Goal: Task Accomplishment & Management: Complete application form

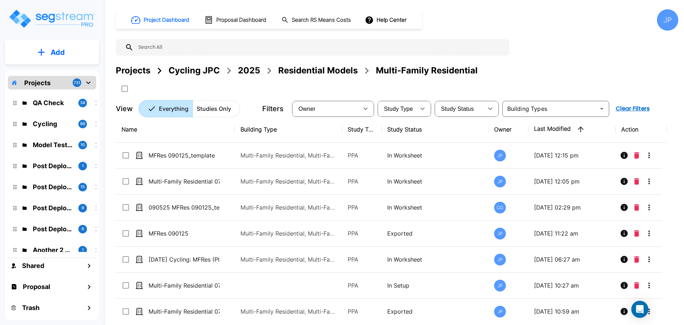
click at [144, 73] on div "Projects" at bounding box center [133, 70] width 35 height 13
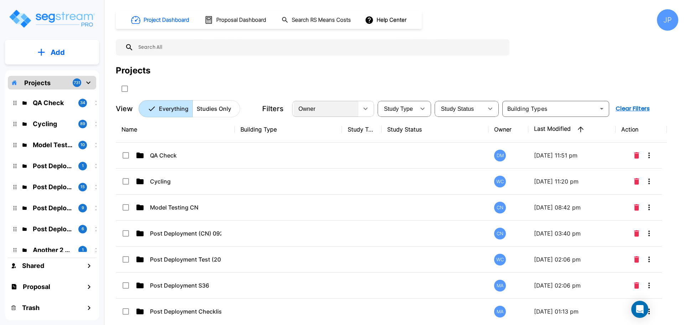
click at [351, 111] on div "Owner" at bounding box center [325, 109] width 65 height 20
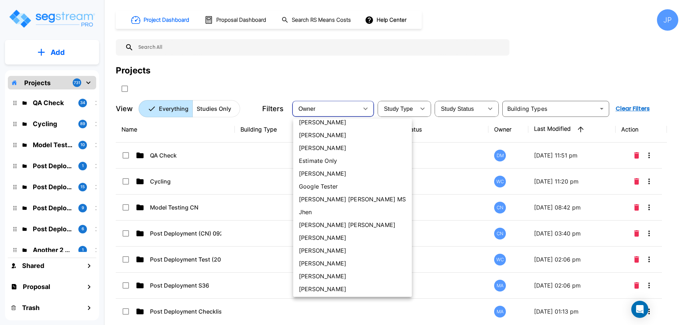
scroll to position [174, 0]
click at [327, 220] on li "[PERSON_NAME] [PERSON_NAME]" at bounding box center [352, 223] width 119 height 13
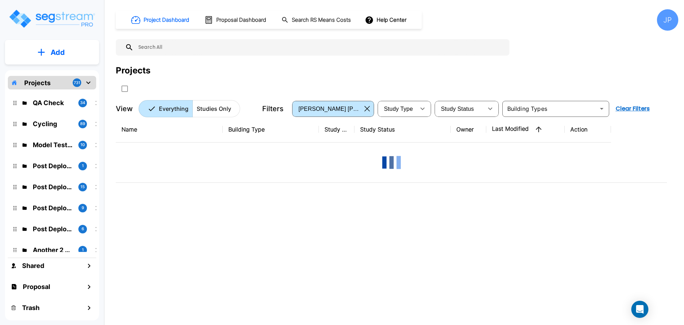
type input "181"
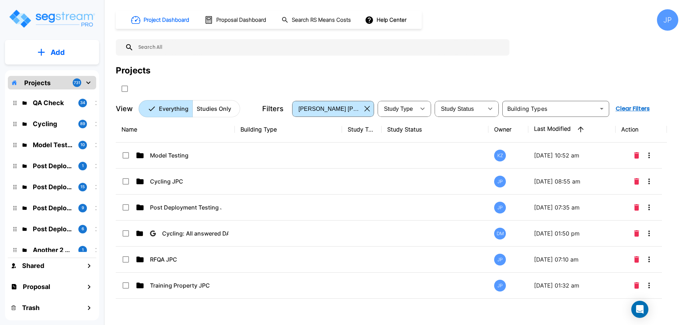
drag, startPoint x: 196, startPoint y: 183, endPoint x: 455, endPoint y: 2, distance: 316.1
click at [196, 183] on p "Cycling JPC" at bounding box center [185, 181] width 71 height 9
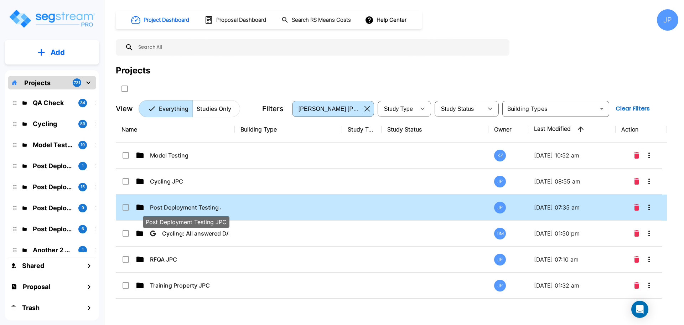
drag, startPoint x: 199, startPoint y: 204, endPoint x: 535, endPoint y: 27, distance: 379.7
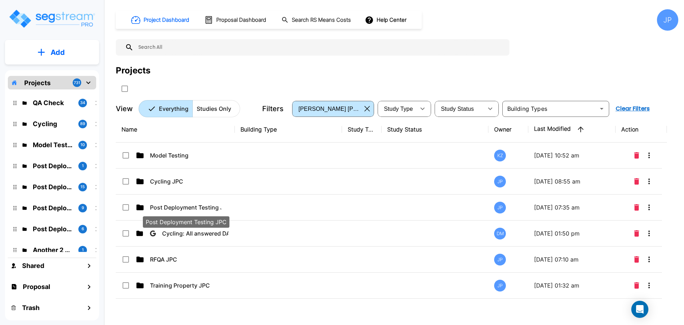
click at [198, 204] on p "Post Deployment Testing JPC" at bounding box center [185, 207] width 71 height 9
click at [198, 204] on div "Name Building Type Study Type Study Status Owner Last Modified Action Model Tes…" at bounding box center [391, 216] width 551 height 201
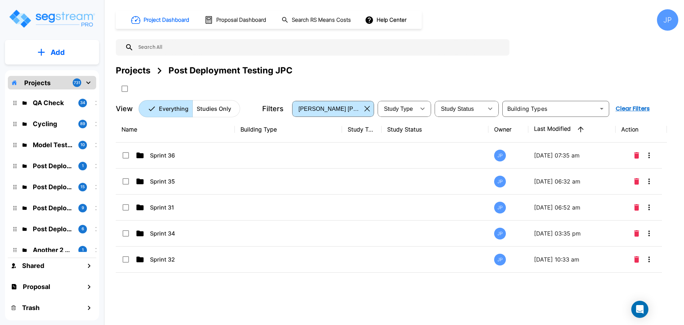
click at [318, 184] on td at bounding box center [288, 181] width 107 height 26
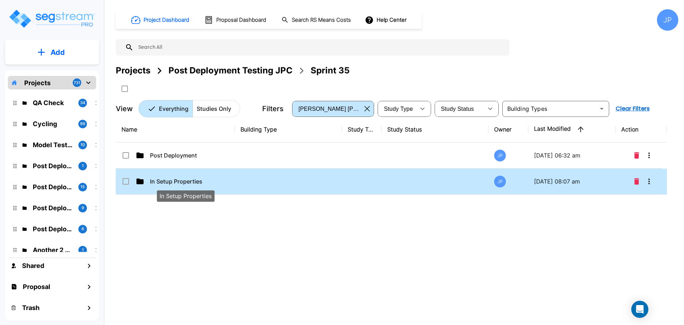
click at [188, 184] on p "In Setup Properties" at bounding box center [185, 181] width 71 height 9
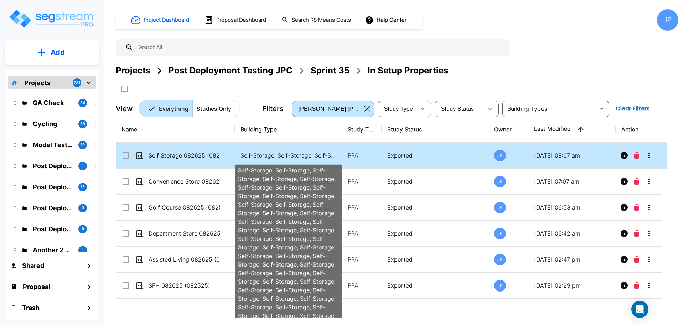
click at [274, 155] on p "Self-Storage, Self-Storage, Self-Storage, Self-Storage, Self-Storage, Self-Stor…" at bounding box center [288, 155] width 96 height 9
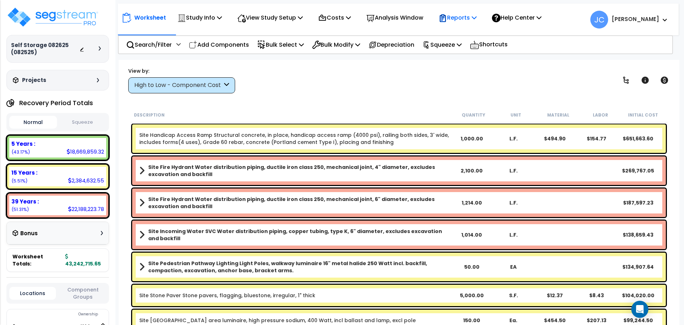
click at [446, 19] on icon at bounding box center [443, 17] width 6 height 7
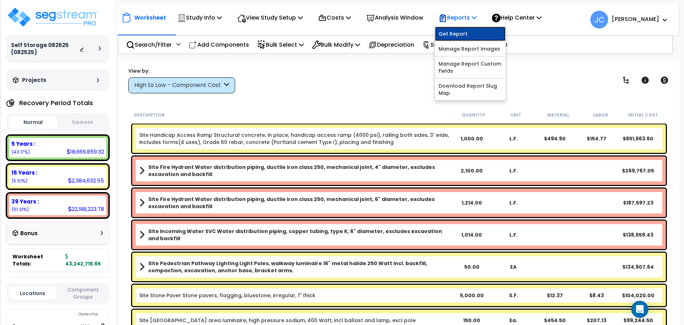
click at [467, 37] on link "Get Report" at bounding box center [470, 34] width 71 height 14
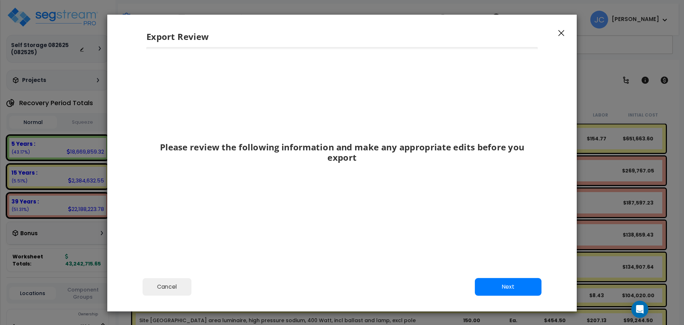
click at [566, 31] on div "Export Review" at bounding box center [341, 31] width 469 height 33
click at [558, 31] on button "button" at bounding box center [561, 32] width 11 height 9
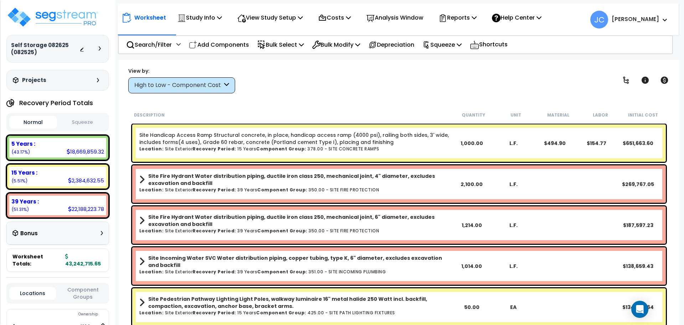
click at [626, 77] on icon at bounding box center [626, 80] width 9 height 9
click at [626, 88] on span "Show/Hide Children" at bounding box center [604, 93] width 58 height 11
click at [626, 82] on icon at bounding box center [626, 80] width 6 height 7
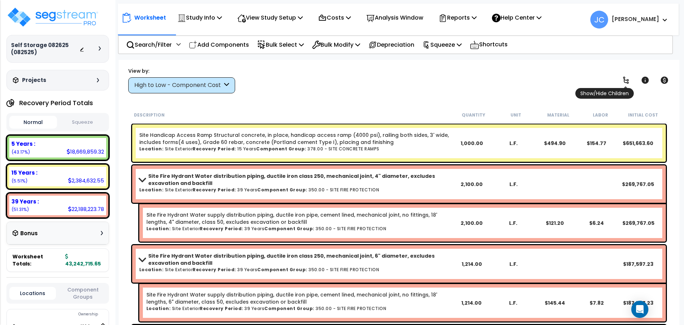
click at [623, 81] on icon at bounding box center [626, 80] width 9 height 9
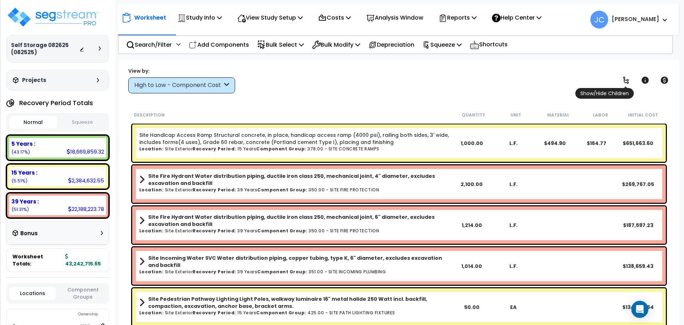
click at [628, 80] on icon at bounding box center [626, 80] width 6 height 7
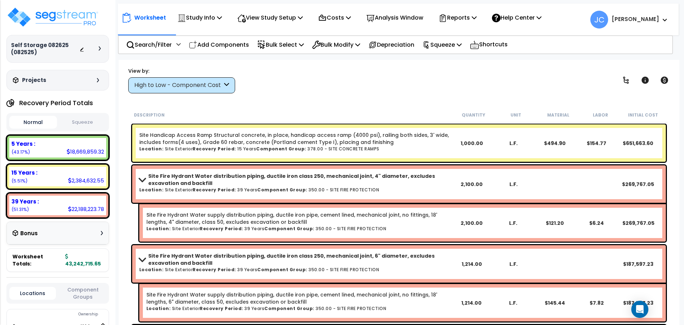
click at [209, 85] on div "High to Low - Component Cost" at bounding box center [178, 85] width 88 height 8
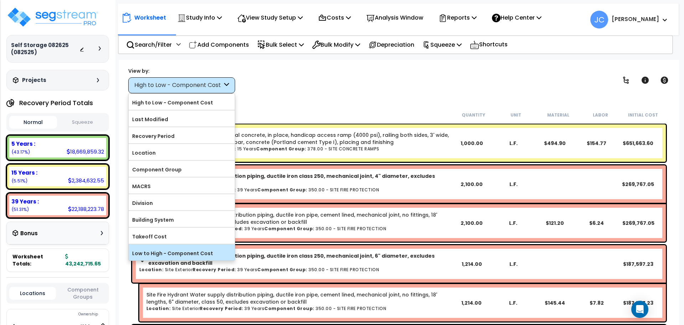
click at [185, 250] on label "Low to High - Component Cost" at bounding box center [182, 253] width 106 height 11
click at [0, 0] on input "Low to High - Component Cost" at bounding box center [0, 0] width 0 height 0
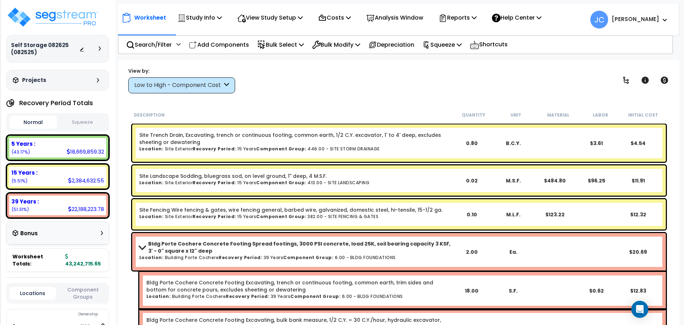
click at [210, 90] on div "Low to High - Component Cost" at bounding box center [181, 85] width 107 height 16
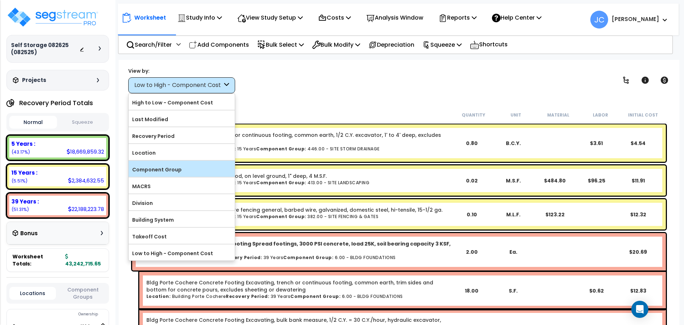
click at [184, 170] on label "Component Group" at bounding box center [182, 169] width 106 height 11
click at [0, 0] on input "Component Group" at bounding box center [0, 0] width 0 height 0
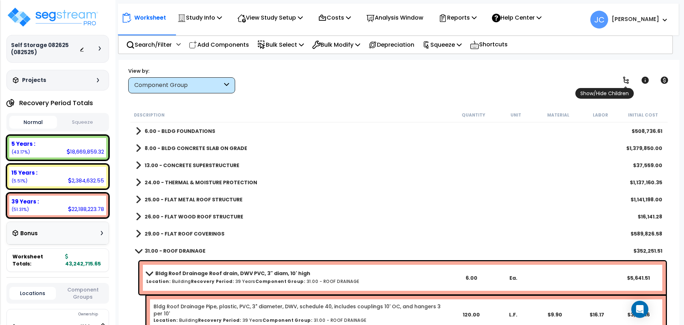
click at [622, 82] on icon at bounding box center [626, 80] width 9 height 9
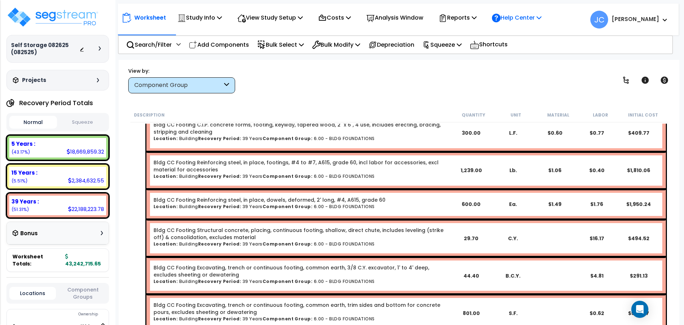
scroll to position [5988, 0]
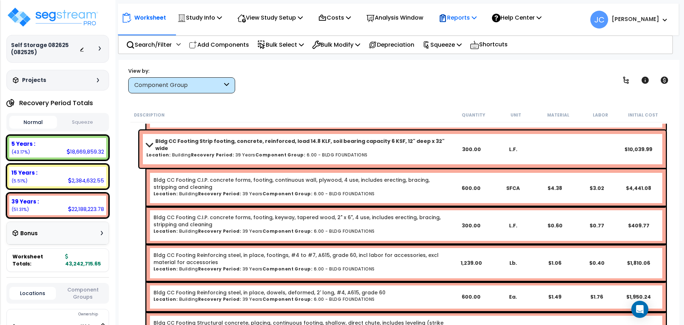
click at [454, 11] on div "Reports" at bounding box center [457, 17] width 38 height 17
click at [457, 15] on p "Reports" at bounding box center [457, 18] width 38 height 10
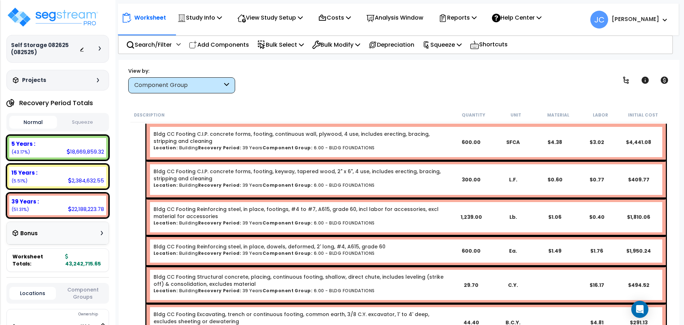
click at [464, 18] on p "Reports" at bounding box center [457, 18] width 38 height 10
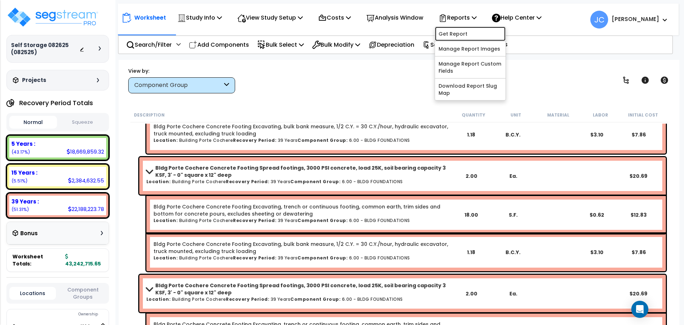
click at [471, 33] on link "Get Report" at bounding box center [470, 34] width 71 height 14
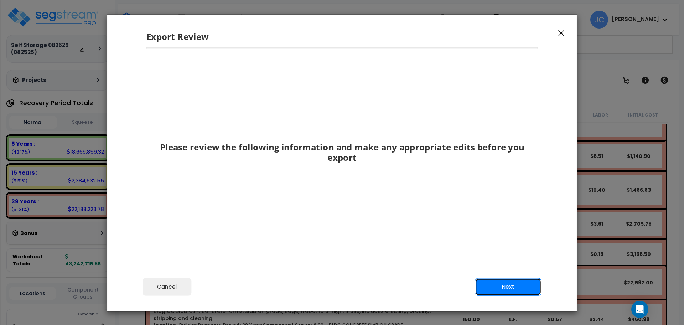
click at [510, 279] on button "Next" at bounding box center [508, 287] width 67 height 18
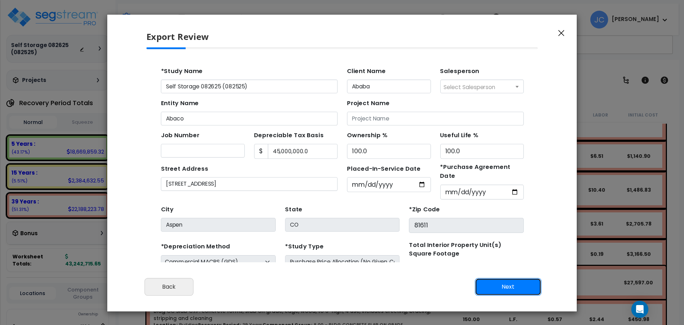
scroll to position [38, 0]
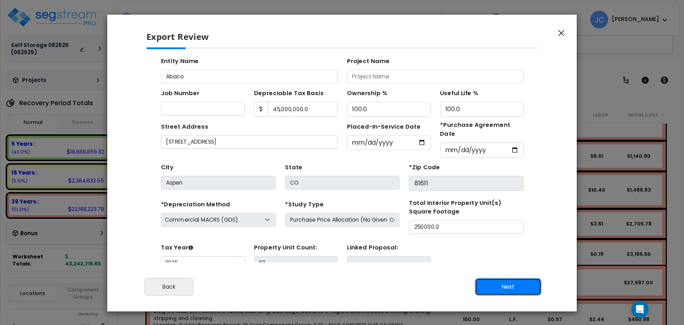
click at [510, 284] on button "Next" at bounding box center [508, 287] width 67 height 18
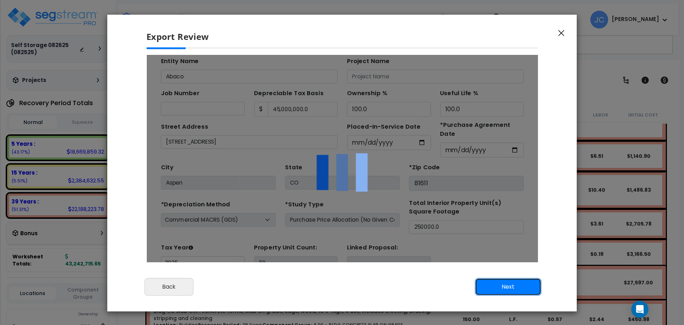
scroll to position [0, 0]
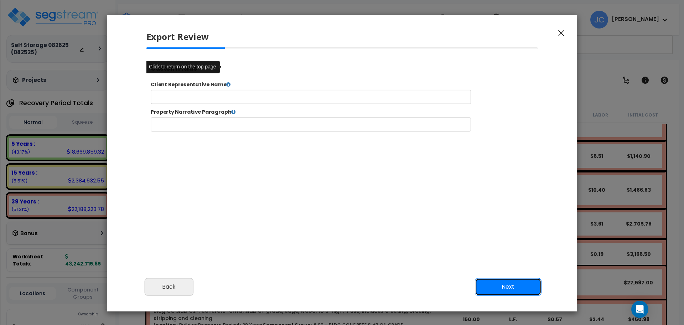
click at [499, 287] on button "Next" at bounding box center [508, 287] width 67 height 18
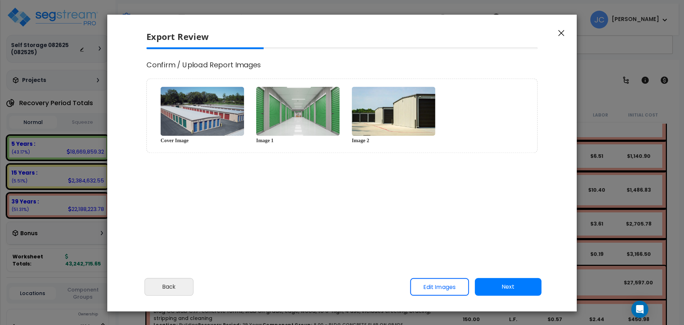
select select "2025"
click at [520, 287] on button "Next" at bounding box center [508, 287] width 67 height 18
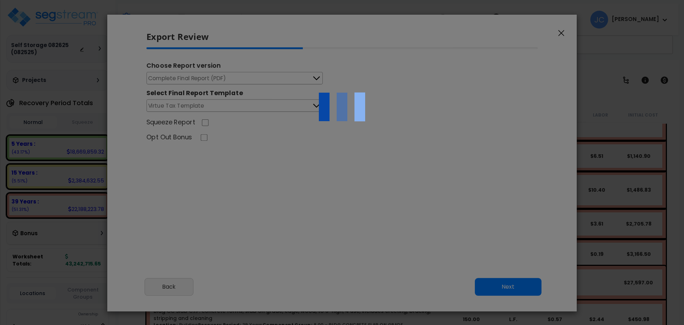
click at [520, 287] on div at bounding box center [342, 162] width 684 height 325
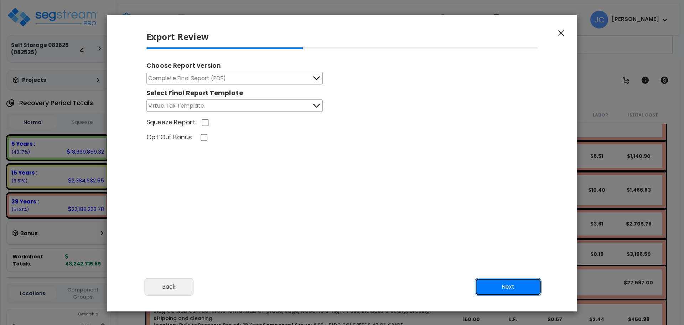
click at [490, 283] on button "Next" at bounding box center [508, 287] width 67 height 18
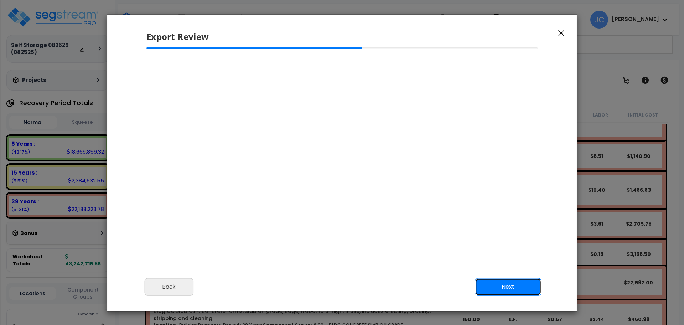
click at [499, 286] on button "Next" at bounding box center [508, 287] width 67 height 18
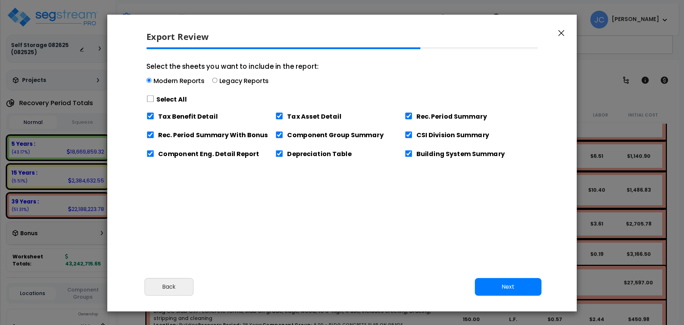
click at [161, 102] on label "Select All" at bounding box center [171, 99] width 31 height 9
click at [154, 102] on input "Select the sheets you want to include in the report: Modern Reports Legacy Repo…" at bounding box center [150, 98] width 8 height 7
checkbox input "true"
click at [497, 285] on button "Next" at bounding box center [508, 287] width 67 height 18
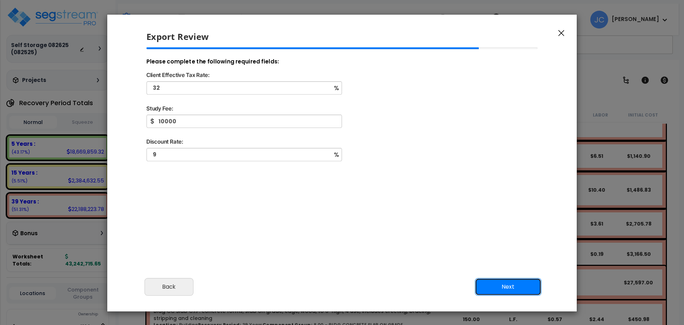
click at [500, 287] on button "Next" at bounding box center [508, 287] width 67 height 18
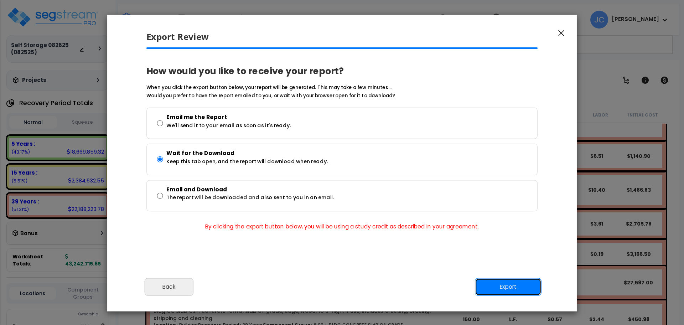
click at [500, 287] on button "Export" at bounding box center [508, 287] width 67 height 18
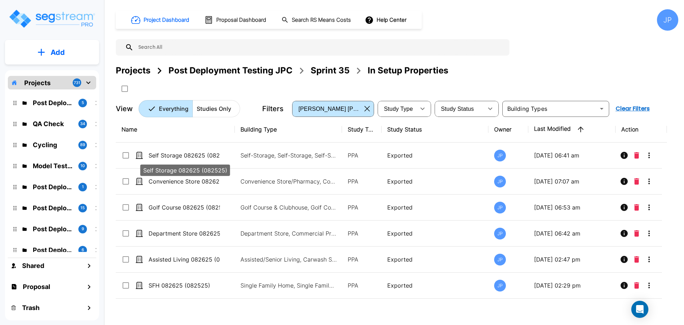
click at [211, 159] on p "Self Storage 082625 (082525)" at bounding box center [184, 155] width 71 height 9
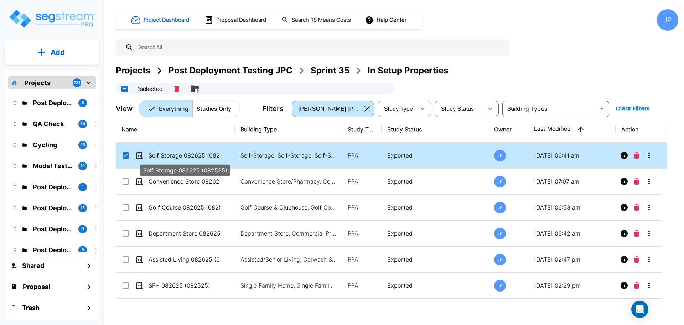
checkbox input "true"
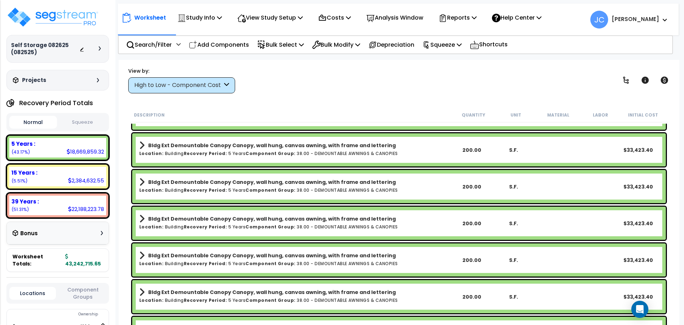
scroll to position [8740, 0]
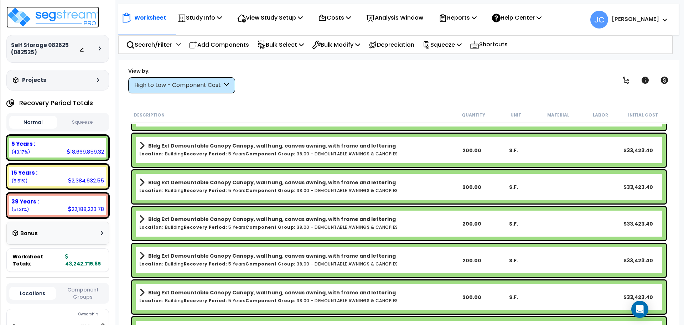
click at [64, 24] on img at bounding box center [52, 16] width 93 height 21
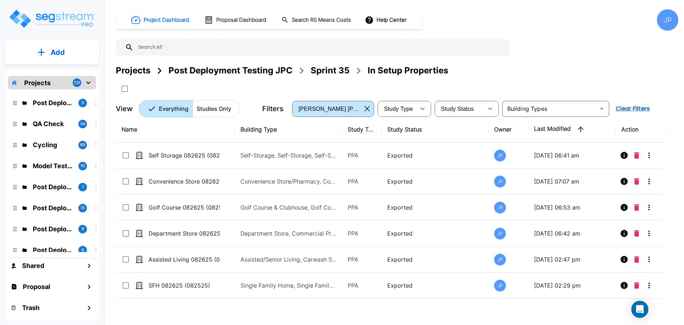
click at [141, 71] on div "Projects" at bounding box center [133, 70] width 35 height 13
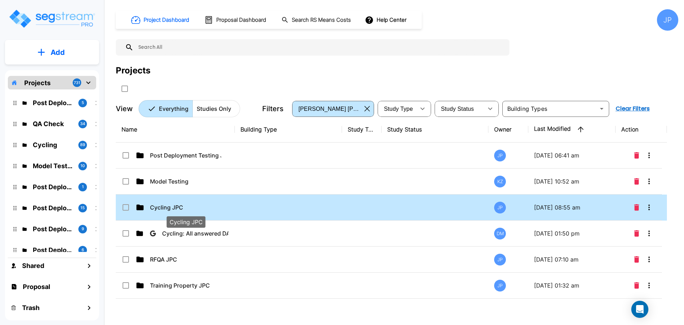
click at [169, 204] on p "Cycling JPC" at bounding box center [185, 207] width 71 height 9
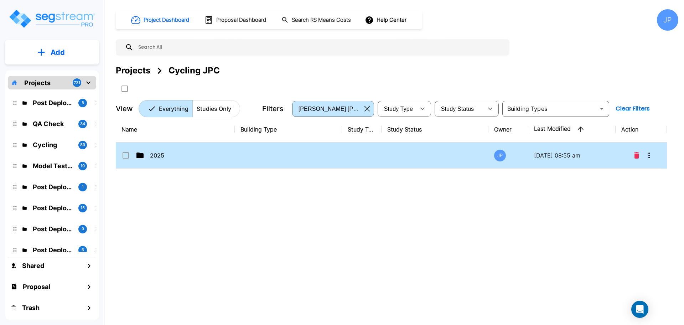
click at [348, 156] on td at bounding box center [362, 155] width 40 height 26
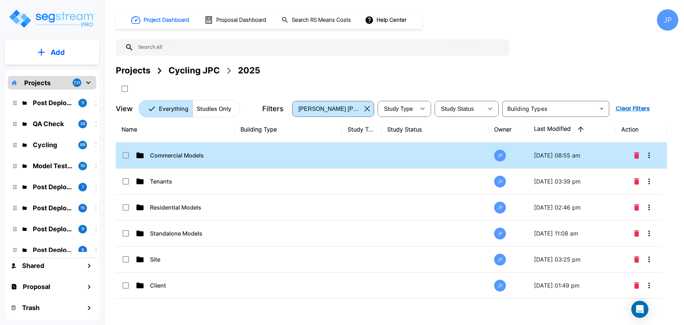
click at [284, 152] on td at bounding box center [288, 155] width 107 height 26
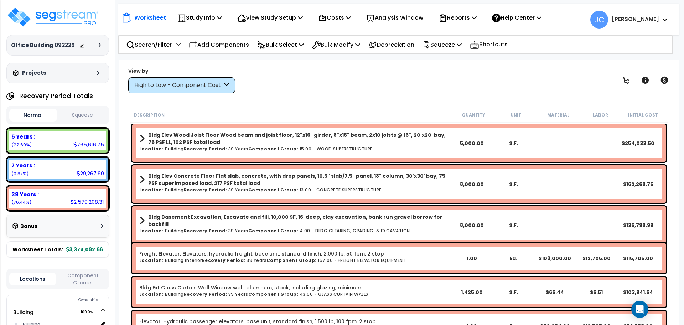
click at [194, 84] on div "High to Low - Component Cost" at bounding box center [178, 85] width 88 height 8
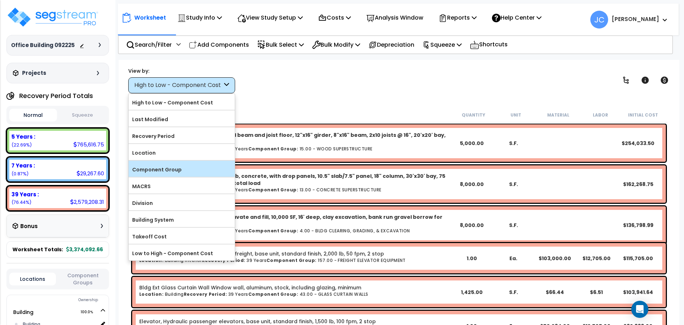
click at [193, 168] on label "Component Group" at bounding box center [182, 169] width 106 height 11
click at [0, 0] on input "Component Group" at bounding box center [0, 0] width 0 height 0
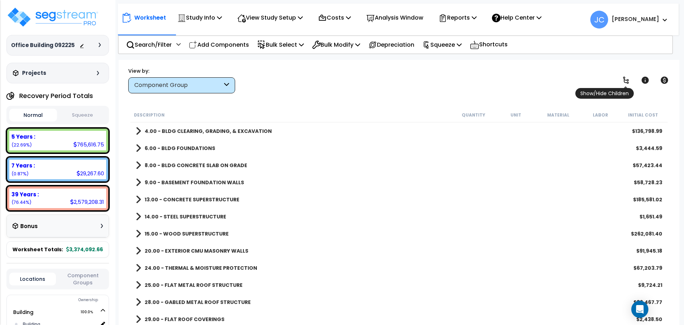
click at [627, 78] on icon at bounding box center [626, 80] width 9 height 9
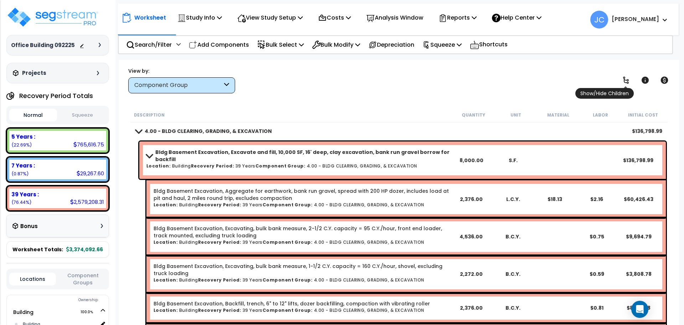
click at [627, 78] on icon at bounding box center [626, 80] width 9 height 9
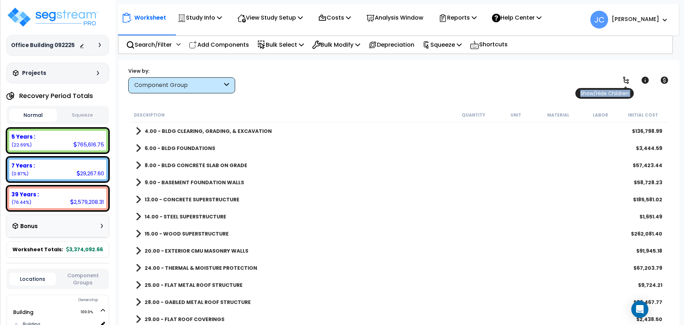
click at [627, 78] on icon at bounding box center [626, 80] width 9 height 9
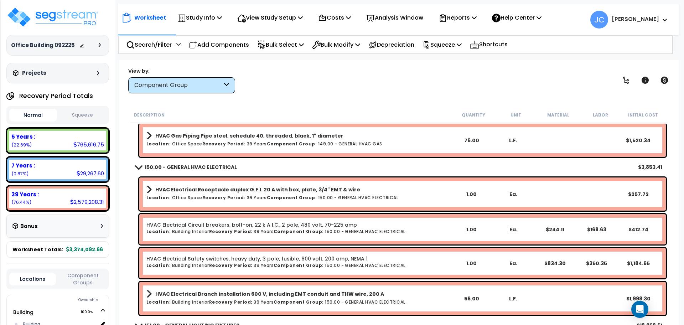
scroll to position [10472, 0]
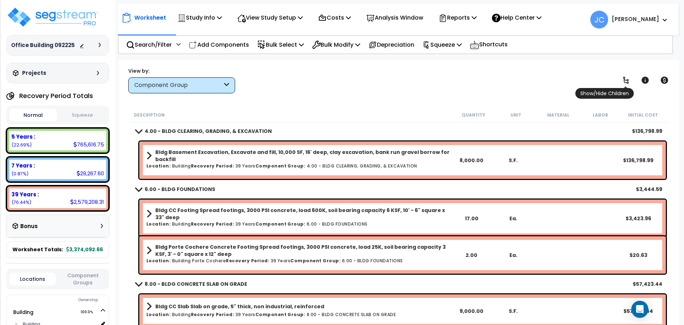
click at [627, 77] on icon at bounding box center [626, 80] width 9 height 9
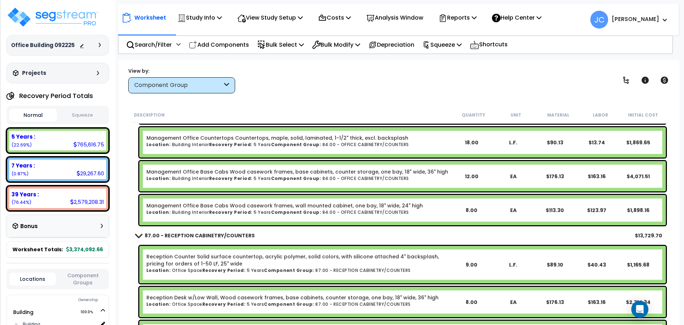
scroll to position [9250, 0]
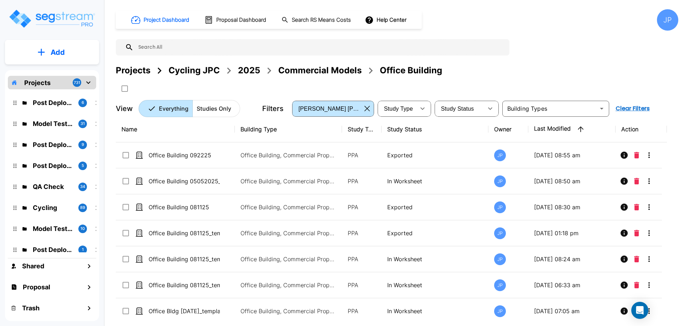
click at [303, 150] on td "Office Building, Commercial Property Site" at bounding box center [288, 155] width 107 height 26
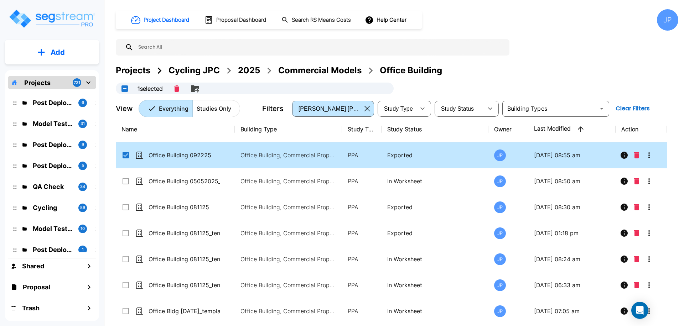
checkbox input "true"
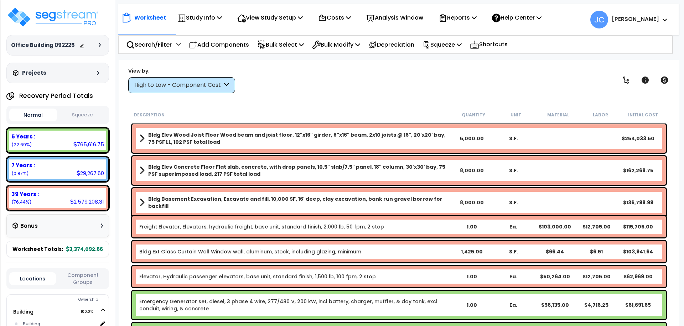
click at [220, 85] on div "High to Low - Component Cost" at bounding box center [178, 85] width 88 height 8
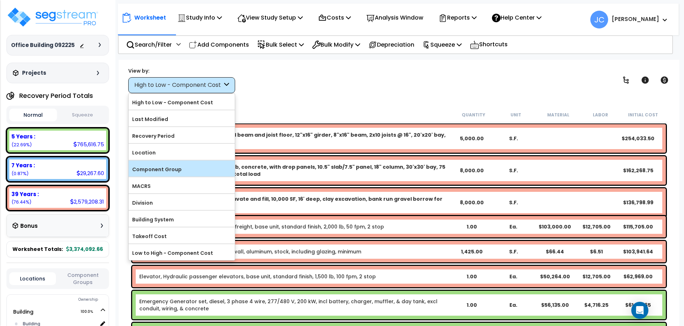
click at [223, 166] on label "Component Group" at bounding box center [182, 169] width 106 height 11
click at [0, 0] on input "Component Group" at bounding box center [0, 0] width 0 height 0
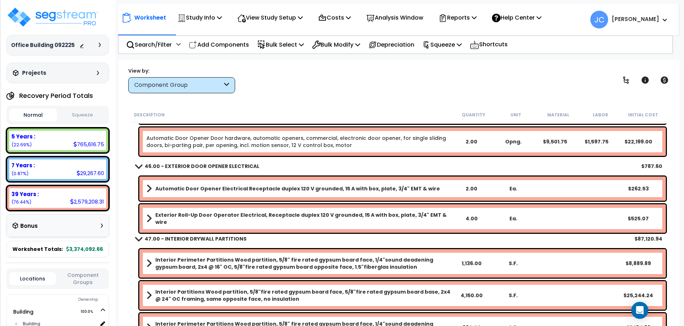
scroll to position [1436, 0]
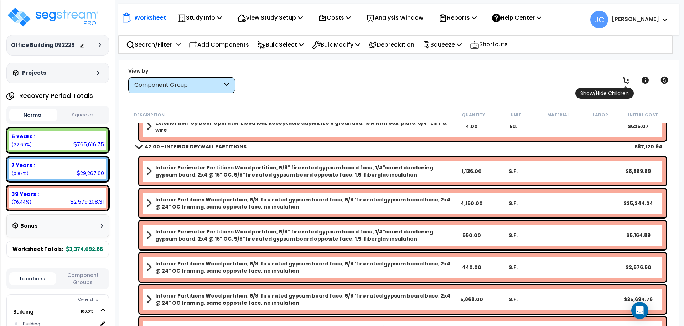
click at [622, 77] on icon at bounding box center [626, 80] width 9 height 9
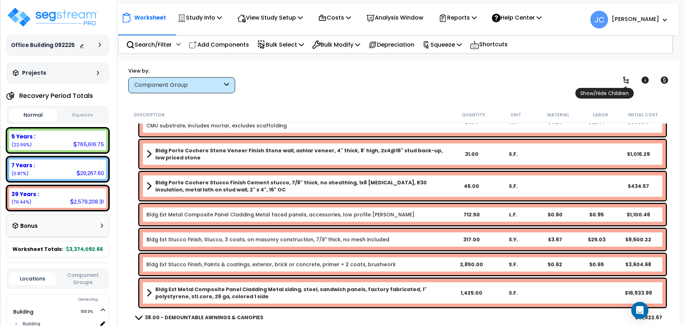
click at [622, 77] on icon at bounding box center [626, 80] width 9 height 9
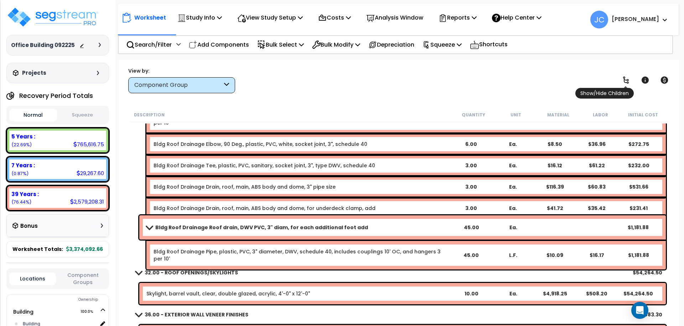
click at [619, 78] on link at bounding box center [626, 80] width 16 height 16
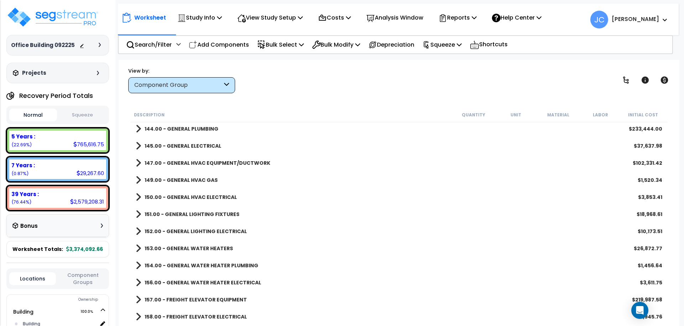
scroll to position [1510, 0]
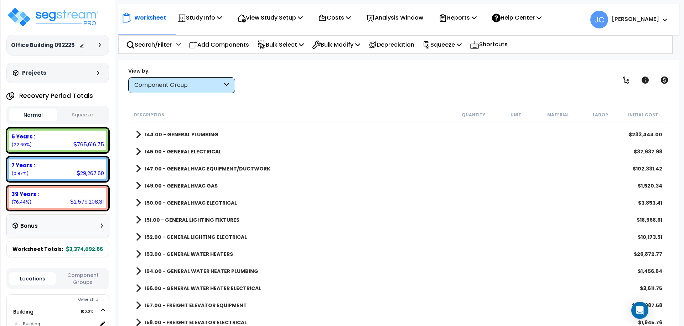
click at [207, 153] on b "145.00 - GENERAL ELECTRICAL" at bounding box center [183, 151] width 77 height 7
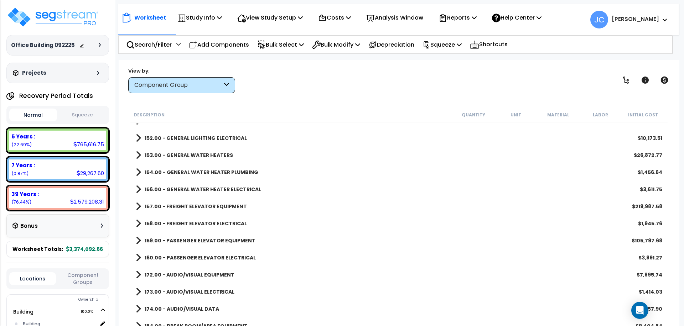
scroll to position [2201, 0]
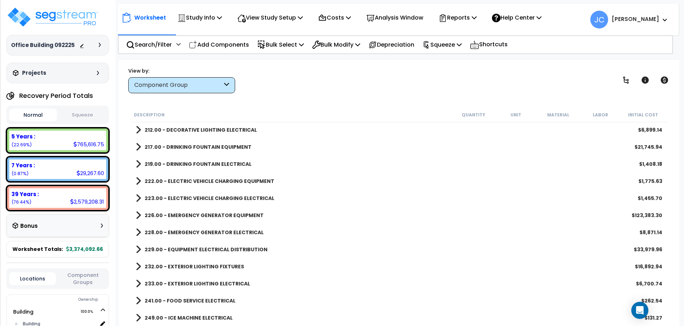
click at [245, 248] on b "229.00 - EQUIPMENT ELECTRICAL DISTRIBUTION" at bounding box center [206, 249] width 123 height 7
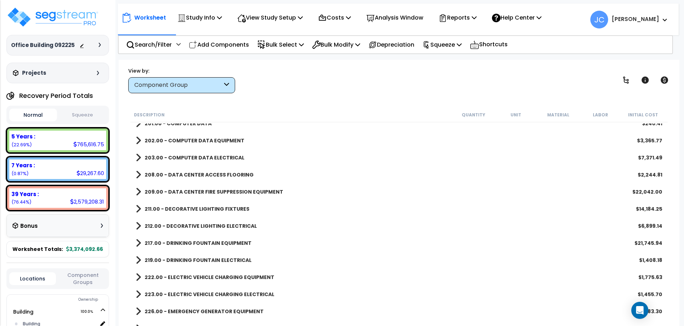
scroll to position [0, 0]
click at [629, 84] on link at bounding box center [626, 80] width 16 height 16
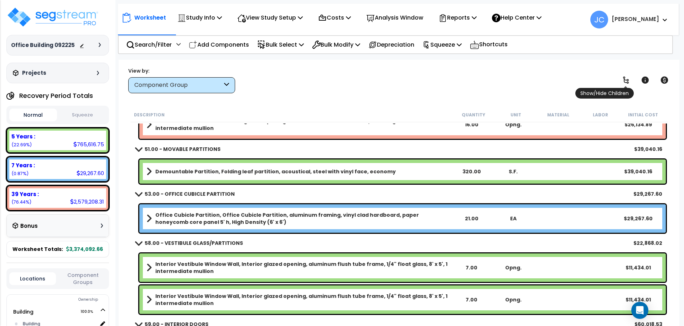
click at [628, 84] on icon at bounding box center [626, 80] width 9 height 9
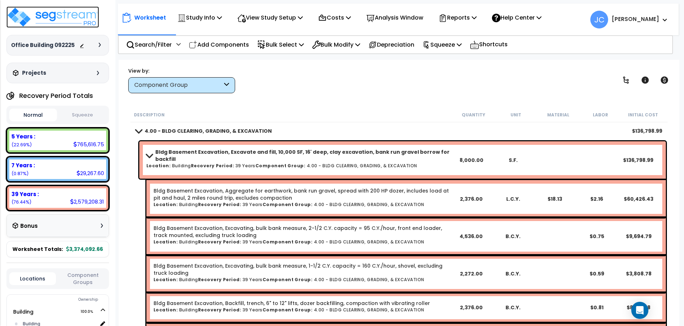
click at [85, 20] on img at bounding box center [52, 16] width 93 height 21
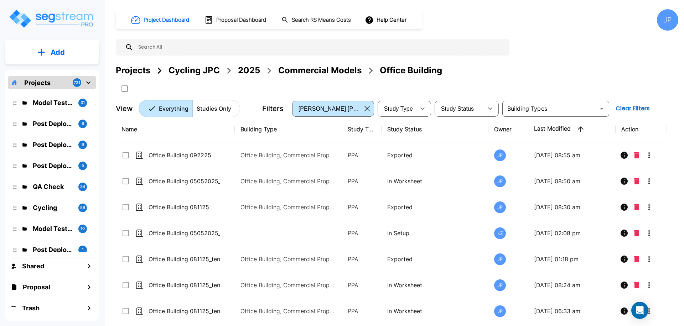
drag, startPoint x: 249, startPoint y: 73, endPoint x: 367, endPoint y: 1, distance: 137.8
click at [249, 73] on div "2025" at bounding box center [249, 70] width 22 height 13
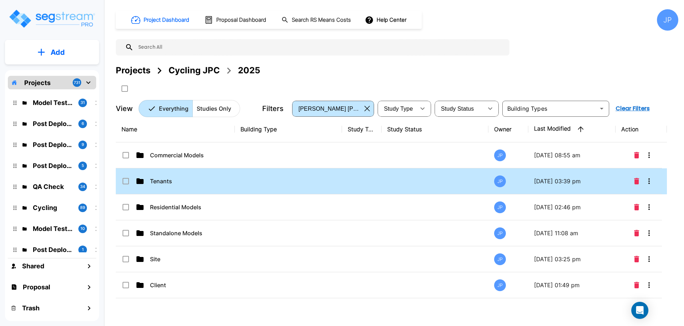
click at [191, 181] on p "Tenants" at bounding box center [185, 181] width 71 height 9
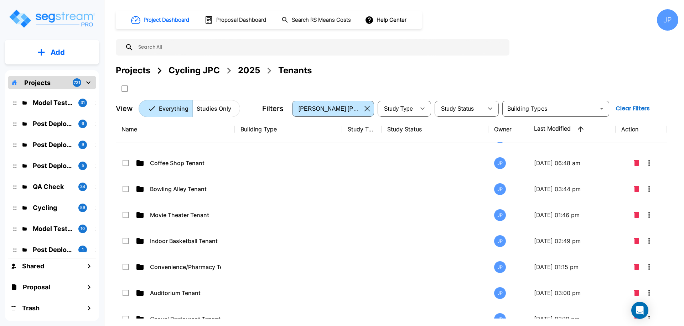
scroll to position [83, 0]
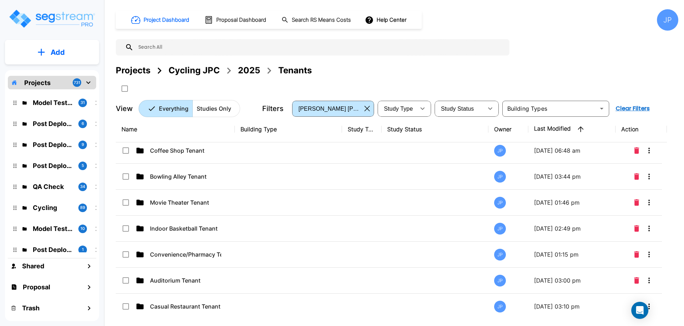
click at [64, 54] on p "Add" at bounding box center [58, 52] width 14 height 11
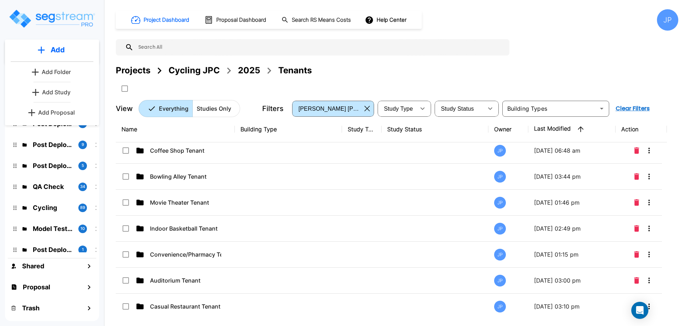
click at [62, 75] on p "Add Folder" at bounding box center [56, 72] width 29 height 9
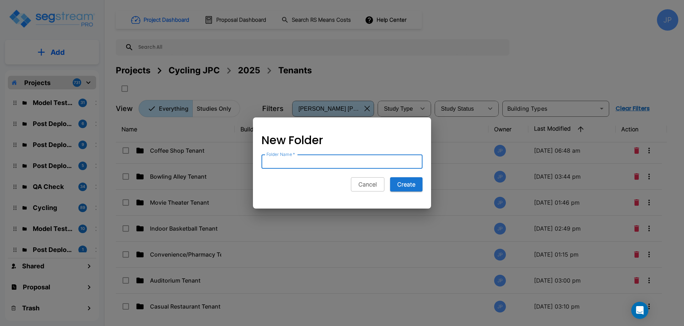
type input "O"
type input "Ice Cream Shop Tenant"
click at [401, 178] on button "Create" at bounding box center [406, 184] width 32 height 14
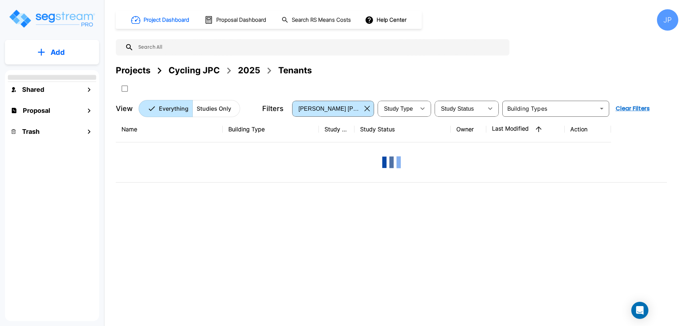
scroll to position [0, 0]
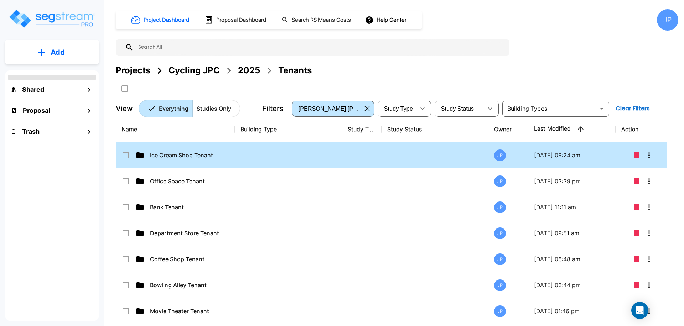
click at [325, 159] on td at bounding box center [288, 155] width 107 height 26
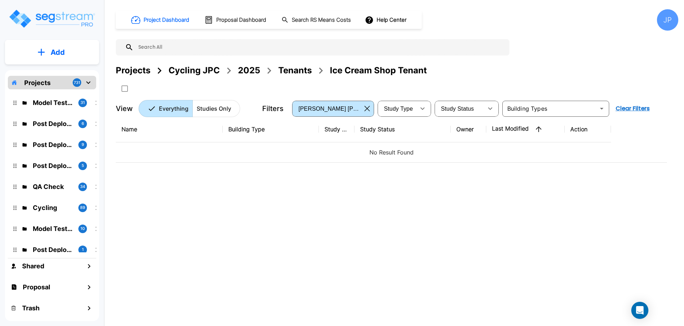
click at [56, 48] on p "Add" at bounding box center [58, 52] width 14 height 11
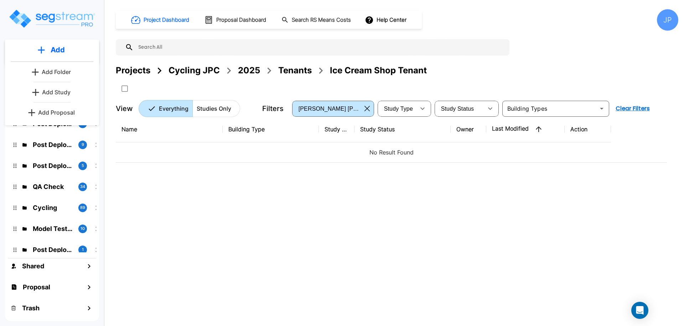
click at [65, 95] on p "Add Study" at bounding box center [56, 92] width 28 height 9
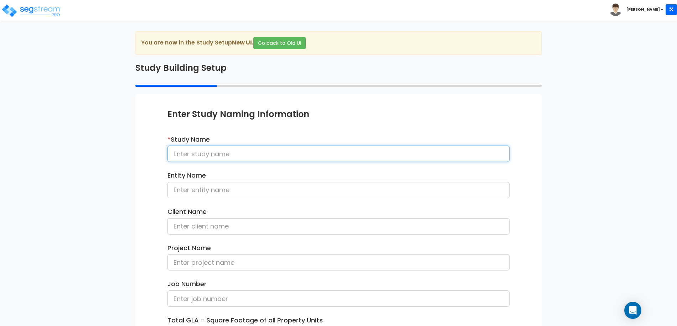
click at [198, 154] on input at bounding box center [338, 154] width 342 height 16
type input "Ice Cream Shop Tenant 092325"
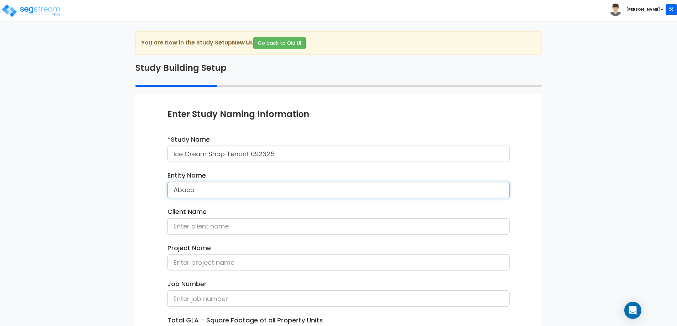
type input "Abaco"
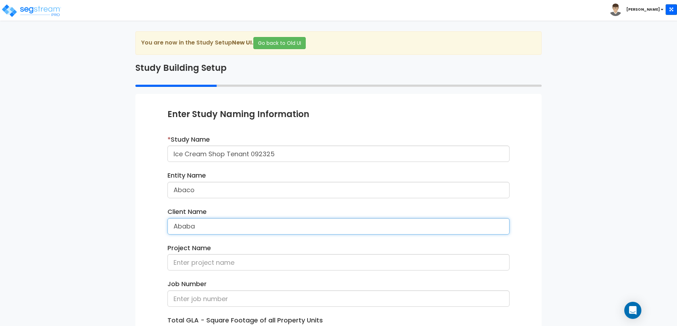
scroll to position [99, 0]
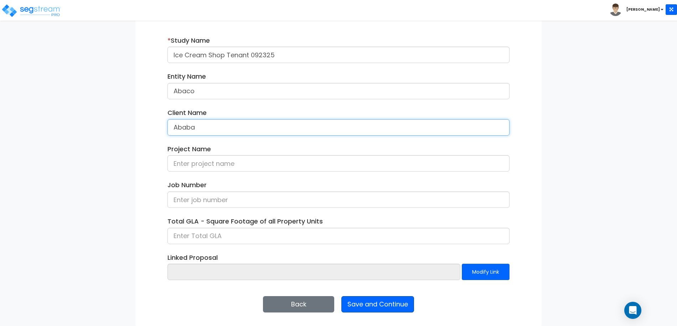
type input "Ababa"
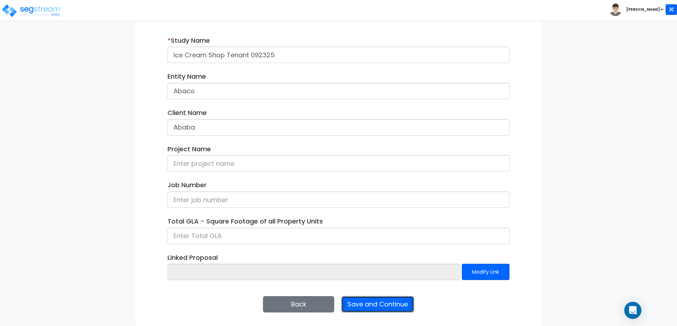
click at [361, 305] on button "Save and Continue" at bounding box center [377, 304] width 73 height 16
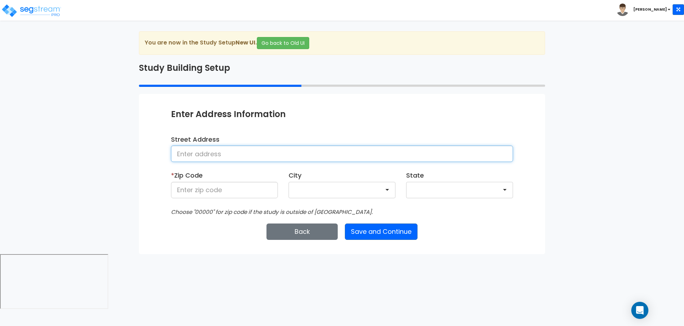
click at [267, 150] on input at bounding box center [342, 154] width 342 height 16
type input "[STREET_ADDRESS]"
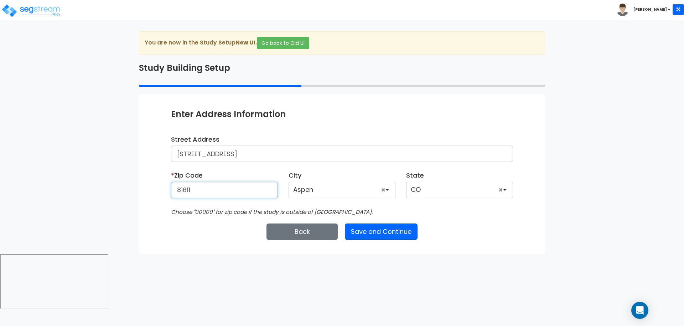
type input "81611"
click at [406, 229] on button "Save and Continue" at bounding box center [381, 232] width 73 height 16
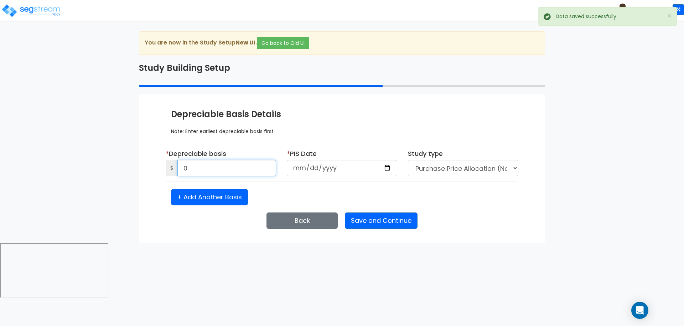
drag, startPoint x: 213, startPoint y: 161, endPoint x: 199, endPoint y: 168, distance: 15.3
click at [181, 163] on input "0" at bounding box center [226, 168] width 99 height 16
drag, startPoint x: 214, startPoint y: 172, endPoint x: 171, endPoint y: 170, distance: 43.2
click at [171, 170] on div "$ 0" at bounding box center [221, 168] width 110 height 16
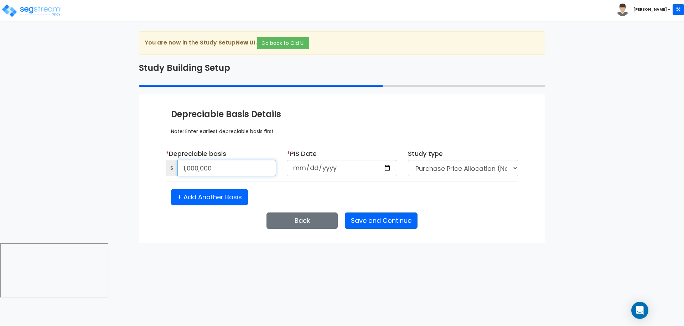
type input "1,000,000"
click at [304, 162] on input "date" at bounding box center [342, 168] width 110 height 16
click at [306, 172] on input "date" at bounding box center [342, 168] width 110 height 16
type input "[DATE]"
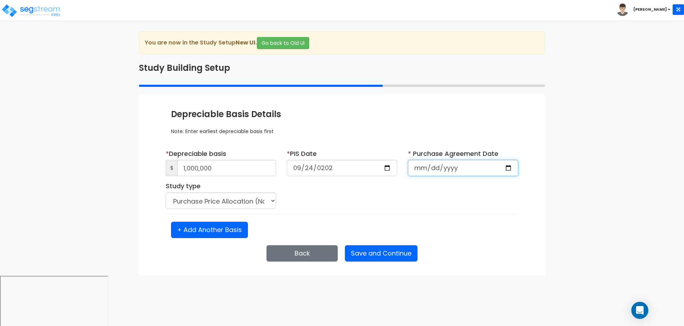
click at [417, 167] on input "date" at bounding box center [463, 168] width 110 height 16
type input "[DATE]"
click at [391, 253] on button "Save and Continue" at bounding box center [381, 253] width 73 height 16
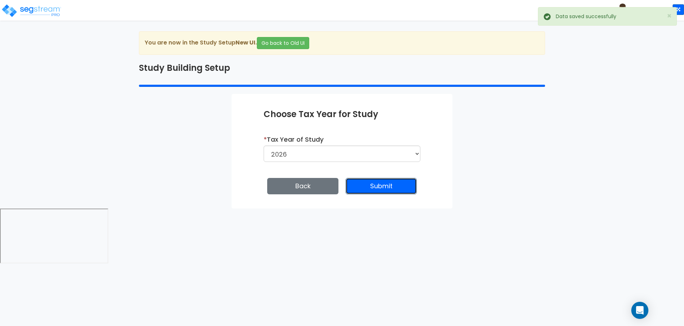
click at [372, 189] on button "Submit" at bounding box center [381, 186] width 71 height 16
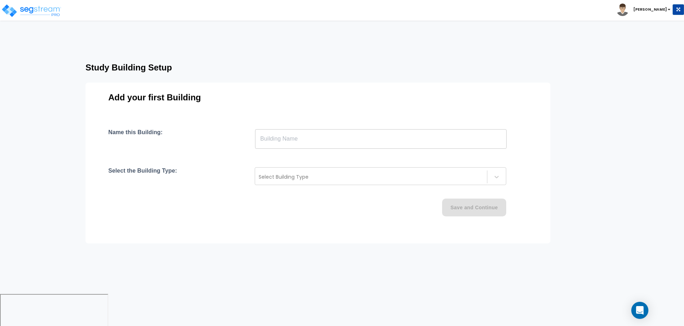
drag, startPoint x: 290, startPoint y: 139, endPoint x: 290, endPoint y: 133, distance: 6.1
click at [290, 139] on input "text" at bounding box center [380, 139] width 251 height 20
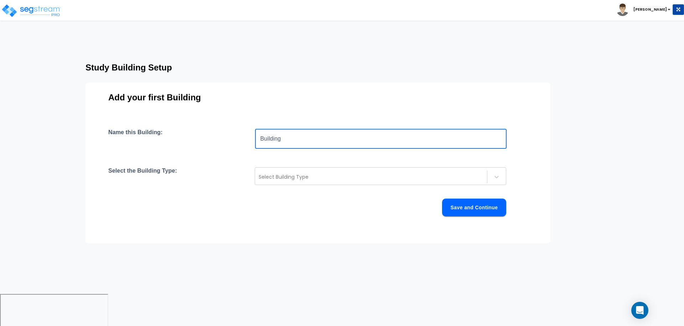
type input "Building"
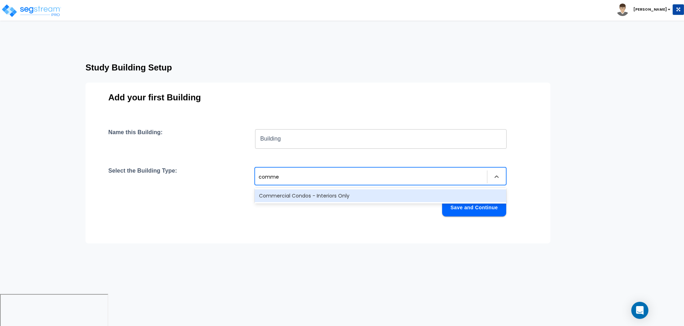
type input "commer"
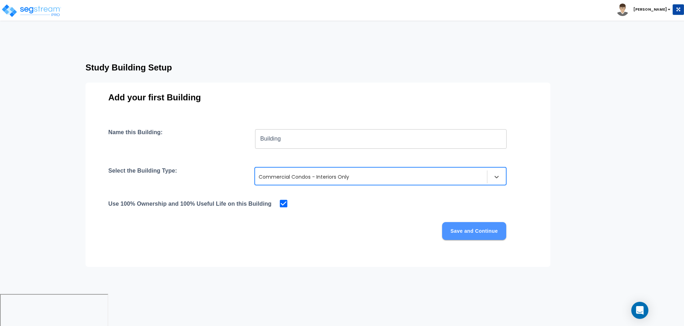
click at [463, 225] on button "Save and Continue" at bounding box center [474, 231] width 64 height 18
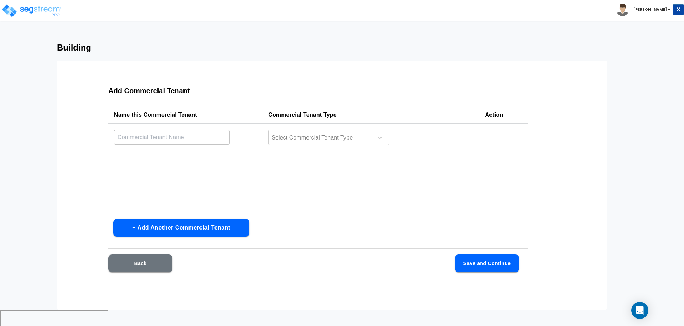
click at [198, 140] on input "text" at bounding box center [172, 137] width 116 height 15
type input "Ice Cream"
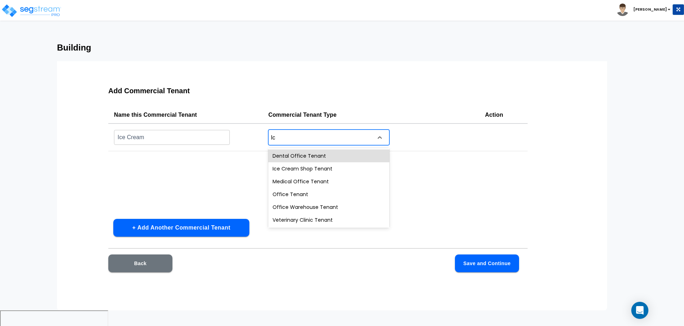
type input "Ice"
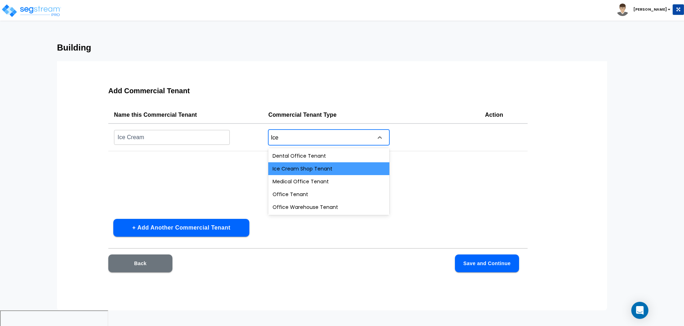
click at [301, 171] on div "Ice Cream Shop Tenant" at bounding box center [328, 168] width 121 height 13
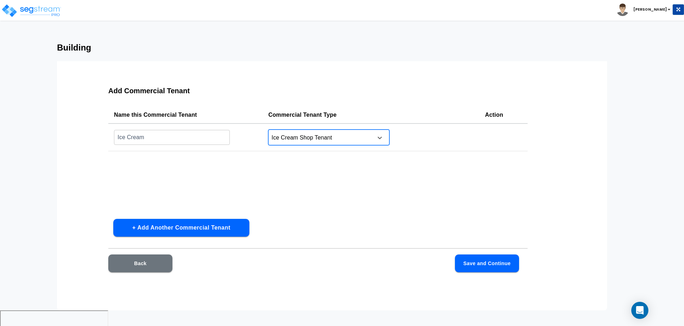
click at [479, 261] on button "Save and Continue" at bounding box center [487, 264] width 64 height 18
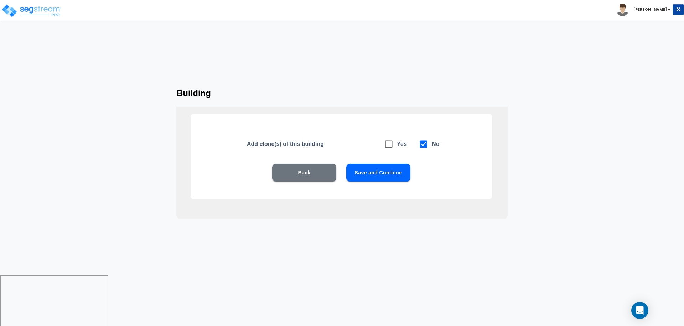
click at [377, 171] on button "Save and Continue" at bounding box center [378, 173] width 64 height 18
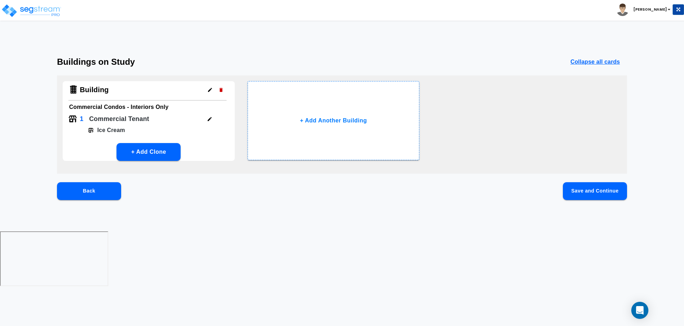
click at [585, 194] on button "Save and Continue" at bounding box center [595, 191] width 64 height 18
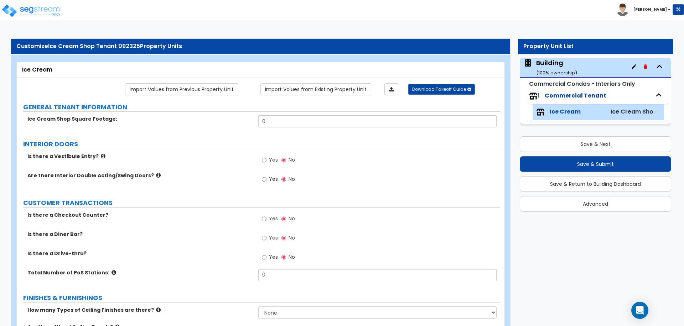
click at [133, 46] on span "Ice Cream Shop Tenant 092325" at bounding box center [94, 46] width 92 height 8
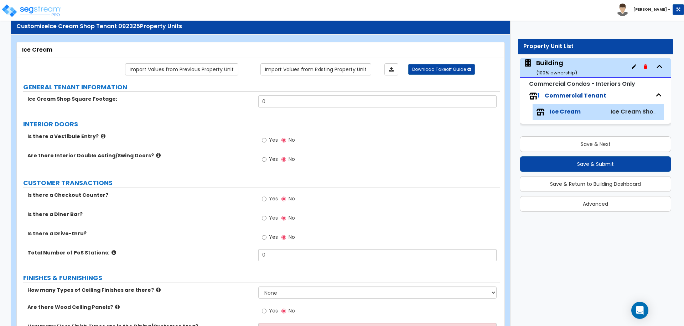
scroll to position [20, 0]
drag, startPoint x: 297, startPoint y: 101, endPoint x: 230, endPoint y: 100, distance: 67.3
click at [232, 101] on div "Ice Cream Shop Square Footage: 0" at bounding box center [258, 103] width 483 height 17
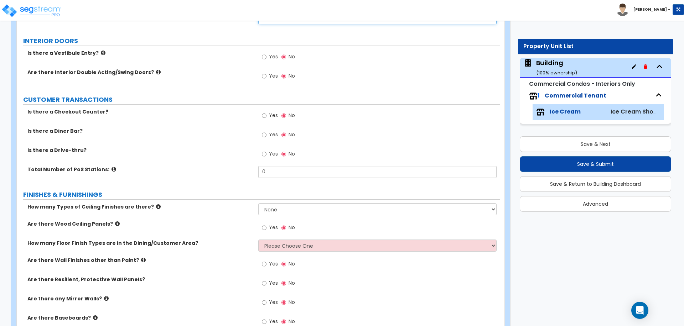
scroll to position [104, 0]
type input "5,000"
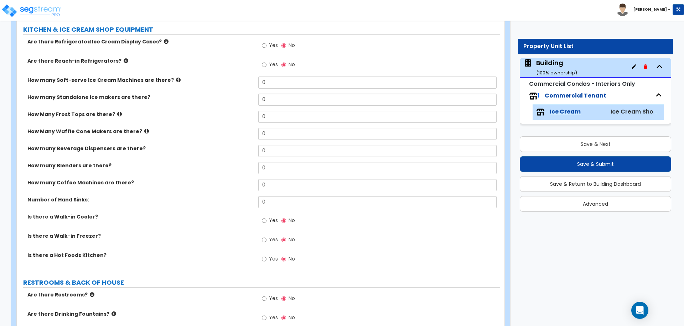
scroll to position [767, 0]
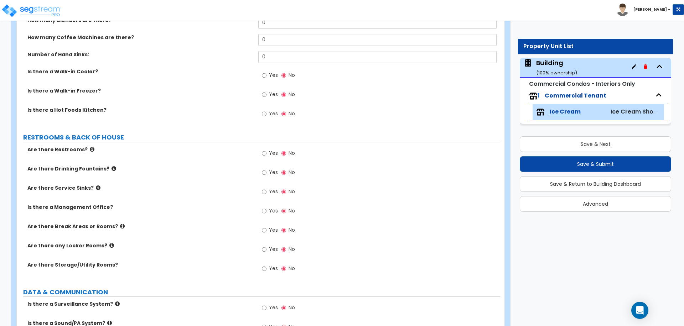
click at [271, 228] on span "Yes" at bounding box center [273, 230] width 9 height 7
click at [266, 228] on input "Yes" at bounding box center [264, 231] width 5 height 8
radio input "true"
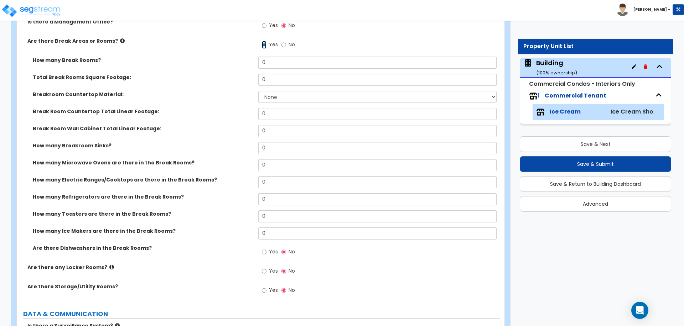
scroll to position [978, 0]
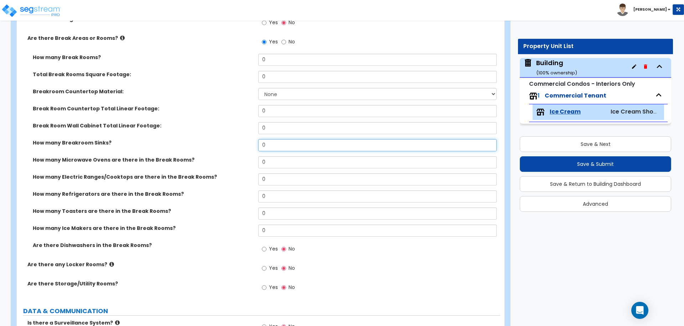
drag, startPoint x: 286, startPoint y: 145, endPoint x: 253, endPoint y: 145, distance: 33.1
click at [253, 145] on div "How many Breakroom Sinks? 0" at bounding box center [258, 147] width 483 height 17
type input "1"
type input "0"
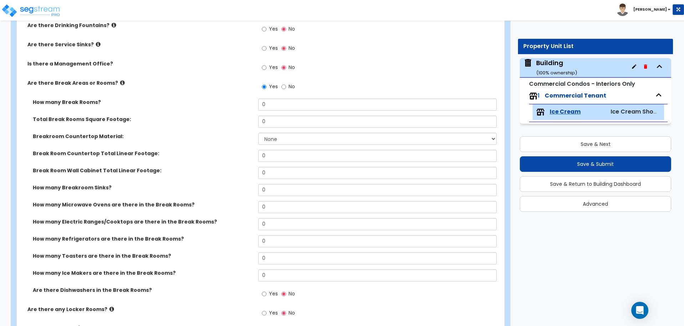
click at [291, 85] on span "No" at bounding box center [292, 86] width 6 height 7
click at [286, 85] on input "No" at bounding box center [283, 87] width 5 height 8
radio input "false"
radio input "true"
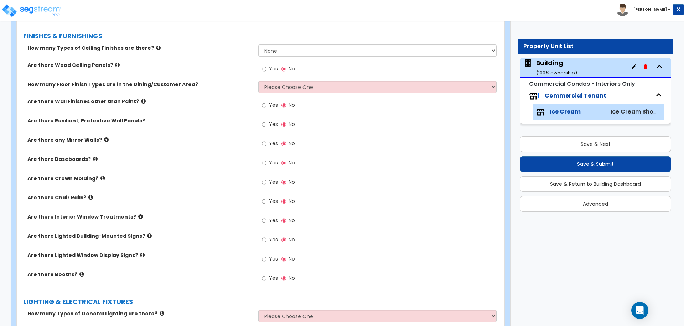
scroll to position [263, 0]
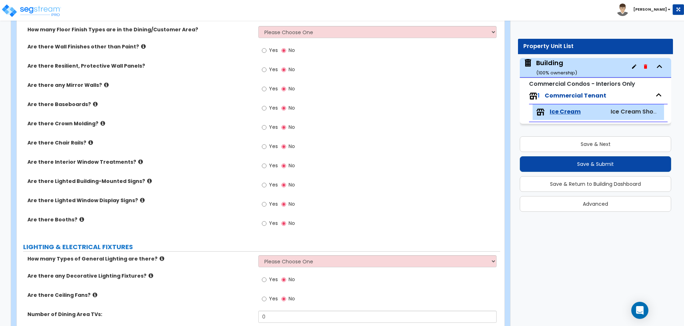
click at [274, 166] on span "Yes" at bounding box center [273, 165] width 9 height 7
click at [266, 166] on input "Yes" at bounding box center [264, 166] width 5 height 8
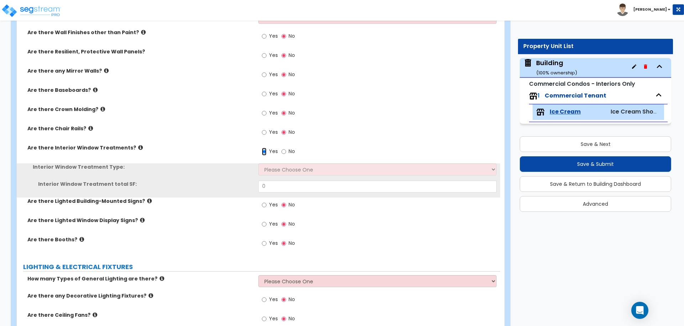
scroll to position [335, 0]
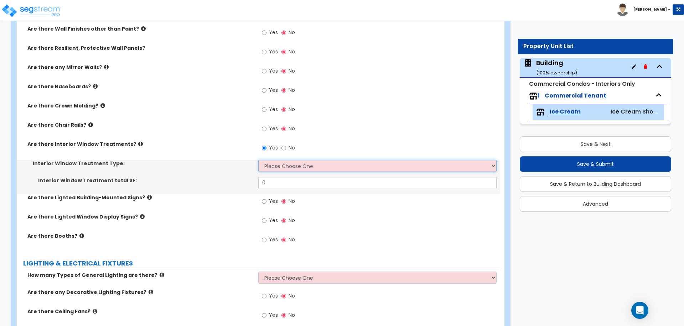
click at [288, 164] on select "Please Choose One Vertical Blinds Window Shades Venetian Blinds Wood Shutters" at bounding box center [377, 166] width 238 height 12
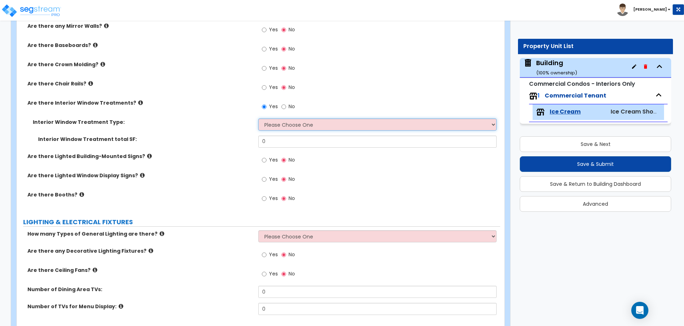
scroll to position [371, 0]
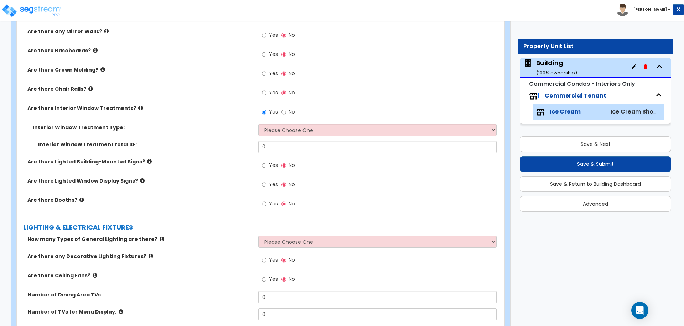
click at [384, 67] on div "Yes No" at bounding box center [378, 75] width 241 height 19
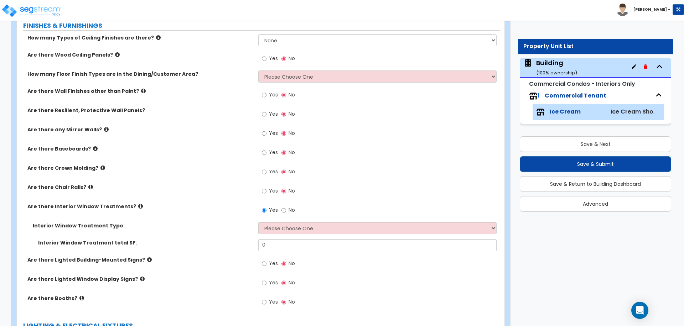
scroll to position [270, 0]
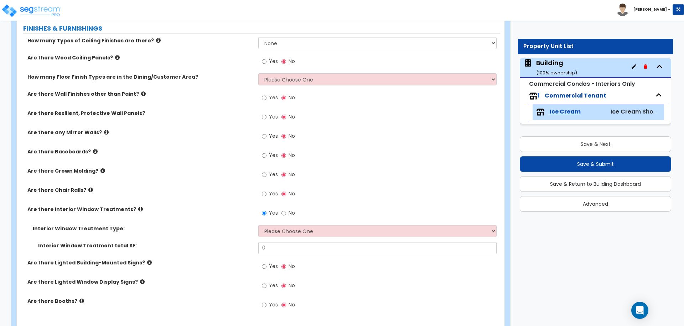
click at [292, 212] on span "No" at bounding box center [292, 212] width 6 height 7
click at [286, 212] on input "No" at bounding box center [283, 213] width 5 height 8
radio input "false"
radio input "true"
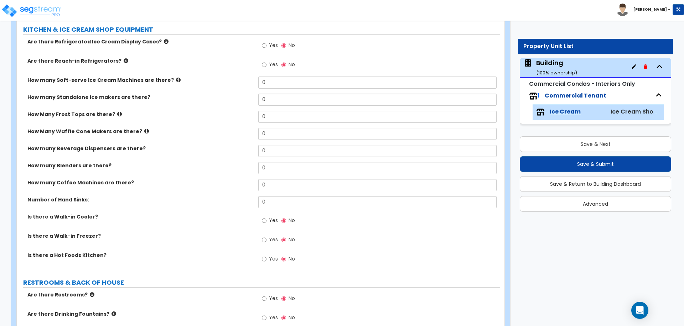
scroll to position [645, 0]
click at [274, 41] on span "Yes" at bounding box center [273, 44] width 9 height 7
click at [266, 41] on input "Yes" at bounding box center [264, 45] width 5 height 8
radio input "true"
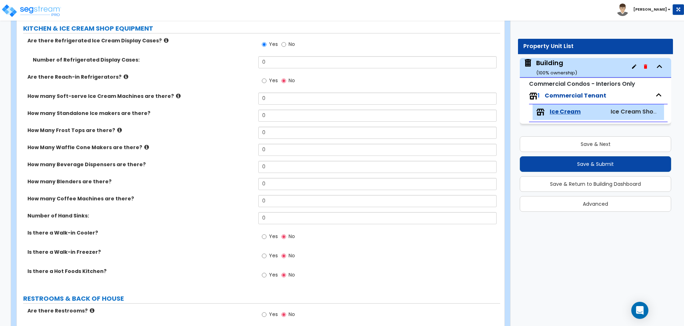
click at [269, 87] on div "Yes No" at bounding box center [278, 81] width 40 height 16
click at [267, 82] on label "Yes" at bounding box center [270, 82] width 16 height 12
click at [266, 82] on input "Yes" at bounding box center [264, 81] width 5 height 8
radio input "true"
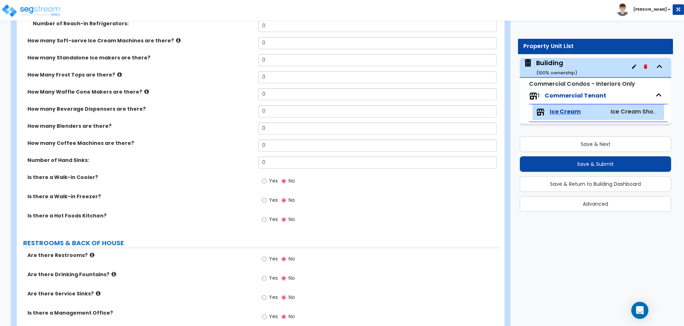
scroll to position [719, 0]
click at [264, 184] on label "Yes" at bounding box center [270, 181] width 16 height 12
click at [264, 184] on input "Yes" at bounding box center [264, 181] width 5 height 8
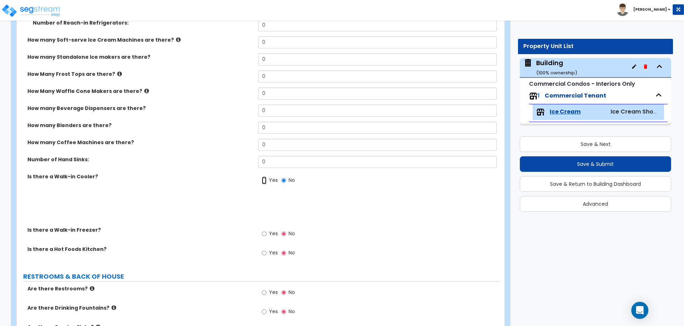
radio input "true"
click at [273, 232] on span "Yes" at bounding box center [273, 233] width 9 height 7
click at [266, 232] on input "Yes" at bounding box center [264, 234] width 5 height 8
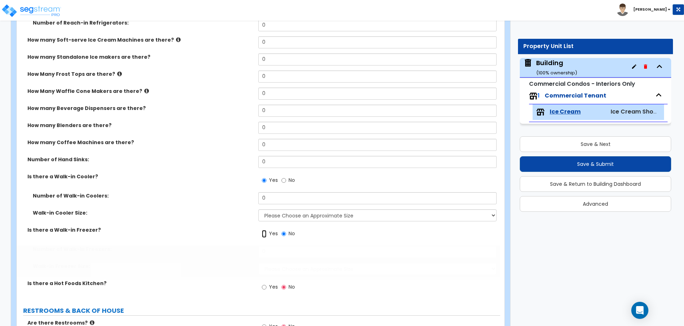
radio input "true"
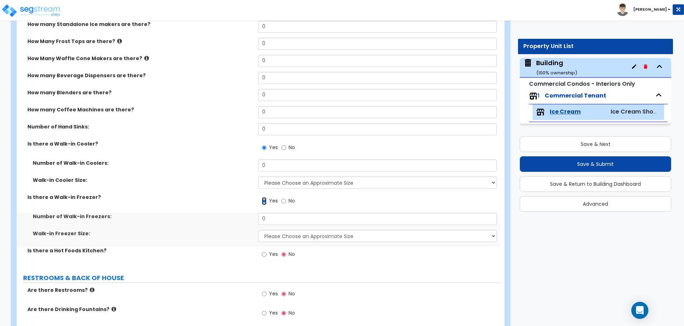
scroll to position [752, 0]
click at [318, 185] on select "Please Choose an Approximate Size 6' x 6' 10' x 6' 12' x 14' 12' x 20' I want t…" at bounding box center [377, 182] width 238 height 12
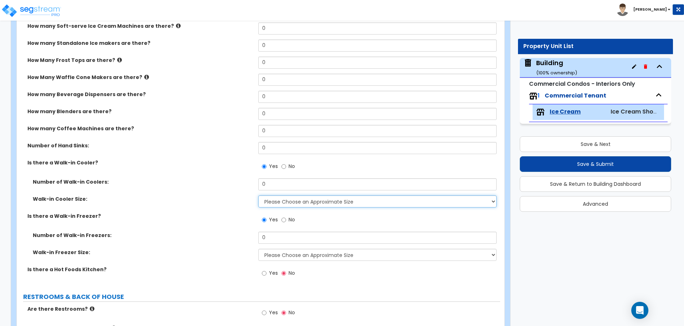
scroll to position [733, 0]
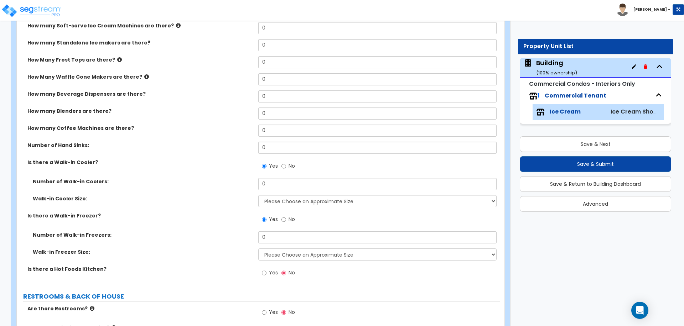
click at [288, 165] on label "No" at bounding box center [288, 167] width 14 height 12
click at [286, 165] on input "No" at bounding box center [283, 166] width 5 height 8
radio input "false"
radio input "true"
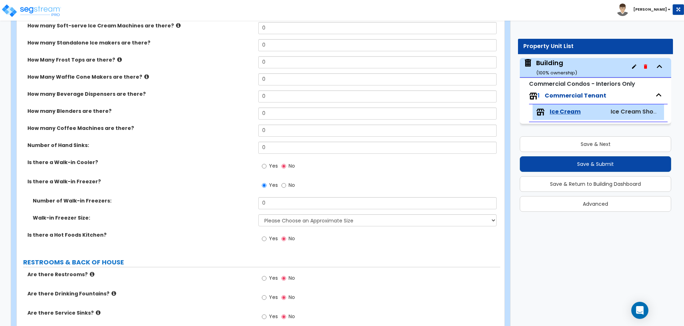
click at [288, 181] on label "No" at bounding box center [288, 186] width 14 height 12
click at [286, 182] on input "No" at bounding box center [283, 186] width 5 height 8
radio input "false"
radio input "true"
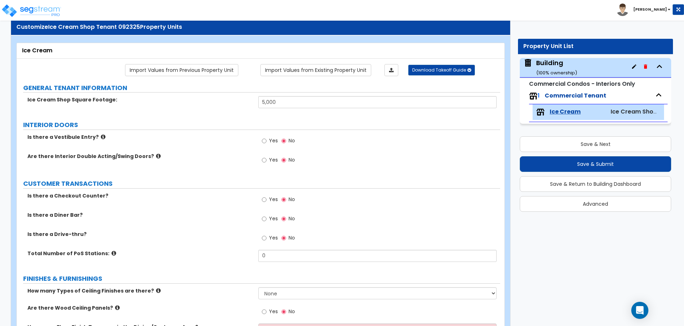
scroll to position [20, 0]
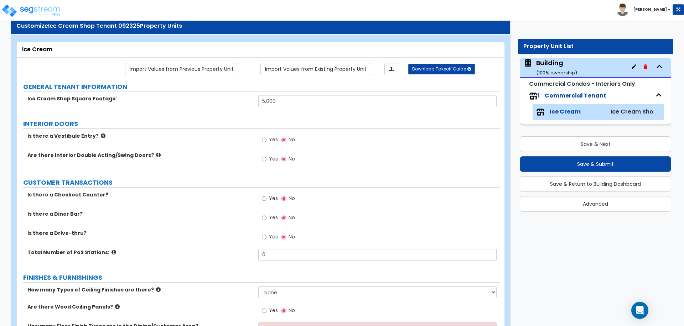
click at [269, 139] on span "Yes" at bounding box center [273, 139] width 9 height 7
click at [266, 139] on input "Yes" at bounding box center [264, 140] width 5 height 8
radio input "true"
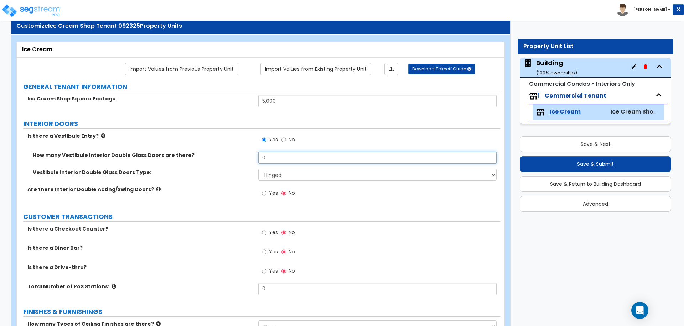
drag, startPoint x: 266, startPoint y: 159, endPoint x: 258, endPoint y: 157, distance: 8.3
click at [259, 158] on input "0" at bounding box center [377, 158] width 238 height 12
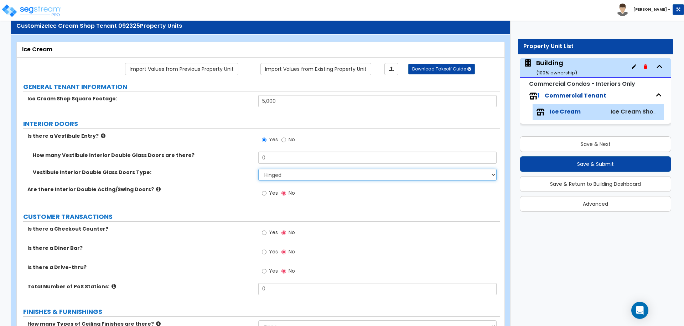
click at [285, 177] on select "Hinged Sliding" at bounding box center [377, 175] width 238 height 12
select select "2"
click at [258, 169] on select "Hinged Sliding" at bounding box center [377, 175] width 238 height 12
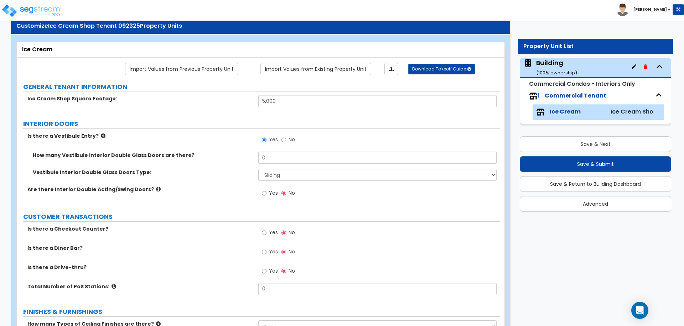
click at [267, 190] on label "Yes" at bounding box center [270, 194] width 16 height 12
click at [266, 190] on input "Yes" at bounding box center [264, 193] width 5 height 8
radio input "true"
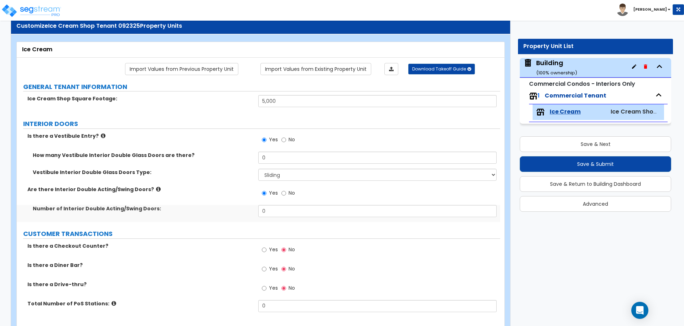
click at [156, 187] on icon at bounding box center [158, 189] width 5 height 5
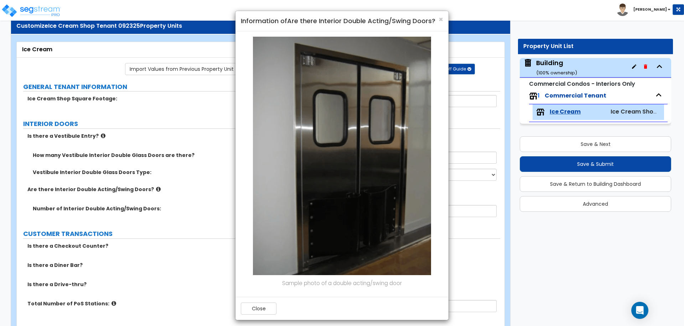
scroll to position [4, 0]
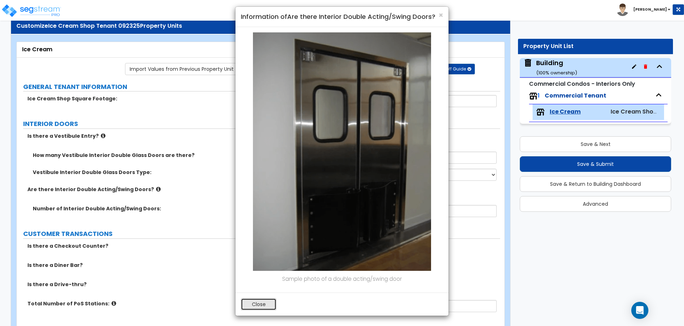
click at [266, 305] on button "Close" at bounding box center [259, 304] width 36 height 12
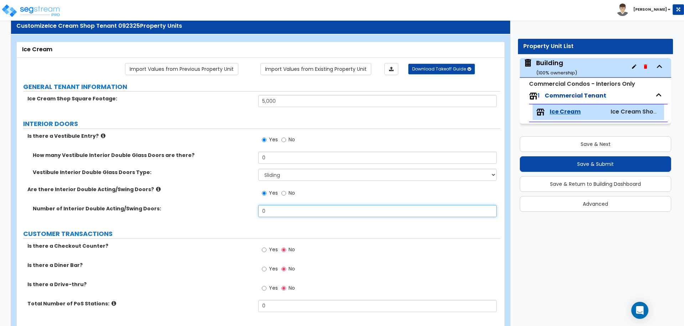
drag, startPoint x: 277, startPoint y: 215, endPoint x: 249, endPoint y: 211, distance: 28.0
click at [250, 212] on div "Number of Interior Double Acting/Swing Doors: 0" at bounding box center [258, 213] width 483 height 17
type input "2"
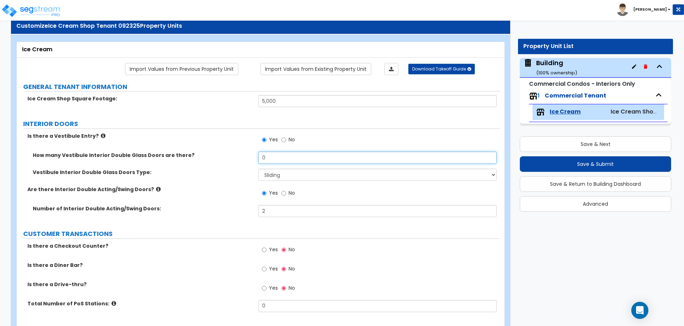
drag, startPoint x: 292, startPoint y: 160, endPoint x: 233, endPoint y: 154, distance: 59.8
click at [233, 154] on div "How many Vestibule Interior Double Glass Doors are there? 0" at bounding box center [258, 160] width 483 height 17
drag, startPoint x: 261, startPoint y: 159, endPoint x: 233, endPoint y: 157, distance: 28.2
click at [234, 156] on div "How many Vestibule Interior Double Glass Doors are there? 1" at bounding box center [258, 160] width 483 height 17
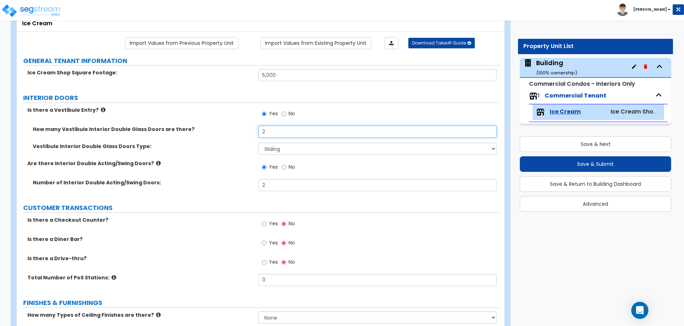
scroll to position [58, 0]
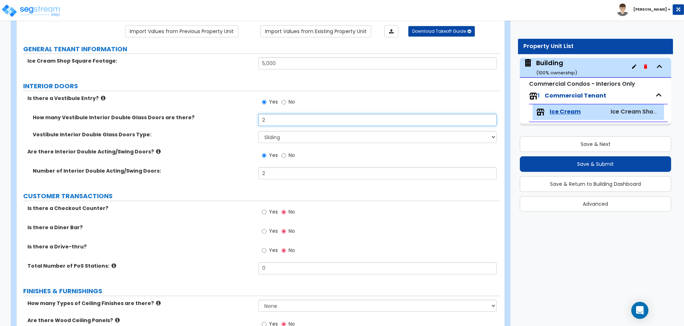
type input "2"
click at [272, 212] on span "Yes" at bounding box center [273, 211] width 9 height 7
click at [266, 212] on input "Yes" at bounding box center [264, 212] width 5 height 8
radio input "true"
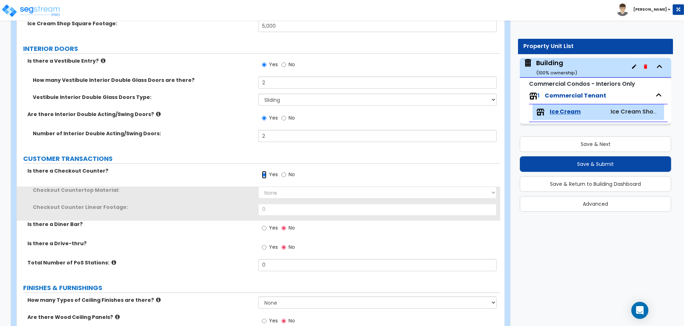
scroll to position [97, 0]
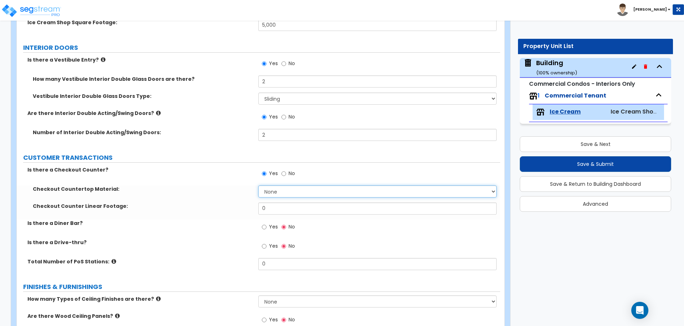
click at [280, 191] on select "None Plastic Laminate Solid Surface Stone Quartz Marble Tile Wood Stainless Ste…" at bounding box center [377, 192] width 238 height 12
click at [286, 188] on select "None Plastic Laminate Solid Surface Stone Quartz Marble Tile Wood Stainless Ste…" at bounding box center [377, 192] width 238 height 12
select select "2"
click at [258, 186] on select "None Plastic Laminate Solid Surface Stone Quartz Marble Tile Wood Stainless Ste…" at bounding box center [377, 192] width 238 height 12
drag, startPoint x: 287, startPoint y: 210, endPoint x: 252, endPoint y: 209, distance: 34.9
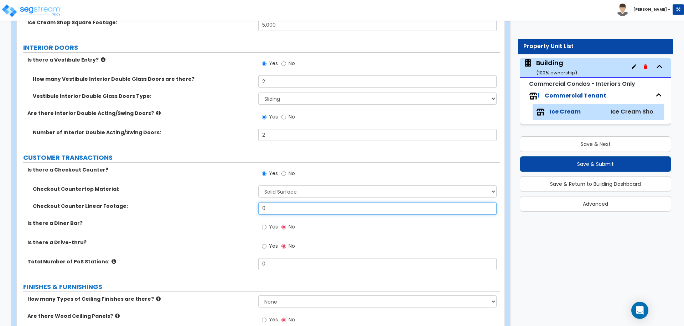
click at [252, 209] on div "Checkout Counter Linear Footage: 0" at bounding box center [258, 211] width 483 height 17
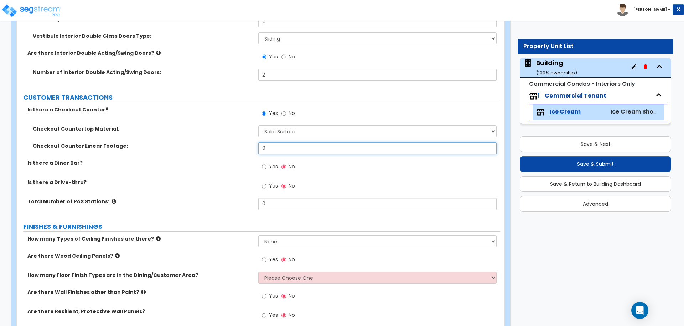
scroll to position [160, 0]
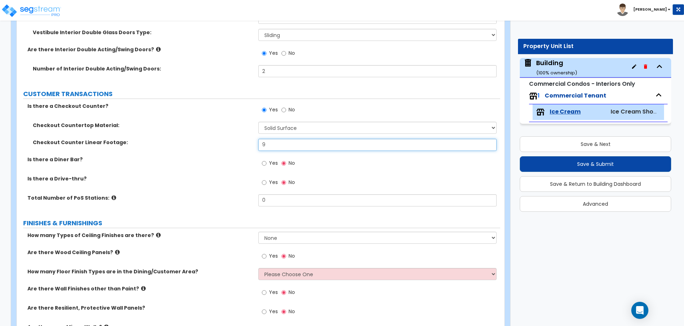
type input "9"
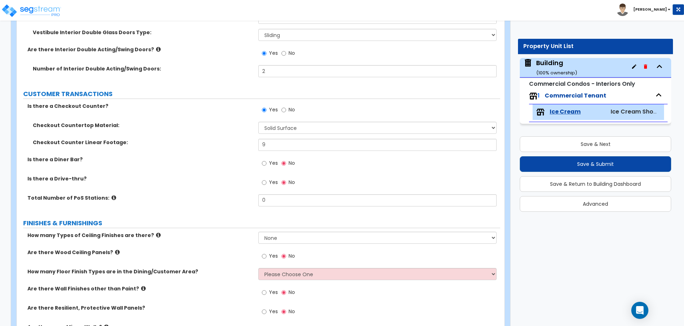
click at [269, 166] on label "Yes" at bounding box center [270, 164] width 16 height 12
click at [266, 166] on input "Yes" at bounding box center [264, 164] width 5 height 8
radio input "true"
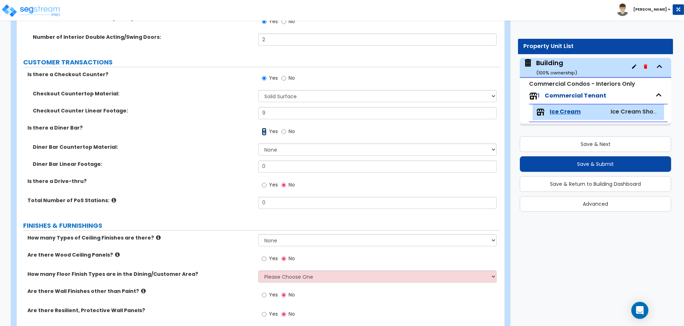
scroll to position [192, 0]
click at [283, 152] on select "None Plastic Laminate Solid Surface Stone Quartz Marble Tile Wood Stainless Ste…" at bounding box center [377, 149] width 238 height 12
click at [296, 144] on select "None Plastic Laminate Solid Surface Stone Quartz Marble Tile Wood Stainless Ste…" at bounding box center [377, 149] width 238 height 12
select select "3"
click at [258, 143] on select "None Plastic Laminate Solid Surface Stone Quartz Marble Tile Wood Stainless Ste…" at bounding box center [377, 149] width 238 height 12
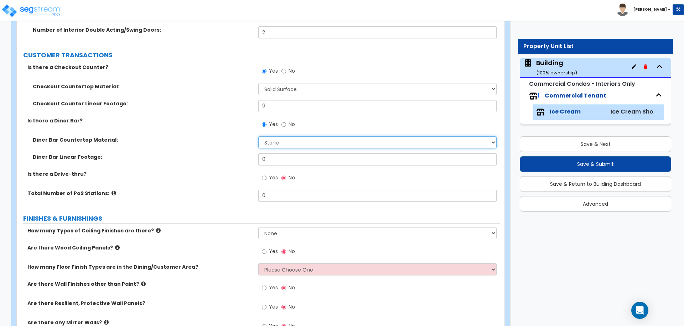
scroll to position [200, 0]
drag, startPoint x: 270, startPoint y: 156, endPoint x: 251, endPoint y: 156, distance: 18.2
click at [251, 156] on div "Diner Bar Linear Footage: 0" at bounding box center [258, 160] width 483 height 17
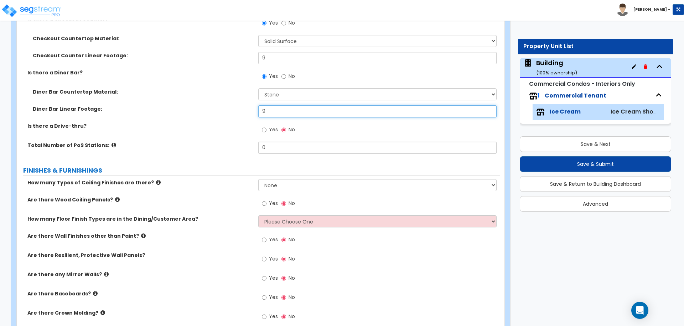
scroll to position [248, 0]
type input "9"
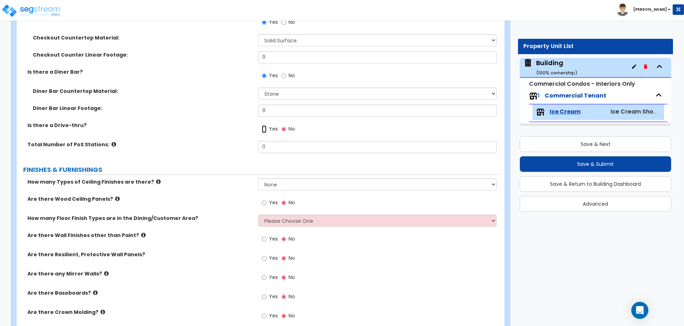
click at [264, 128] on input "Yes" at bounding box center [264, 129] width 5 height 8
radio input "true"
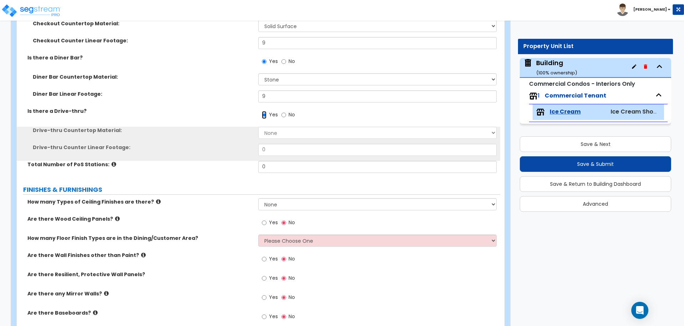
scroll to position [266, 0]
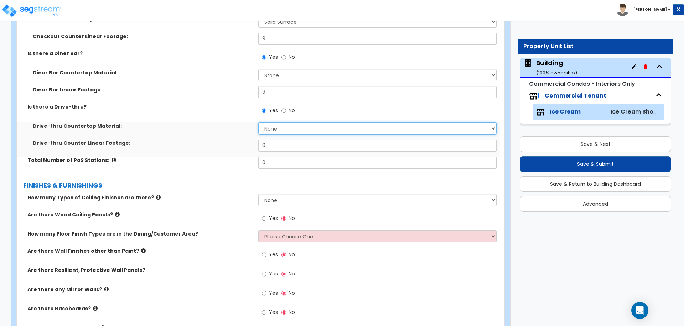
click at [270, 128] on select "None Plastic Laminate Solid Surface Stone Quartz Marble Tile Wood Stainless Ste…" at bounding box center [377, 129] width 238 height 12
select select "5"
click at [258, 123] on select "None Plastic Laminate Solid Surface Stone Quartz Marble Tile Wood Stainless Ste…" at bounding box center [377, 129] width 238 height 12
drag, startPoint x: 280, startPoint y: 152, endPoint x: 262, endPoint y: 151, distance: 18.2
click at [262, 151] on div "Drive-thru Counter Linear Footage: 0" at bounding box center [258, 148] width 483 height 17
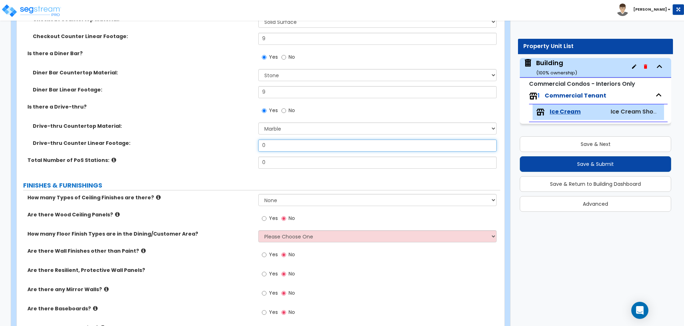
drag, startPoint x: 270, startPoint y: 146, endPoint x: 237, endPoint y: 137, distance: 34.0
click at [239, 140] on div "Drive-thru Counter Linear Footage: 0" at bounding box center [258, 148] width 483 height 17
type input "6"
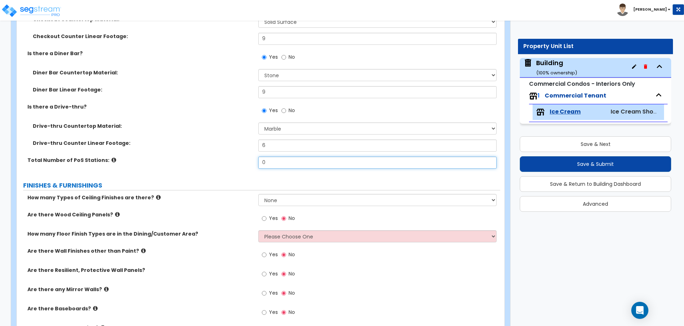
drag, startPoint x: 274, startPoint y: 161, endPoint x: 244, endPoint y: 160, distance: 30.3
click at [244, 160] on div "Total Number of PoS Stations: 0" at bounding box center [258, 165] width 483 height 17
type input "3"
click at [111, 158] on icon at bounding box center [113, 159] width 5 height 5
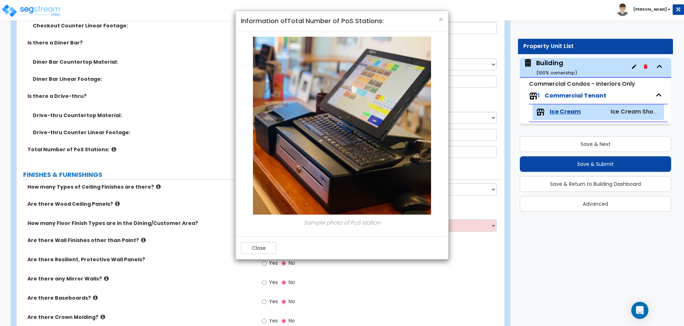
scroll to position [281, 0]
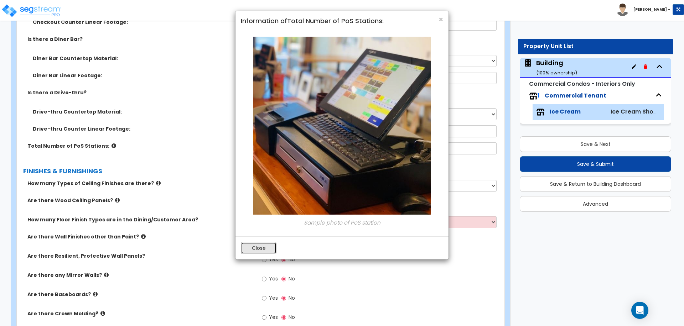
click at [261, 244] on button "Close" at bounding box center [259, 248] width 36 height 12
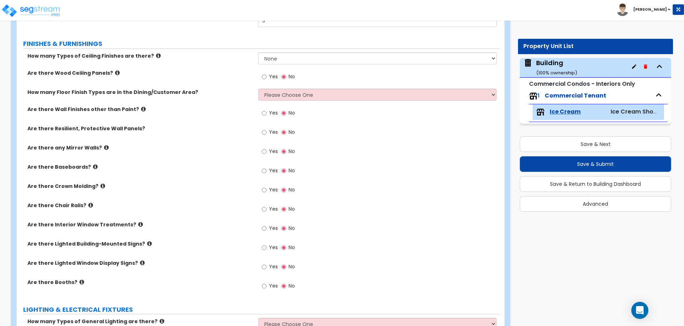
scroll to position [409, 0]
click at [280, 53] on select "None 1 2 3" at bounding box center [377, 58] width 238 height 12
click at [258, 52] on select "None 1 2 3" at bounding box center [377, 58] width 238 height 12
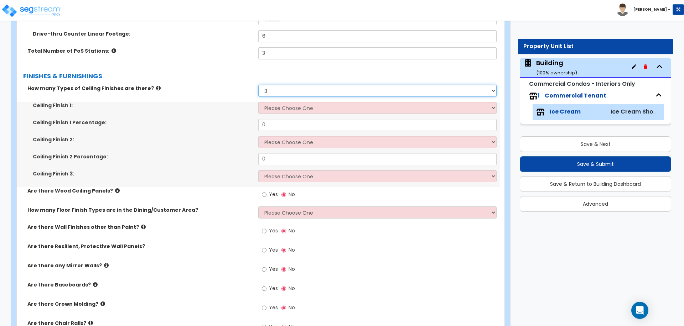
scroll to position [373, 0]
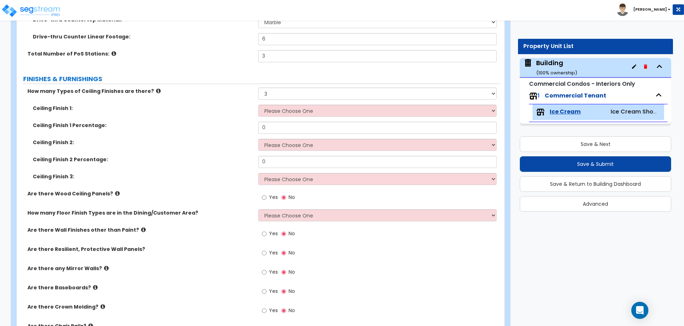
click at [156, 89] on icon at bounding box center [158, 90] width 5 height 5
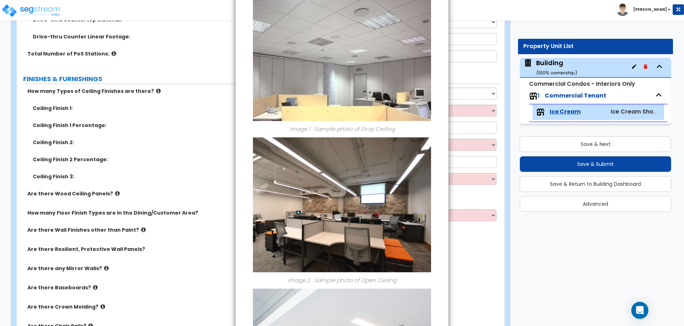
scroll to position [199, 0]
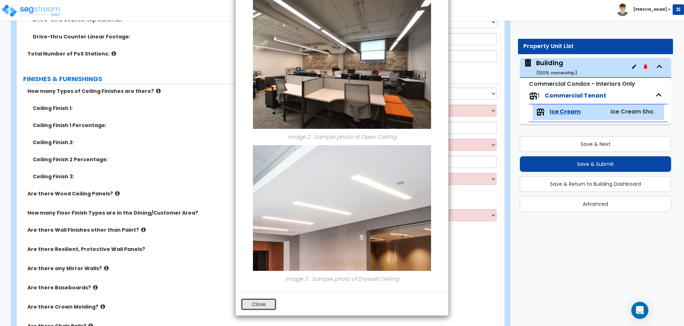
click at [256, 302] on button "Close" at bounding box center [259, 304] width 36 height 12
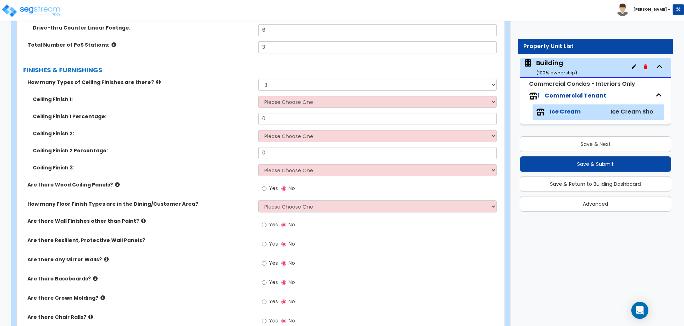
scroll to position [386, 0]
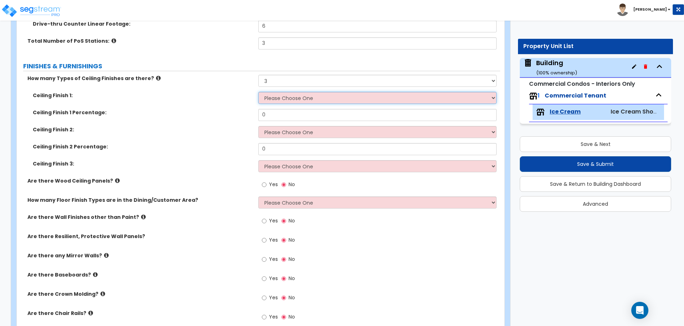
click at [324, 97] on select "Please Choose One Drop Ceiling Open Ceiling Drywall Ceiling" at bounding box center [377, 98] width 238 height 12
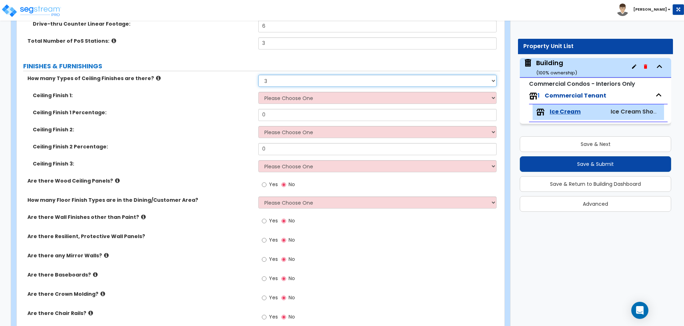
click at [312, 84] on select "None 1 2 3" at bounding box center [377, 81] width 238 height 12
select select "2"
click at [258, 75] on select "None 1 2 3" at bounding box center [377, 81] width 238 height 12
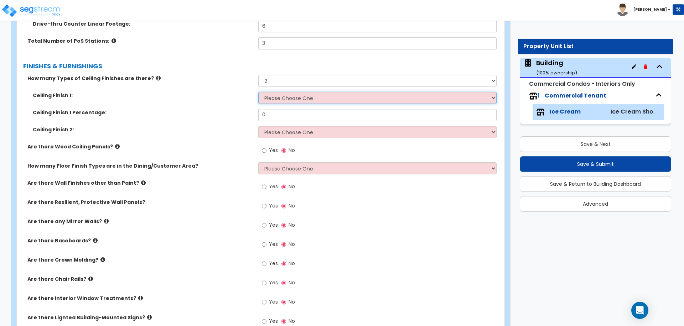
click at [315, 97] on select "Please Choose One Drop Ceiling Open Ceiling Drywall Ceiling" at bounding box center [377, 98] width 238 height 12
select select "1"
click at [258, 92] on select "Please Choose One Drop Ceiling Open Ceiling Drywall Ceiling" at bounding box center [377, 98] width 238 height 12
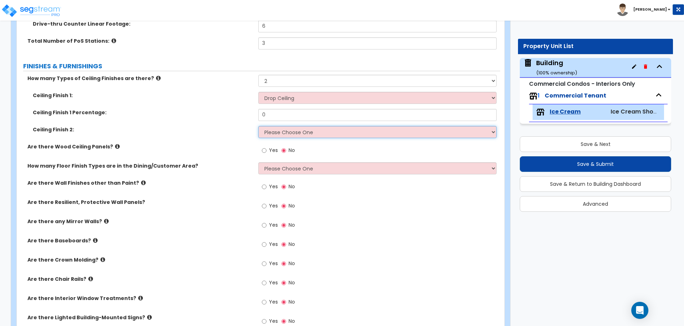
click at [324, 128] on select "Please Choose One Drop Ceiling Open Ceiling Drywall Ceiling" at bounding box center [377, 132] width 238 height 12
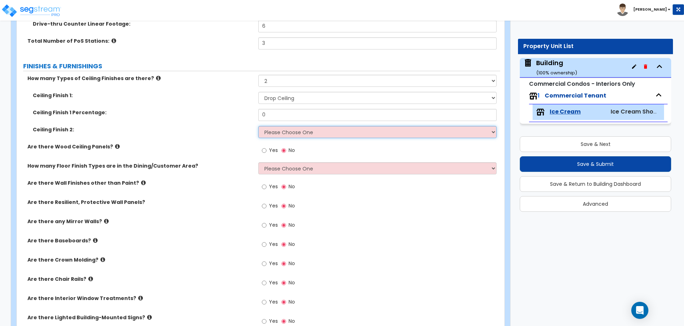
select select "3"
click at [258, 126] on select "Please Choose One Drop Ceiling Open Ceiling Drywall Ceiling" at bounding box center [377, 132] width 238 height 12
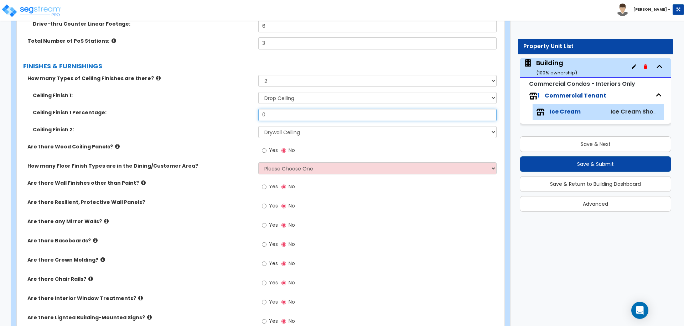
drag, startPoint x: 284, startPoint y: 116, endPoint x: 244, endPoint y: 116, distance: 40.3
click at [244, 116] on div "Ceiling Finish 1 Percentage: 0" at bounding box center [258, 117] width 483 height 17
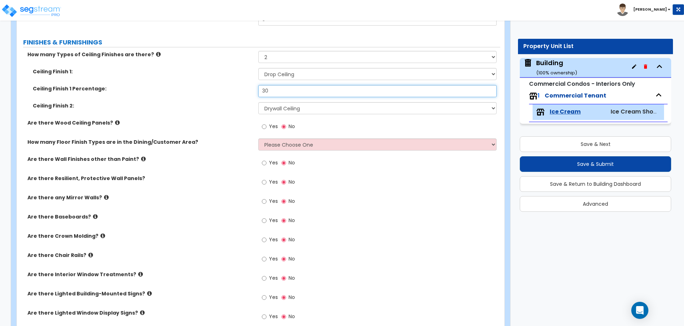
type input "30"
click at [273, 126] on span "Yes" at bounding box center [273, 126] width 9 height 7
click at [266, 126] on input "Yes" at bounding box center [264, 127] width 5 height 8
radio input "true"
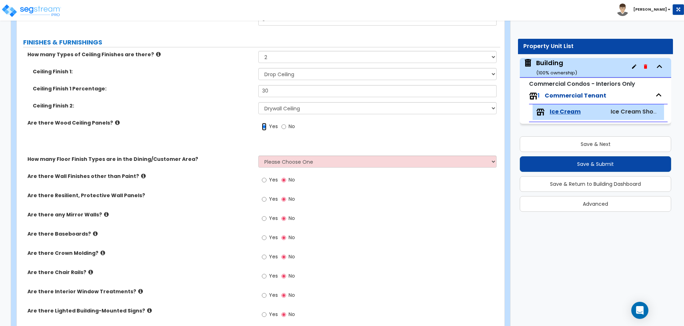
scroll to position [427, 0]
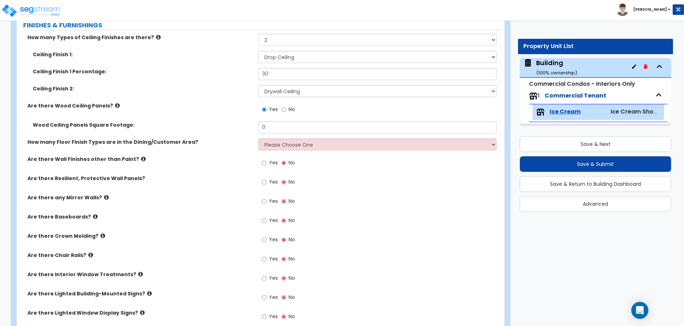
click at [115, 103] on icon at bounding box center [117, 105] width 5 height 5
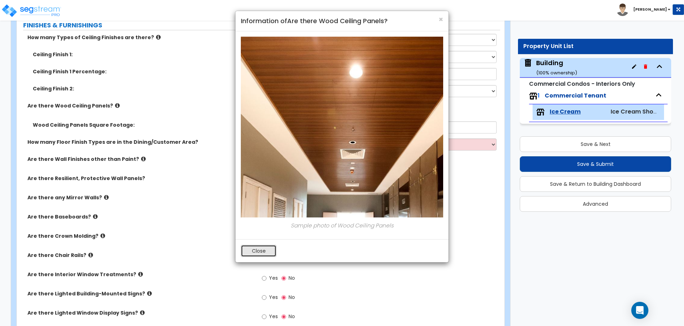
click at [252, 251] on button "Close" at bounding box center [259, 251] width 36 height 12
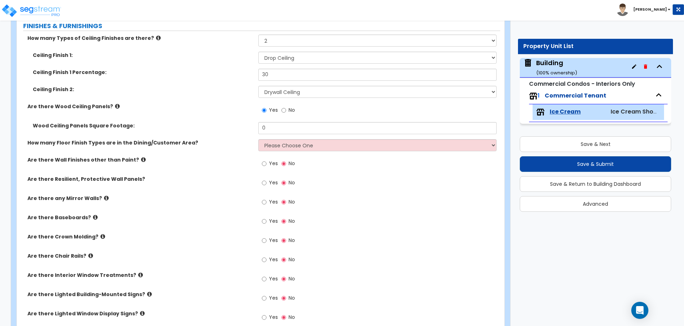
scroll to position [426, 0]
drag, startPoint x: 281, startPoint y: 126, endPoint x: 260, endPoint y: 124, distance: 20.8
click at [265, 125] on input "0" at bounding box center [377, 129] width 238 height 12
click at [115, 105] on icon at bounding box center [117, 106] width 5 height 5
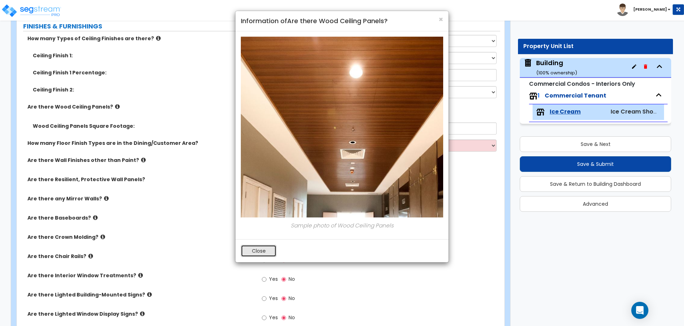
click at [254, 253] on button "Close" at bounding box center [259, 251] width 36 height 12
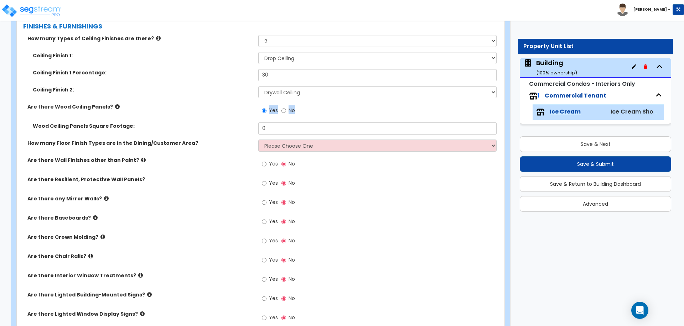
drag, startPoint x: 277, startPoint y: 120, endPoint x: 246, endPoint y: 120, distance: 30.6
click at [246, 120] on div "Are there Wood Ceiling Panels? Yes No" at bounding box center [258, 112] width 483 height 19
drag, startPoint x: 277, startPoint y: 126, endPoint x: 249, endPoint y: 126, distance: 28.1
click at [249, 126] on div "Wood Ceiling Panels Square Footage: 0" at bounding box center [258, 131] width 483 height 17
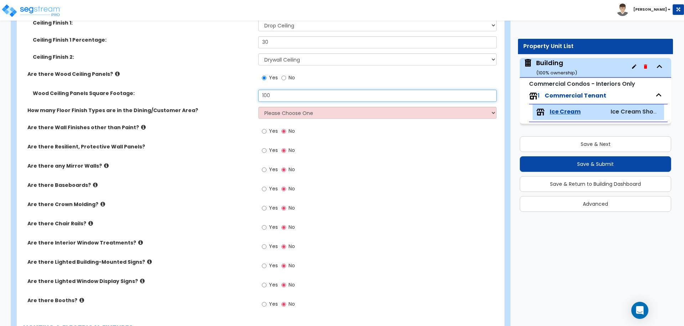
scroll to position [464, 0]
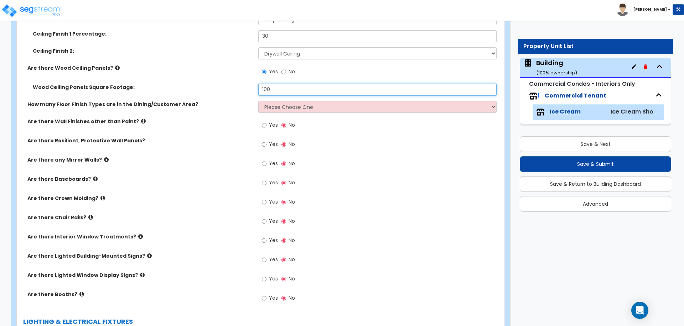
type input "100"
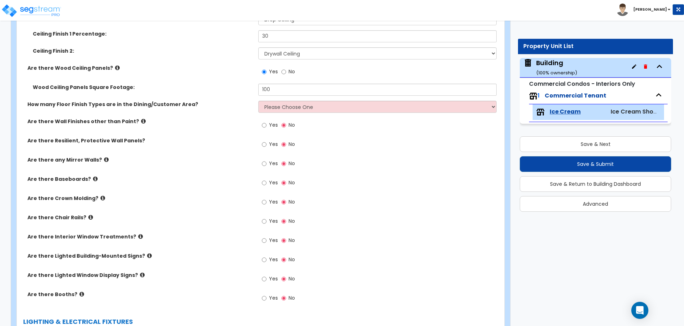
click at [309, 113] on div "How many Floor Finish Types are in the Dining/Customer Area? Please Choose One …" at bounding box center [258, 109] width 483 height 17
click at [309, 107] on select "Please Choose One 1 2 3 4" at bounding box center [377, 107] width 238 height 12
click at [258, 101] on select "Please Choose One 1 2 3 4" at bounding box center [377, 107] width 238 height 12
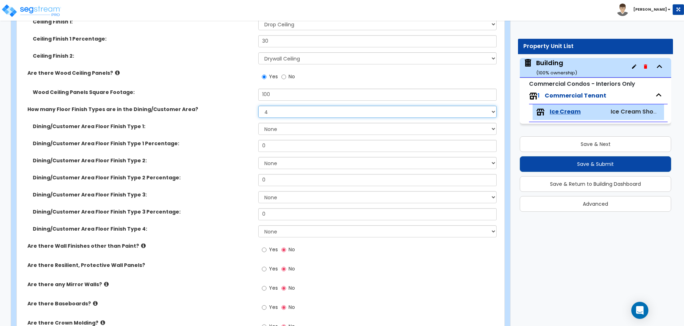
scroll to position [458, 0]
click at [271, 115] on select "Please Choose One 1 2 3 4" at bounding box center [377, 113] width 238 height 12
select select "2"
click at [258, 107] on select "Please Choose One 1 2 3 4" at bounding box center [377, 113] width 238 height 12
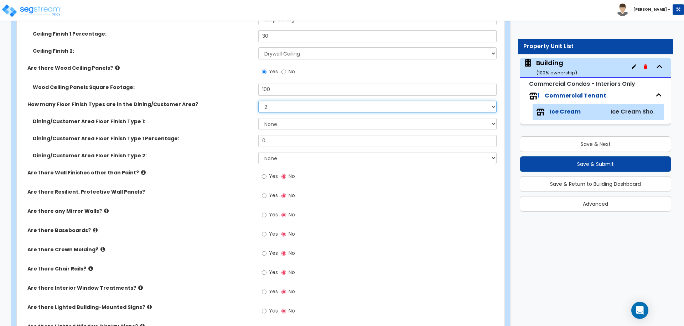
scroll to position [464, 0]
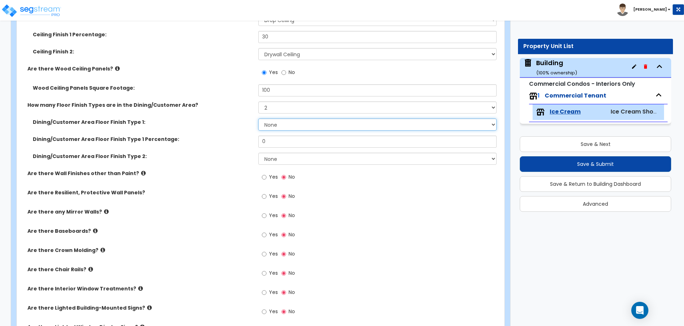
click at [294, 123] on select "None Tile Flooring Hardwood Flooring Resilient Laminate Flooring VCT Flooring S…" at bounding box center [377, 125] width 238 height 12
select select "3"
click at [258, 119] on select "None Tile Flooring Hardwood Flooring Resilient Laminate Flooring VCT Flooring S…" at bounding box center [377, 125] width 238 height 12
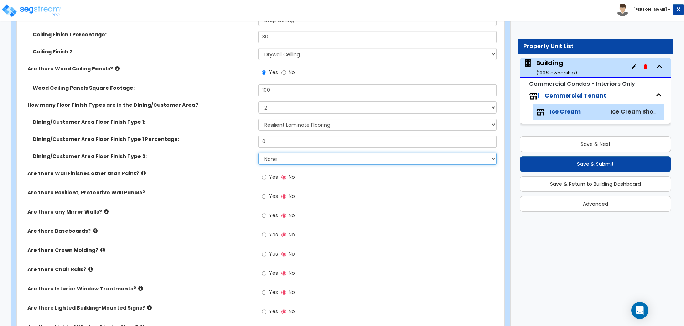
click at [304, 160] on select "None Tile Flooring Hardwood Flooring Resilient Laminate Flooring VCT Flooring S…" at bounding box center [377, 159] width 238 height 12
select select "8"
click at [258, 153] on select "None Tile Flooring Hardwood Flooring Resilient Laminate Flooring VCT Flooring S…" at bounding box center [377, 159] width 238 height 12
drag, startPoint x: 287, startPoint y: 140, endPoint x: 248, endPoint y: 139, distance: 39.2
click at [249, 140] on div "Dining/Customer Area Floor Finish Type 1 Percentage: 0" at bounding box center [258, 144] width 483 height 17
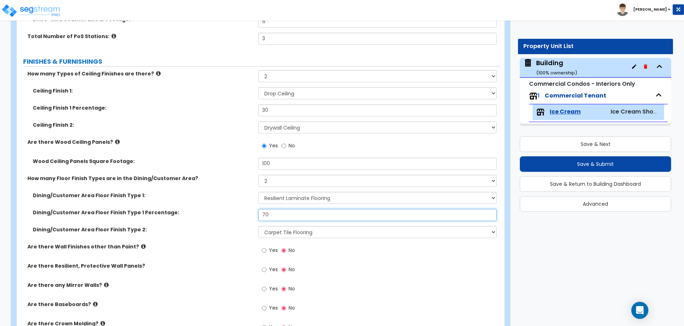
scroll to position [392, 0]
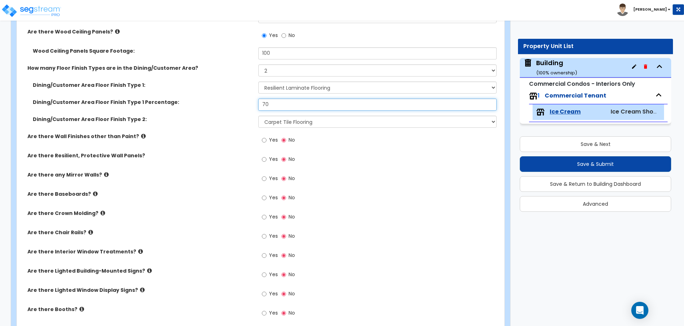
type input "70"
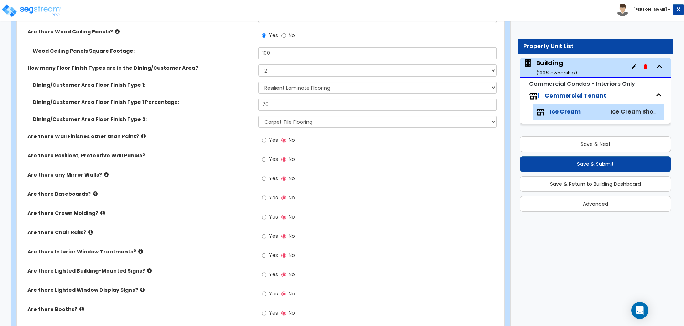
click at [267, 139] on label "Yes" at bounding box center [270, 141] width 16 height 12
click at [266, 139] on input "Yes" at bounding box center [264, 140] width 5 height 8
radio input "true"
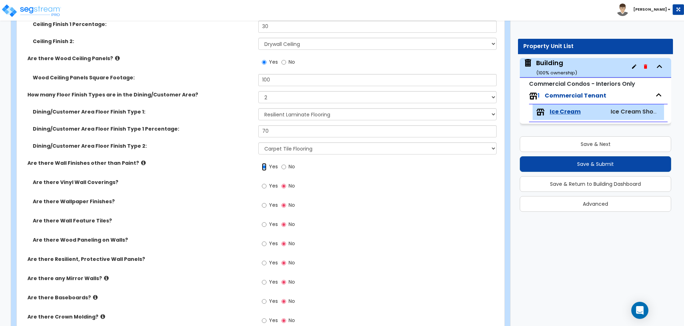
scroll to position [473, 0]
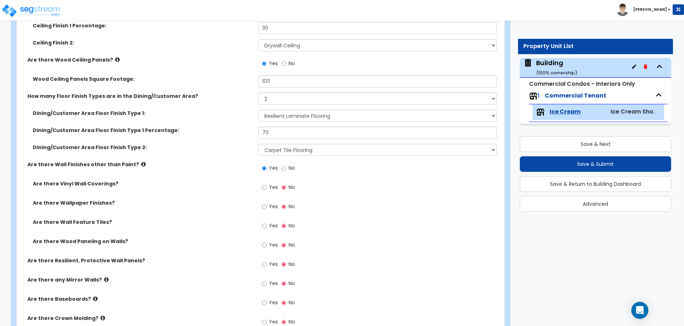
click at [115, 57] on icon at bounding box center [117, 59] width 5 height 5
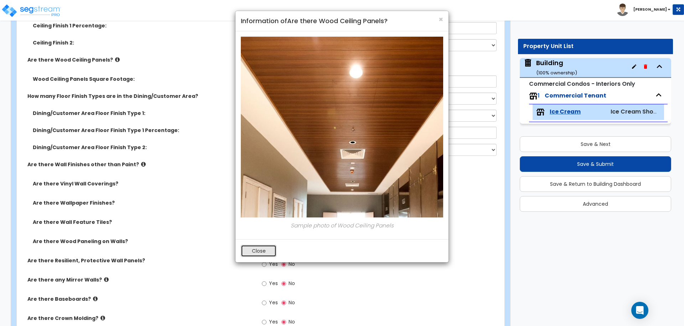
click at [261, 247] on button "Close" at bounding box center [259, 251] width 36 height 12
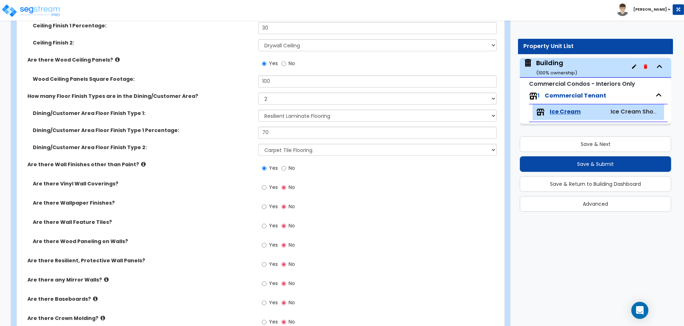
click at [141, 162] on icon at bounding box center [143, 164] width 5 height 5
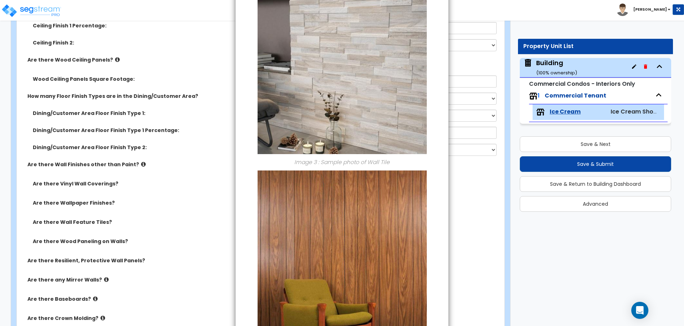
scroll to position [544, 0]
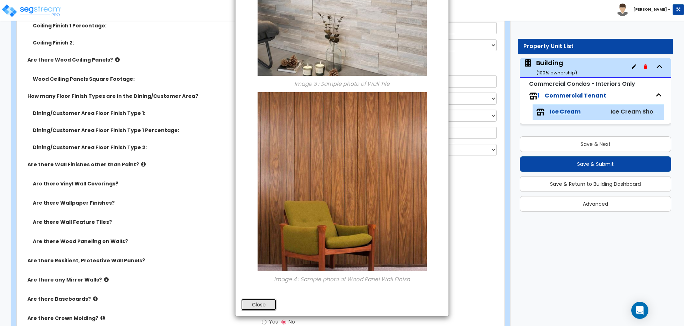
click at [264, 305] on button "Close" at bounding box center [259, 305] width 36 height 12
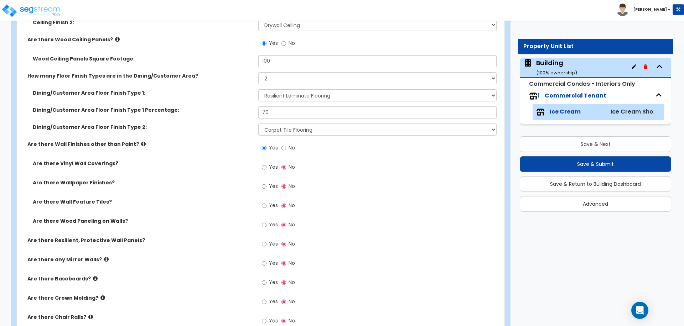
scroll to position [494, 0]
click at [272, 171] on label "Yes" at bounding box center [270, 167] width 16 height 12
click at [266, 171] on input "Yes" at bounding box center [264, 167] width 5 height 8
radio input "true"
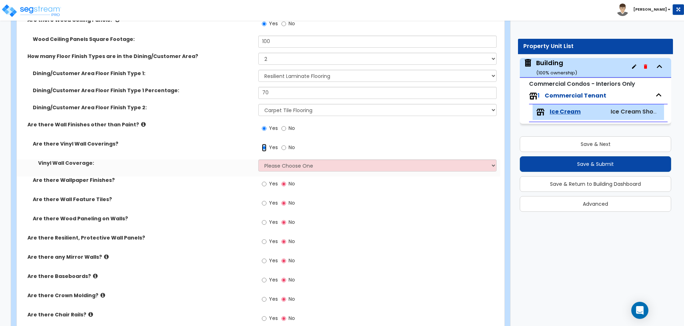
scroll to position [513, 0]
click at [270, 180] on span "Yes" at bounding box center [273, 183] width 9 height 7
click at [266, 180] on input "Yes" at bounding box center [264, 184] width 5 height 8
radio input "true"
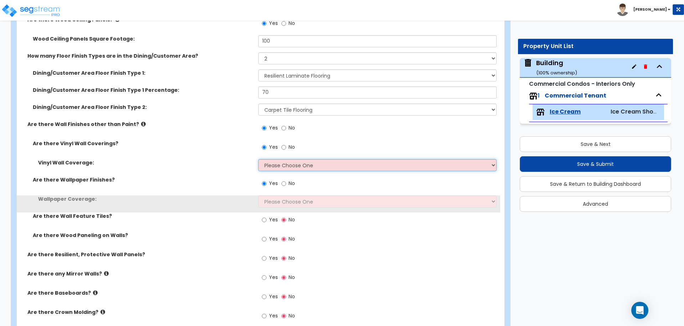
click at [285, 162] on select "Please Choose One Only a Small Portion of Walls are Covered Several Walls are C…" at bounding box center [377, 165] width 238 height 12
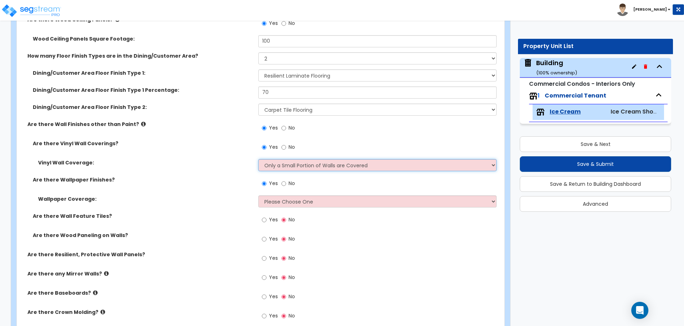
click at [258, 159] on select "Please Choose One Only a Small Portion of Walls are Covered Several Walls are C…" at bounding box center [377, 165] width 238 height 12
click at [281, 163] on select "Please Choose One Only a Small Portion of Walls are Covered Several Walls are C…" at bounding box center [377, 165] width 238 height 12
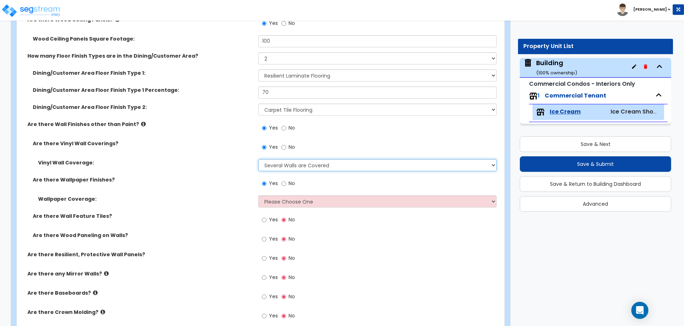
click at [258, 159] on select "Please Choose One Only a Small Portion of Walls are Covered Several Walls are C…" at bounding box center [377, 165] width 238 height 12
click at [280, 165] on select "Please Choose One Only a Small Portion of Walls are Covered Several Walls are C…" at bounding box center [377, 165] width 238 height 12
click at [258, 159] on select "Please Choose One Only a Small Portion of Walls are Covered Several Walls are C…" at bounding box center [377, 165] width 238 height 12
click at [275, 162] on select "Please Choose One Only a Small Portion of Walls are Covered Several Walls are C…" at bounding box center [377, 165] width 238 height 12
click at [258, 159] on select "Please Choose One Only a Small Portion of Walls are Covered Several Walls are C…" at bounding box center [377, 165] width 238 height 12
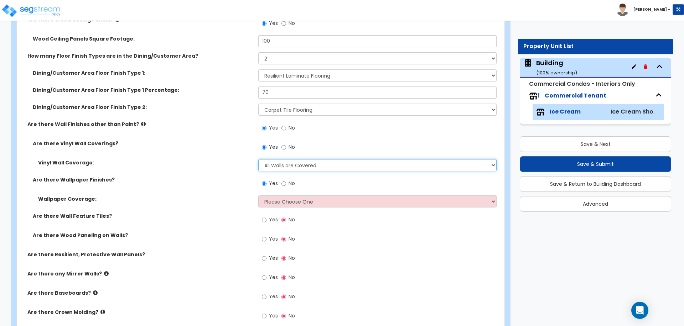
click at [280, 163] on select "Please Choose One Only a Small Portion of Walls are Covered Several Walls are C…" at bounding box center [377, 165] width 238 height 12
select select "5"
click at [258, 159] on select "Please Choose One Only a Small Portion of Walls are Covered Several Walls are C…" at bounding box center [377, 165] width 238 height 12
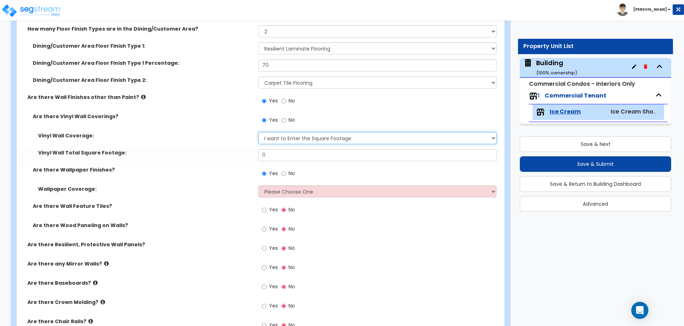
scroll to position [541, 0]
click at [283, 118] on input "No" at bounding box center [283, 119] width 5 height 8
radio input "false"
radio input "true"
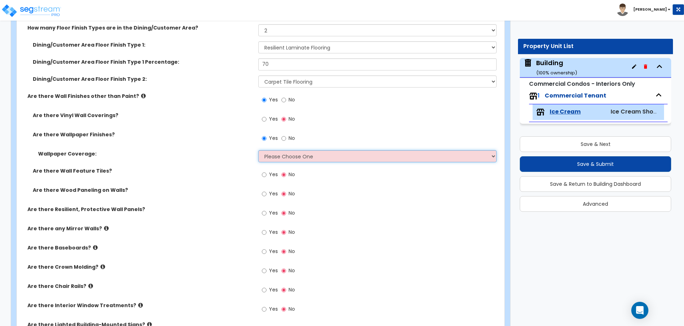
click at [301, 150] on select "Please Choose One Only a Small Portion of Walls are Covered Several Walls are C…" at bounding box center [377, 156] width 238 height 12
click at [258, 150] on select "Please Choose One Only a Small Portion of Walls are Covered Several Walls are C…" at bounding box center [377, 156] width 238 height 12
click at [300, 152] on select "Please Choose One Only a Small Portion of Walls are Covered Several Walls are C…" at bounding box center [377, 156] width 238 height 12
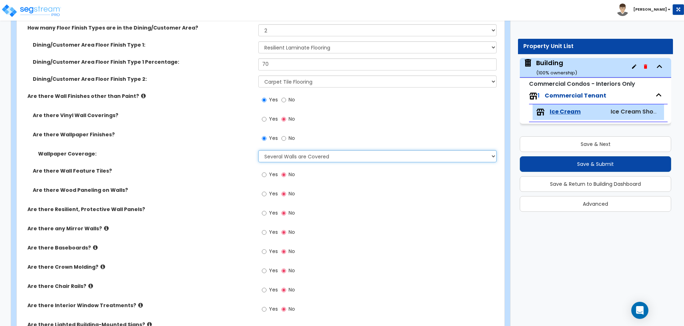
click at [258, 150] on select "Please Choose One Only a Small Portion of Walls are Covered Several Walls are C…" at bounding box center [377, 156] width 238 height 12
click at [297, 156] on select "Please Choose One Only a Small Portion of Walls are Covered Several Walls are C…" at bounding box center [377, 156] width 238 height 12
click at [258, 150] on select "Please Choose One Only a Small Portion of Walls are Covered Several Walls are C…" at bounding box center [377, 156] width 238 height 12
click at [298, 154] on select "Please Choose One Only a Small Portion of Walls are Covered Several Walls are C…" at bounding box center [377, 156] width 238 height 12
click at [258, 150] on select "Please Choose One Only a Small Portion of Walls are Covered Several Walls are C…" at bounding box center [377, 156] width 238 height 12
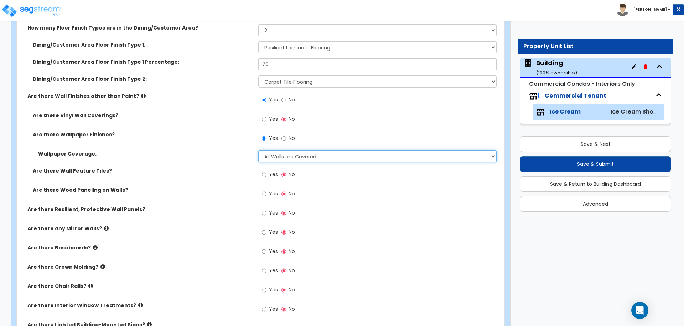
click at [296, 155] on select "Please Choose One Only a Small Portion of Walls are Covered Several Walls are C…" at bounding box center [377, 156] width 238 height 12
select select "5"
click at [258, 150] on select "Please Choose One Only a Small Portion of Walls are Covered Several Walls are C…" at bounding box center [377, 156] width 238 height 12
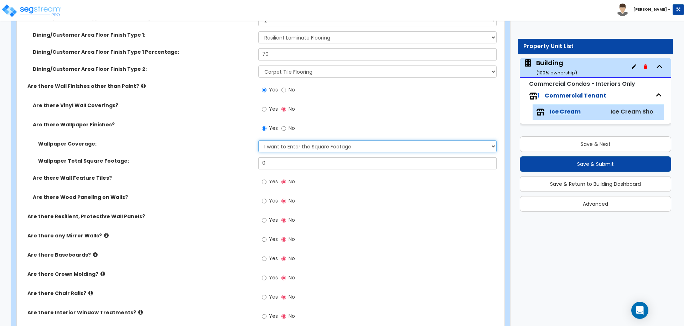
scroll to position [543, 0]
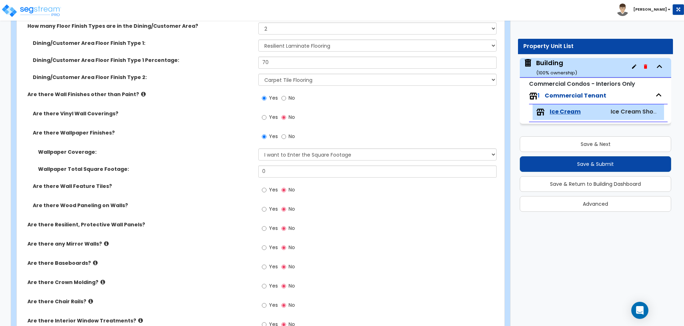
click at [290, 136] on span "No" at bounding box center [292, 136] width 6 height 7
click at [286, 136] on input "No" at bounding box center [283, 137] width 5 height 8
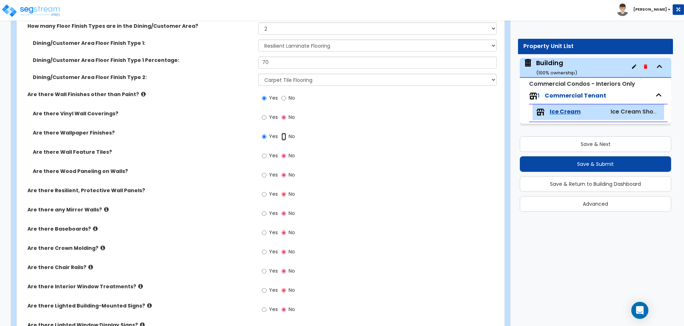
radio input "false"
radio input "true"
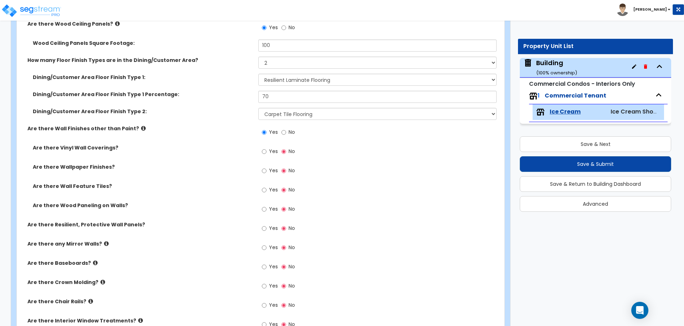
click at [268, 146] on div "Yes No" at bounding box center [278, 152] width 40 height 16
click at [270, 148] on span "Yes" at bounding box center [273, 151] width 9 height 7
click at [266, 148] on input "Yes" at bounding box center [264, 152] width 5 height 8
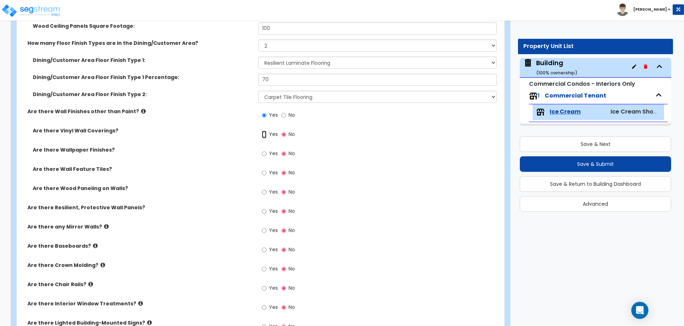
radio input "true"
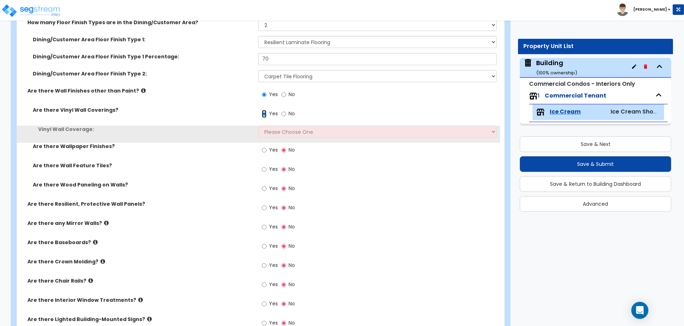
scroll to position [549, 0]
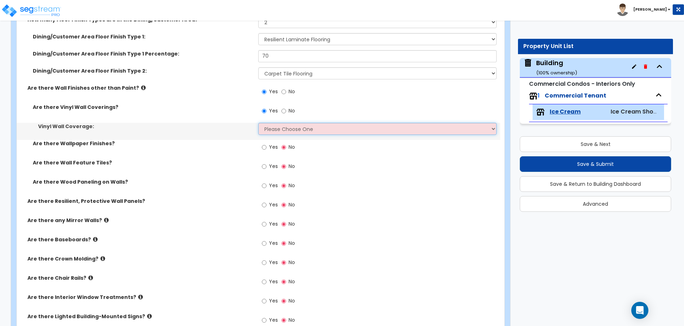
click at [272, 126] on select "Please Choose One Only a Small Portion of Walls are Covered Several Walls are C…" at bounding box center [377, 129] width 238 height 12
select select "1"
click at [258, 123] on select "Please Choose One Only a Small Portion of Walls are Covered Several Walls are C…" at bounding box center [377, 129] width 238 height 12
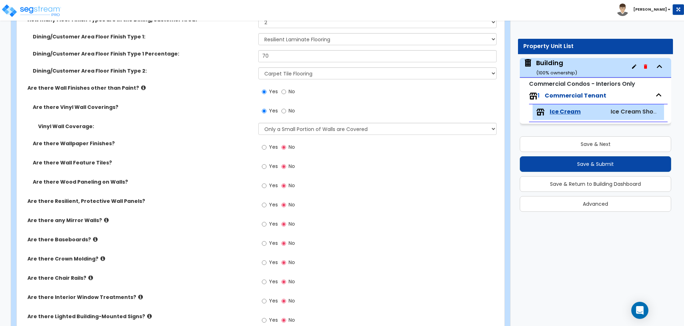
click at [269, 147] on span "Yes" at bounding box center [273, 147] width 9 height 7
click at [266, 147] on input "Yes" at bounding box center [264, 148] width 5 height 8
radio input "true"
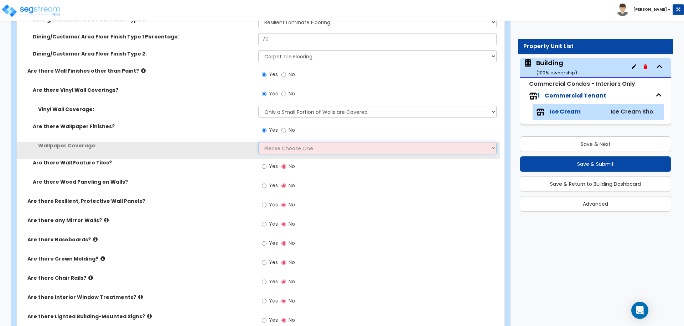
click at [282, 150] on select "Please Choose One Only a Small Portion of Walls are Covered Several Walls are C…" at bounding box center [377, 148] width 238 height 12
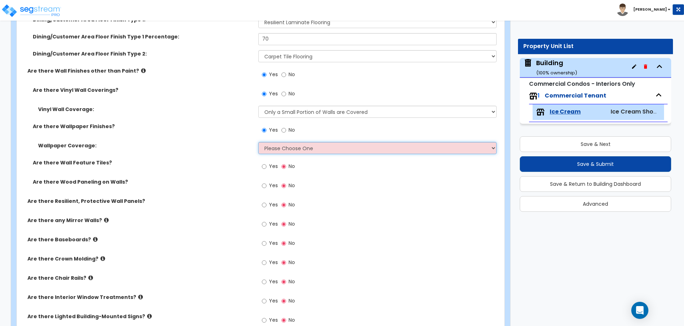
select select "1"
click at [258, 142] on select "Please Choose One Only a Small Portion of Walls are Covered Several Walls are C…" at bounding box center [377, 148] width 238 height 12
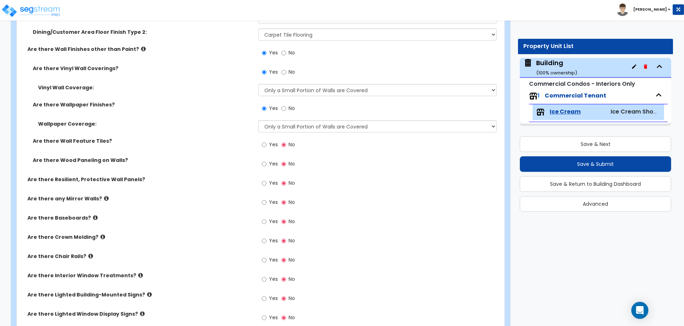
click at [269, 151] on div "Yes No" at bounding box center [278, 145] width 40 height 16
click at [269, 147] on label "Yes" at bounding box center [270, 146] width 16 height 12
click at [266, 147] on input "Yes" at bounding box center [264, 145] width 5 height 8
radio input "true"
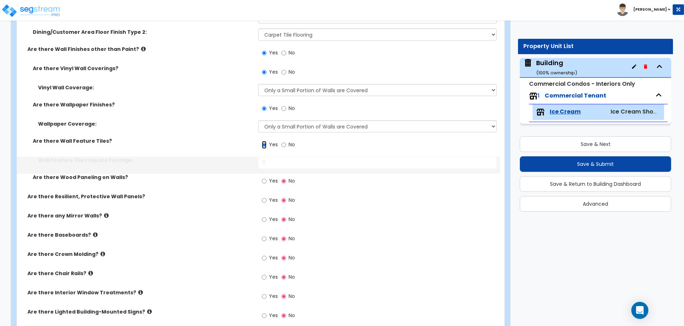
scroll to position [605, 0]
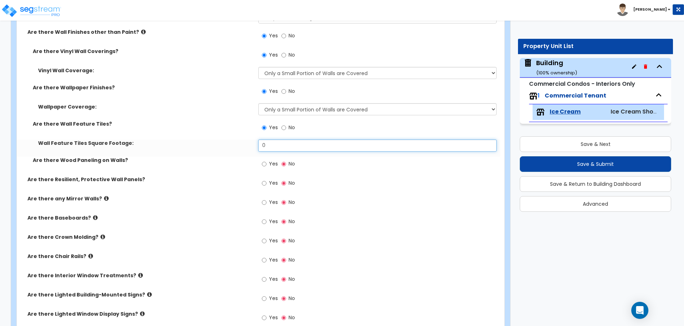
drag, startPoint x: 281, startPoint y: 150, endPoint x: 241, endPoint y: 146, distance: 40.4
click at [241, 146] on div "Wall Feature Tiles Square Footage: 0" at bounding box center [258, 148] width 483 height 17
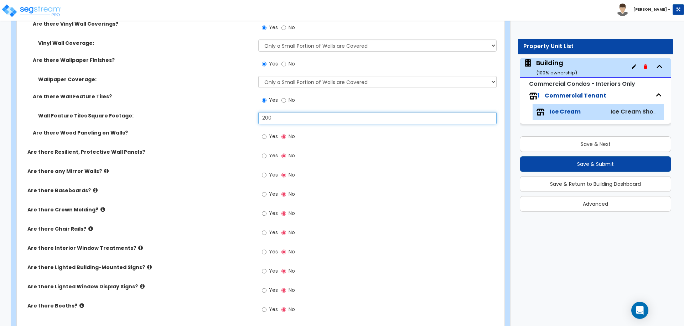
type input "200"
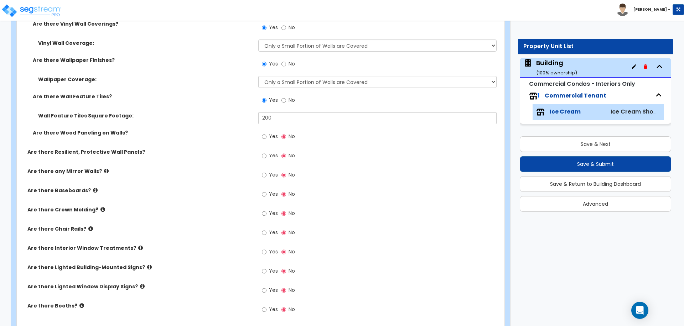
click at [274, 133] on span "Yes" at bounding box center [273, 136] width 9 height 7
click at [266, 133] on input "Yes" at bounding box center [264, 137] width 5 height 8
radio input "true"
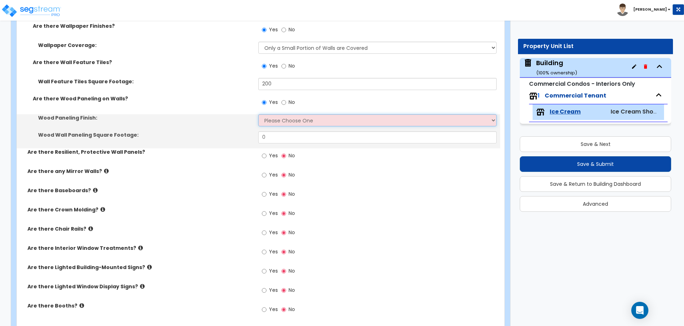
click at [282, 124] on select "Please Choose One Birch Mahogany Oak or Cherry Rosewood Teak I Don't Know, Plea…" at bounding box center [377, 120] width 238 height 12
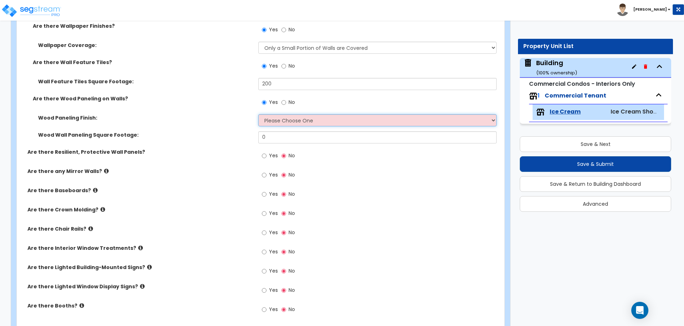
select select "3"
click at [258, 114] on select "Please Choose One Birch Mahogany Oak or Cherry Rosewood Teak I Don't Know, Plea…" at bounding box center [377, 120] width 238 height 12
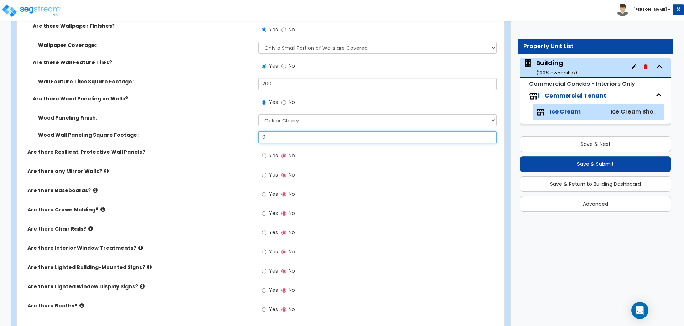
drag, startPoint x: 275, startPoint y: 137, endPoint x: 239, endPoint y: 133, distance: 36.2
click at [241, 135] on div "Wood Wall Paneling Square Footage: 0" at bounding box center [258, 139] width 483 height 17
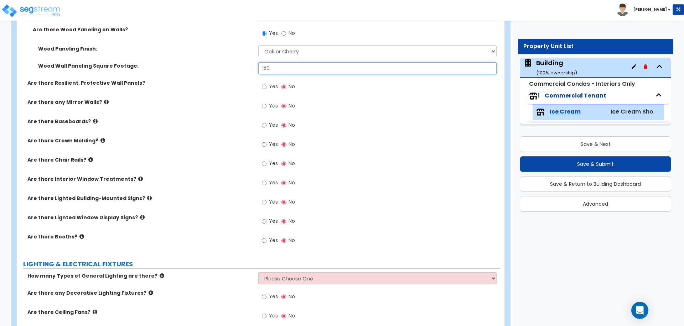
type input "150"
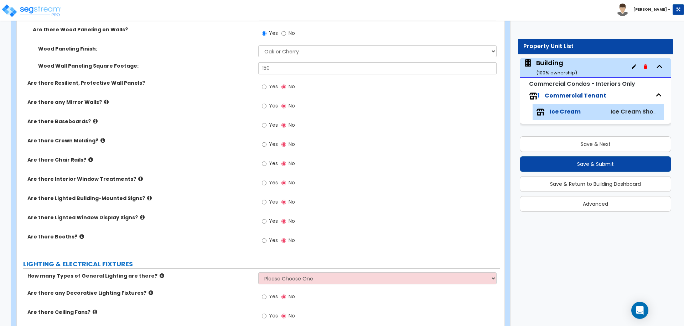
click at [267, 84] on label "Yes" at bounding box center [270, 88] width 16 height 12
click at [266, 84] on input "Yes" at bounding box center [264, 87] width 5 height 8
radio input "true"
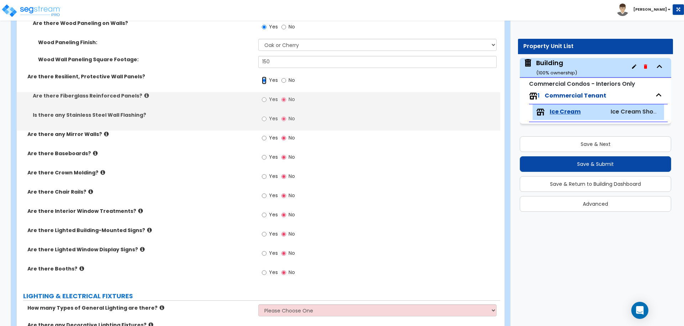
scroll to position [741, 0]
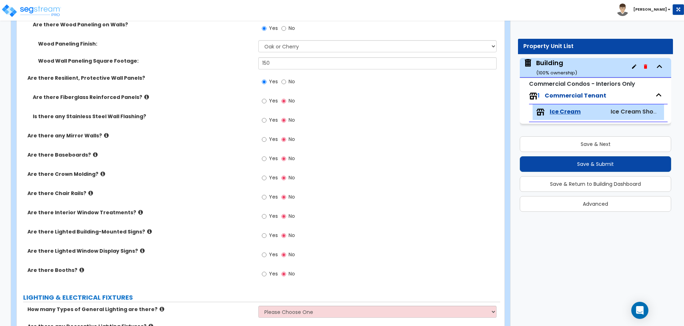
click at [144, 96] on icon at bounding box center [146, 96] width 5 height 5
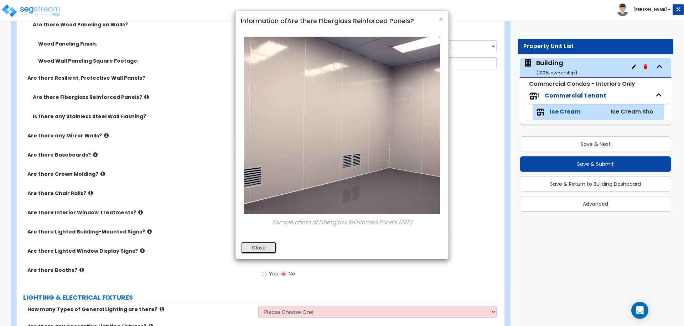
click at [256, 245] on button "Close" at bounding box center [259, 248] width 36 height 12
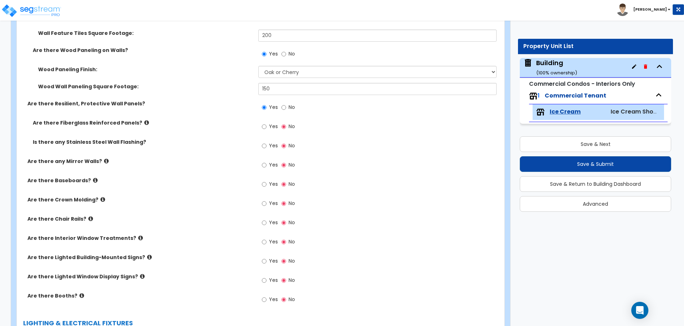
click at [270, 119] on div "Yes No" at bounding box center [278, 127] width 40 height 16
click at [271, 125] on span "Yes" at bounding box center [273, 126] width 9 height 7
click at [266, 125] on input "Yes" at bounding box center [264, 127] width 5 height 8
radio input "true"
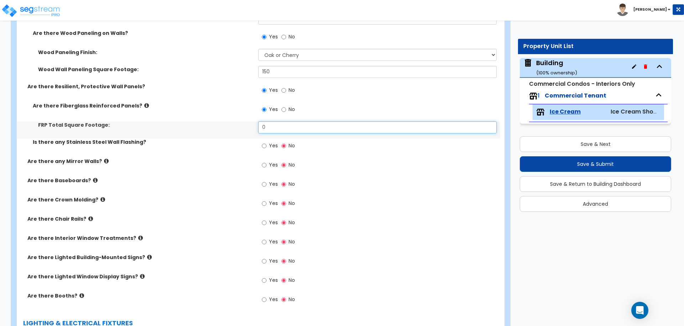
drag, startPoint x: 276, startPoint y: 127, endPoint x: 227, endPoint y: 125, distance: 48.5
click at [228, 125] on div "FRP Total Square Footage: 0" at bounding box center [258, 129] width 483 height 17
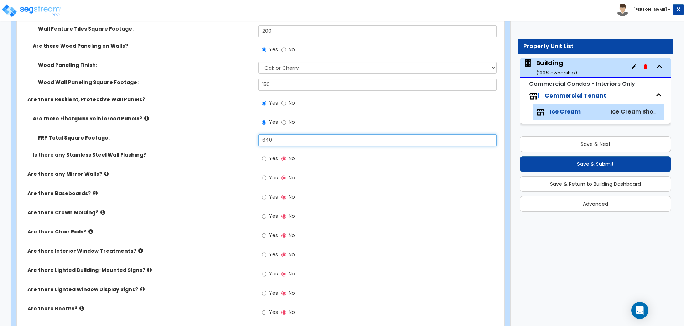
type input "640"
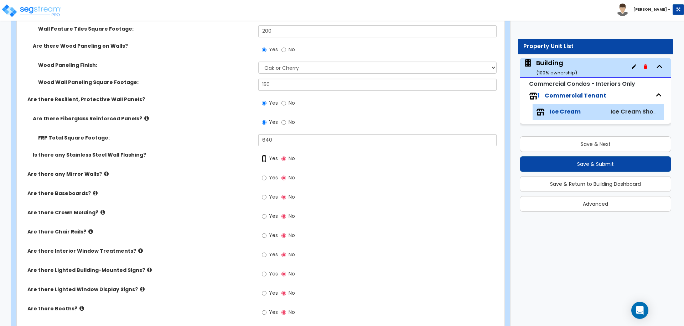
click at [265, 160] on input "Yes" at bounding box center [264, 159] width 5 height 8
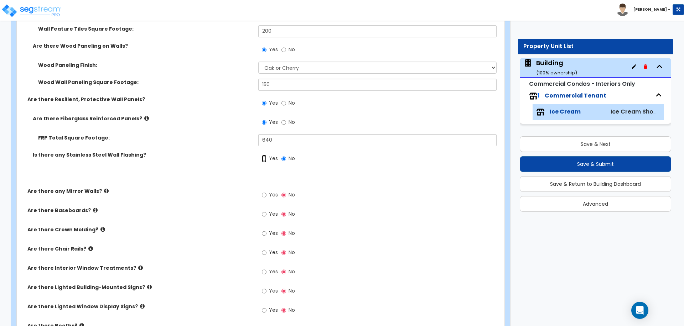
radio input "true"
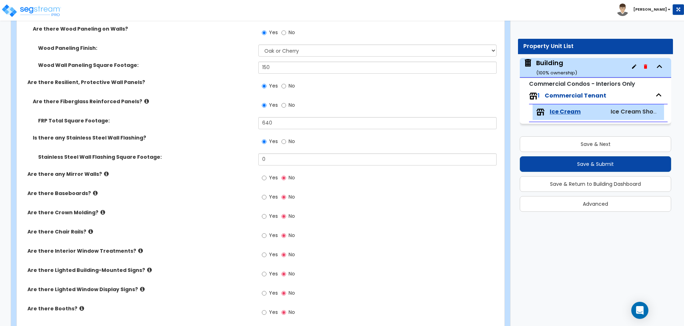
click at [139, 103] on label "Are there Fiberglass Reinforced Panels?" at bounding box center [143, 101] width 220 height 7
click at [144, 100] on icon at bounding box center [146, 101] width 5 height 5
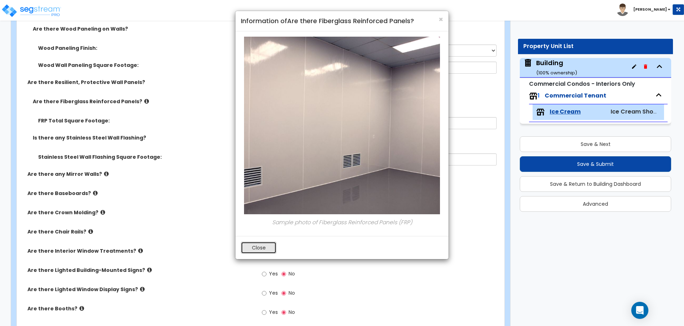
click at [260, 243] on button "Close" at bounding box center [259, 248] width 36 height 12
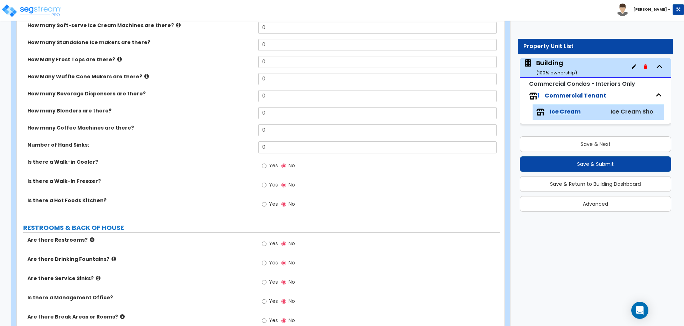
click at [270, 204] on span "Yes" at bounding box center [273, 204] width 9 height 7
click at [266, 204] on input "Yes" at bounding box center [264, 205] width 5 height 8
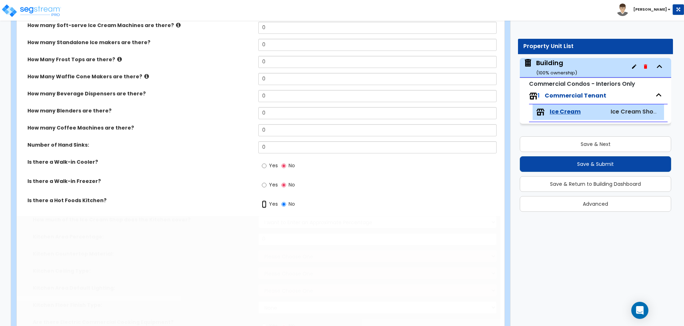
radio input "true"
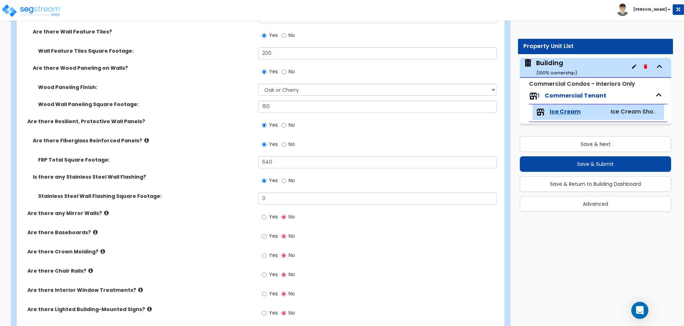
scroll to position [696, 0]
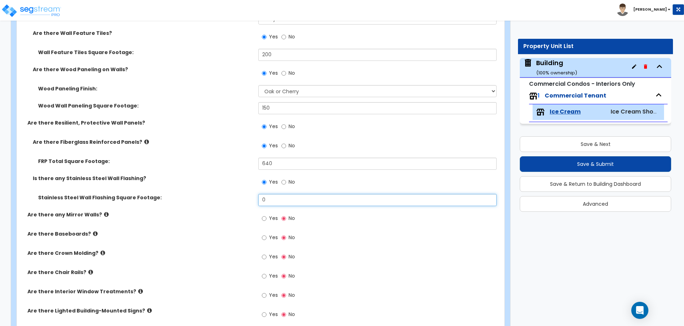
drag, startPoint x: 265, startPoint y: 195, endPoint x: 252, endPoint y: 195, distance: 13.2
click at [252, 195] on div "Stainless Steel Wall Flashing Square Footage: 0" at bounding box center [258, 202] width 483 height 17
type input "320"
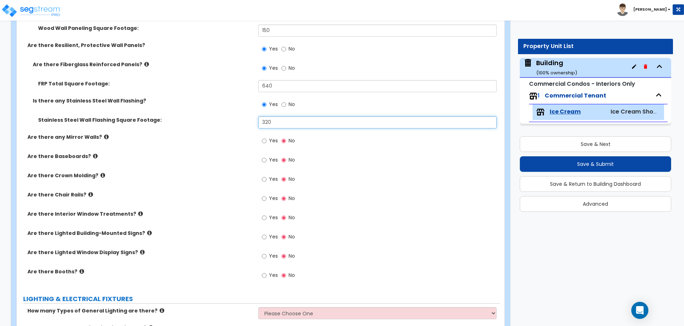
scroll to position [775, 0]
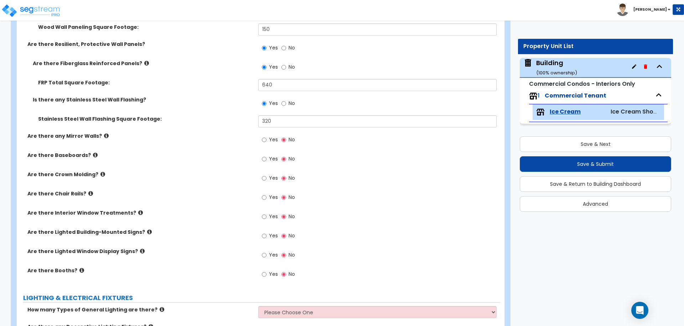
click at [267, 140] on label "Yes" at bounding box center [270, 141] width 16 height 12
click at [266, 140] on input "Yes" at bounding box center [264, 140] width 5 height 8
radio input "true"
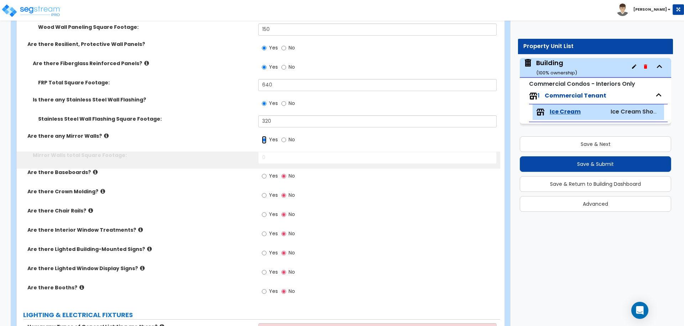
scroll to position [792, 0]
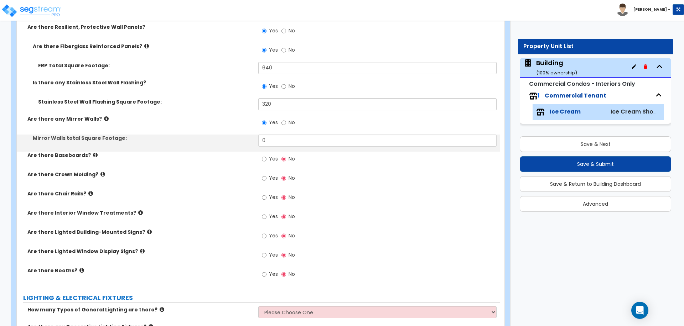
click at [102, 121] on label "Are there any Mirror Walls?" at bounding box center [139, 118] width 225 height 7
click at [104, 119] on icon at bounding box center [106, 118] width 5 height 5
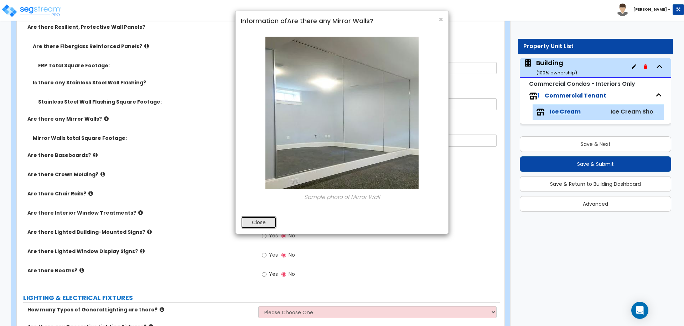
click at [260, 222] on button "Close" at bounding box center [259, 223] width 36 height 12
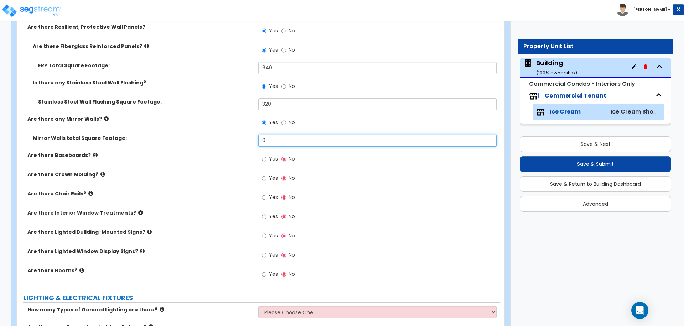
drag, startPoint x: 289, startPoint y: 137, endPoint x: 256, endPoint y: 137, distance: 32.8
click at [256, 137] on div "Mirror Walls total Square Footage: 0" at bounding box center [258, 143] width 483 height 17
type input "80"
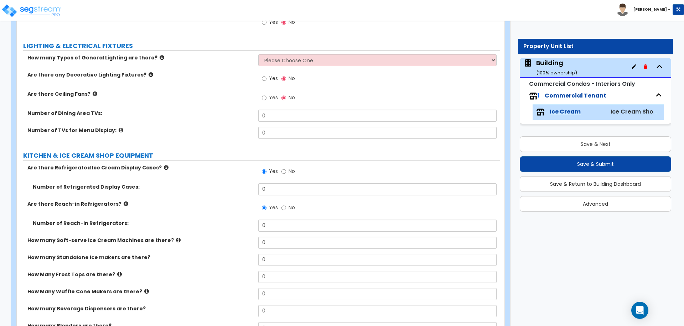
scroll to position [1047, 0]
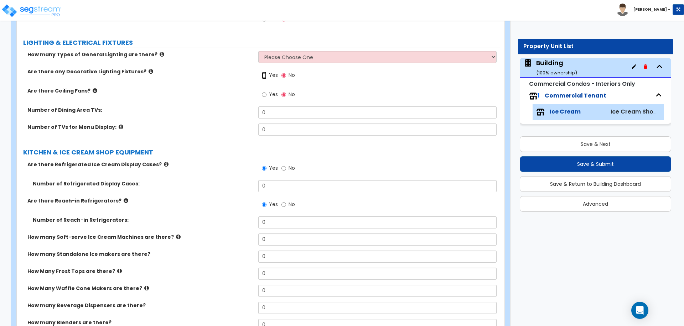
click at [265, 72] on input "Yes" at bounding box center [264, 76] width 5 height 8
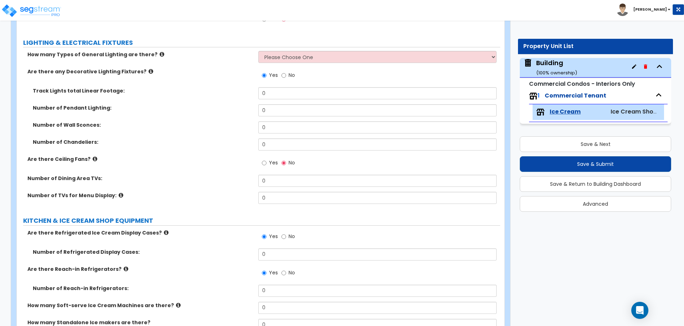
click at [289, 74] on span "No" at bounding box center [292, 75] width 6 height 7
click at [286, 74] on input "No" at bounding box center [283, 76] width 5 height 8
radio input "false"
radio input "true"
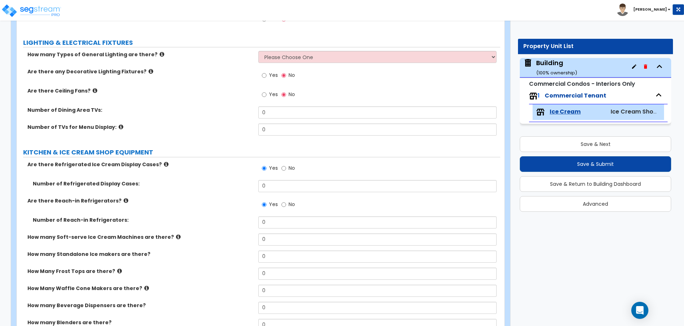
click at [276, 73] on span "Yes" at bounding box center [273, 75] width 9 height 7
click at [266, 73] on input "Yes" at bounding box center [264, 76] width 5 height 8
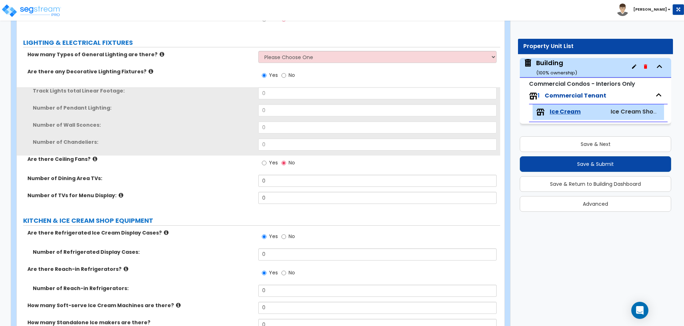
click at [303, 74] on div "Yes No" at bounding box center [378, 77] width 241 height 19
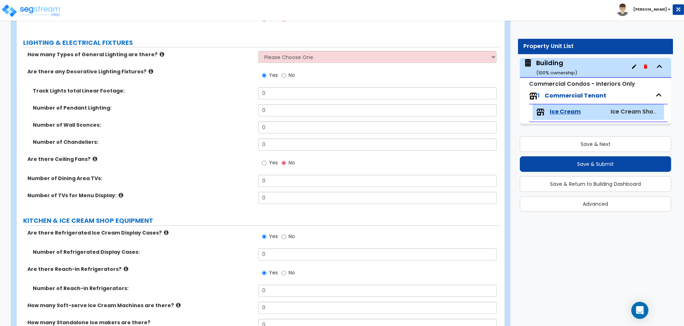
click at [289, 74] on span "No" at bounding box center [292, 75] width 6 height 7
click at [286, 74] on input "No" at bounding box center [283, 76] width 5 height 8
radio input "false"
radio input "true"
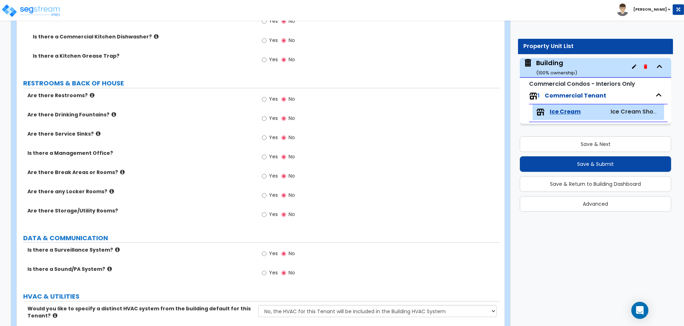
scroll to position [1620, 0]
click at [272, 212] on span "Yes" at bounding box center [273, 214] width 9 height 7
click at [266, 212] on input "Yes" at bounding box center [264, 215] width 5 height 8
radio input "true"
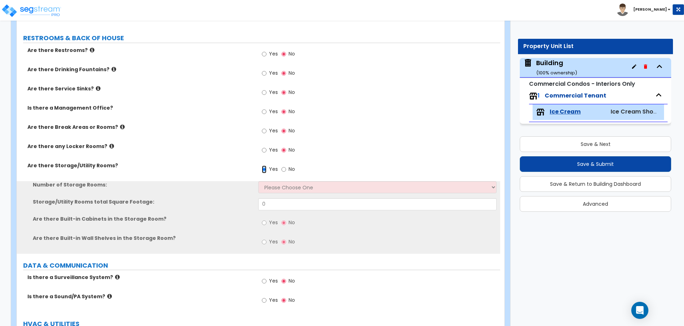
scroll to position [1666, 0]
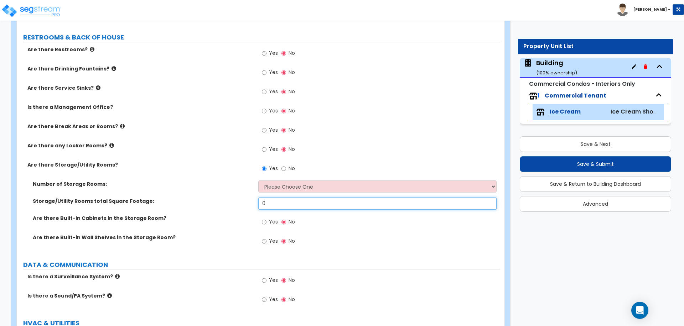
drag, startPoint x: 284, startPoint y: 197, endPoint x: 253, endPoint y: 193, distance: 31.2
click at [253, 193] on div "Number of Storage Rooms: Please Choose One 1 2 3 Storage/Utility Rooms total Sq…" at bounding box center [258, 217] width 473 height 73
drag, startPoint x: 283, startPoint y: 201, endPoint x: 254, endPoint y: 201, distance: 29.2
click at [254, 201] on div "Storage/Utility Rooms total Square Footage: 0" at bounding box center [258, 206] width 483 height 17
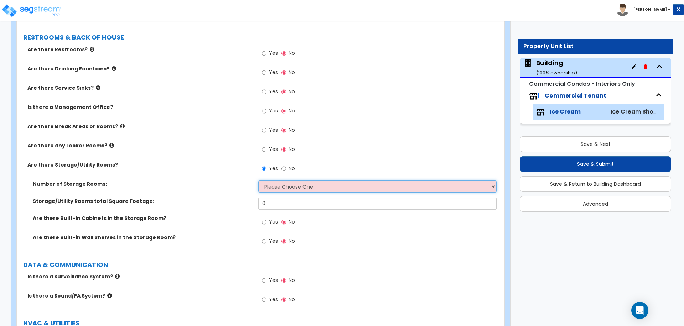
click at [295, 181] on select "Please Choose One 1 2 3" at bounding box center [377, 187] width 238 height 12
select select "1"
click at [258, 181] on select "Please Choose One 1 2 3" at bounding box center [377, 187] width 238 height 12
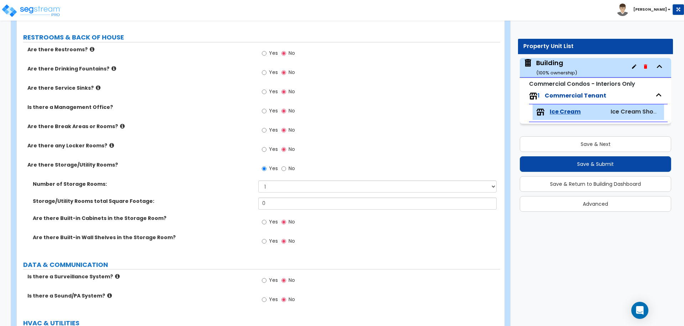
click at [270, 218] on span "Yes" at bounding box center [273, 221] width 9 height 7
click at [266, 218] on input "Yes" at bounding box center [264, 222] width 5 height 8
radio input "true"
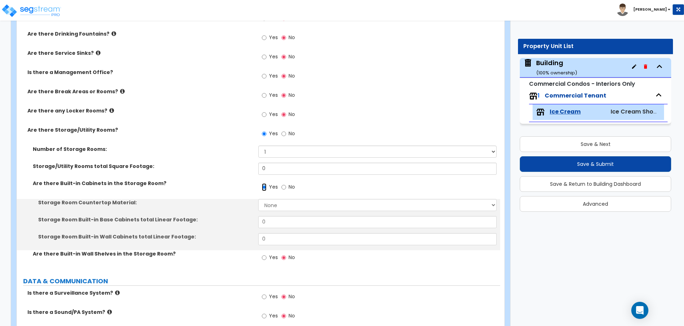
scroll to position [1703, 0]
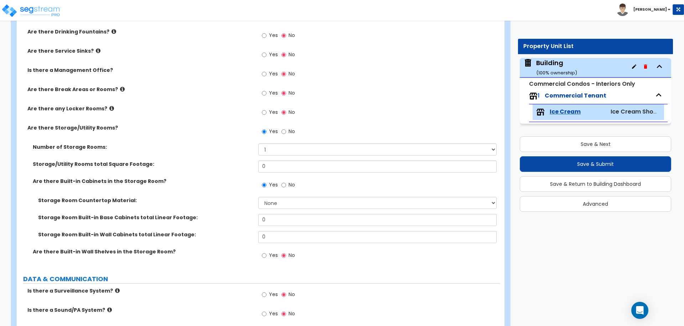
click at [268, 252] on label "Yes" at bounding box center [270, 256] width 16 height 12
click at [266, 252] on input "Yes" at bounding box center [264, 256] width 5 height 8
radio input "true"
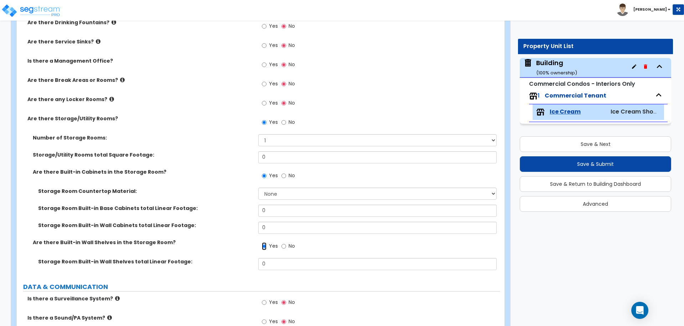
scroll to position [1702, 0]
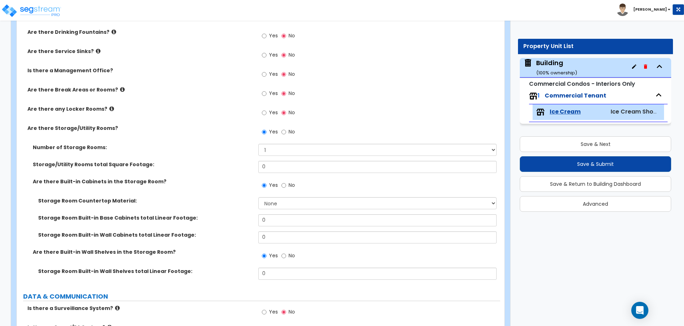
click at [291, 130] on span "No" at bounding box center [292, 131] width 6 height 7
click at [286, 130] on input "No" at bounding box center [283, 132] width 5 height 8
radio input "false"
radio input "true"
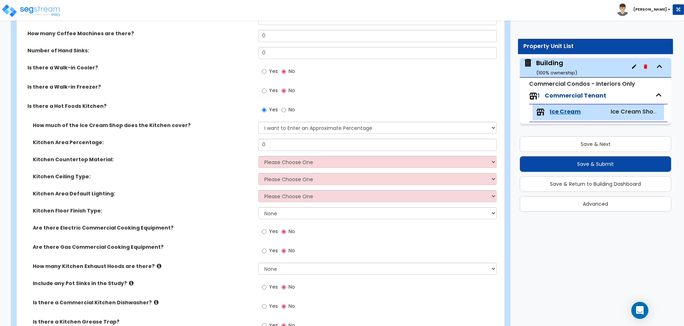
scroll to position [1352, 0]
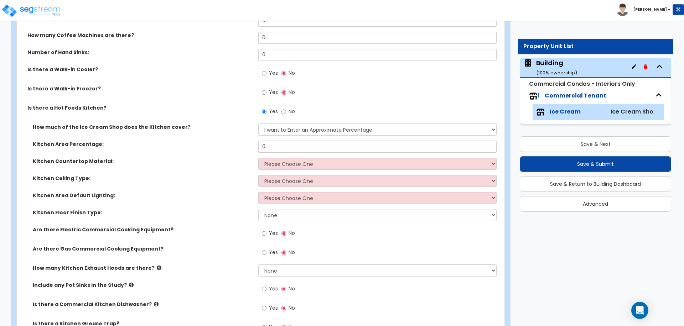
click at [292, 108] on span "No" at bounding box center [292, 111] width 6 height 7
click at [286, 108] on input "No" at bounding box center [283, 112] width 5 height 8
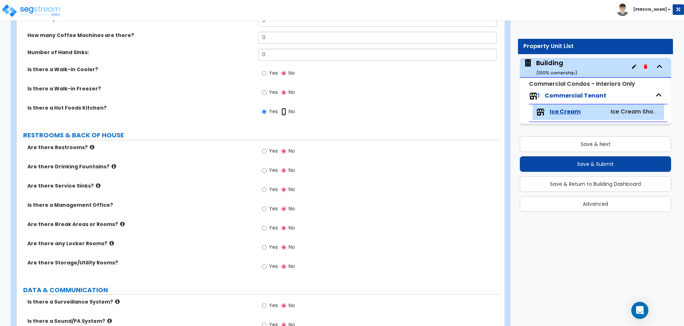
radio input "false"
radio input "true"
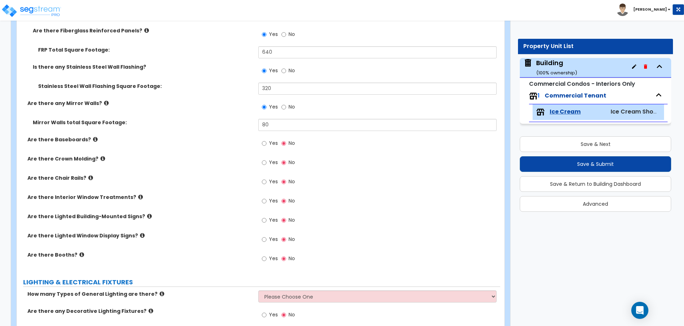
scroll to position [800, 0]
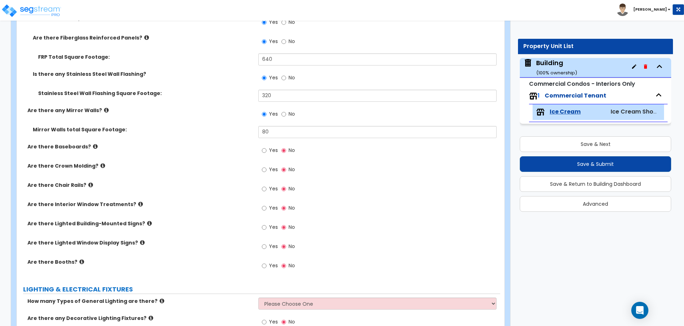
click at [270, 148] on span "Yes" at bounding box center [273, 150] width 9 height 7
click at [266, 148] on input "Yes" at bounding box center [264, 151] width 5 height 8
radio input "true"
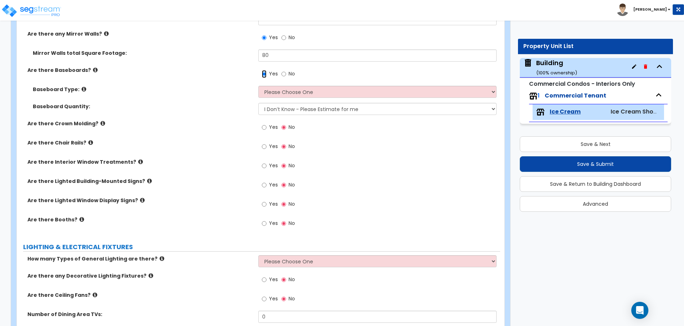
scroll to position [879, 0]
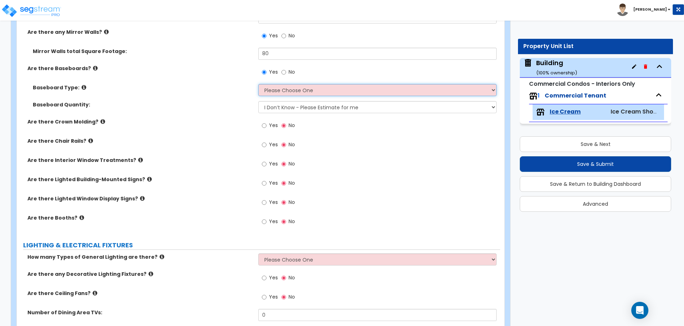
click at [291, 94] on select "Please Choose One Wood Vinyl Carpet Tile" at bounding box center [377, 90] width 238 height 12
select select "2"
click at [258, 84] on select "Please Choose One Wood Vinyl Carpet Tile" at bounding box center [377, 90] width 238 height 12
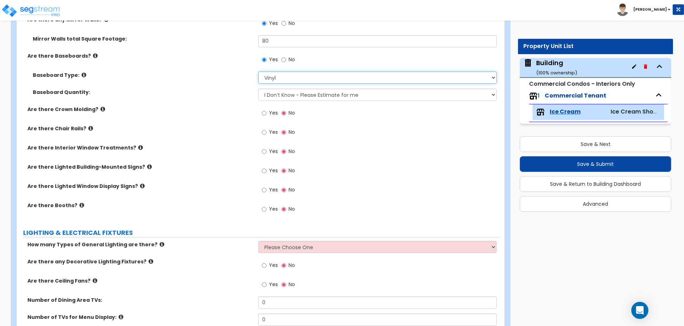
scroll to position [892, 0]
click at [302, 91] on select "I Don’t Know - Please Estimate for me I want to Enter the Linear Footage" at bounding box center [377, 94] width 238 height 12
click at [258, 88] on select "I Don’t Know - Please Estimate for me I want to Enter the Linear Footage" at bounding box center [377, 94] width 238 height 12
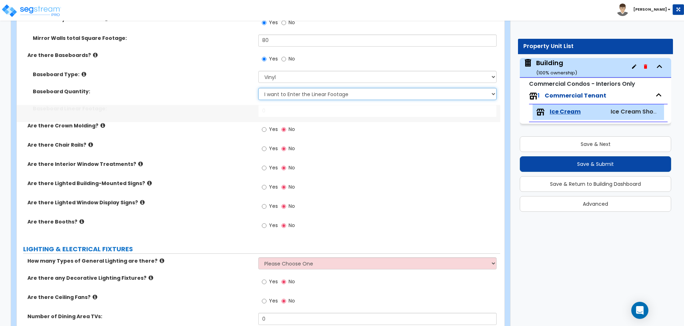
scroll to position [909, 0]
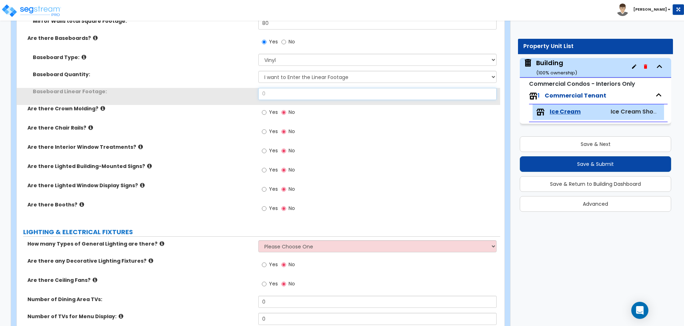
click at [299, 92] on input "0" at bounding box center [377, 94] width 238 height 12
click at [295, 82] on div "Baseboard Quantity: I Don’t Know - Please Estimate for me I want to Enter the L…" at bounding box center [258, 79] width 483 height 17
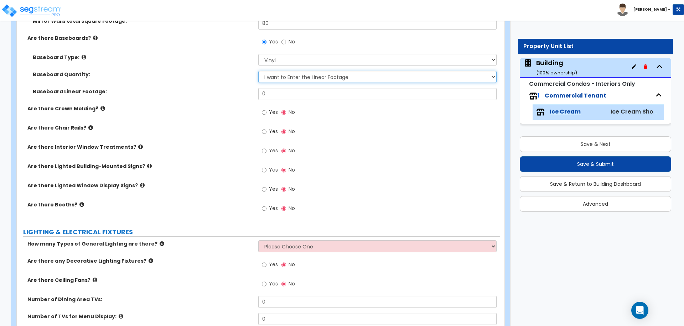
click at [291, 76] on select "I Don’t Know - Please Estimate for me I want to Enter the Linear Footage" at bounding box center [377, 77] width 238 height 12
select select "0"
click at [258, 71] on select "I Don’t Know - Please Estimate for me I want to Enter the Linear Footage" at bounding box center [377, 77] width 238 height 12
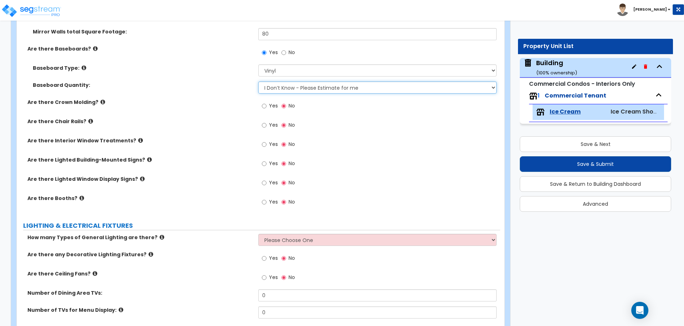
scroll to position [900, 0]
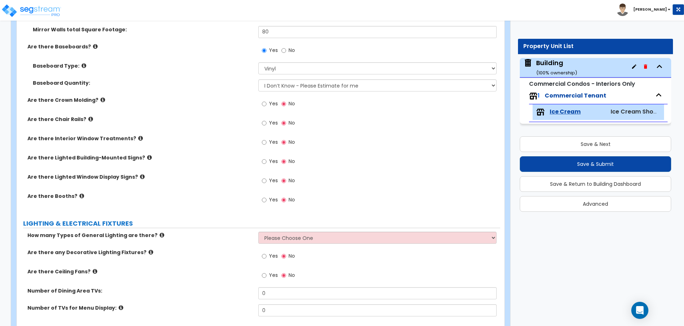
click at [100, 98] on icon at bounding box center [102, 99] width 5 height 5
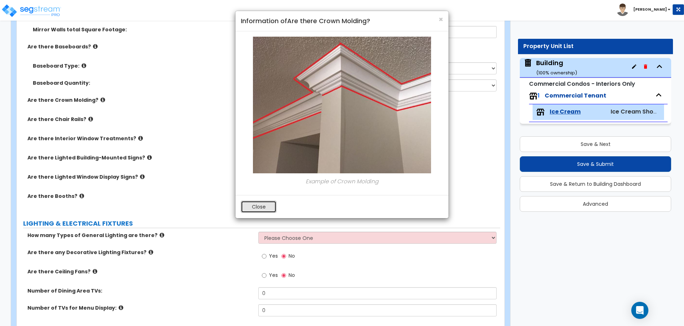
click at [267, 205] on button "Close" at bounding box center [259, 207] width 36 height 12
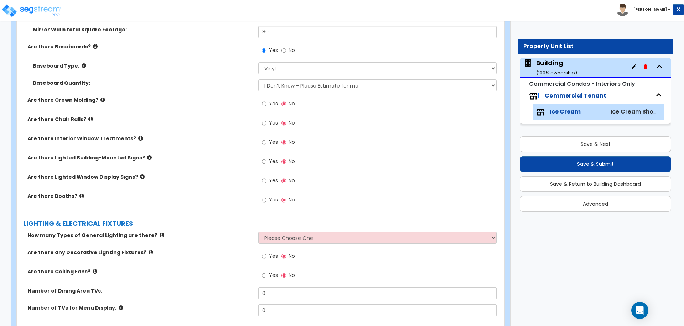
click at [93, 44] on icon at bounding box center [95, 46] width 5 height 5
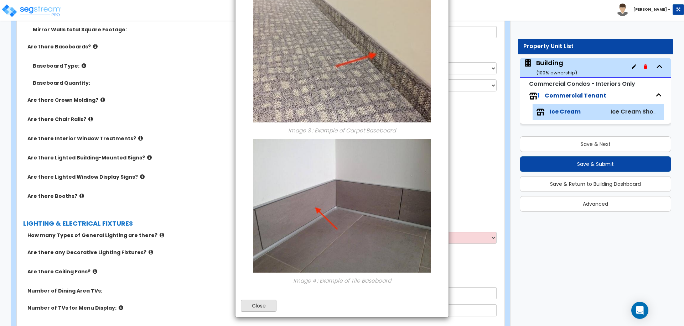
scroll to position [446, 0]
click at [262, 304] on button "Close" at bounding box center [259, 306] width 36 height 12
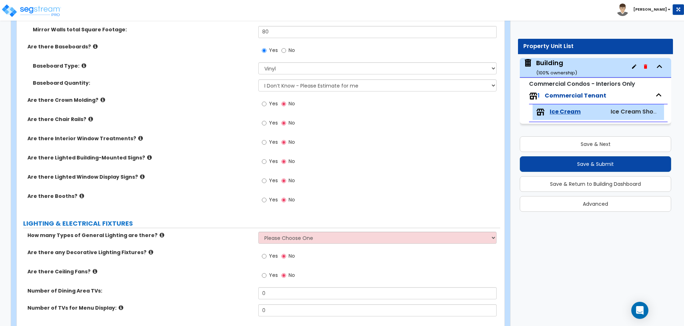
click at [82, 63] on icon at bounding box center [84, 65] width 5 height 5
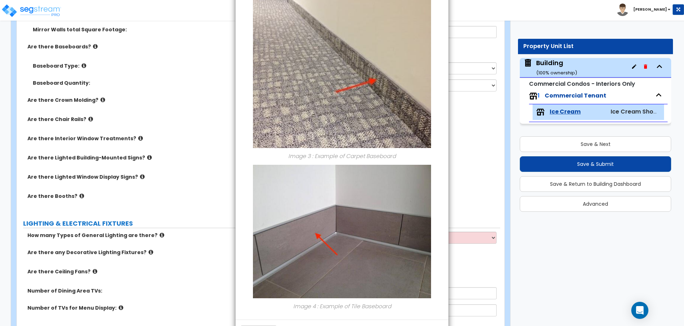
scroll to position [447, 0]
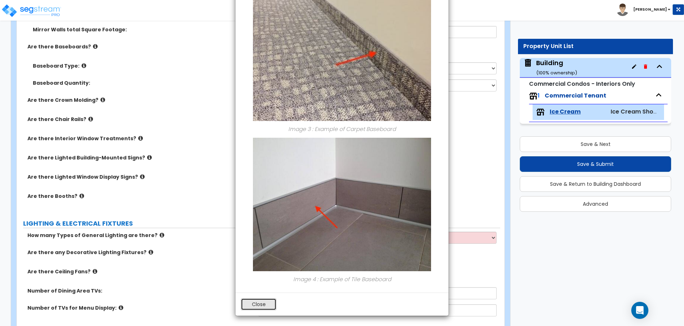
click at [263, 301] on button "Close" at bounding box center [259, 304] width 36 height 12
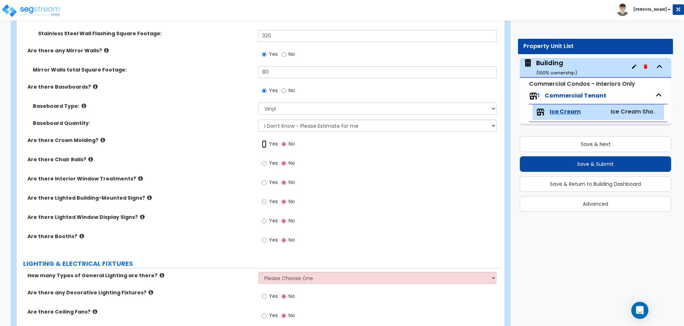
click at [266, 140] on input "Yes" at bounding box center [264, 144] width 5 height 8
radio input "true"
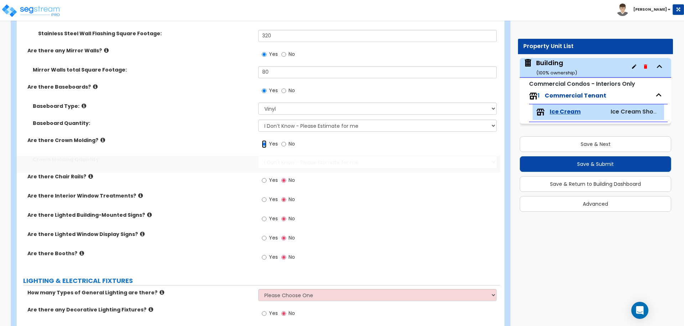
scroll to position [877, 0]
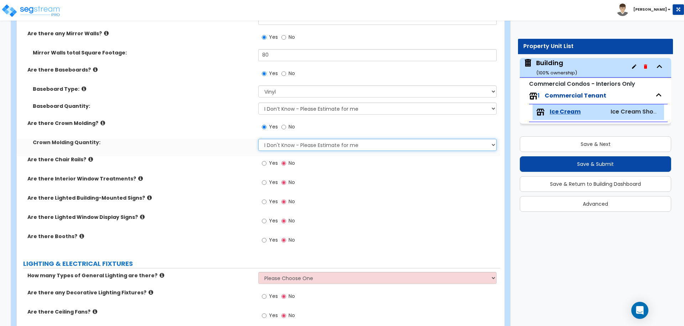
click at [316, 145] on select "I Don't Know - Please Estimate for me I want to Enter the Linear Footage" at bounding box center [377, 145] width 238 height 12
click at [258, 139] on select "I Don't Know - Please Estimate for me I want to Enter the Linear Footage" at bounding box center [377, 145] width 238 height 12
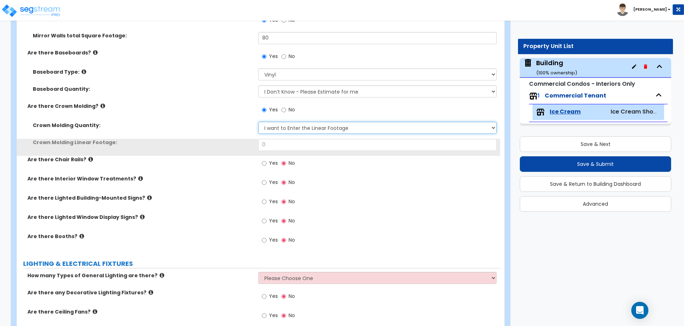
click at [297, 125] on select "I Don't Know - Please Estimate for me I want to Enter the Linear Footage" at bounding box center [377, 128] width 238 height 12
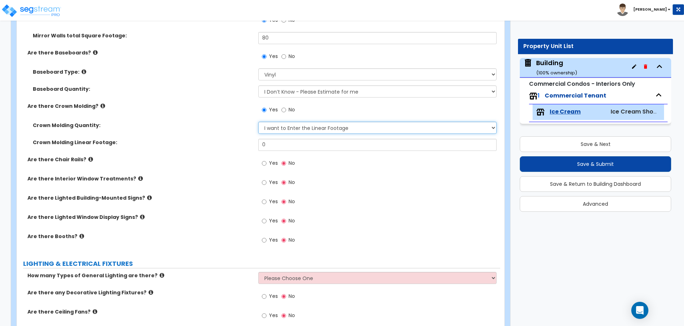
select select "0"
click at [258, 122] on select "I Don't Know - Please Estimate for me I want to Enter the Linear Footage" at bounding box center [377, 128] width 238 height 12
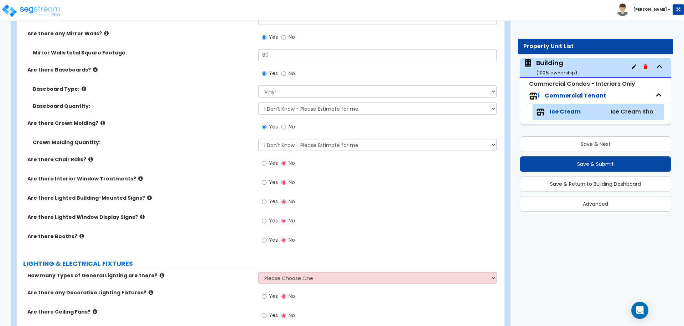
click at [270, 167] on label "Yes" at bounding box center [270, 164] width 16 height 12
click at [266, 167] on input "Yes" at bounding box center [264, 164] width 5 height 8
radio input "true"
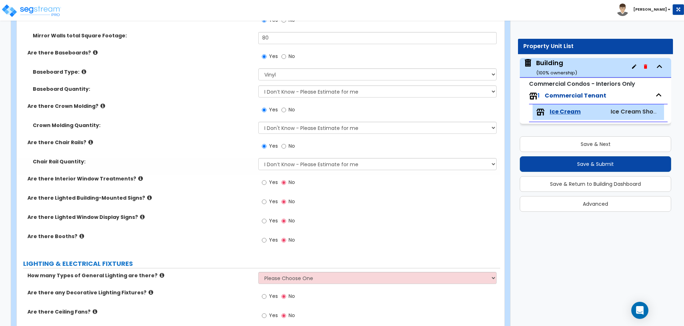
click at [88, 140] on icon at bounding box center [90, 142] width 5 height 5
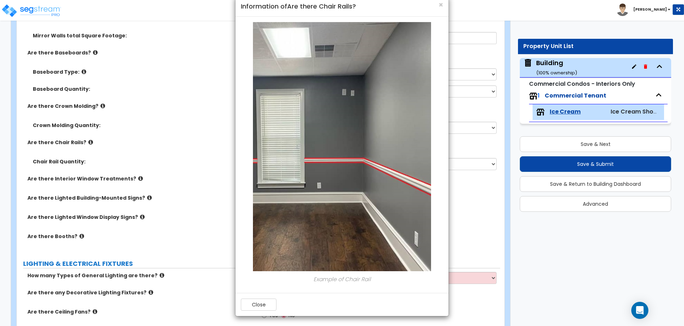
scroll to position [15, 0]
click at [253, 297] on div "Close" at bounding box center [341, 304] width 213 height 23
click at [258, 297] on div "Close" at bounding box center [341, 304] width 213 height 23
click at [255, 301] on button "Close" at bounding box center [259, 304] width 36 height 12
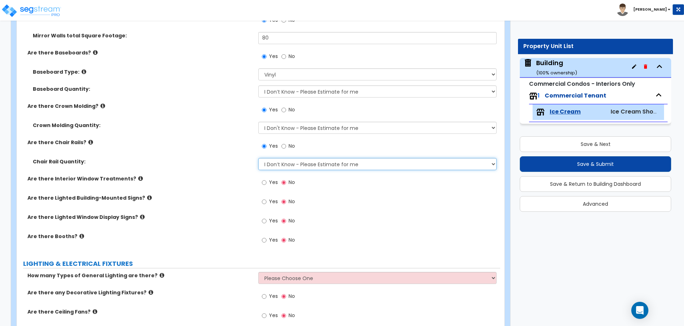
click at [296, 160] on select "I Don’t Know - Please Estimate for me I want to Enter the Linear Footage" at bounding box center [377, 164] width 238 height 12
click at [258, 158] on select "I Don’t Know - Please Estimate for me I want to Enter the Linear Footage" at bounding box center [377, 164] width 238 height 12
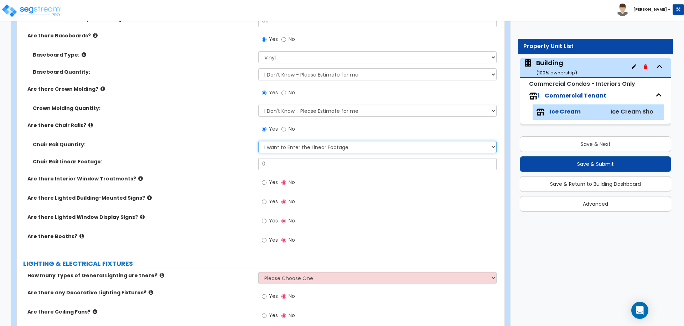
click at [320, 146] on select "I Don’t Know - Please Estimate for me I want to Enter the Linear Footage" at bounding box center [377, 147] width 238 height 12
select select "0"
click at [258, 141] on select "I Don’t Know - Please Estimate for me I want to Enter the Linear Footage" at bounding box center [377, 147] width 238 height 12
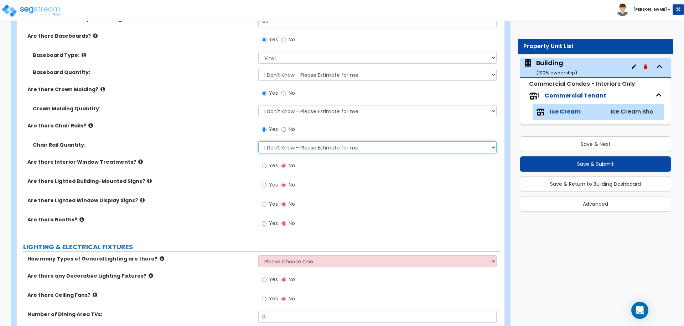
scroll to position [912, 0]
click at [88, 123] on icon at bounding box center [90, 124] width 5 height 5
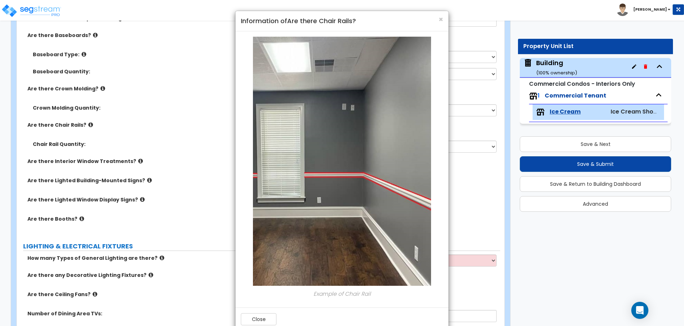
scroll to position [15, 0]
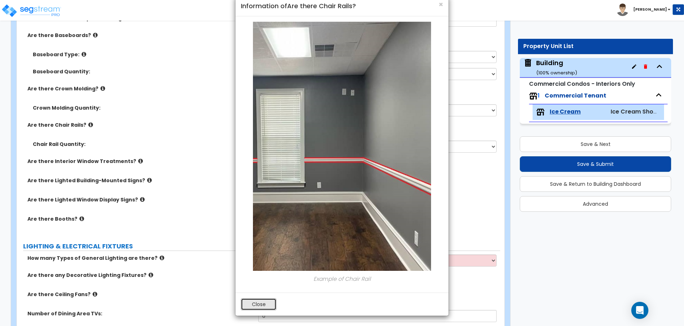
click at [253, 303] on button "Close" at bounding box center [259, 304] width 36 height 12
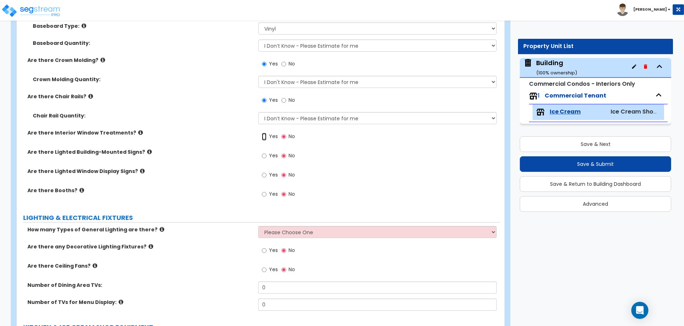
click at [266, 136] on input "Yes" at bounding box center [264, 137] width 5 height 8
radio input "true"
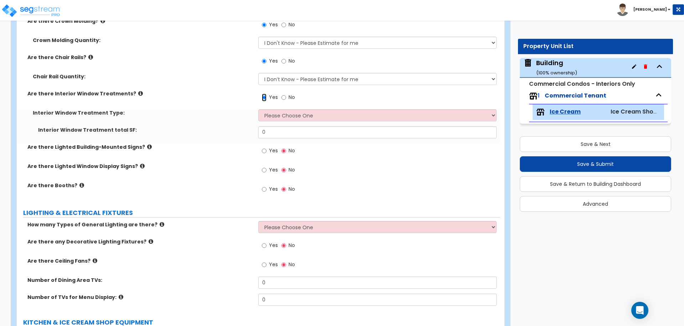
scroll to position [983, 0]
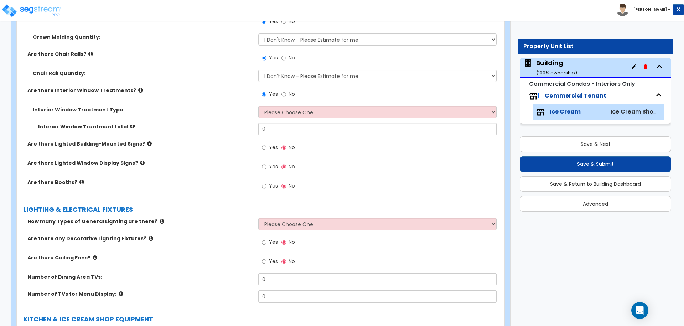
click at [138, 88] on icon at bounding box center [140, 90] width 5 height 5
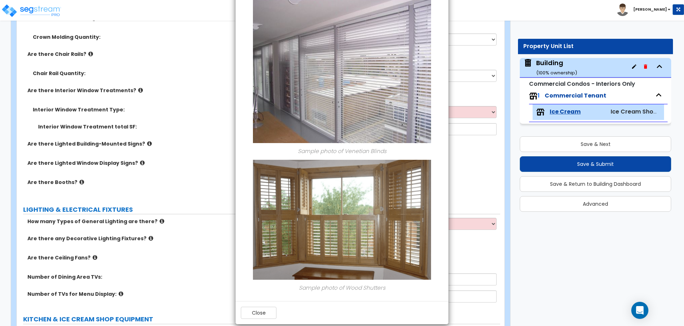
scroll to position [488, 0]
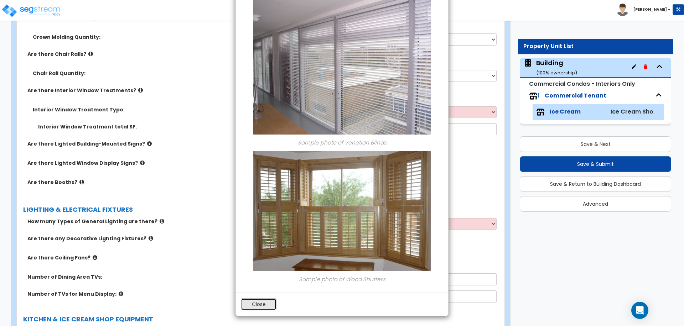
click at [265, 306] on button "Close" at bounding box center [259, 304] width 36 height 12
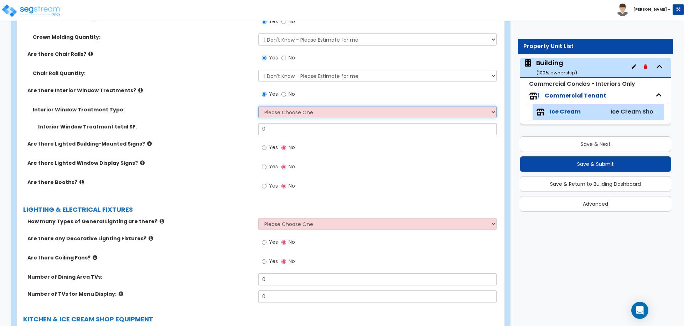
click at [348, 111] on select "Please Choose One Vertical Blinds Window Shades Venetian Blinds Wood Shutters" at bounding box center [377, 112] width 238 height 12
select select "2"
click at [258, 106] on select "Please Choose One Vertical Blinds Window Shades Venetian Blinds Wood Shutters" at bounding box center [377, 112] width 238 height 12
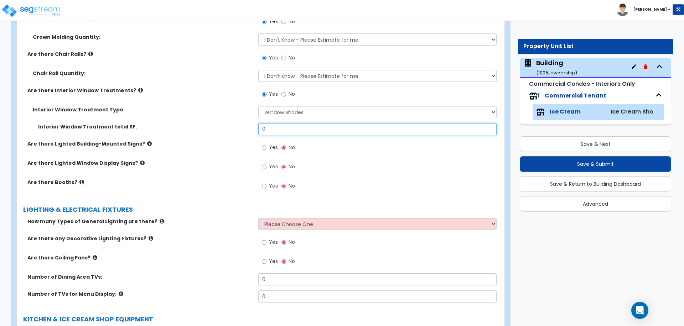
drag, startPoint x: 298, startPoint y: 130, endPoint x: 234, endPoint y: 126, distance: 64.2
click at [235, 127] on div "Interior Window Treatment total SF: 0" at bounding box center [258, 131] width 483 height 17
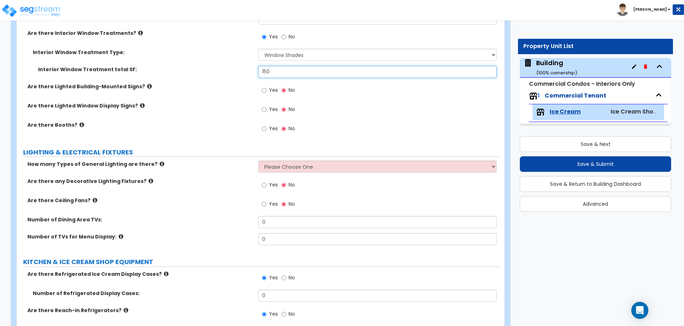
scroll to position [1041, 0]
type input "150"
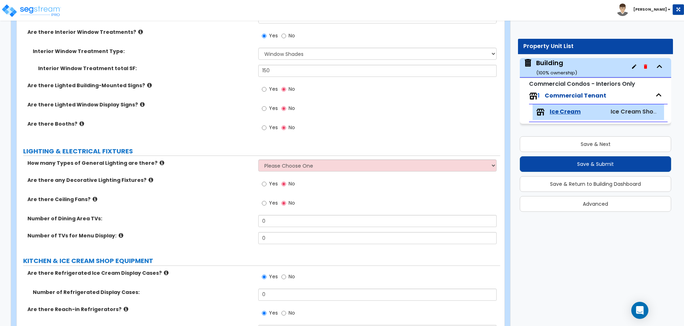
click at [226, 99] on div "Are there Lighted Building-Mounted Signs? Yes No" at bounding box center [258, 91] width 483 height 19
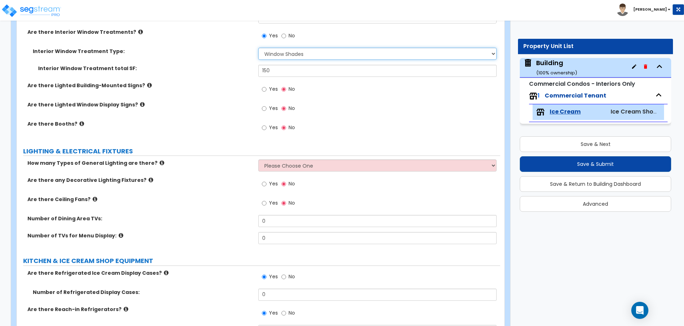
click at [298, 54] on select "Please Choose One Vertical Blinds Window Shades Venetian Blinds Wood Shutters" at bounding box center [377, 54] width 238 height 12
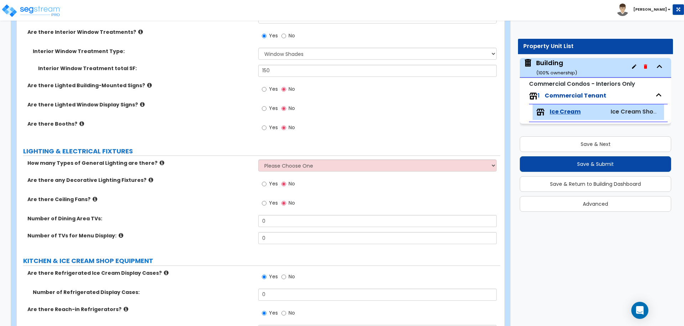
click at [231, 71] on div "Interior Window Treatment total SF: 150" at bounding box center [258, 73] width 483 height 17
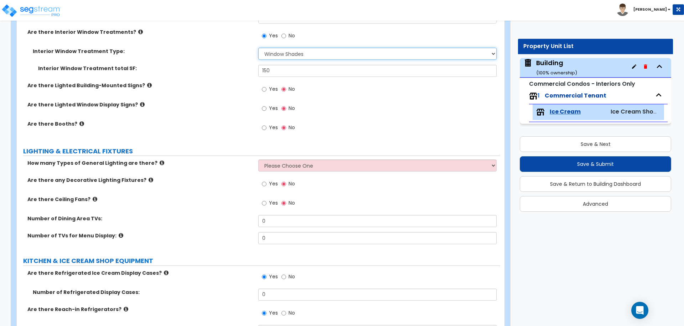
click at [295, 53] on select "Please Choose One Vertical Blinds Window Shades Venetian Blinds Wood Shutters" at bounding box center [377, 54] width 238 height 12
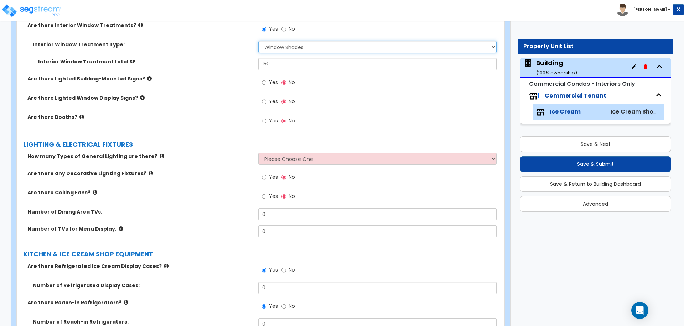
scroll to position [1051, 0]
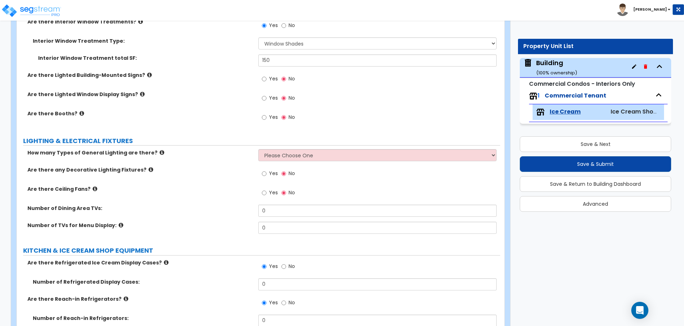
click at [275, 81] on label "Yes" at bounding box center [270, 80] width 16 height 12
click at [266, 81] on input "Yes" at bounding box center [264, 79] width 5 height 8
radio input "true"
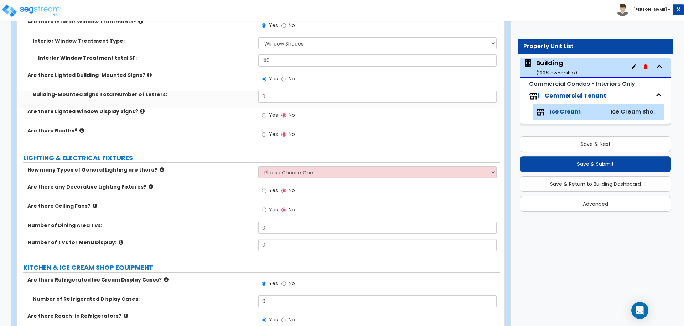
click at [147, 73] on icon at bounding box center [149, 74] width 5 height 5
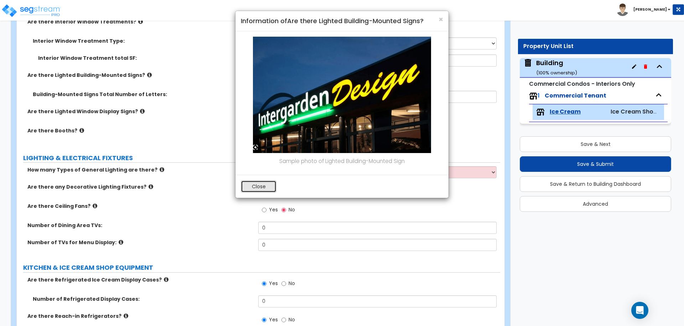
click at [262, 188] on button "Close" at bounding box center [259, 187] width 36 height 12
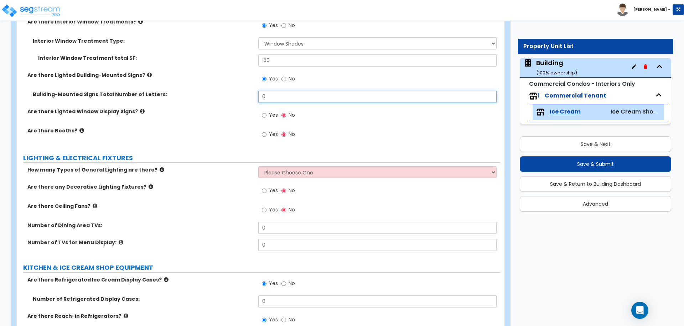
drag, startPoint x: 270, startPoint y: 97, endPoint x: 245, endPoint y: 96, distance: 24.6
click at [245, 97] on div "Building-Mounted Signs Total Number of Letters: 0" at bounding box center [258, 99] width 483 height 17
type input "10"
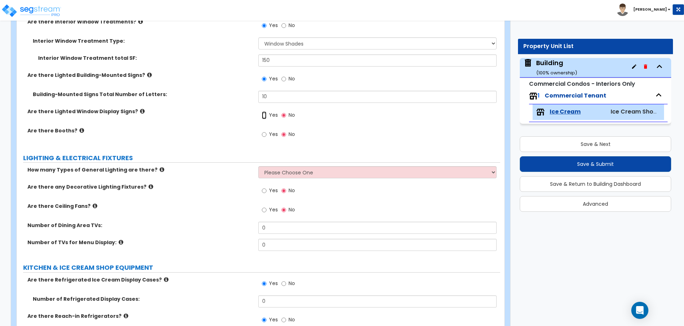
click at [264, 114] on input "Yes" at bounding box center [264, 115] width 5 height 8
radio input "true"
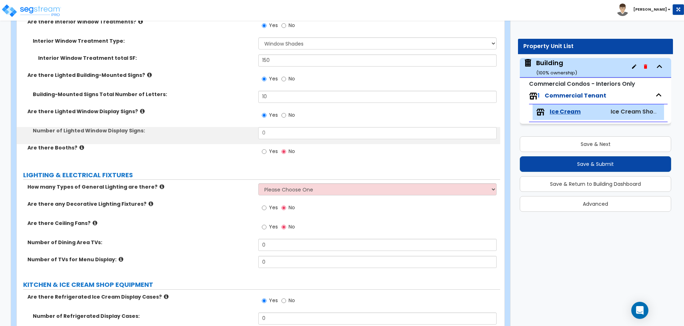
click at [138, 110] on label "Are there Lighted Window Display Signs?" at bounding box center [139, 111] width 225 height 7
click at [140, 110] on icon at bounding box center [142, 111] width 5 height 5
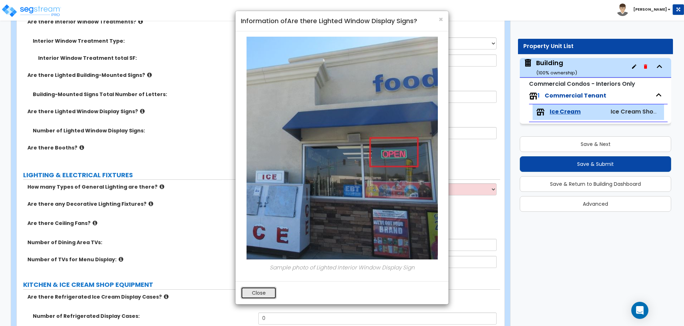
click at [259, 290] on button "Close" at bounding box center [259, 293] width 36 height 12
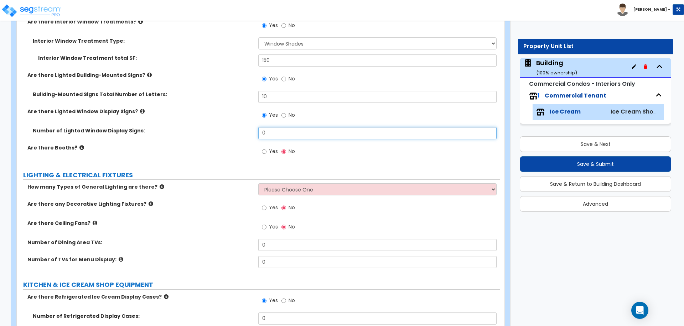
drag, startPoint x: 255, startPoint y: 132, endPoint x: 235, endPoint y: 131, distance: 20.3
click at [235, 131] on div "Number of Lighted Window Display Signs: 0" at bounding box center [258, 135] width 483 height 17
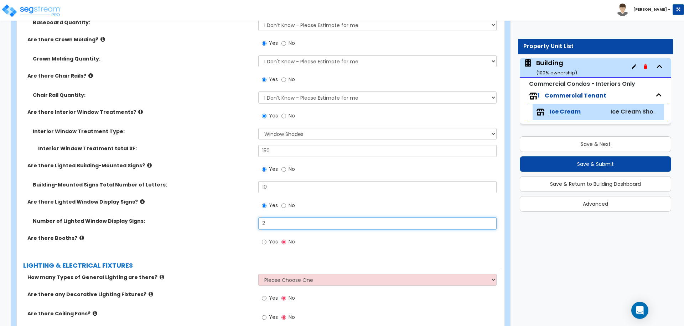
scroll to position [967, 0]
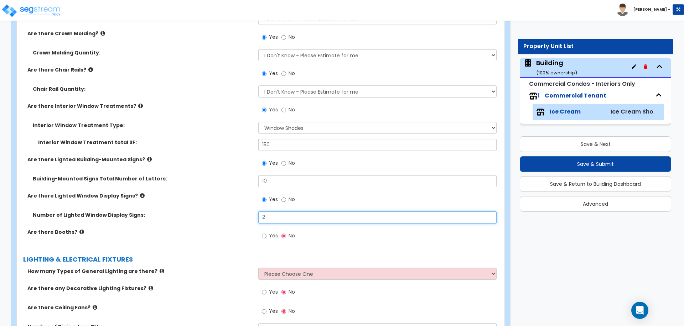
type input "2"
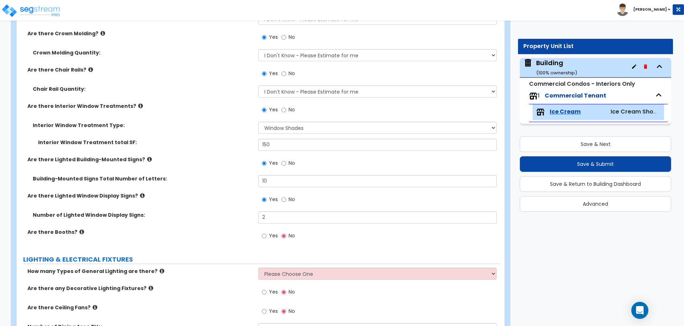
click at [270, 238] on label "Yes" at bounding box center [270, 237] width 16 height 12
click at [266, 238] on input "Yes" at bounding box center [264, 236] width 5 height 8
radio input "true"
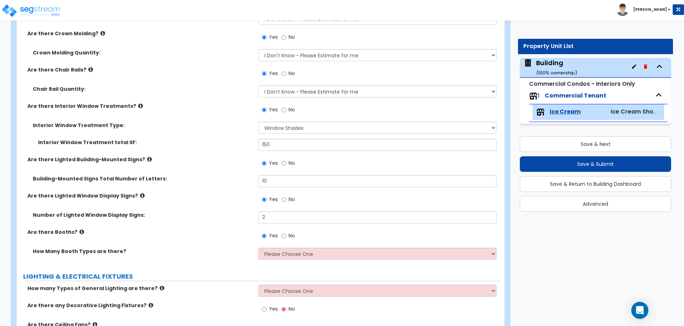
click at [79, 230] on icon at bounding box center [81, 231] width 5 height 5
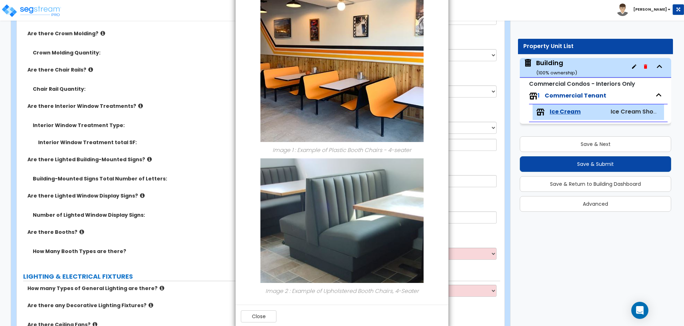
scroll to position [49, 0]
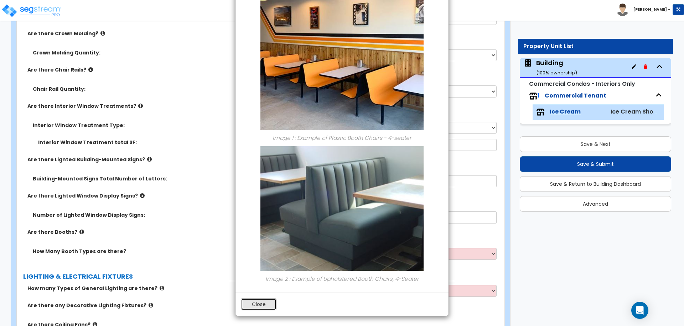
click at [263, 302] on button "Close" at bounding box center [259, 304] width 36 height 12
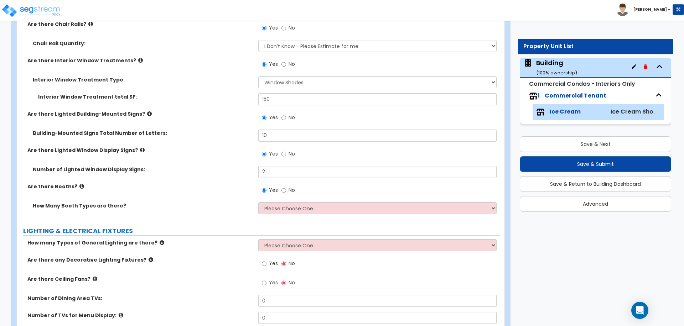
scroll to position [1028, 0]
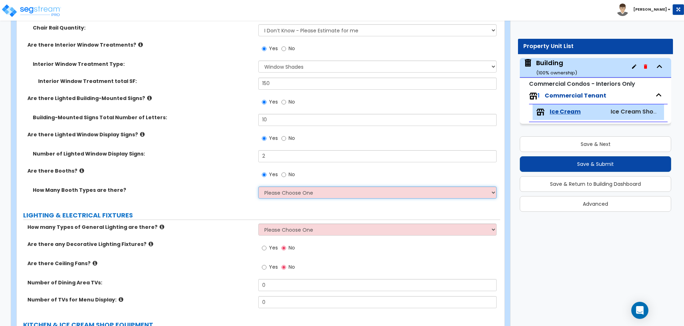
click at [300, 190] on select "Please Choose One 1 2 3" at bounding box center [377, 193] width 238 height 12
select select "3"
click at [258, 187] on select "Please Choose One 1 2 3" at bounding box center [377, 193] width 238 height 12
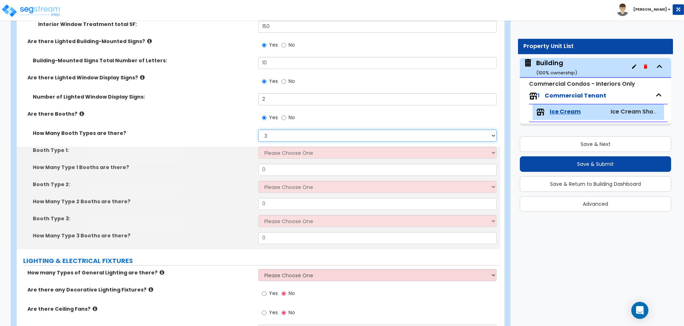
scroll to position [1086, 0]
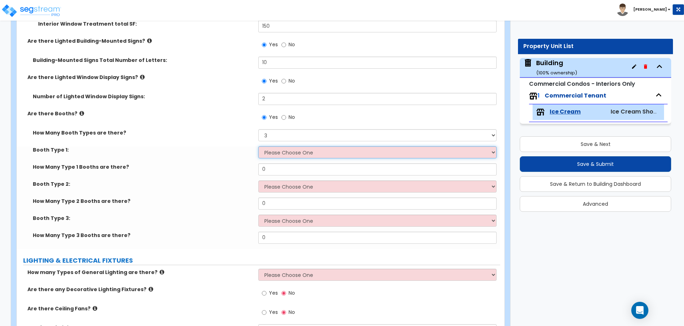
click at [284, 150] on select "Please Choose One Plastic, 2-Seater Plastic, 4-Seater Upholstered, 4-Seater Uph…" at bounding box center [377, 152] width 238 height 12
click at [258, 146] on select "Please Choose One Plastic, 2-Seater Plastic, 4-Seater Upholstered, 4-Seater Uph…" at bounding box center [377, 152] width 238 height 12
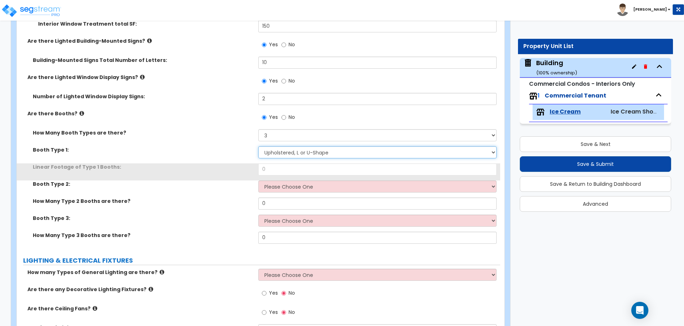
click at [285, 152] on select "Please Choose One Plastic, 2-Seater Plastic, 4-Seater Upholstered, 4-Seater Uph…" at bounding box center [377, 152] width 238 height 12
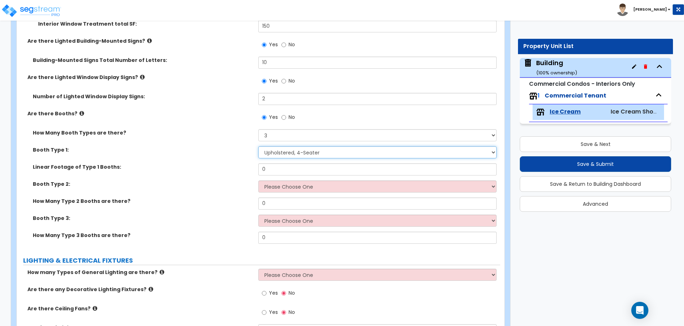
click at [258, 146] on select "Please Choose One Plastic, 2-Seater Plastic, 4-Seater Upholstered, 4-Seater Uph…" at bounding box center [377, 152] width 238 height 12
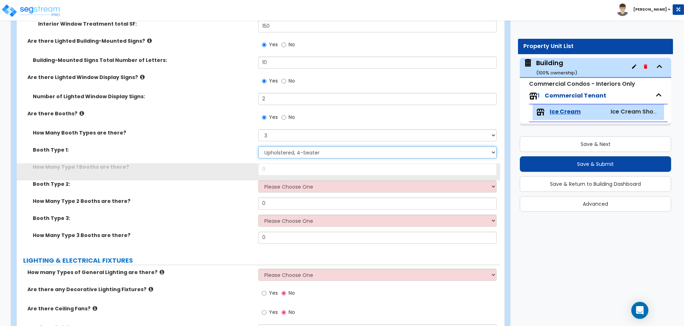
click at [298, 151] on select "Please Choose One Plastic, 2-Seater Plastic, 4-Seater Upholstered, 4-Seater Uph…" at bounding box center [377, 152] width 238 height 12
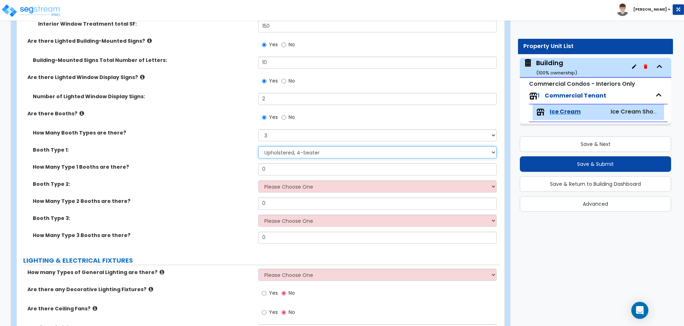
select select "4"
click at [258, 146] on select "Please Choose One Plastic, 2-Seater Plastic, 4-Seater Upholstered, 4-Seater Uph…" at bounding box center [377, 152] width 238 height 12
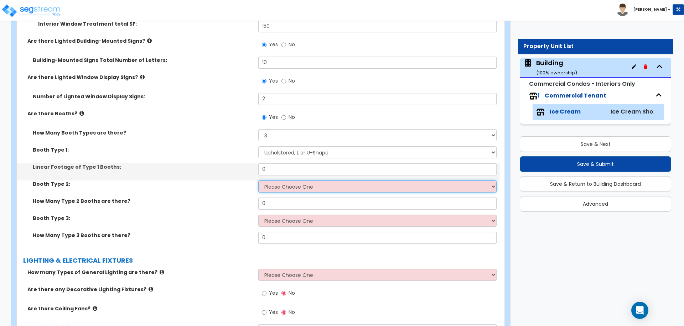
click at [296, 184] on select "Please Choose One Plastic, 2-Seater Plastic, 4-Seater Upholstered, 4-Seater Uph…" at bounding box center [377, 187] width 238 height 12
select select "4"
click at [258, 181] on select "Please Choose One Plastic, 2-Seater Plastic, 4-Seater Upholstered, 4-Seater Uph…" at bounding box center [377, 187] width 238 height 12
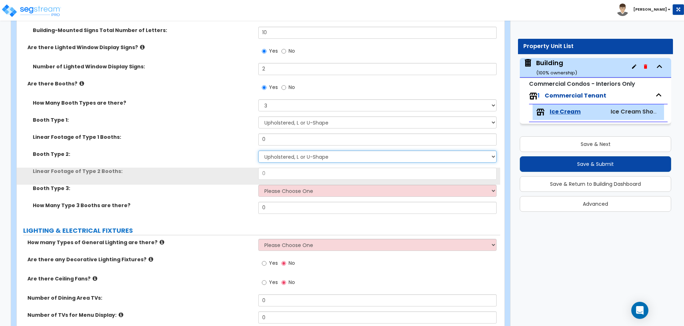
scroll to position [1116, 0]
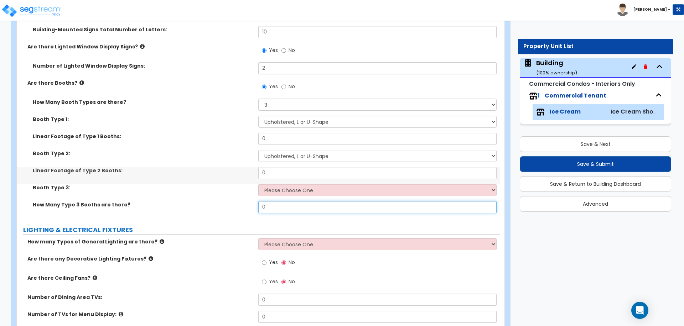
click at [285, 211] on input "0" at bounding box center [377, 207] width 238 height 12
click at [282, 196] on div "Booth Type 3: Please Choose One Plastic, 2-Seater Plastic, 4-Seater Upholstered…" at bounding box center [258, 192] width 483 height 17
click at [281, 193] on select "Please Choose One Plastic, 2-Seater Plastic, 4-Seater Upholstered, 4-Seater Uph…" at bounding box center [377, 190] width 238 height 12
select select "4"
click at [258, 184] on select "Please Choose One Plastic, 2-Seater Plastic, 4-Seater Upholstered, 4-Seater Uph…" at bounding box center [377, 190] width 238 height 12
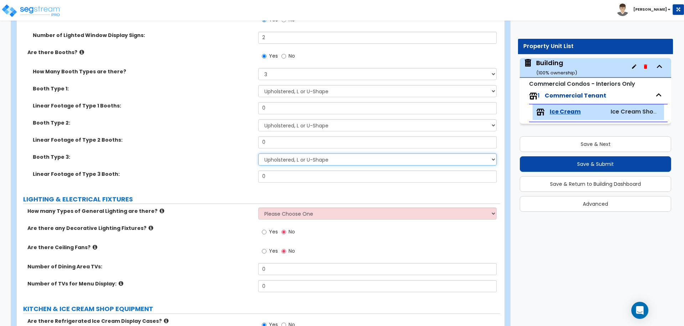
scroll to position [1148, 0]
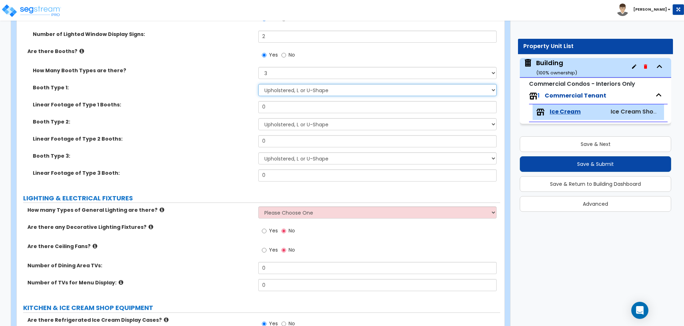
click at [291, 85] on select "Please Choose One Plastic, 2-Seater Plastic, 4-Seater Upholstered, 4-Seater Uph…" at bounding box center [377, 90] width 238 height 12
select select "2"
click at [258, 84] on select "Please Choose One Plastic, 2-Seater Plastic, 4-Seater Upholstered, 4-Seater Uph…" at bounding box center [377, 90] width 238 height 12
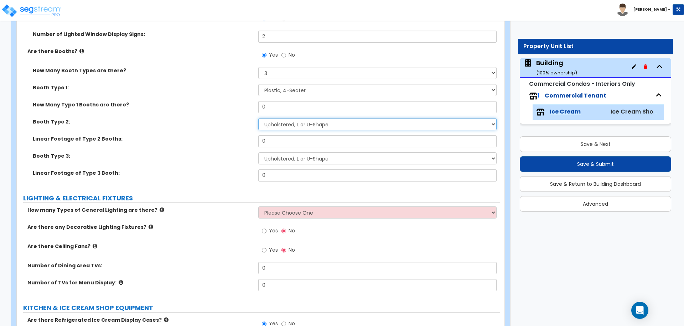
click at [298, 119] on select "Please Choose One Plastic, 2-Seater Plastic, 4-Seater Upholstered, 4-Seater Uph…" at bounding box center [377, 124] width 238 height 12
select select "2"
click at [258, 118] on select "Please Choose One Plastic, 2-Seater Plastic, 4-Seater Upholstered, 4-Seater Uph…" at bounding box center [377, 124] width 238 height 12
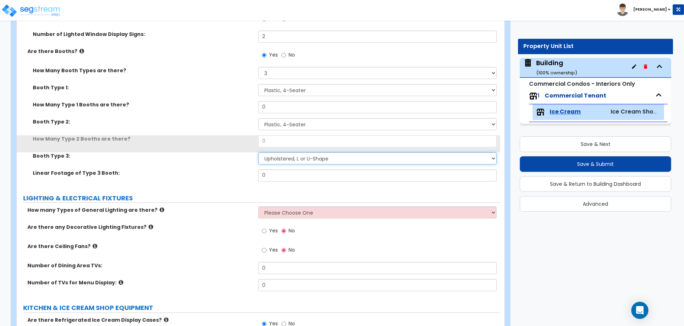
click at [308, 161] on select "Please Choose One Plastic, 2-Seater Plastic, 4-Seater Upholstered, 4-Seater Uph…" at bounding box center [377, 158] width 238 height 12
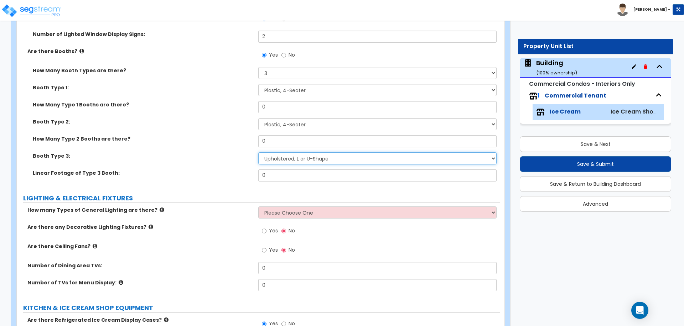
select select "2"
click at [258, 152] on select "Please Choose One Plastic, 2-Seater Plastic, 4-Seater Upholstered, 4-Seater Uph…" at bounding box center [377, 158] width 238 height 12
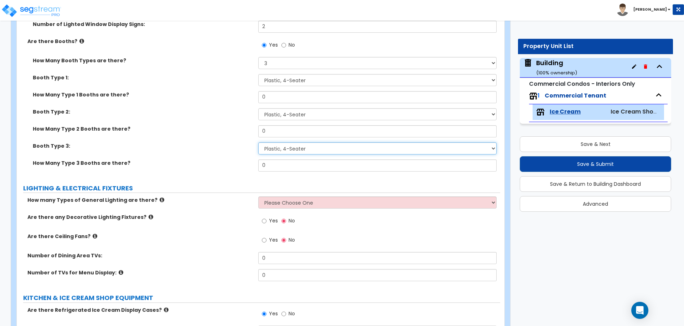
scroll to position [1148, 0]
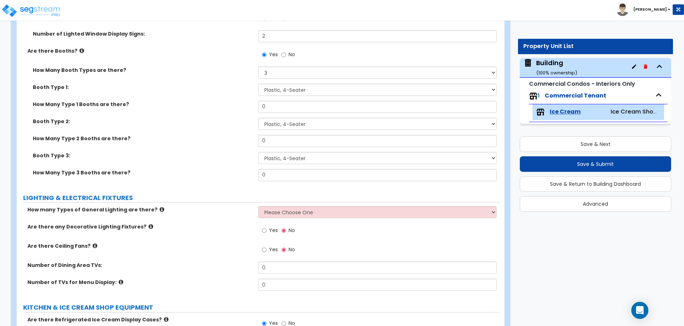
click at [283, 80] on div "How Many Booth Types are there? Please Choose One 1 2 3" at bounding box center [258, 75] width 483 height 17
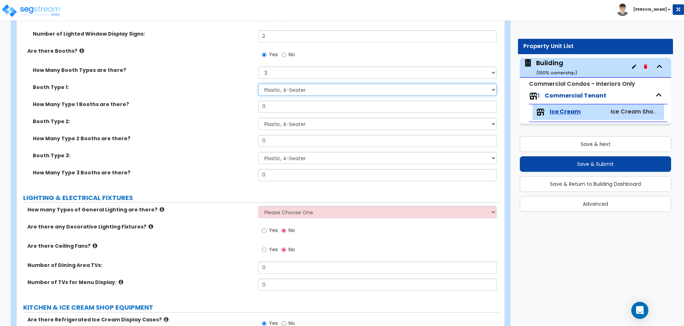
click at [286, 85] on select "Please Choose One Plastic, 2-Seater Plastic, 4-Seater Upholstered, 4-Seater Uph…" at bounding box center [377, 90] width 238 height 12
select select "4"
click at [258, 84] on select "Please Choose One Plastic, 2-Seater Plastic, 4-Seater Upholstered, 4-Seater Uph…" at bounding box center [377, 90] width 238 height 12
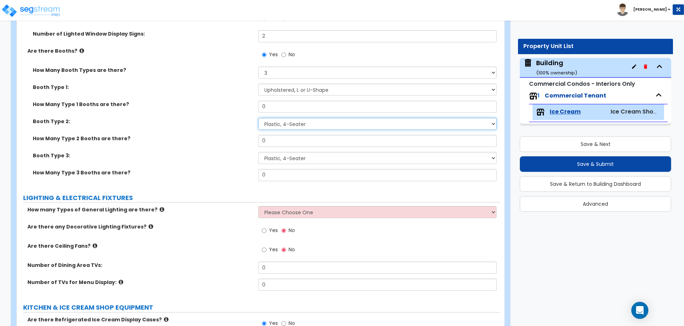
click at [281, 121] on select "Please Choose One Plastic, 2-Seater Plastic, 4-Seater Upholstered, 4-Seater Uph…" at bounding box center [377, 124] width 238 height 12
select select "4"
click at [258, 118] on select "Please Choose One Plastic, 2-Seater Plastic, 4-Seater Upholstered, 4-Seater Uph…" at bounding box center [377, 124] width 238 height 12
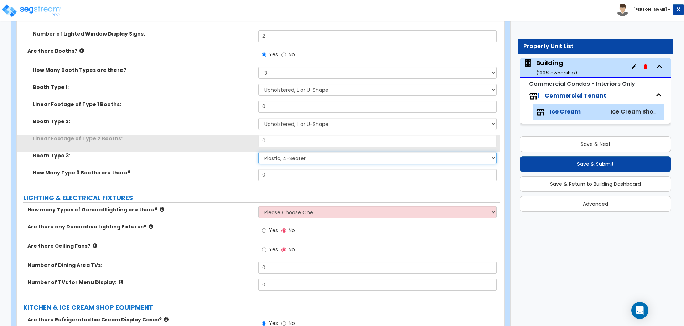
click at [285, 159] on select "Please Choose One Plastic, 2-Seater Plastic, 4-Seater Upholstered, 4-Seater Uph…" at bounding box center [377, 158] width 238 height 12
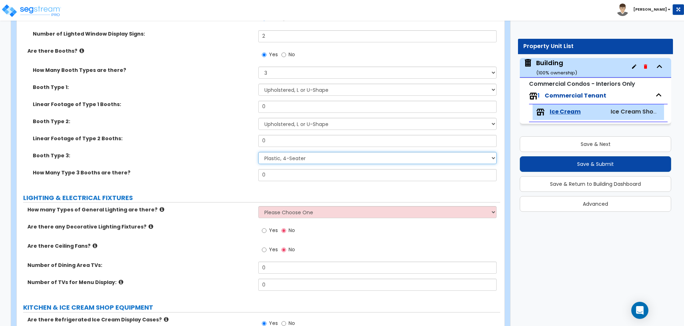
select select "4"
click at [258, 152] on select "Please Choose One Plastic, 2-Seater Plastic, 4-Seater Upholstered, 4-Seater Uph…" at bounding box center [377, 158] width 238 height 12
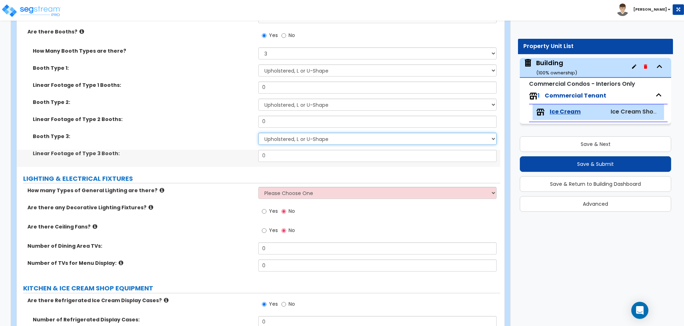
scroll to position [1170, 0]
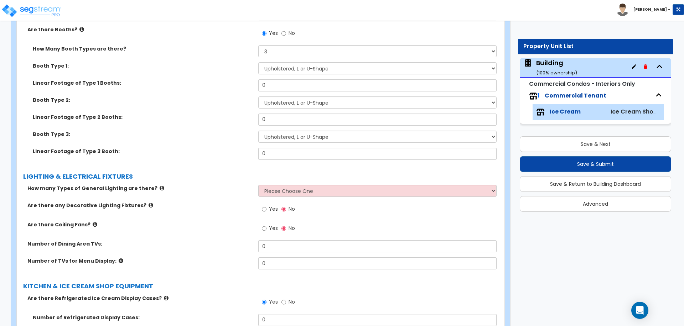
click at [193, 97] on label "Booth Type 2:" at bounding box center [143, 100] width 220 height 7
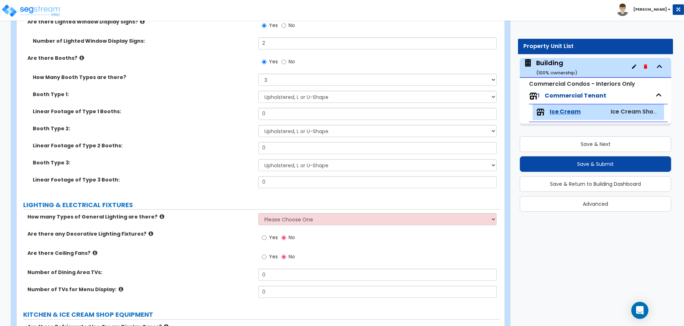
scroll to position [1142, 0]
click at [303, 86] on div "How Many Booth Types are there? Please Choose One 1 2 3" at bounding box center [258, 81] width 483 height 17
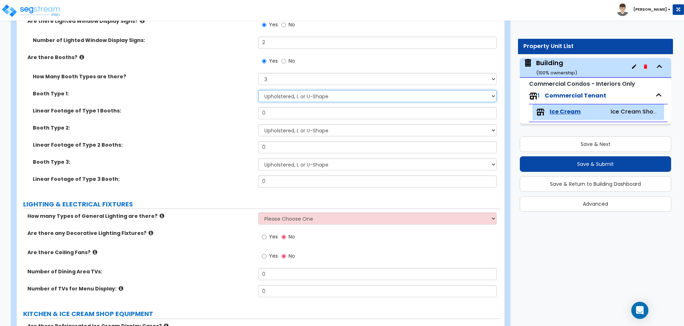
click at [300, 96] on select "Please Choose One Plastic, 2-Seater Plastic, 4-Seater Upholstered, 4-Seater Uph…" at bounding box center [377, 96] width 238 height 12
select select "2"
click at [258, 90] on select "Please Choose One Plastic, 2-Seater Plastic, 4-Seater Upholstered, 4-Seater Uph…" at bounding box center [377, 96] width 238 height 12
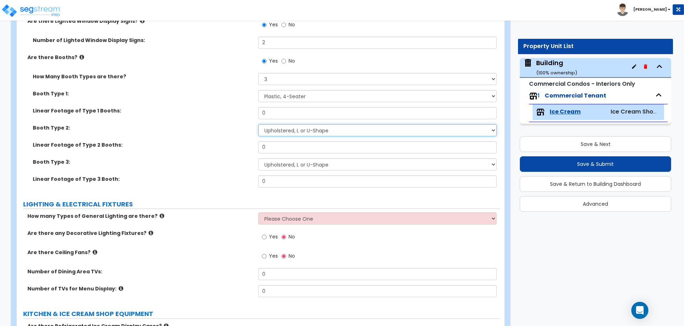
click at [311, 126] on select "Please Choose One Plastic, 2-Seater Plastic, 4-Seater Upholstered, 4-Seater Uph…" at bounding box center [377, 130] width 238 height 12
select select "3"
click at [258, 124] on select "Please Choose One Plastic, 2-Seater Plastic, 4-Seater Upholstered, 4-Seater Uph…" at bounding box center [377, 130] width 238 height 12
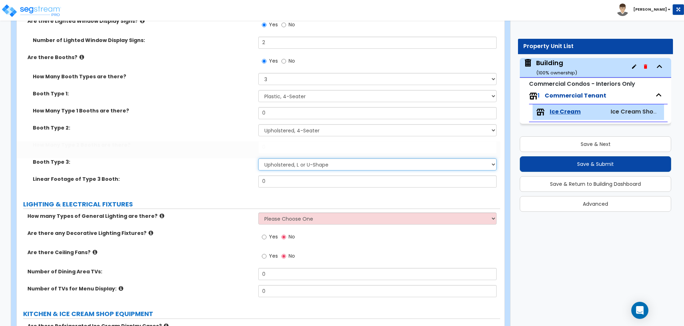
click at [312, 163] on select "Please Choose One Plastic, 2-Seater Plastic, 4-Seater Upholstered, 4-Seater Uph…" at bounding box center [377, 165] width 238 height 12
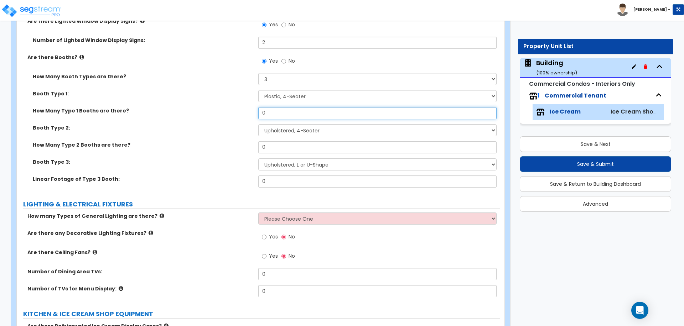
drag, startPoint x: 280, startPoint y: 114, endPoint x: 244, endPoint y: 109, distance: 35.5
click at [244, 109] on div "How Many Type 1 Booths are there? 0" at bounding box center [258, 115] width 483 height 17
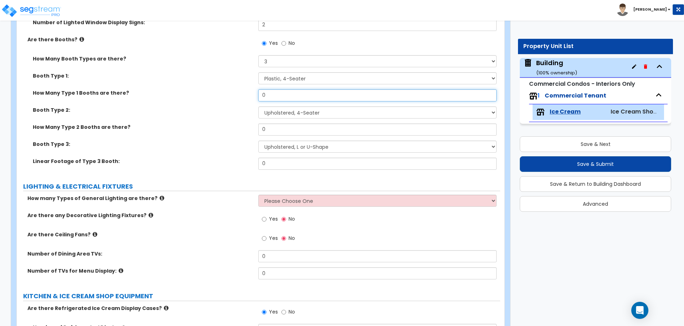
scroll to position [1157, 0]
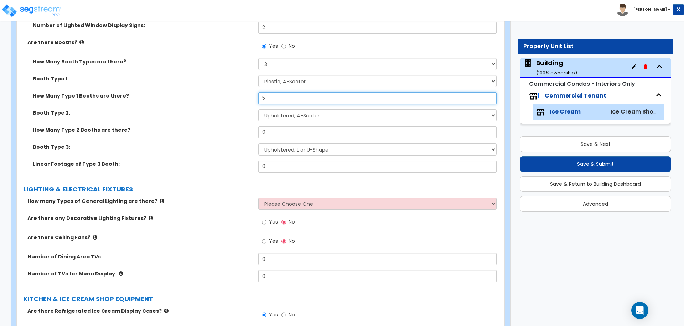
type input "5"
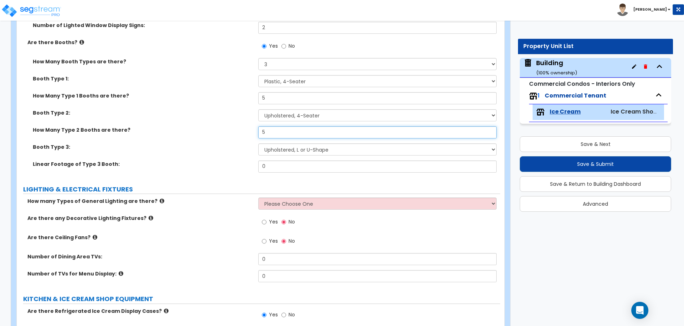
type input "5"
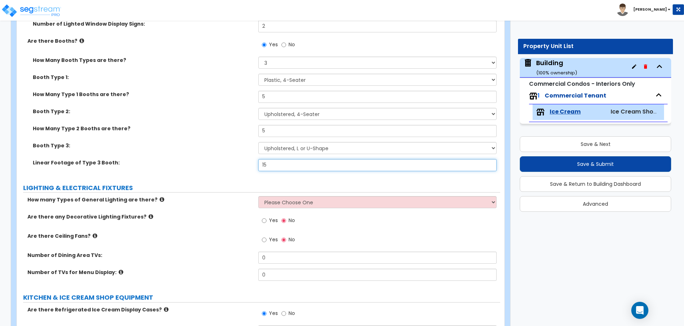
scroll to position [1154, 0]
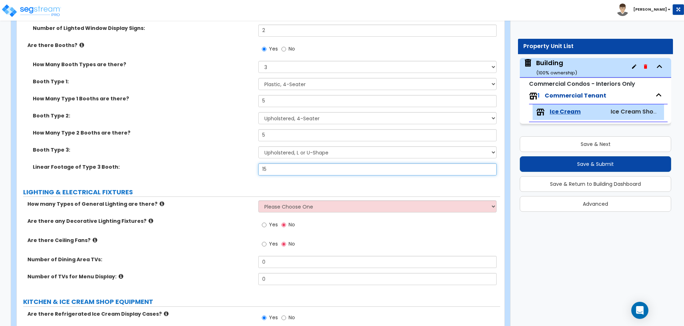
type input "15"
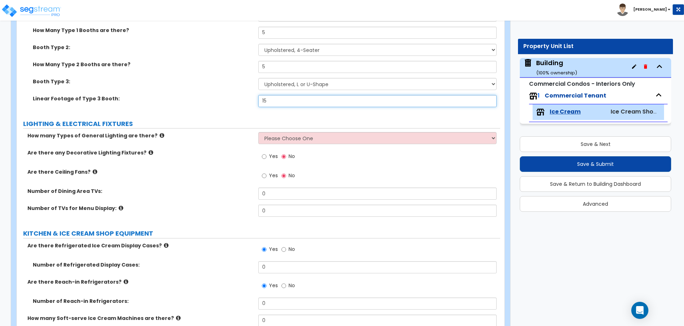
scroll to position [1223, 0]
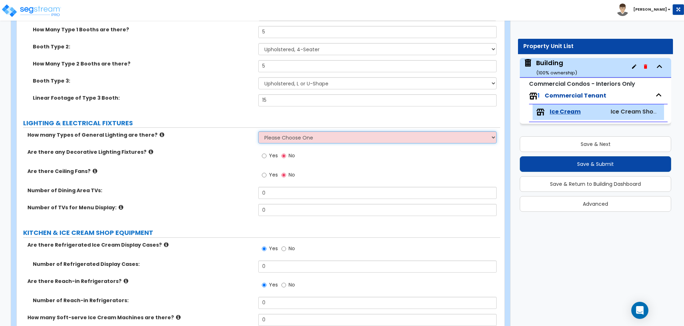
click at [286, 135] on select "Please Choose One 1 2 3" at bounding box center [377, 137] width 238 height 12
click at [258, 131] on select "Please Choose One 1 2 3" at bounding box center [377, 137] width 238 height 12
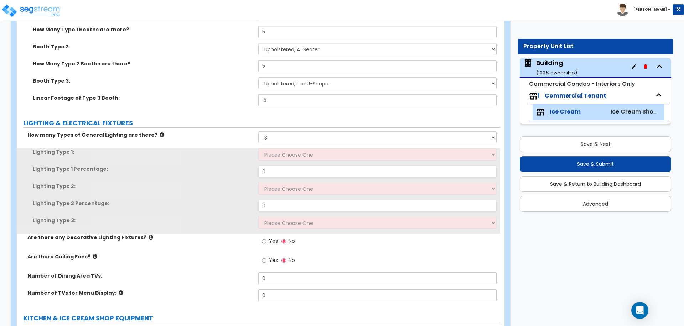
click at [160, 132] on icon at bounding box center [162, 134] width 5 height 5
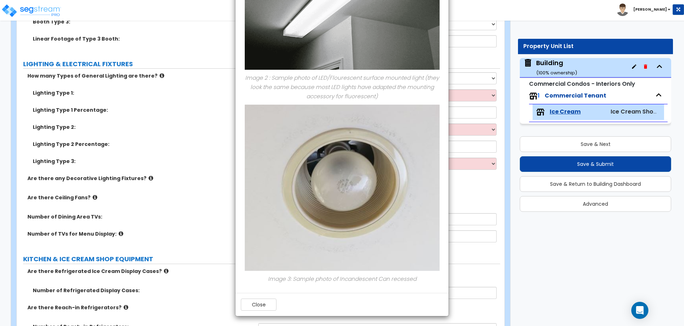
scroll to position [1283, 0]
click at [262, 305] on button "Close" at bounding box center [259, 305] width 36 height 12
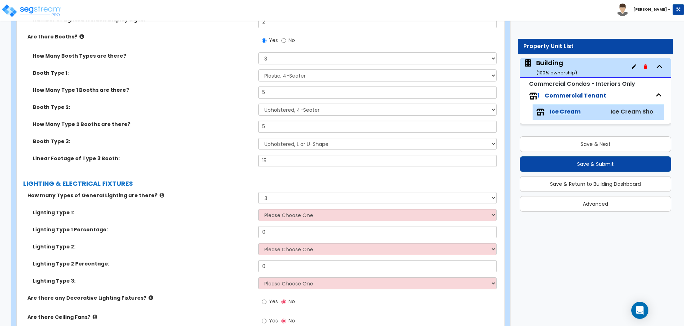
scroll to position [1166, 0]
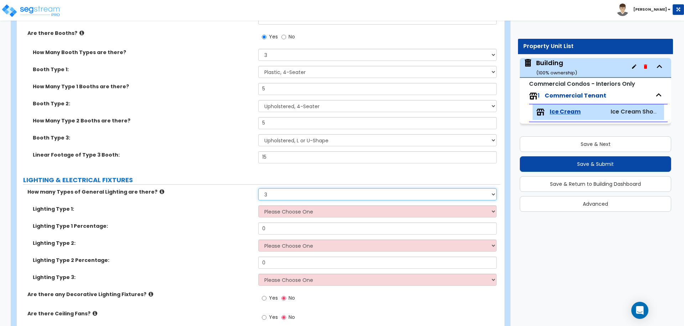
click at [293, 192] on select "Please Choose One 1 2 3" at bounding box center [377, 194] width 238 height 12
select select "2"
click at [258, 188] on select "Please Choose One 1 2 3" at bounding box center [377, 194] width 238 height 12
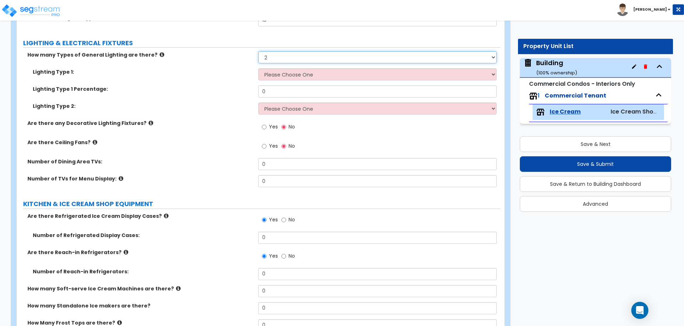
scroll to position [1304, 0]
click at [331, 70] on select "Please Choose One LED Surface-Mounted LED Recessed Fluorescent Surface-Mounted …" at bounding box center [377, 74] width 238 height 12
select select "2"
click at [258, 68] on select "Please Choose One LED Surface-Mounted LED Recessed Fluorescent Surface-Mounted …" at bounding box center [377, 74] width 238 height 12
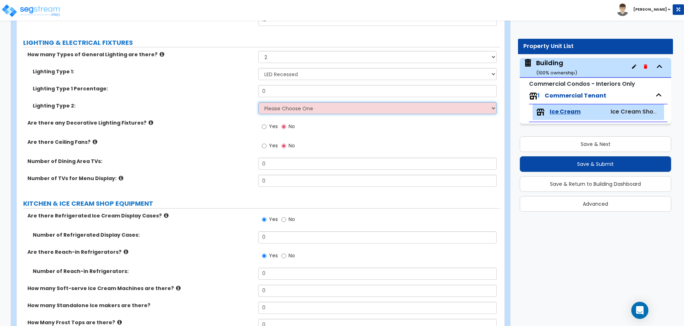
click at [317, 109] on select "Please Choose One LED Surface-Mounted LED Recessed Fluorescent Surface-Mounted …" at bounding box center [377, 108] width 238 height 12
select select "5"
click at [258, 102] on select "Please Choose One LED Surface-Mounted LED Recessed Fluorescent Surface-Mounted …" at bounding box center [377, 108] width 238 height 12
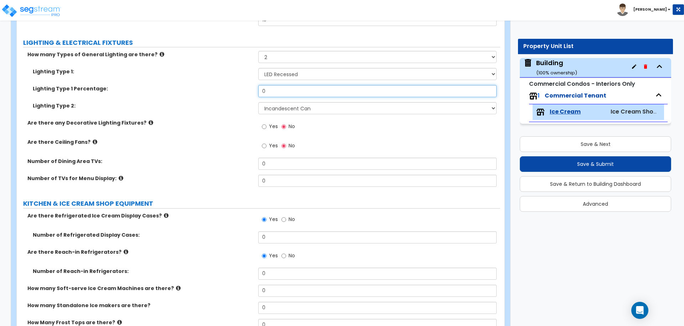
drag, startPoint x: 273, startPoint y: 89, endPoint x: 246, endPoint y: 88, distance: 26.4
click at [247, 88] on div "Lighting Type 1 Percentage: 0" at bounding box center [258, 93] width 483 height 17
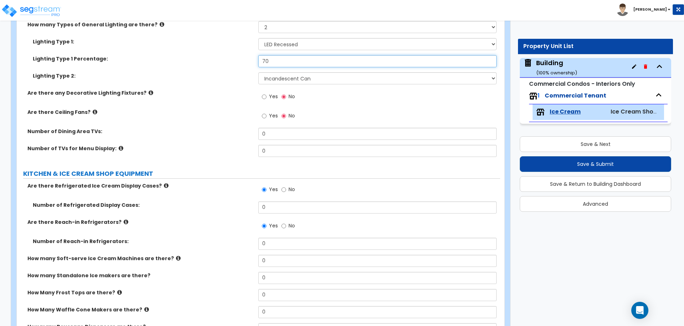
type input "70"
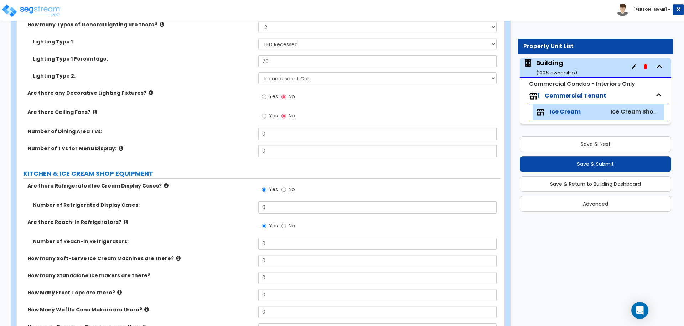
click at [269, 93] on span "Yes" at bounding box center [273, 96] width 9 height 7
click at [266, 93] on input "Yes" at bounding box center [264, 97] width 5 height 8
radio input "true"
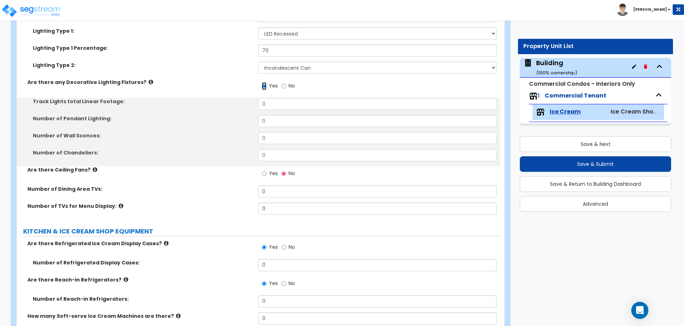
scroll to position [1346, 0]
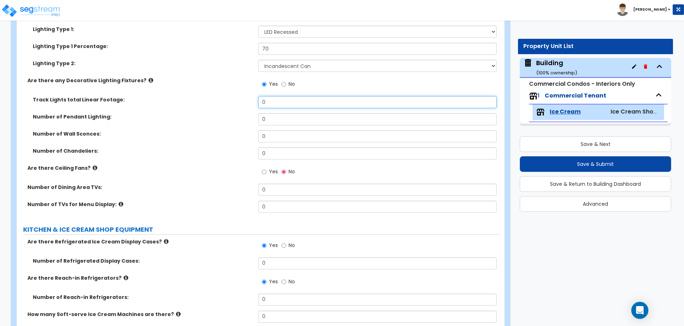
drag, startPoint x: 281, startPoint y: 97, endPoint x: 254, endPoint y: 96, distance: 27.1
click at [254, 96] on div "Track Lights total Linear Footage: 0" at bounding box center [258, 104] width 483 height 17
click at [265, 98] on input "0" at bounding box center [377, 102] width 238 height 12
drag, startPoint x: 264, startPoint y: 99, endPoint x: 243, endPoint y: 99, distance: 20.7
click at [244, 99] on div "Track Lights total Linear Footage: 0" at bounding box center [258, 104] width 483 height 17
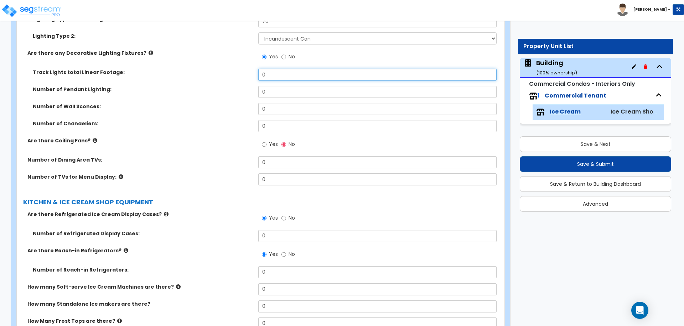
scroll to position [1374, 0]
type input "40"
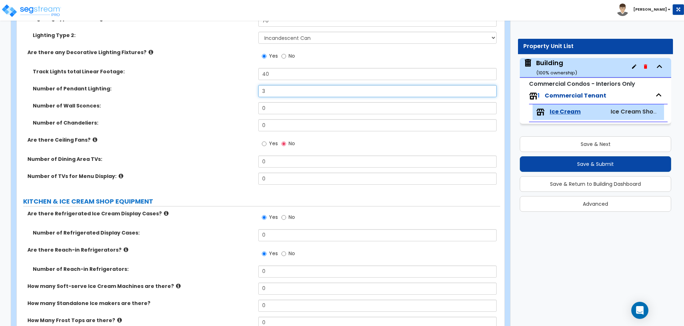
type input "3"
type input "8"
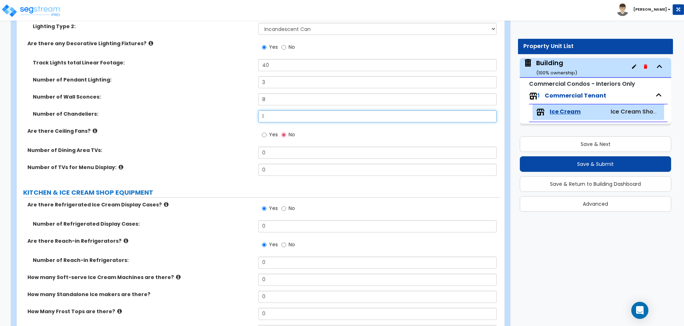
scroll to position [1384, 0]
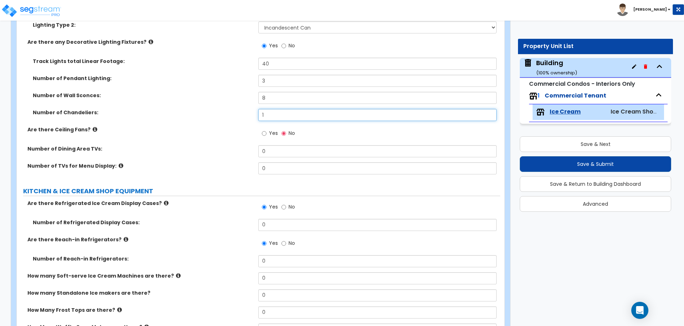
type input "1"
click at [269, 130] on span "Yes" at bounding box center [273, 133] width 9 height 7
click at [266, 130] on input "Yes" at bounding box center [264, 134] width 5 height 8
radio input "true"
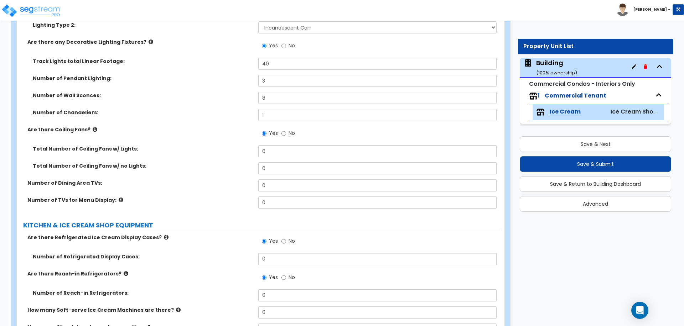
click at [93, 128] on icon at bounding box center [95, 129] width 5 height 5
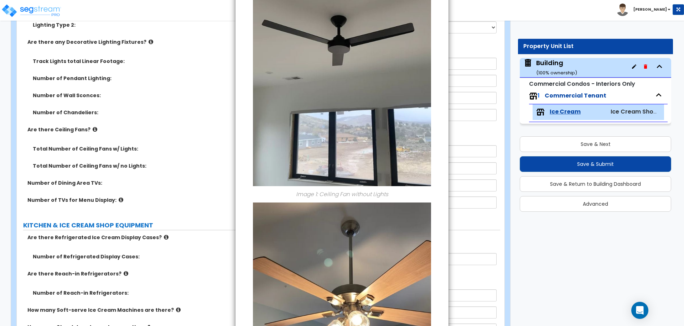
scroll to position [144, 0]
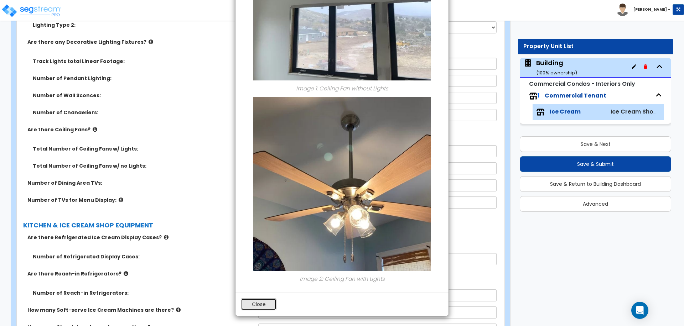
click at [269, 299] on button "Close" at bounding box center [259, 304] width 36 height 12
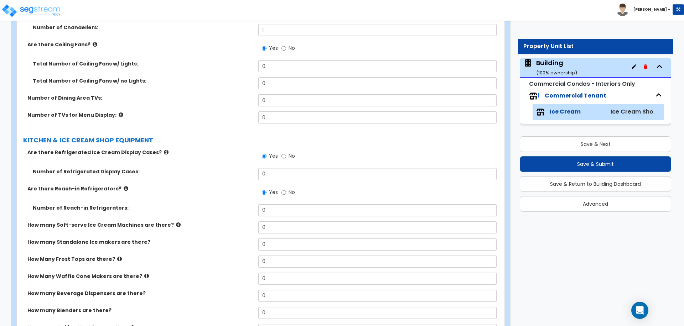
scroll to position [1481, 0]
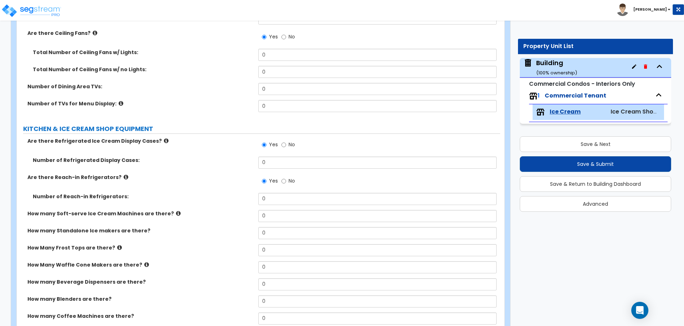
click at [219, 66] on label "Total Number of Ceiling Fans w/ no Lights:" at bounding box center [143, 69] width 220 height 7
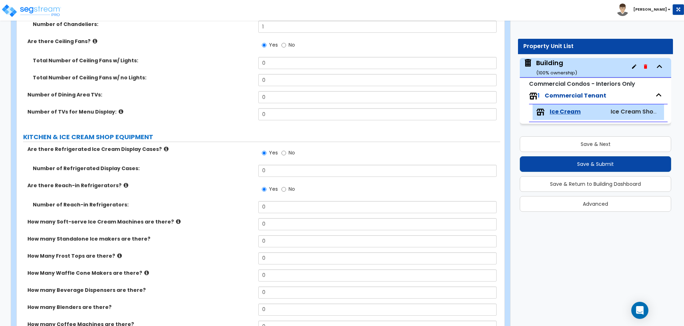
scroll to position [1474, 0]
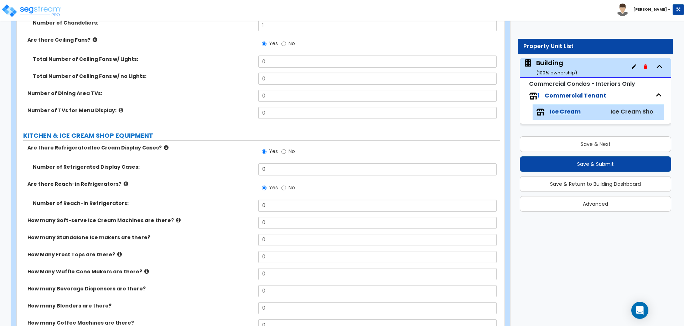
click at [119, 108] on icon at bounding box center [121, 110] width 5 height 5
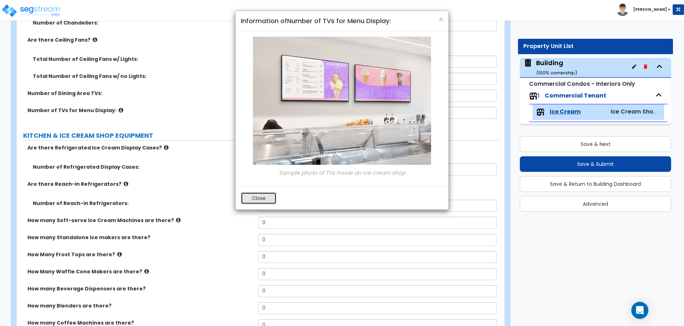
click at [264, 195] on button "Close" at bounding box center [259, 198] width 36 height 12
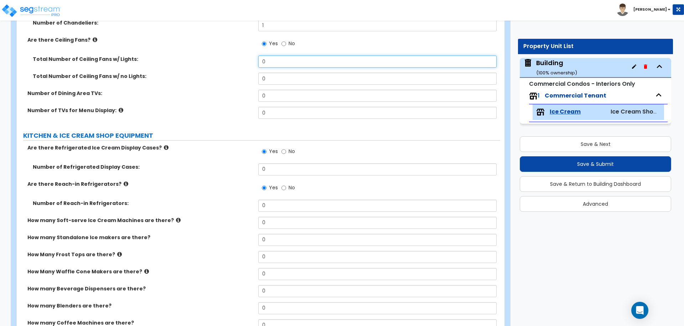
drag, startPoint x: 270, startPoint y: 63, endPoint x: 251, endPoint y: 61, distance: 19.6
click at [251, 61] on div "Total Number of Ceiling Fans w/ Lights: 0" at bounding box center [258, 64] width 483 height 17
type input "2"
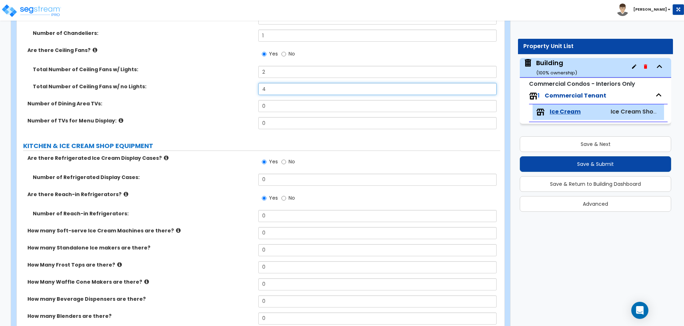
scroll to position [1466, 0]
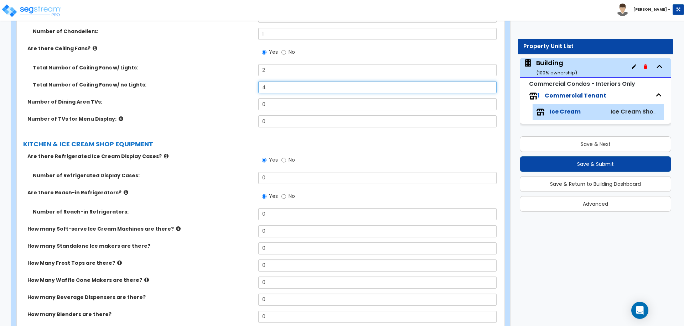
type input "4"
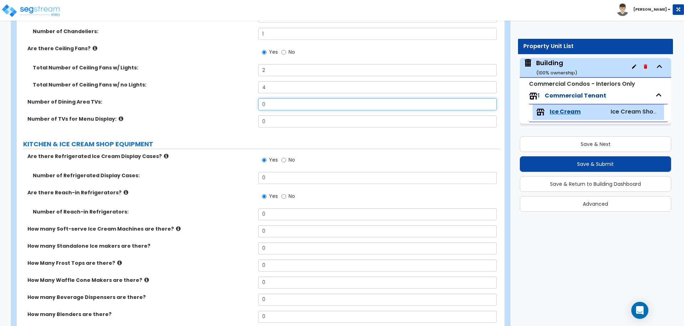
drag, startPoint x: 272, startPoint y: 103, endPoint x: 240, endPoint y: 102, distance: 31.7
click at [241, 103] on div "Number of Dining Area TVs: 0" at bounding box center [258, 106] width 483 height 17
type input "2"
drag, startPoint x: 271, startPoint y: 118, endPoint x: 240, endPoint y: 118, distance: 30.6
click at [241, 118] on div "Number of TVs for Menu Display: 0" at bounding box center [258, 123] width 483 height 17
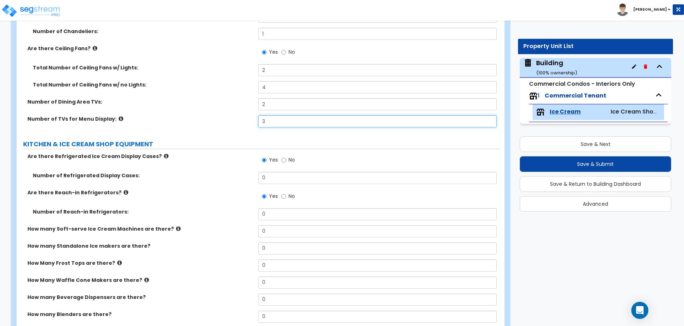
type input "3"
click at [119, 117] on icon at bounding box center [121, 118] width 5 height 5
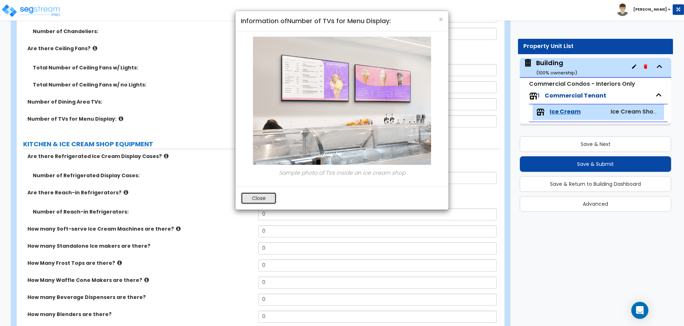
click at [255, 197] on button "Close" at bounding box center [259, 198] width 36 height 12
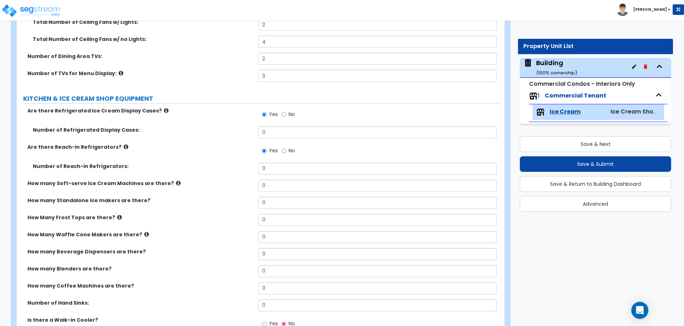
scroll to position [1531, 0]
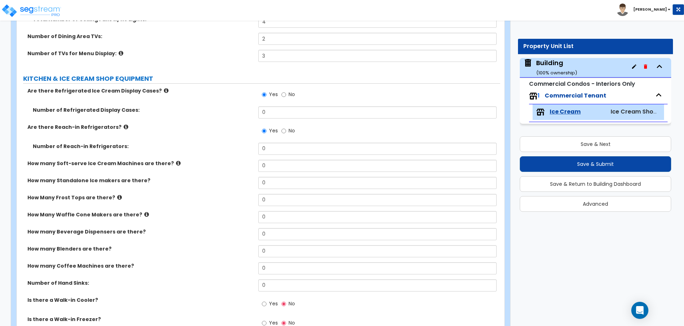
click at [164, 89] on icon at bounding box center [166, 90] width 5 height 5
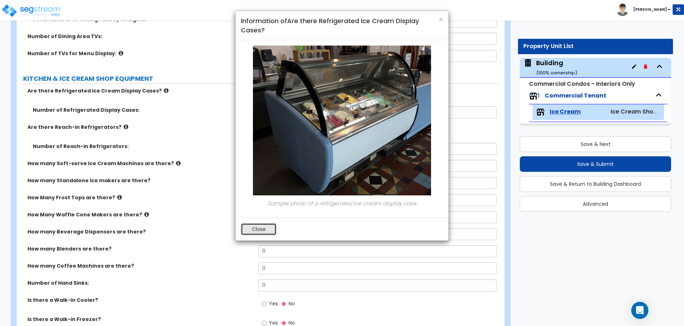
drag, startPoint x: 257, startPoint y: 226, endPoint x: 266, endPoint y: 213, distance: 15.6
click at [257, 226] on button "Close" at bounding box center [259, 229] width 36 height 12
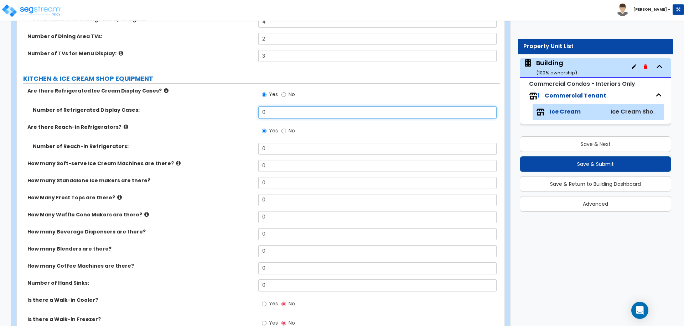
drag, startPoint x: 270, startPoint y: 109, endPoint x: 246, endPoint y: 109, distance: 24.6
click at [246, 109] on div "Number of Refrigerated Display Cases: 0" at bounding box center [258, 114] width 483 height 17
type input "2"
click at [124, 126] on icon at bounding box center [126, 126] width 5 height 5
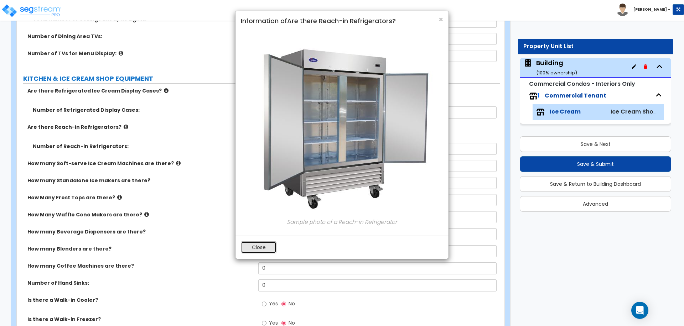
click at [260, 248] on button "Close" at bounding box center [259, 247] width 36 height 12
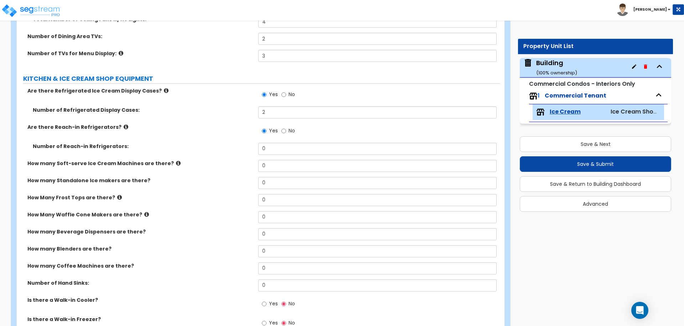
drag, startPoint x: 267, startPoint y: 154, endPoint x: 261, endPoint y: 149, distance: 7.8
click at [250, 150] on div "Number of Reach-in Refrigerators: 0" at bounding box center [258, 151] width 483 height 17
drag, startPoint x: 278, startPoint y: 149, endPoint x: 253, endPoint y: 149, distance: 25.3
click at [253, 149] on div "Number of Reach-in Refrigerators: 0" at bounding box center [258, 151] width 483 height 17
type input "1"
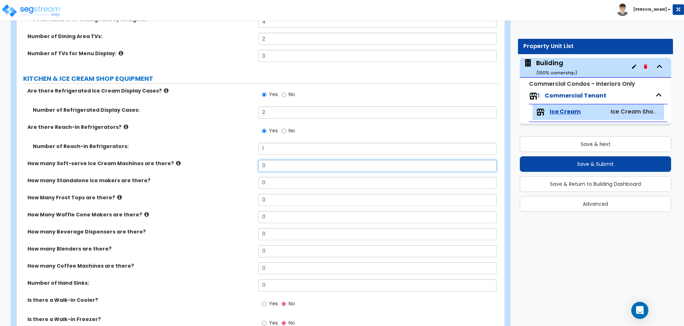
drag, startPoint x: 270, startPoint y: 166, endPoint x: 242, endPoint y: 169, distance: 27.6
click at [244, 166] on div "How many Soft-serve Ice Cream Machines are there? 0" at bounding box center [258, 168] width 483 height 17
type input "2"
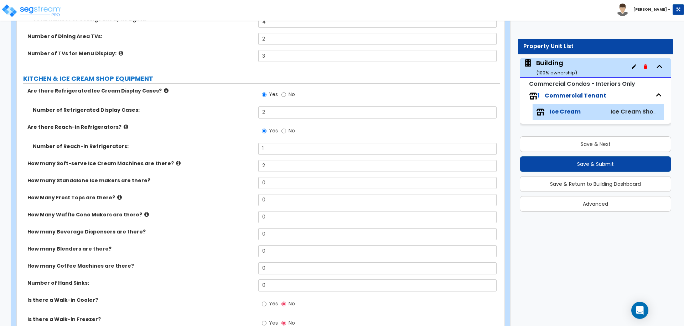
click at [165, 160] on label "How many Soft-serve Ice Cream Machines are there?" at bounding box center [139, 163] width 225 height 7
click at [176, 161] on icon at bounding box center [178, 163] width 5 height 5
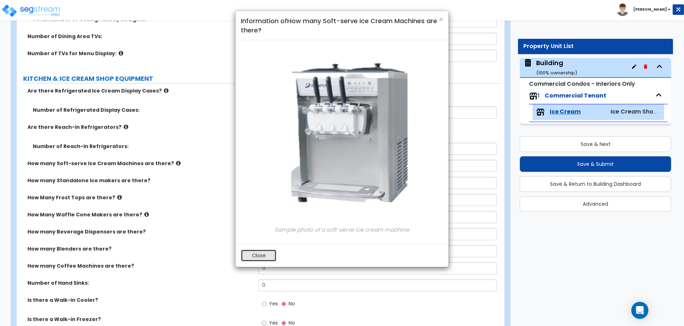
click at [267, 251] on button "Close" at bounding box center [259, 256] width 36 height 12
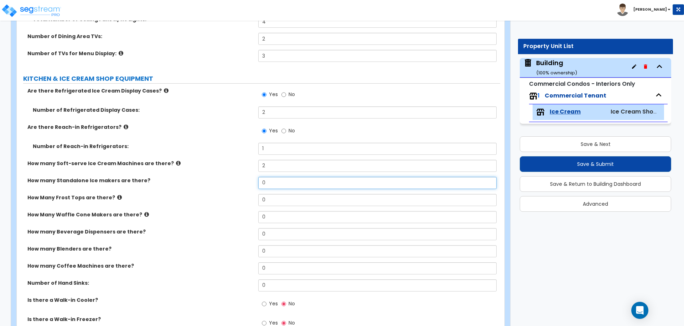
drag, startPoint x: 275, startPoint y: 179, endPoint x: 228, endPoint y: 178, distance: 46.7
click at [229, 178] on div "How many Standalone Ice makers are there? 0" at bounding box center [258, 185] width 483 height 17
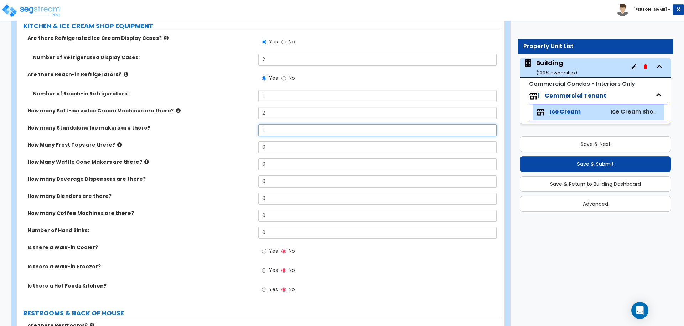
scroll to position [1588, 0]
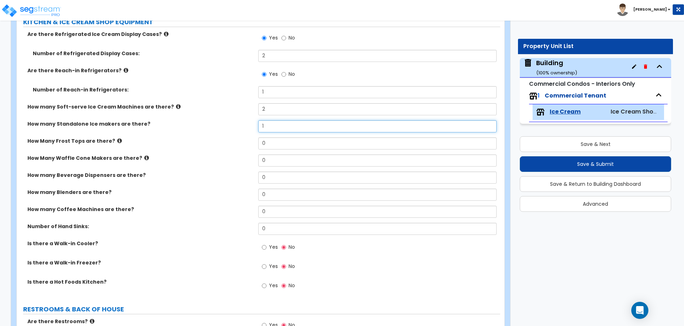
type input "1"
click at [117, 139] on icon at bounding box center [119, 140] width 5 height 5
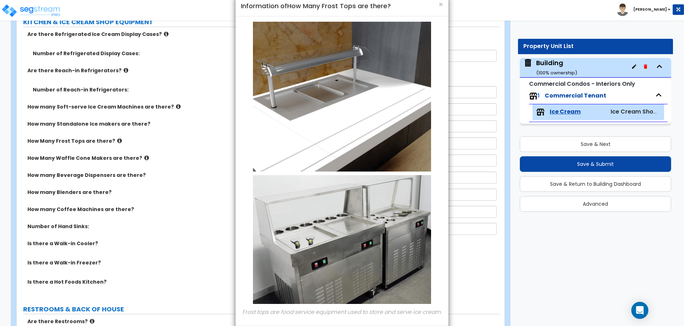
scroll to position [48, 0]
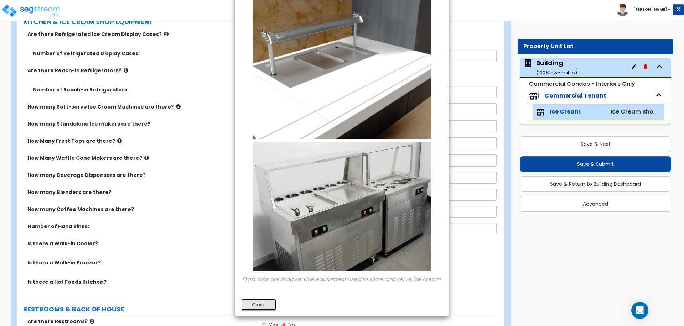
click at [269, 303] on button "Close" at bounding box center [259, 305] width 36 height 12
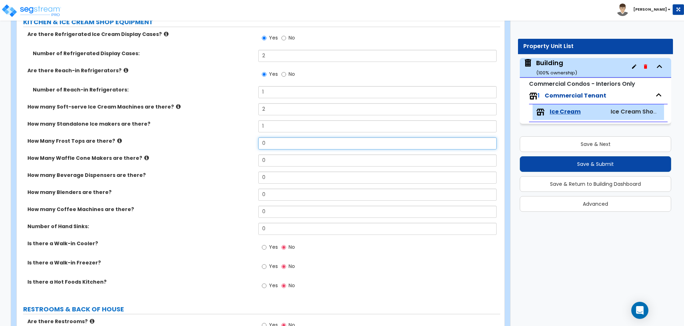
drag, startPoint x: 272, startPoint y: 143, endPoint x: 237, endPoint y: 142, distance: 34.9
click at [237, 142] on div "How Many Frost Tops are there? 0" at bounding box center [258, 145] width 483 height 17
type input "2"
click at [144, 158] on icon at bounding box center [146, 157] width 5 height 5
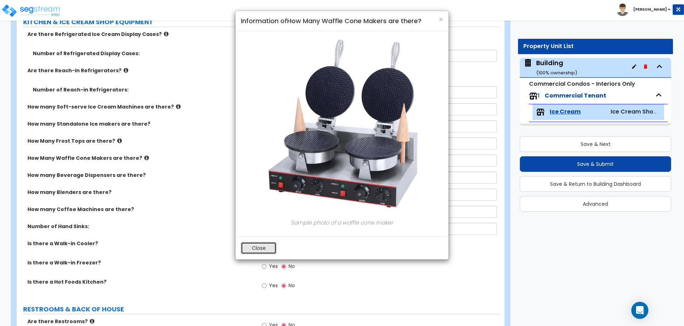
click at [264, 244] on button "Close" at bounding box center [259, 248] width 36 height 12
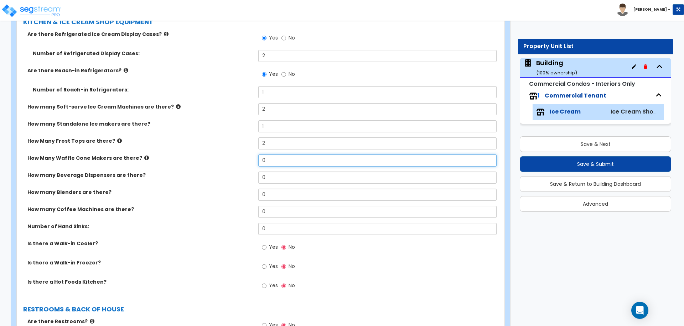
drag, startPoint x: 274, startPoint y: 160, endPoint x: 233, endPoint y: 158, distance: 41.4
click at [233, 158] on div "How Many Waffle Cone Makers are there? 0" at bounding box center [258, 163] width 483 height 17
type input "2"
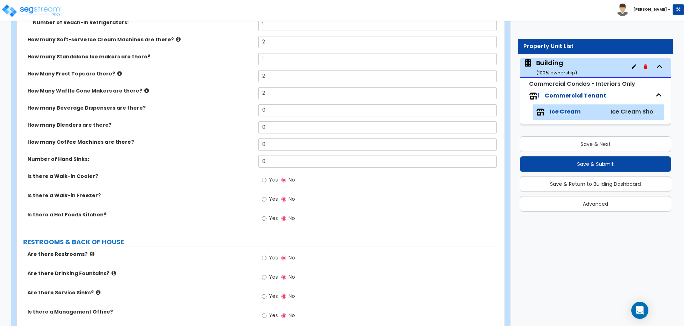
click at [267, 217] on label "Yes" at bounding box center [270, 219] width 16 height 12
click at [266, 217] on input "Yes" at bounding box center [264, 219] width 5 height 8
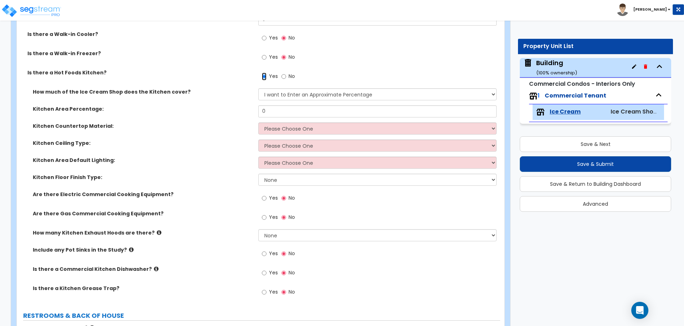
scroll to position [1786, 0]
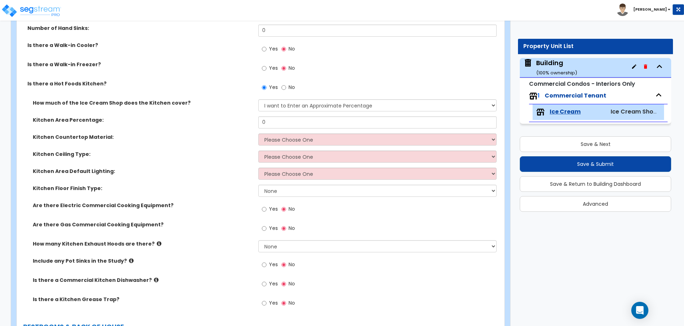
click at [289, 87] on span "No" at bounding box center [292, 87] width 6 height 7
click at [286, 87] on input "No" at bounding box center [283, 88] width 5 height 8
radio input "false"
radio input "true"
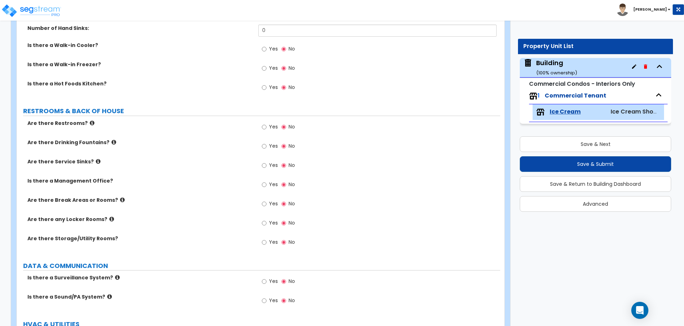
click at [267, 88] on label "Yes" at bounding box center [270, 88] width 16 height 12
click at [266, 88] on input "Yes" at bounding box center [264, 88] width 5 height 8
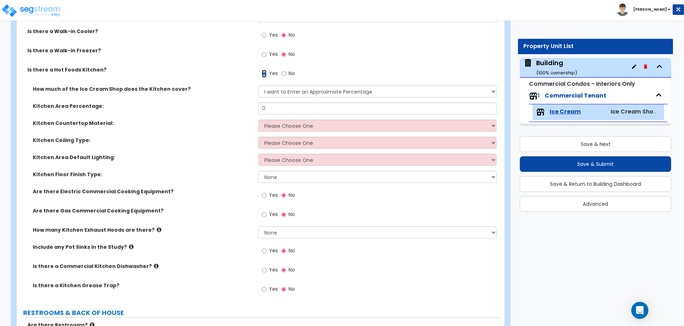
scroll to position [1798, 0]
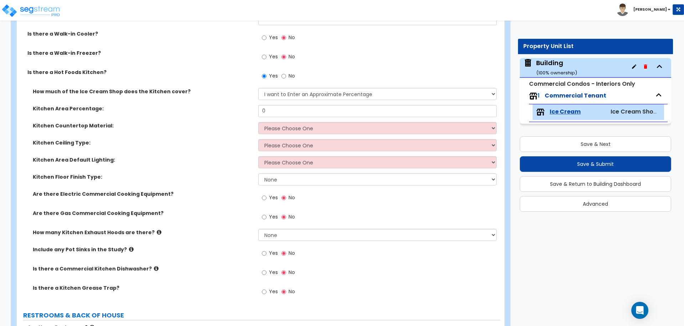
click at [295, 76] on div "Yes No" at bounding box center [278, 77] width 40 height 16
click at [291, 74] on span "No" at bounding box center [292, 75] width 6 height 7
click at [286, 74] on input "No" at bounding box center [283, 76] width 5 height 8
radio input "false"
radio input "true"
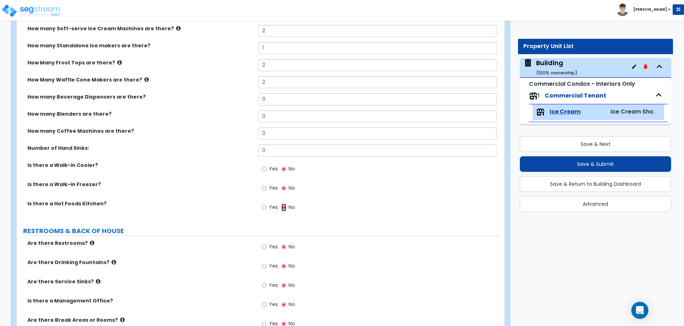
scroll to position [1667, 0]
click at [144, 78] on icon at bounding box center [146, 79] width 5 height 5
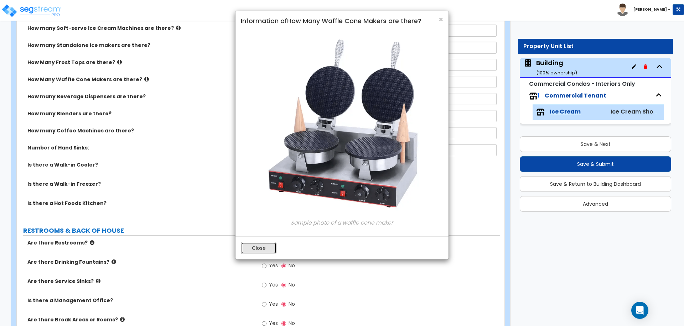
click at [271, 249] on button "Close" at bounding box center [259, 248] width 36 height 12
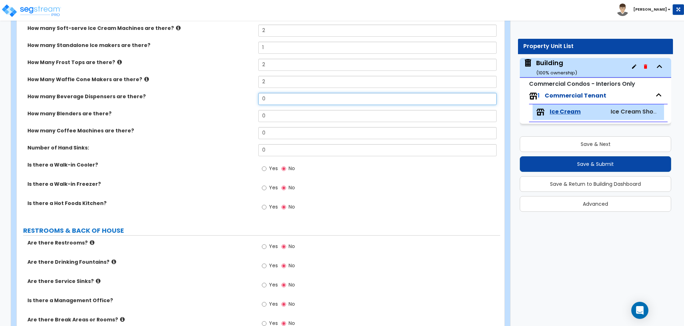
drag, startPoint x: 275, startPoint y: 99, endPoint x: 237, endPoint y: 94, distance: 38.1
click at [238, 94] on div "How many Beverage Dispensers are there? 0" at bounding box center [258, 101] width 483 height 17
type input "2"
type input "3"
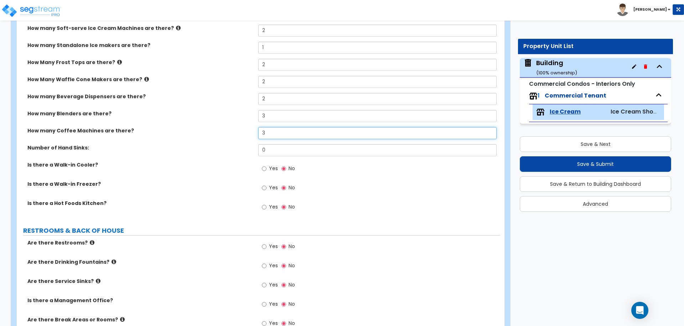
type input "3"
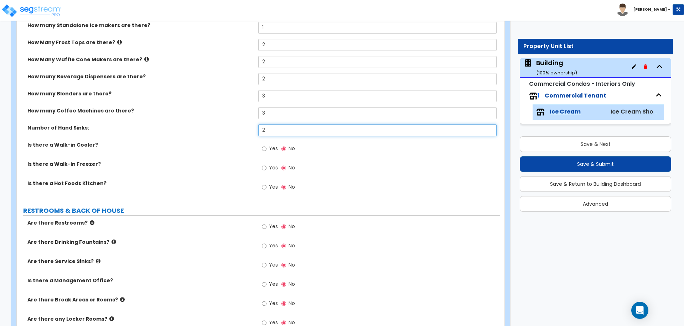
scroll to position [1687, 0]
type input "2"
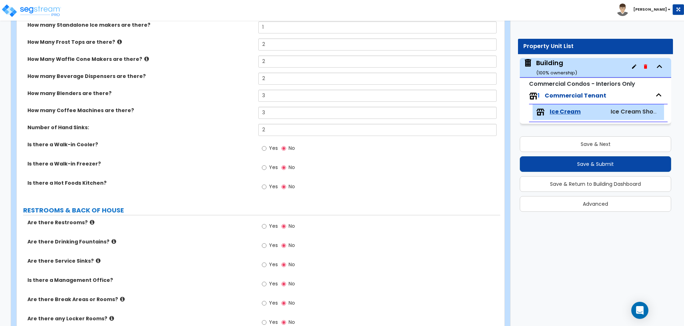
click at [271, 151] on label "Yes" at bounding box center [270, 149] width 16 height 12
click at [266, 151] on input "Yes" at bounding box center [264, 149] width 5 height 8
radio input "true"
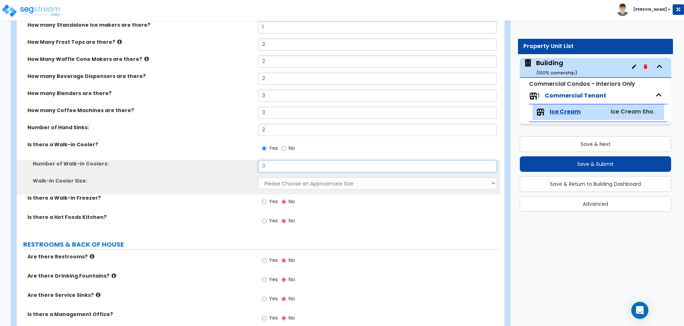
click at [281, 168] on input "0" at bounding box center [377, 166] width 238 height 12
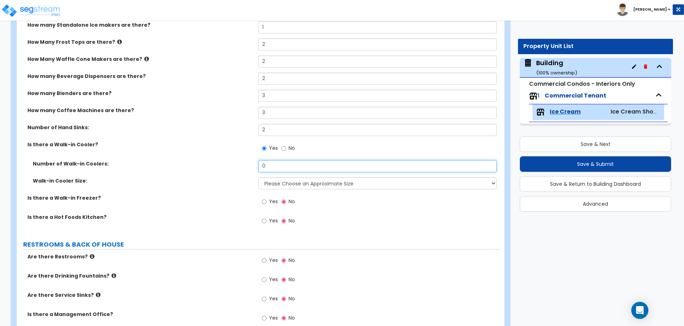
drag, startPoint x: 282, startPoint y: 165, endPoint x: 234, endPoint y: 161, distance: 48.7
click at [234, 161] on div "Number of Walk-in Coolers: 0" at bounding box center [258, 168] width 483 height 17
type input "1"
click at [303, 182] on select "Please Choose an Approximate Size 6' x 6' 10' x 6' 12' x 14' 12' x 20' I want t…" at bounding box center [377, 183] width 238 height 12
select select "2"
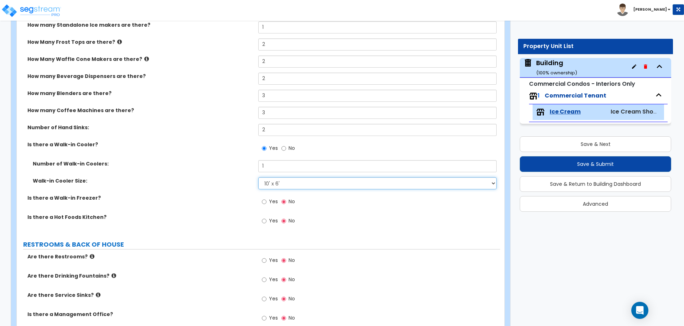
click at [258, 177] on select "Please Choose an Approximate Size 6' x 6' 10' x 6' 12' x 14' 12' x 20' I want t…" at bounding box center [377, 183] width 238 height 12
click at [263, 198] on input "Yes" at bounding box center [264, 202] width 5 height 8
radio input "true"
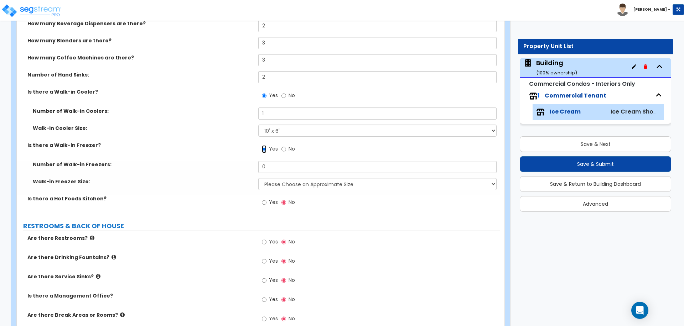
scroll to position [1741, 0]
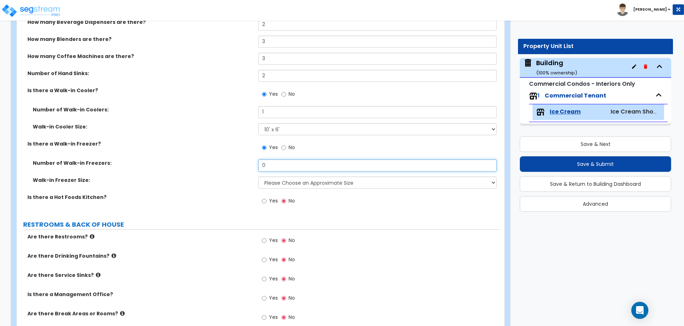
drag, startPoint x: 280, startPoint y: 164, endPoint x: 253, endPoint y: 163, distance: 26.7
click at [253, 163] on div "Number of Walk-in Freezers: 0" at bounding box center [258, 168] width 483 height 17
type input "1"
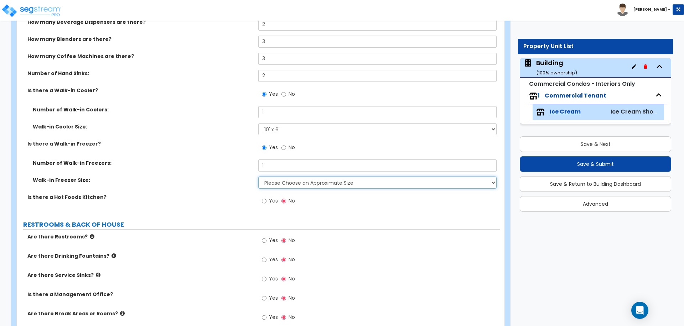
click at [301, 180] on select "Please Choose an Approximate Size 8' x 8' 8' x 12' 8' x 16' 8' x 20' I want to …" at bounding box center [377, 183] width 238 height 12
select select "2"
click at [258, 177] on select "Please Choose an Approximate Size 8' x 8' 8' x 12' 8' x 16' 8' x 20' I want to …" at bounding box center [377, 183] width 238 height 12
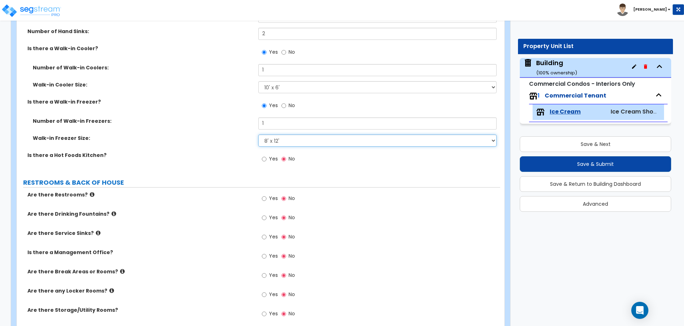
scroll to position [1783, 0]
click at [263, 159] on input "Yes" at bounding box center [264, 159] width 5 height 8
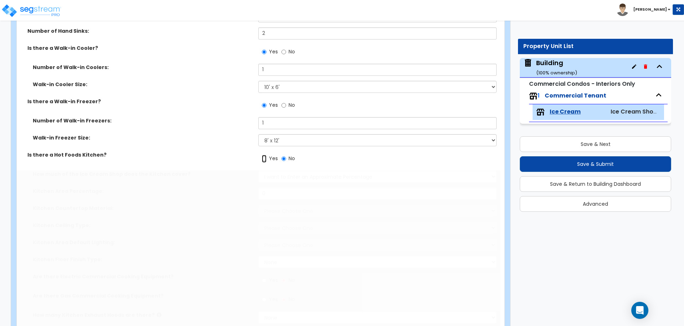
radio input "true"
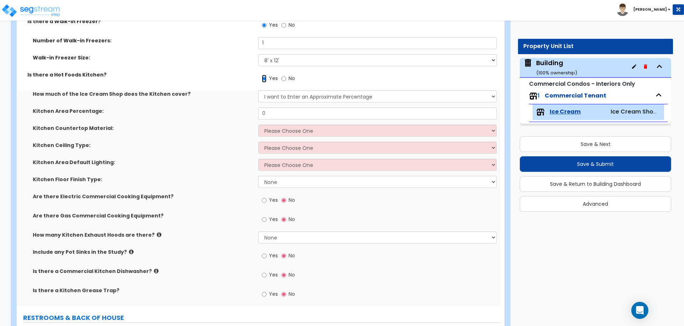
scroll to position [1865, 0]
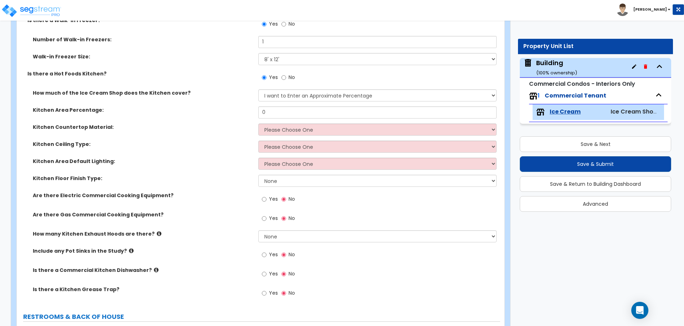
click at [276, 101] on div "How much of the Ice Cream Shop does the Kitchen cover? I want to Enter an Appro…" at bounding box center [258, 97] width 483 height 17
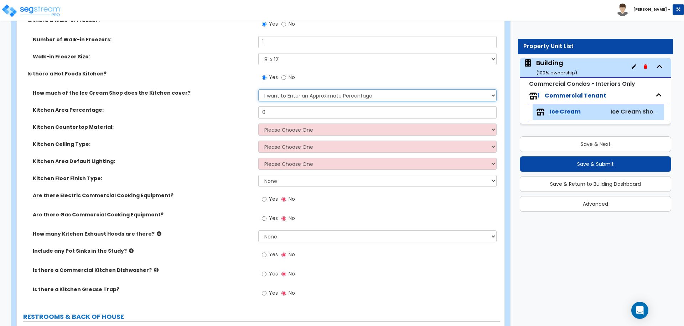
click at [287, 96] on select "I want to Enter an Approximate Percentage I want to Enter the Square Footage" at bounding box center [377, 95] width 238 height 12
click at [258, 89] on select "I want to Enter an Approximate Percentage I want to Enter the Square Footage" at bounding box center [377, 95] width 238 height 12
click at [289, 92] on select "I want to Enter an Approximate Percentage I want to Enter the Square Footage" at bounding box center [377, 95] width 238 height 12
select select "1"
click at [258, 89] on select "I want to Enter an Approximate Percentage I want to Enter the Square Footage" at bounding box center [377, 95] width 238 height 12
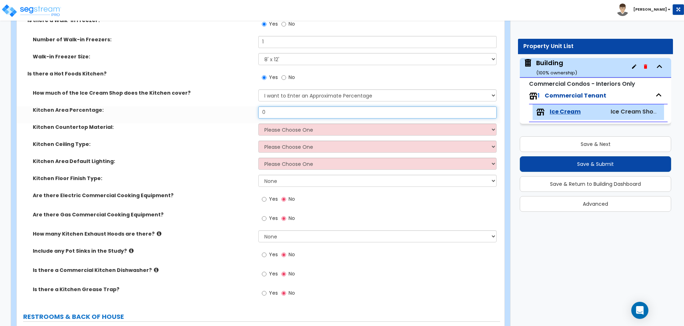
drag, startPoint x: 281, startPoint y: 110, endPoint x: 247, endPoint y: 111, distance: 33.5
click at [248, 111] on div "Kitchen Area Percentage: 0" at bounding box center [258, 114] width 483 height 17
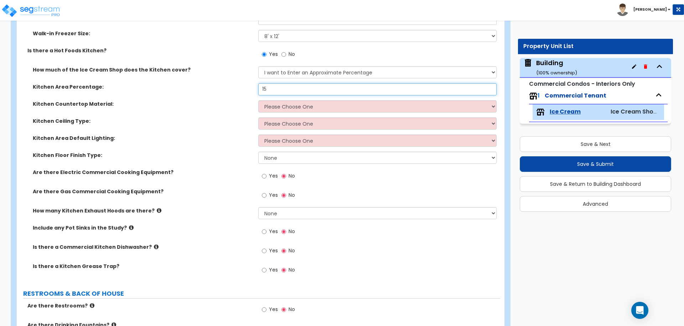
scroll to position [1882, 0]
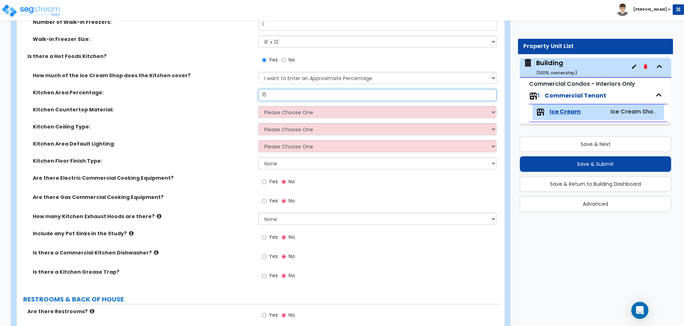
type input "15"
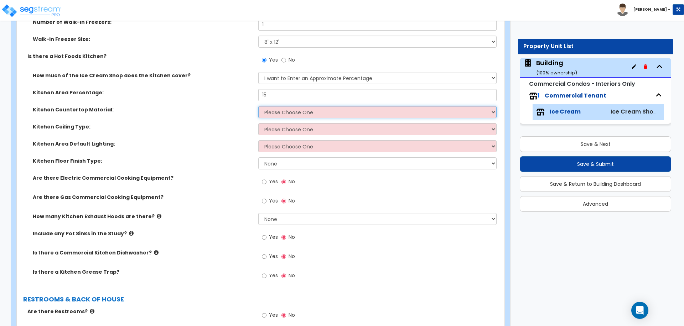
click at [277, 111] on select "Please Choose One Plastic Laminate Solid Surface Stone Quartz Marble Tile Wood …" at bounding box center [377, 112] width 238 height 12
select select "1"
click at [258, 106] on select "Please Choose One Plastic Laminate Solid Surface Stone Quartz Marble Tile Wood …" at bounding box center [377, 112] width 238 height 12
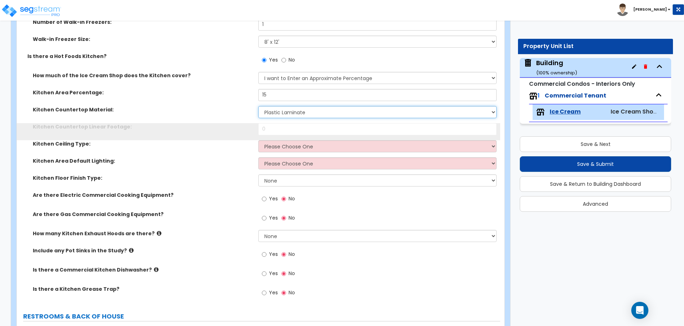
scroll to position [1897, 0]
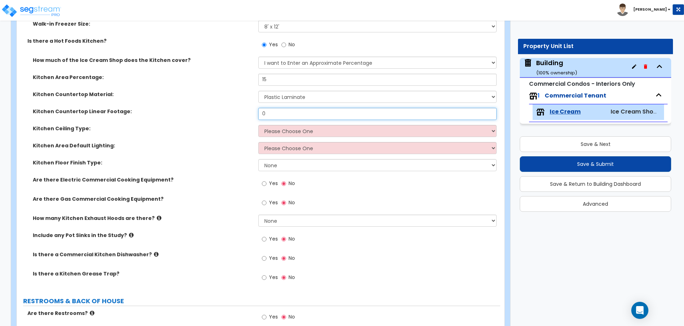
drag, startPoint x: 285, startPoint y: 114, endPoint x: 243, endPoint y: 113, distance: 41.3
click at [243, 113] on div "Kitchen Countertop Linear Footage: 0" at bounding box center [258, 116] width 483 height 17
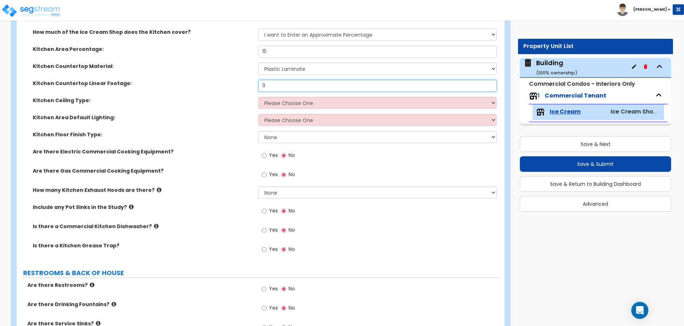
scroll to position [1926, 0]
type input "9"
click at [295, 102] on select "Please Choose One Drop Ceiling Open Ceiling Drywall Ceiling" at bounding box center [377, 102] width 238 height 12
select select "1"
click at [258, 96] on select "Please Choose One Drop Ceiling Open Ceiling Drywall Ceiling" at bounding box center [377, 102] width 238 height 12
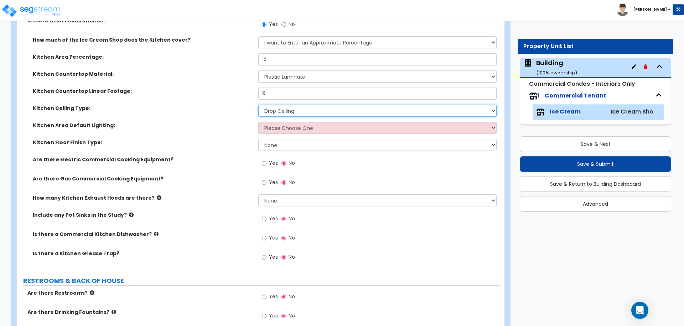
scroll to position [1922, 0]
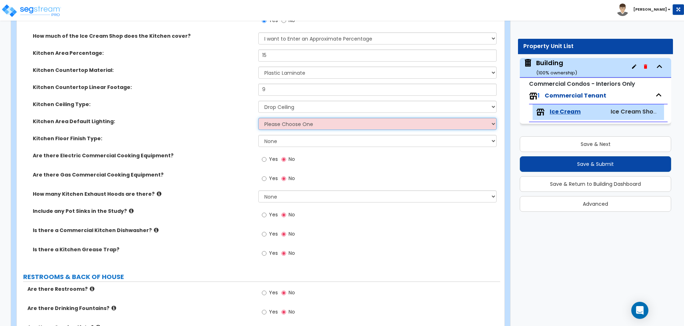
click at [277, 124] on select "Please Choose One LED Surface-Mounted LED Recessed Fluorescent Surface-Mounted …" at bounding box center [377, 124] width 238 height 12
select select "4"
click at [258, 118] on select "Please Choose One LED Surface-Mounted LED Recessed Fluorescent Surface-Mounted …" at bounding box center [377, 124] width 238 height 12
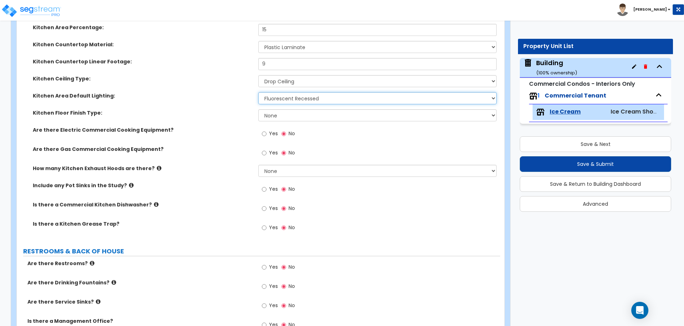
scroll to position [1950, 0]
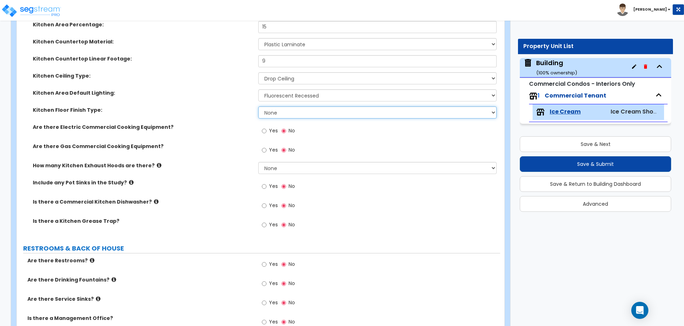
click at [280, 111] on select "None Tile Flooring VCT Flooring Sheet Vinyl Flooring" at bounding box center [377, 112] width 238 height 12
click at [258, 106] on select "None Tile Flooring VCT Flooring Sheet Vinyl Flooring" at bounding box center [377, 112] width 238 height 12
click at [279, 113] on select "None Tile Flooring VCT Flooring Sheet Vinyl Flooring" at bounding box center [377, 112] width 238 height 12
select select "4"
click at [258, 106] on select "None Tile Flooring VCT Flooring Sheet Vinyl Flooring" at bounding box center [377, 112] width 238 height 12
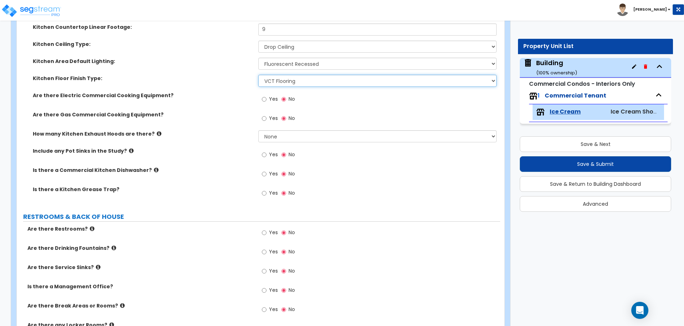
scroll to position [1979, 0]
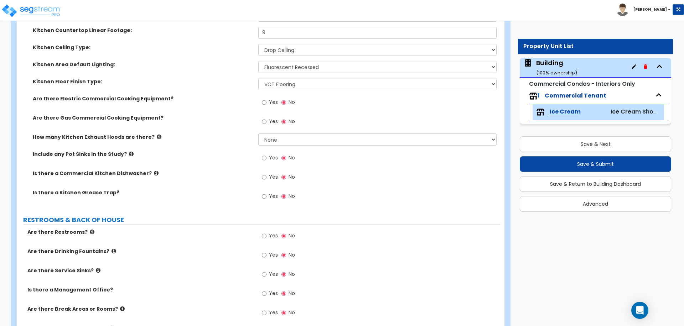
click at [270, 103] on span "Yes" at bounding box center [273, 102] width 9 height 7
click at [266, 103] on input "Yes" at bounding box center [264, 103] width 5 height 8
radio input "true"
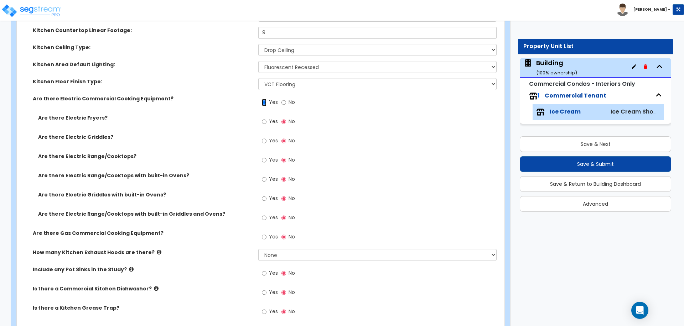
scroll to position [2012, 0]
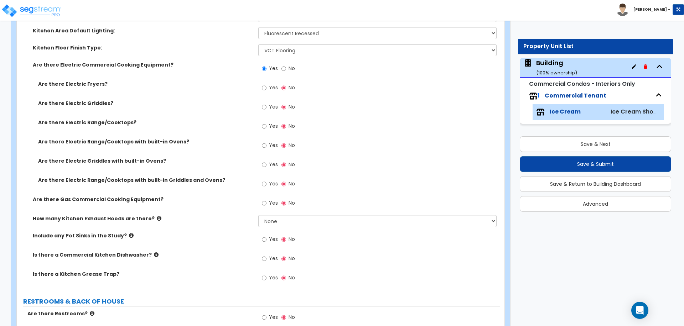
click at [270, 201] on span "Yes" at bounding box center [273, 202] width 9 height 7
click at [266, 201] on input "Yes" at bounding box center [264, 203] width 5 height 8
radio input "true"
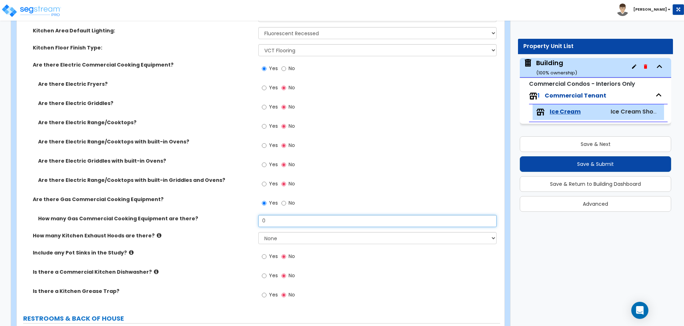
drag, startPoint x: 280, startPoint y: 220, endPoint x: 244, endPoint y: 218, distance: 36.7
click at [244, 218] on div "How many Gas Commercial Cooking Equipment are there? 0" at bounding box center [258, 223] width 483 height 17
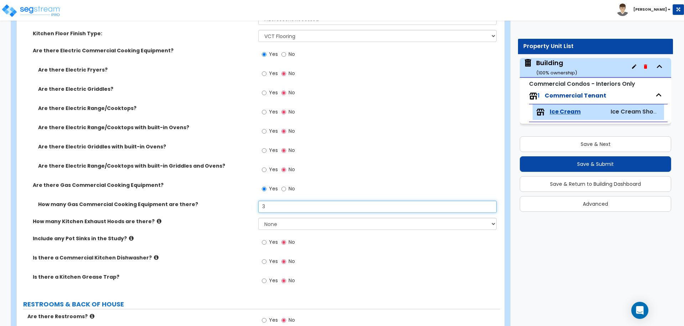
scroll to position [2026, 0]
type input "3"
click at [267, 171] on label "Yes" at bounding box center [270, 171] width 16 height 12
click at [266, 171] on input "Yes" at bounding box center [264, 171] width 5 height 8
radio input "true"
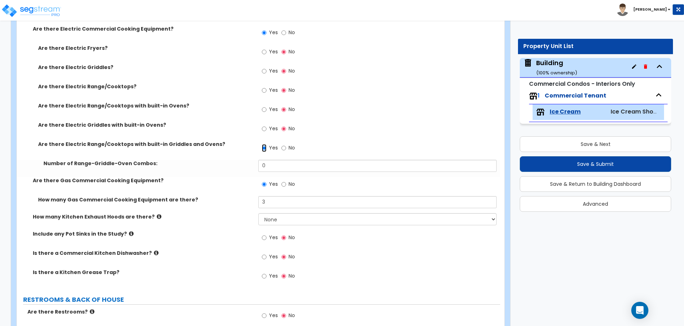
scroll to position [2051, 0]
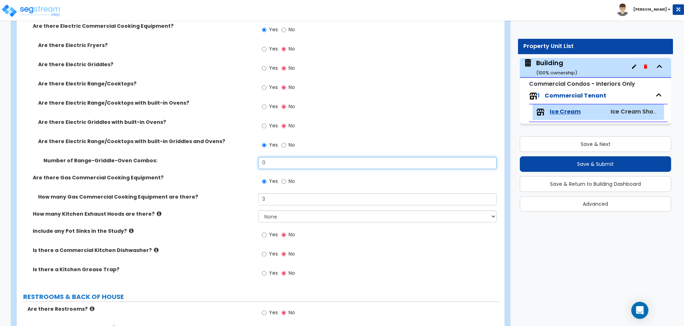
drag, startPoint x: 274, startPoint y: 164, endPoint x: 244, endPoint y: 163, distance: 30.3
click at [244, 163] on div "Number of Range-Griddle-Oven Combos: 0" at bounding box center [258, 165] width 483 height 17
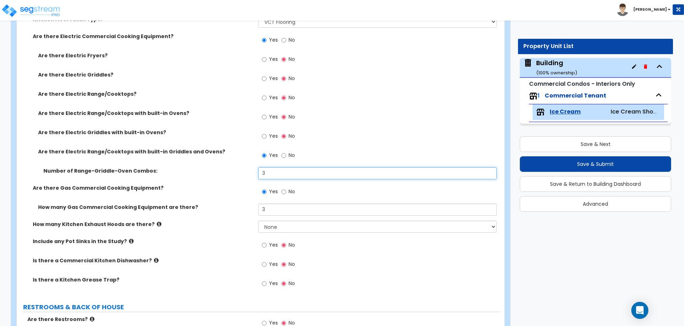
scroll to position [2036, 0]
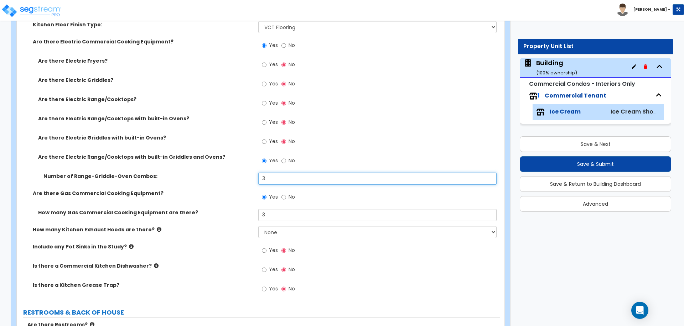
drag, startPoint x: 277, startPoint y: 175, endPoint x: 233, endPoint y: 171, distance: 44.0
click at [234, 173] on div "Number of Range-Griddle-Oven Combos: 3" at bounding box center [258, 181] width 483 height 17
type input "3"
click at [347, 142] on div "Yes No" at bounding box center [378, 143] width 241 height 19
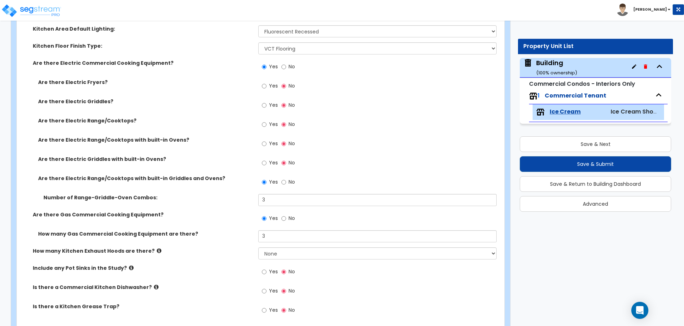
scroll to position [2016, 0]
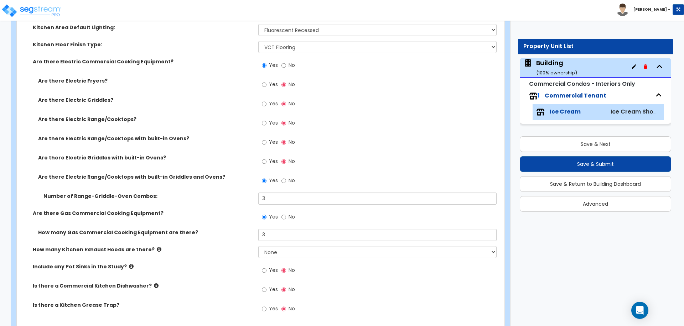
click at [265, 88] on label "Yes" at bounding box center [270, 85] width 16 height 12
click at [265, 88] on input "Yes" at bounding box center [264, 85] width 5 height 8
radio input "true"
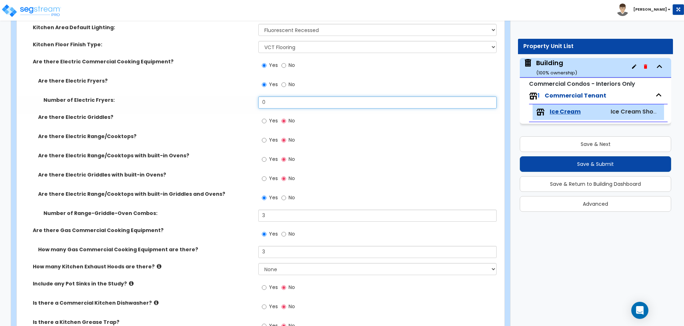
drag, startPoint x: 272, startPoint y: 96, endPoint x: 267, endPoint y: 97, distance: 5.1
click at [266, 97] on input "0" at bounding box center [377, 103] width 238 height 12
drag, startPoint x: 269, startPoint y: 99, endPoint x: 243, endPoint y: 99, distance: 26.4
click at [244, 99] on div "Number of Electric Fryers: 0" at bounding box center [258, 105] width 483 height 17
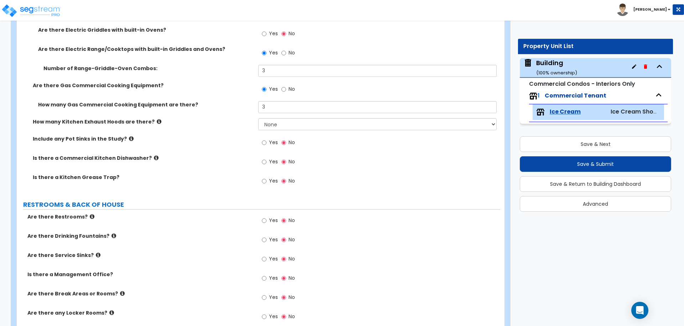
scroll to position [2161, 0]
type input "3"
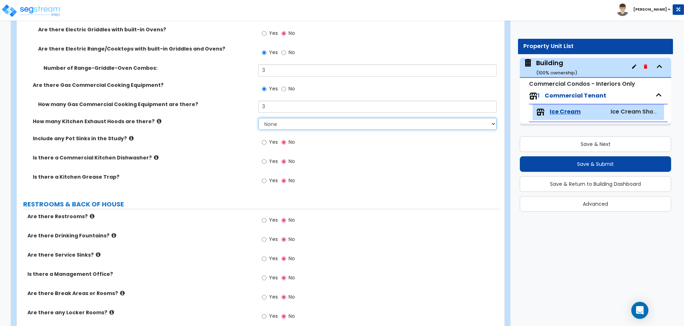
click at [274, 127] on select "None 1 2 3" at bounding box center [377, 124] width 238 height 12
click at [258, 118] on select "None 1 2 3" at bounding box center [377, 124] width 238 height 12
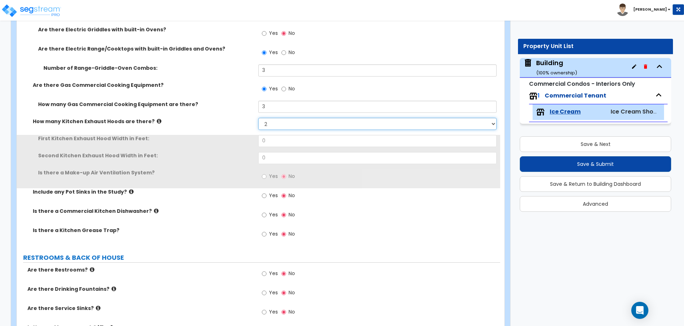
click at [295, 121] on select "None 1 2 3" at bounding box center [377, 124] width 238 height 12
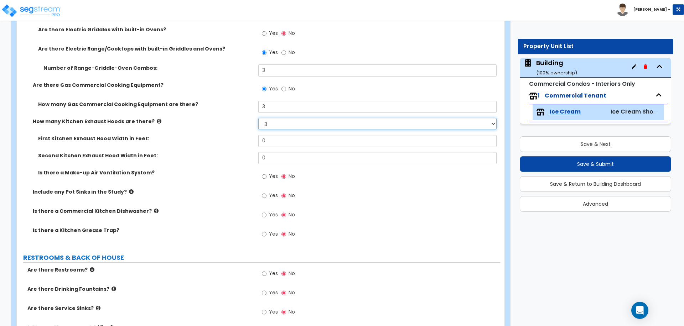
click at [258, 118] on select "None 1 2 3" at bounding box center [377, 124] width 238 height 12
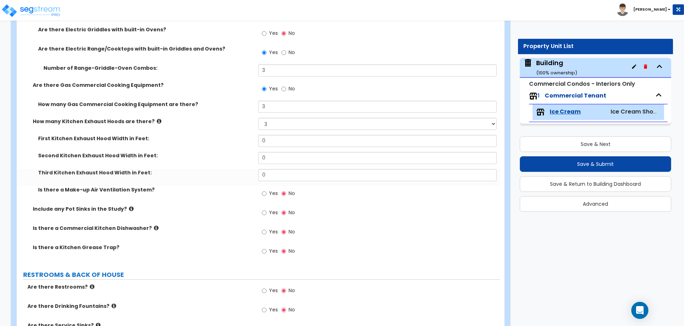
click at [157, 119] on icon at bounding box center [159, 121] width 5 height 5
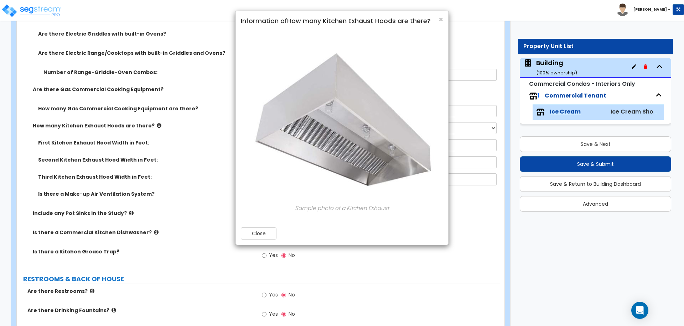
scroll to position [2152, 0]
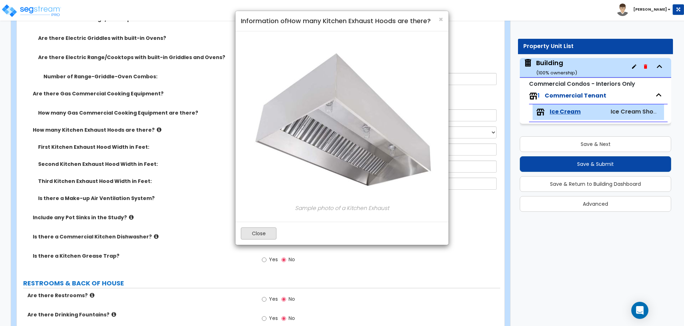
click at [259, 233] on button "Close" at bounding box center [259, 234] width 36 height 12
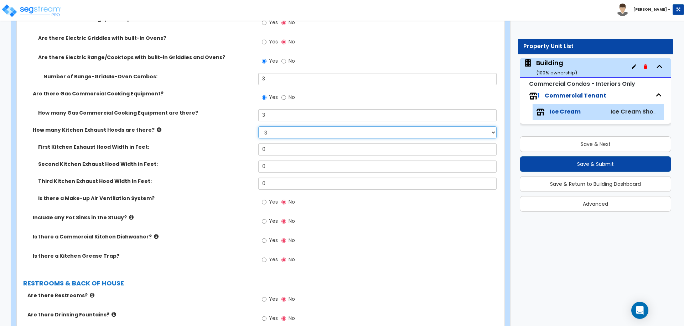
click at [282, 129] on select "None 1 2 3" at bounding box center [377, 132] width 238 height 12
select select "2"
click at [258, 126] on select "None 1 2 3" at bounding box center [377, 132] width 238 height 12
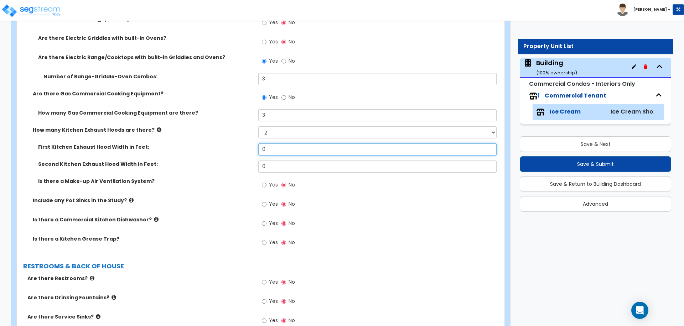
drag, startPoint x: 283, startPoint y: 152, endPoint x: 248, endPoint y: 151, distance: 35.3
click at [248, 151] on div "First Kitchen Exhaust Hood Width in Feet: 0" at bounding box center [258, 152] width 483 height 17
type input "7"
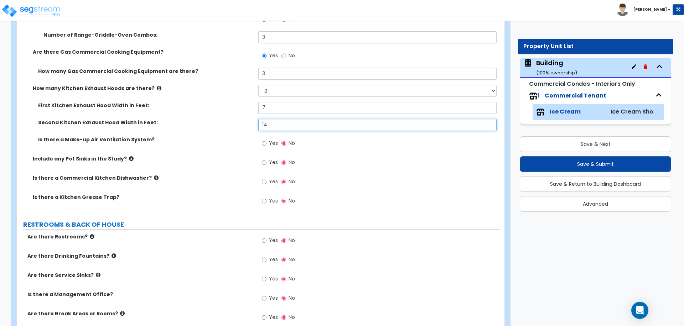
scroll to position [2196, 0]
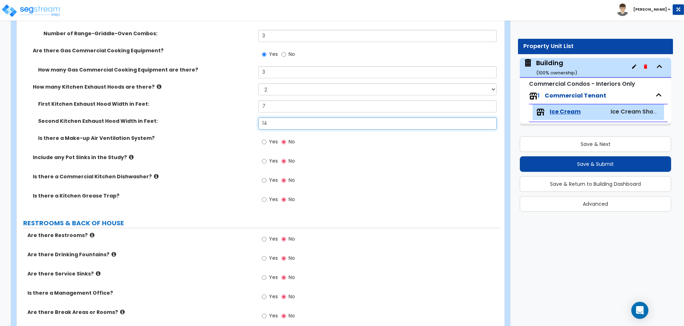
type input "14"
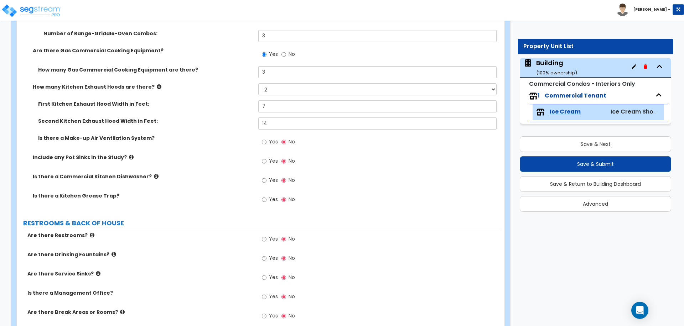
click at [271, 138] on span "Yes" at bounding box center [273, 141] width 9 height 7
click at [266, 138] on input "Yes" at bounding box center [264, 142] width 5 height 8
radio input "true"
click at [271, 162] on span "Yes" at bounding box center [273, 160] width 9 height 7
click at [266, 162] on input "Yes" at bounding box center [264, 161] width 5 height 8
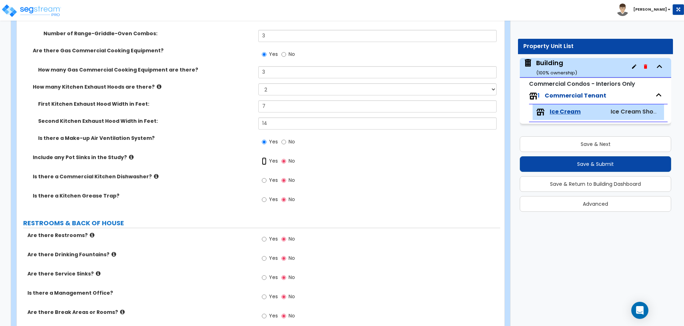
radio input "true"
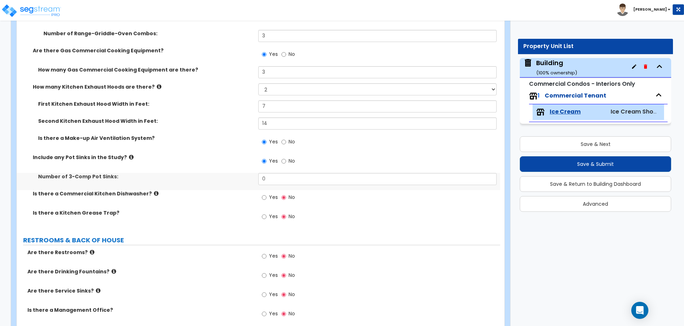
click at [129, 155] on icon at bounding box center [131, 157] width 5 height 5
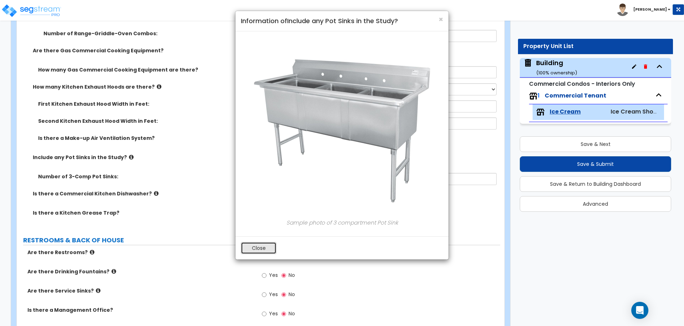
click at [256, 246] on button "Close" at bounding box center [259, 248] width 36 height 12
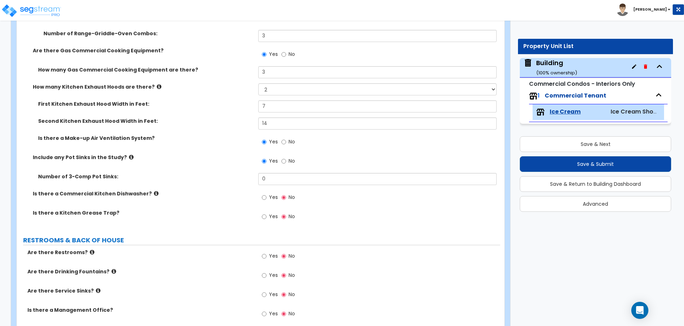
drag, startPoint x: 285, startPoint y: 184, endPoint x: 241, endPoint y: 179, distance: 43.8
click at [241, 179] on div "Number of 3-Comp Pot Sinks: 0" at bounding box center [258, 181] width 483 height 17
drag, startPoint x: 256, startPoint y: 177, endPoint x: 215, endPoint y: 177, distance: 41.0
click at [216, 177] on div "Number of 3-Comp Pot Sinks: 0" at bounding box center [258, 181] width 483 height 17
type input "2"
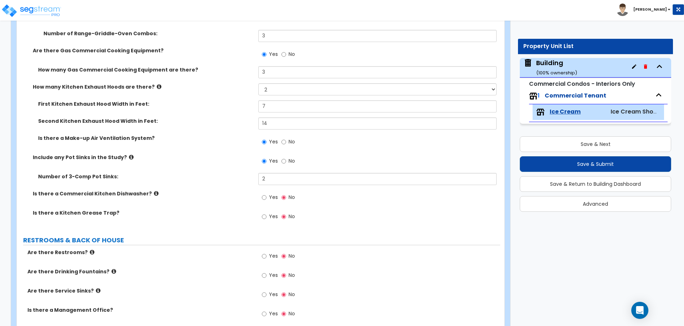
click at [129, 155] on icon at bounding box center [131, 157] width 5 height 5
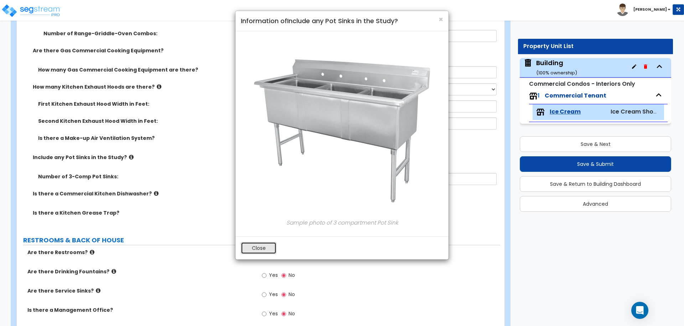
click at [246, 246] on button "Close" at bounding box center [259, 248] width 36 height 12
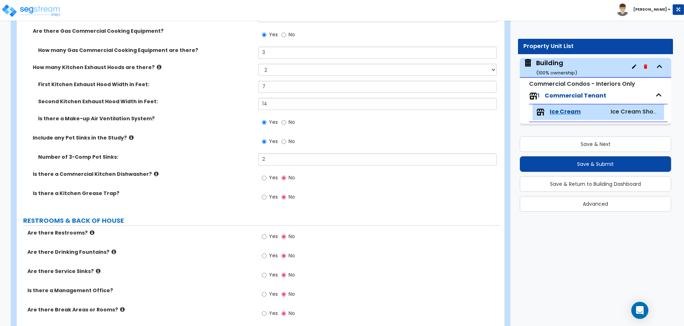
scroll to position [2219, 0]
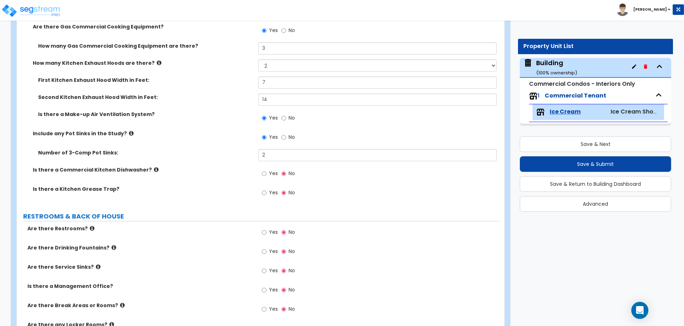
click at [267, 177] on label "Yes" at bounding box center [270, 174] width 16 height 12
click at [266, 177] on input "Yes" at bounding box center [264, 174] width 5 height 8
radio input "true"
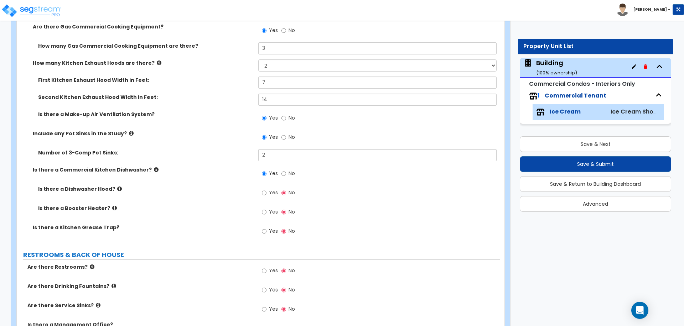
click at [269, 211] on span "Yes" at bounding box center [273, 211] width 9 height 7
click at [266, 211] on input "Yes" at bounding box center [264, 212] width 5 height 8
radio input "true"
click at [266, 197] on label "Yes" at bounding box center [270, 194] width 16 height 12
click at [266, 197] on input "Yes" at bounding box center [264, 193] width 5 height 8
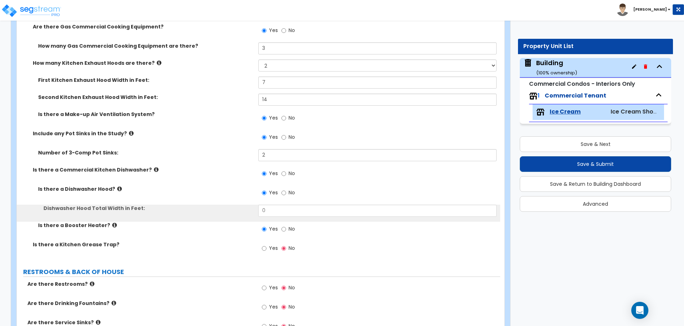
click at [285, 196] on label "No" at bounding box center [288, 194] width 14 height 12
click at [285, 196] on input "No" at bounding box center [283, 193] width 5 height 8
radio input "false"
radio input "true"
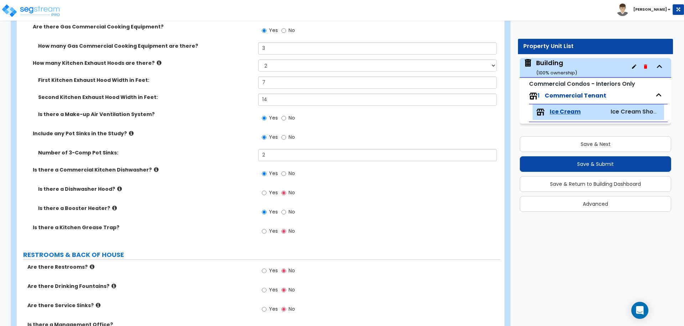
click at [287, 207] on label "No" at bounding box center [288, 213] width 14 height 12
click at [286, 208] on input "No" at bounding box center [283, 212] width 5 height 8
radio input "false"
radio input "true"
click at [292, 175] on span "No" at bounding box center [292, 173] width 6 height 7
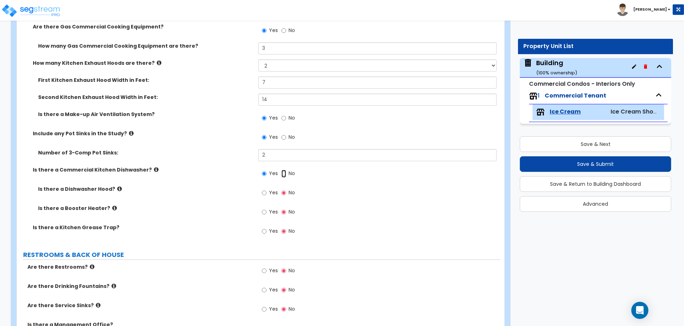
click at [286, 175] on input "No" at bounding box center [283, 174] width 5 height 8
radio input "false"
radio input "true"
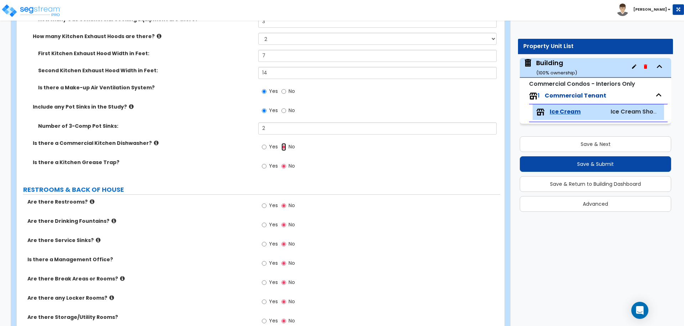
scroll to position [2248, 0]
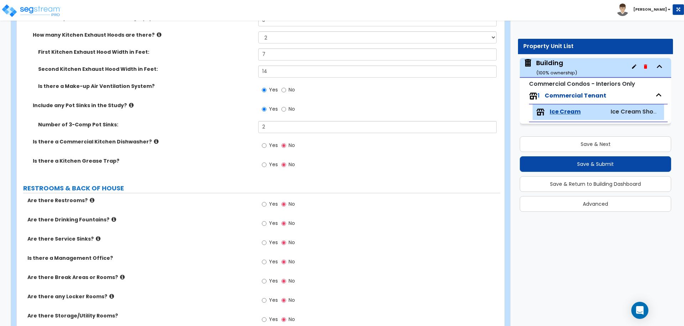
click at [269, 149] on label "Yes" at bounding box center [270, 146] width 16 height 12
click at [266, 149] on input "Yes" at bounding box center [264, 146] width 5 height 8
radio input "true"
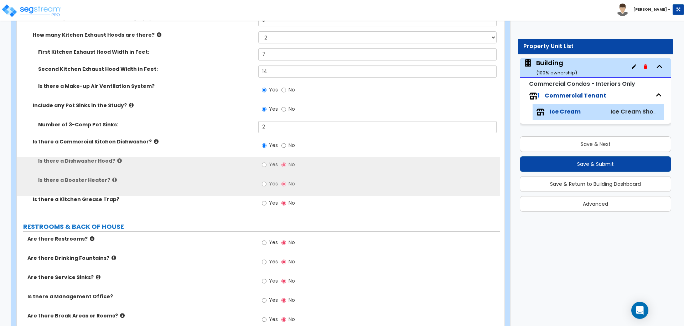
click at [273, 160] on label "Yes" at bounding box center [270, 166] width 16 height 12
click at [266, 161] on input "Yes" at bounding box center [264, 165] width 5 height 8
radio input "true"
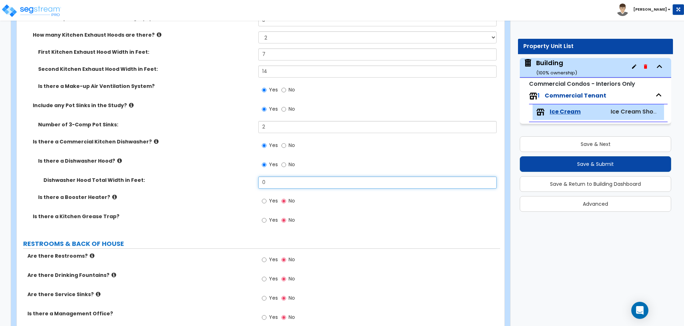
drag, startPoint x: 283, startPoint y: 184, endPoint x: 255, endPoint y: 181, distance: 28.0
click at [255, 181] on div "Dishwasher Hood Total Width in Feet: 0" at bounding box center [258, 185] width 483 height 17
type input "5"
click at [278, 198] on div "Yes No" at bounding box center [278, 202] width 40 height 16
click at [267, 200] on label "Yes" at bounding box center [270, 202] width 16 height 12
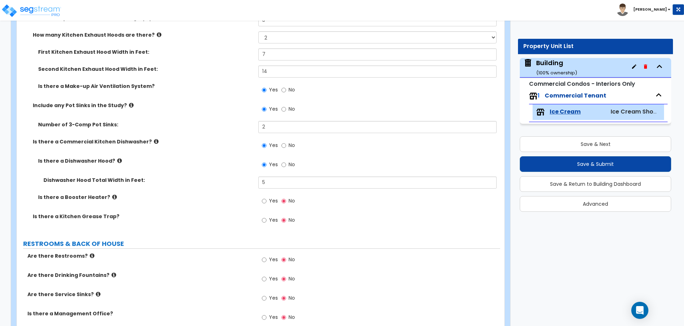
click at [266, 200] on input "Yes" at bounding box center [264, 201] width 5 height 8
radio input "true"
click at [112, 194] on icon at bounding box center [114, 196] width 5 height 5
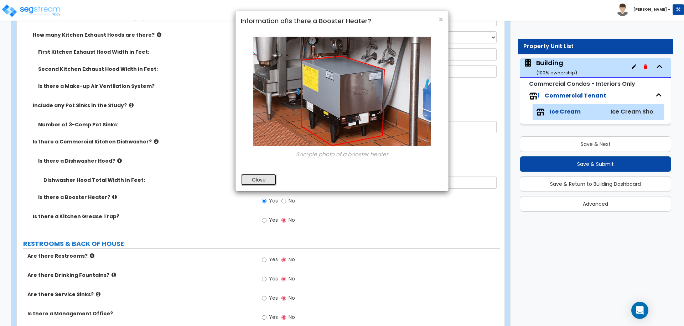
click at [250, 179] on button "Close" at bounding box center [259, 180] width 36 height 12
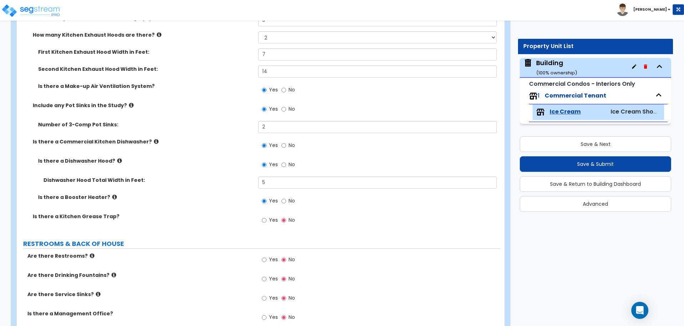
click at [117, 161] on icon at bounding box center [119, 160] width 5 height 5
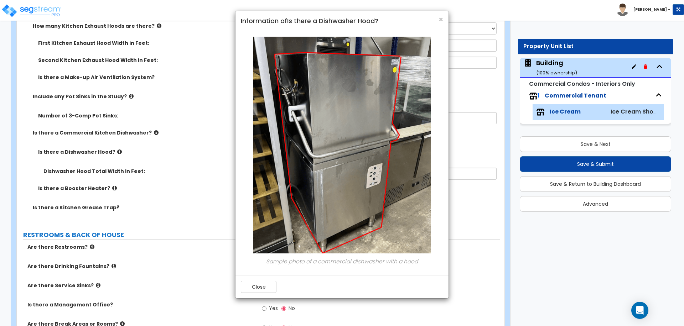
scroll to position [2257, 0]
click at [260, 290] on button "Close" at bounding box center [259, 287] width 36 height 12
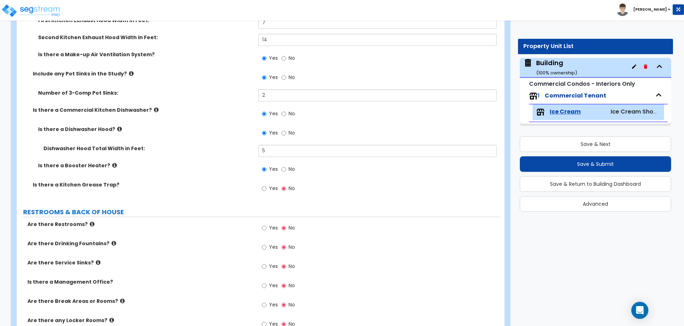
scroll to position [2287, 0]
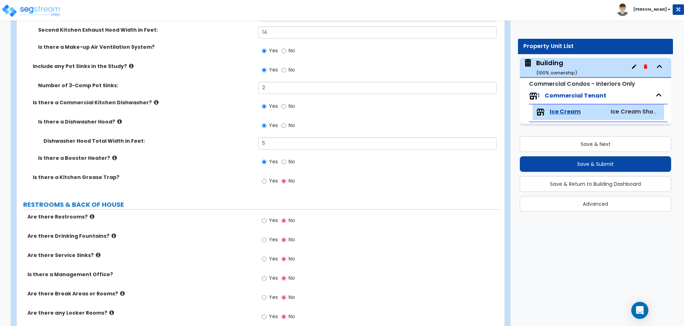
click at [268, 187] on div "Yes No" at bounding box center [278, 182] width 40 height 16
click at [267, 181] on label "Yes" at bounding box center [270, 182] width 16 height 12
click at [266, 181] on input "Yes" at bounding box center [264, 181] width 5 height 8
radio input "true"
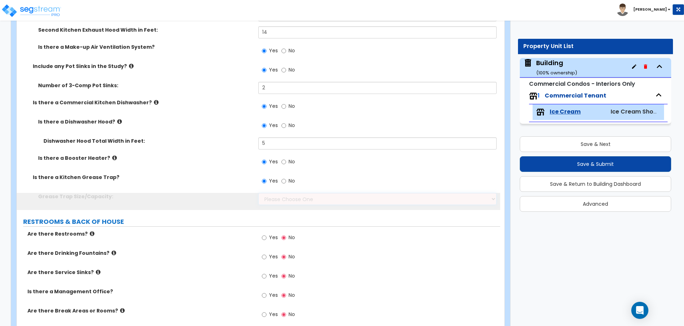
click at [287, 198] on select "Please Choose One Small Medium Large" at bounding box center [377, 199] width 238 height 12
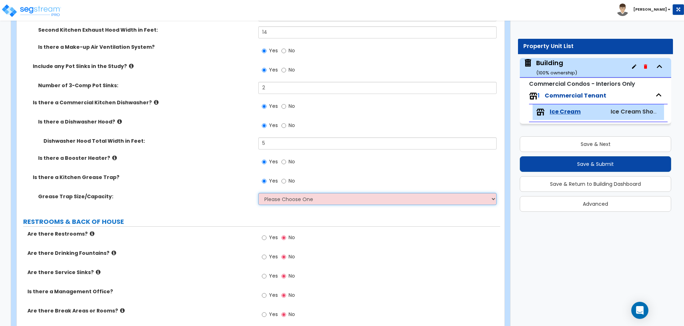
select select "2"
click at [258, 193] on select "Please Choose One Small Medium Large" at bounding box center [377, 199] width 238 height 12
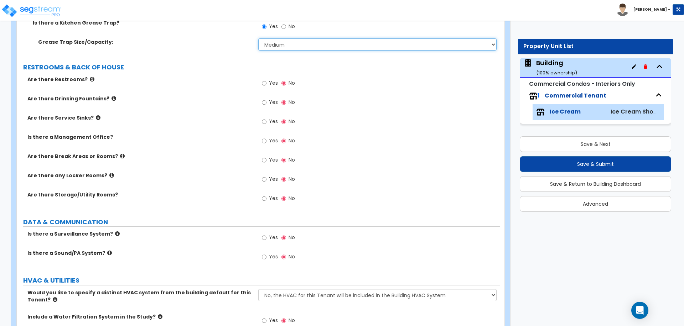
scroll to position [2443, 0]
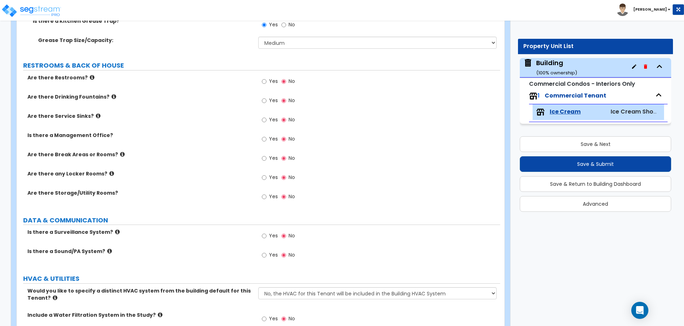
click at [270, 81] on span "Yes" at bounding box center [273, 81] width 9 height 7
click at [266, 81] on input "Yes" at bounding box center [264, 82] width 5 height 8
radio input "true"
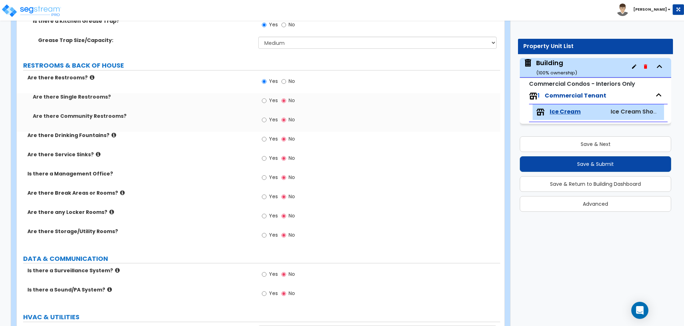
click at [90, 77] on icon at bounding box center [92, 77] width 5 height 5
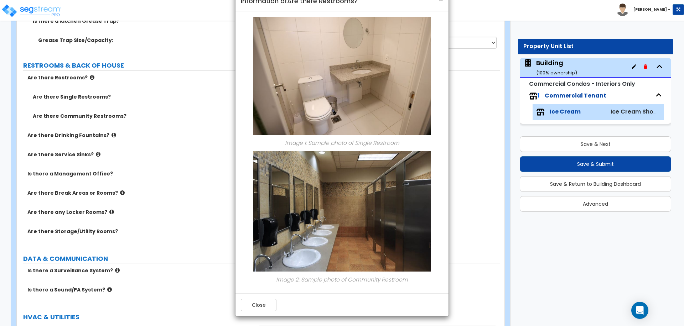
scroll to position [21, 0]
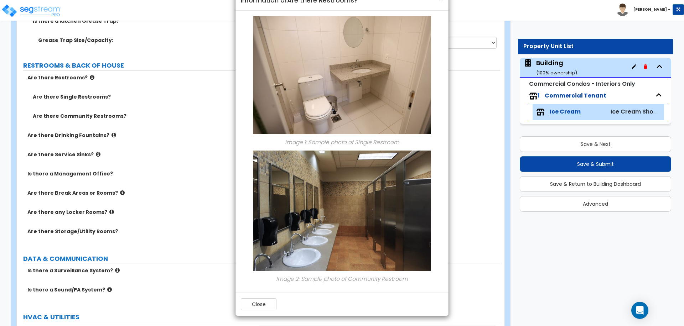
click at [264, 307] on button "Close" at bounding box center [259, 304] width 36 height 12
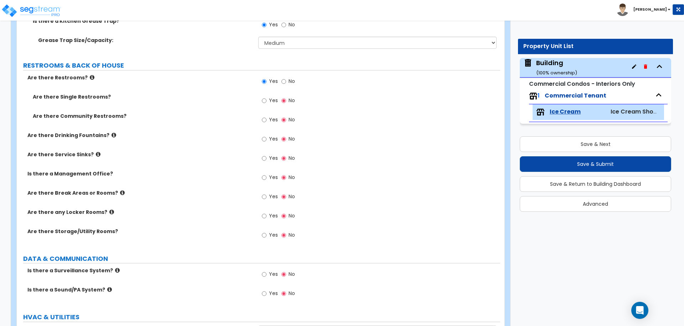
click at [90, 75] on icon at bounding box center [92, 77] width 5 height 5
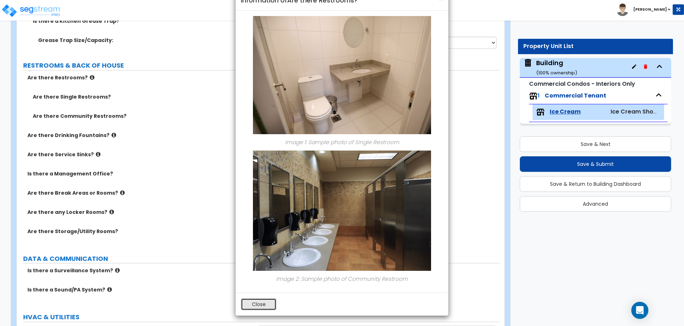
click at [267, 302] on button "Close" at bounding box center [259, 304] width 36 height 12
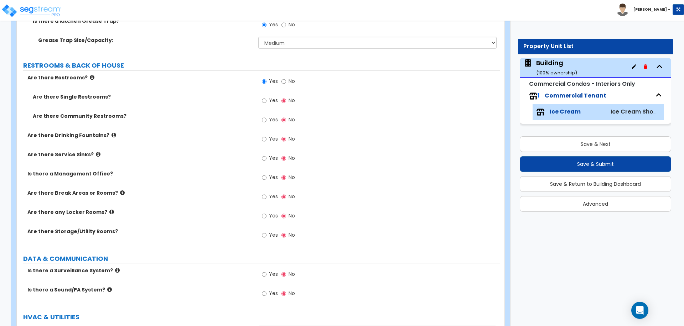
click at [267, 106] on div "Yes No" at bounding box center [278, 101] width 40 height 16
click at [269, 102] on label "Yes" at bounding box center [270, 101] width 16 height 12
click at [266, 102] on input "Yes" at bounding box center [264, 101] width 5 height 8
radio input "true"
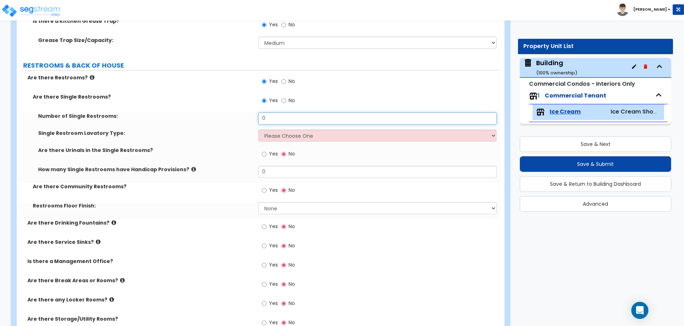
drag, startPoint x: 279, startPoint y: 116, endPoint x: 251, endPoint y: 116, distance: 27.4
click at [252, 116] on div "Number of Single Restrooms: 0" at bounding box center [258, 121] width 483 height 17
type input "3"
click at [306, 136] on select "Please Choose One Wall-mounted Vanity-mounted" at bounding box center [377, 136] width 238 height 12
click at [258, 130] on select "Please Choose One Wall-mounted Vanity-mounted" at bounding box center [377, 136] width 238 height 12
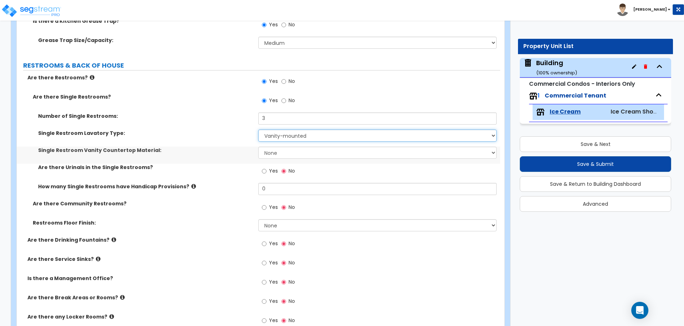
click at [297, 135] on select "Please Choose One Wall-mounted Vanity-mounted" at bounding box center [377, 136] width 238 height 12
click at [258, 130] on select "Please Choose One Wall-mounted Vanity-mounted" at bounding box center [377, 136] width 238 height 12
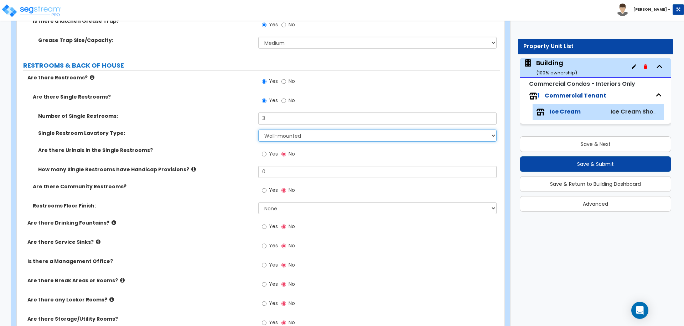
click at [300, 134] on select "Please Choose One Wall-mounted Vanity-mounted" at bounding box center [377, 136] width 238 height 12
select select "2"
click at [258, 130] on select "Please Choose One Wall-mounted Vanity-mounted" at bounding box center [377, 136] width 238 height 12
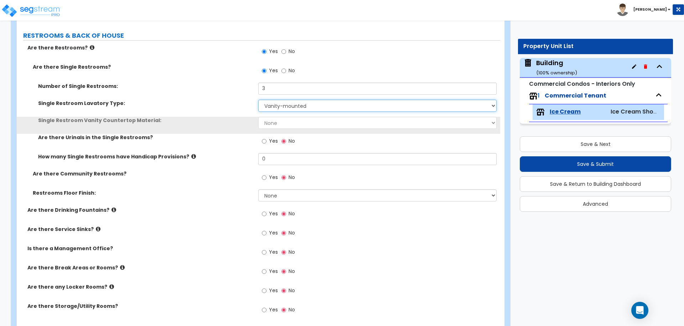
scroll to position [2474, 0]
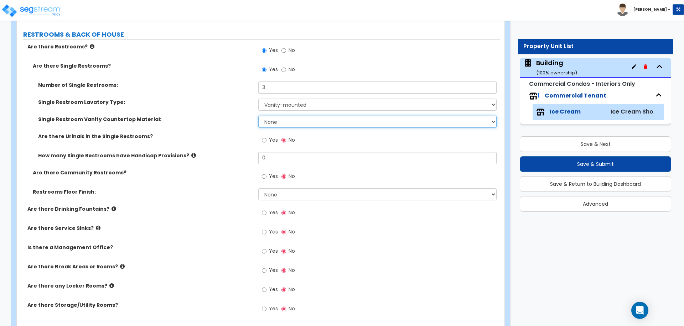
click at [284, 119] on select "None Plastic Laminate Solid Surface Stone Quartz Marble Tile Wood Stainless Ste…" at bounding box center [377, 122] width 238 height 12
click at [258, 116] on select "None Plastic Laminate Solid Surface Stone Quartz Marble Tile Wood Stainless Ste…" at bounding box center [377, 122] width 238 height 12
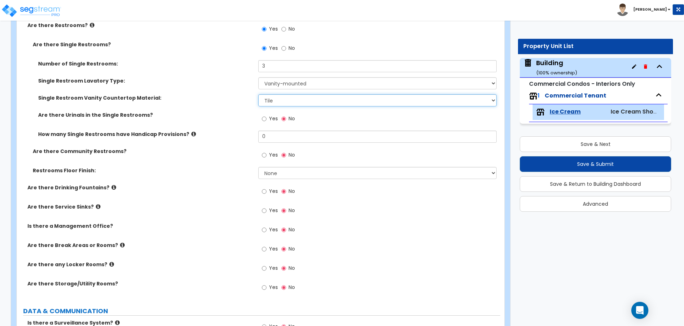
scroll to position [2496, 0]
click at [278, 97] on select "None Plastic Laminate Solid Surface Stone Quartz Marble Tile Wood Stainless Ste…" at bounding box center [377, 100] width 238 height 12
click at [258, 94] on select "None Plastic Laminate Solid Surface Stone Quartz Marble Tile Wood Stainless Ste…" at bounding box center [377, 100] width 238 height 12
click at [277, 100] on select "None Plastic Laminate Solid Surface Stone Quartz Marble Tile Wood Stainless Ste…" at bounding box center [377, 100] width 238 height 12
select select "7"
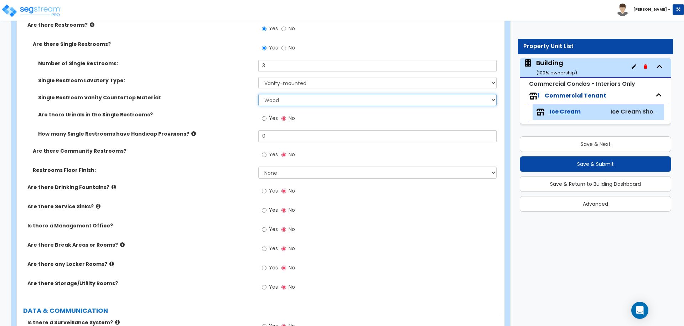
click at [258, 94] on select "None Plastic Laminate Solid Surface Stone Quartz Marble Tile Wood Stainless Ste…" at bounding box center [377, 100] width 238 height 12
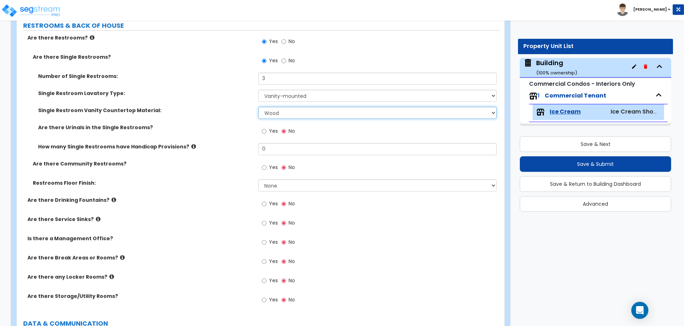
scroll to position [2483, 0]
click at [258, 129] on div "Are there Urinals in the Single Restrooms? Yes No" at bounding box center [258, 133] width 483 height 19
click at [266, 128] on input "Yes" at bounding box center [264, 131] width 5 height 8
radio input "true"
drag, startPoint x: 291, startPoint y: 149, endPoint x: 258, endPoint y: 144, distance: 33.2
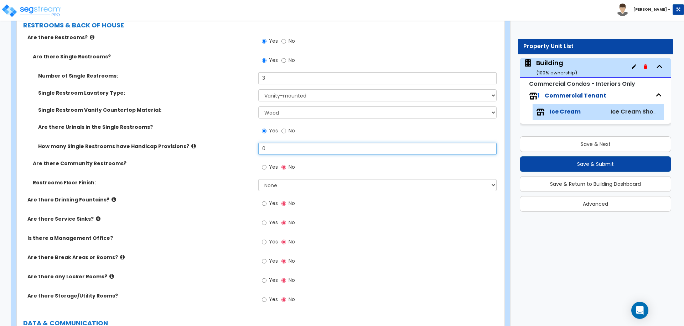
click at [258, 144] on div "How many Single Restrooms have Handicap Provisions? 0" at bounding box center [258, 151] width 483 height 17
type input "3"
click at [191, 144] on icon at bounding box center [193, 146] width 5 height 5
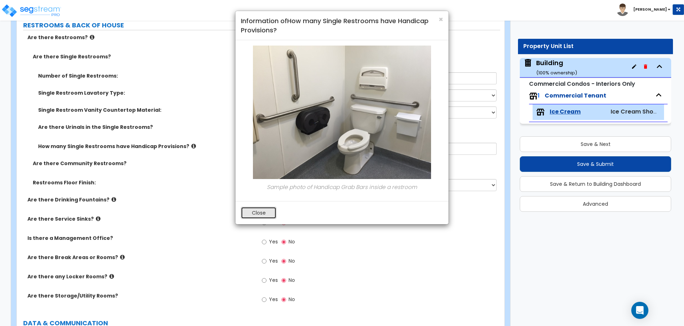
click at [263, 211] on button "Close" at bounding box center [259, 213] width 36 height 12
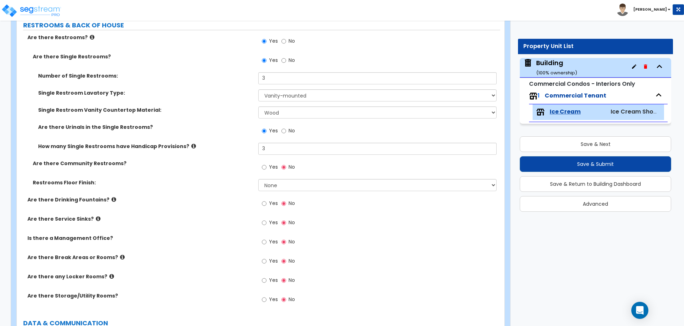
scroll to position [2503, 0]
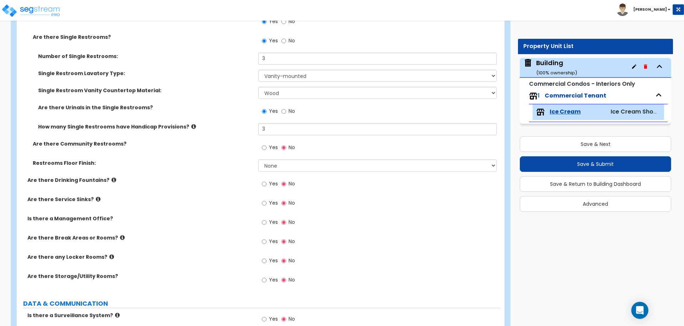
click at [276, 144] on span "Yes" at bounding box center [273, 147] width 9 height 7
click at [266, 144] on input "Yes" at bounding box center [264, 148] width 5 height 8
radio input "true"
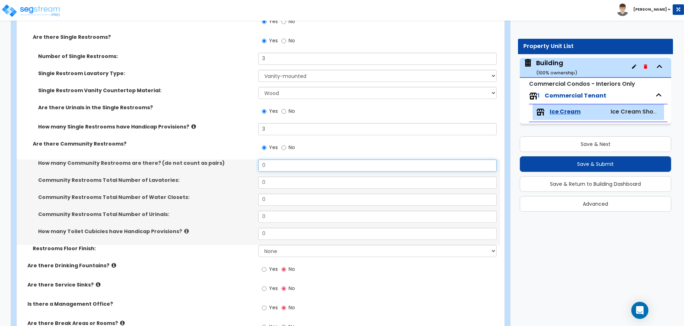
drag, startPoint x: 278, startPoint y: 158, endPoint x: 246, endPoint y: 156, distance: 31.4
click at [247, 156] on div "Are there Single Restrooms? Yes No Number of Single Restrooms: 3 Single Restroo…" at bounding box center [258, 147] width 473 height 229
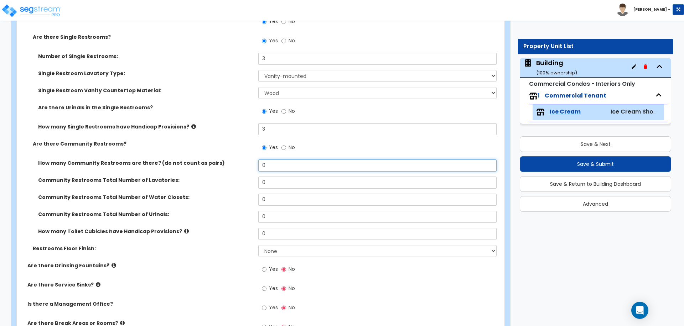
drag, startPoint x: 282, startPoint y: 161, endPoint x: 239, endPoint y: 160, distance: 42.7
click at [239, 160] on div "How many Community Restrooms are there? (do not count as pairs) 0" at bounding box center [258, 168] width 483 height 17
type input "2"
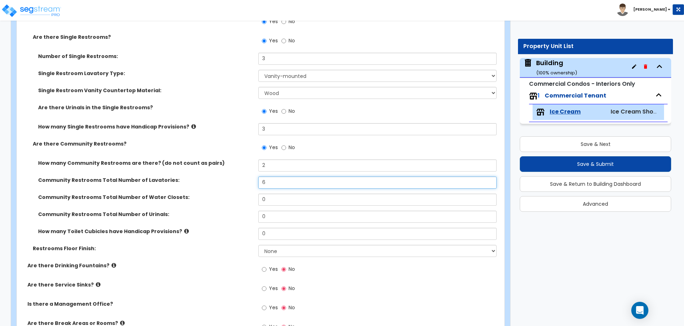
type input "6"
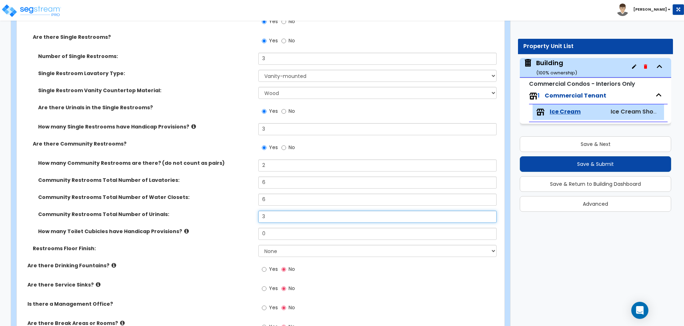
type input "3"
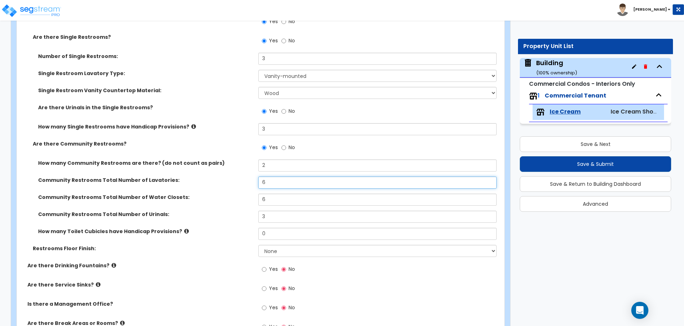
drag, startPoint x: 279, startPoint y: 178, endPoint x: 255, endPoint y: 177, distance: 24.3
click at [255, 177] on div "Community Restrooms Total Number of Lavatories: 6" at bounding box center [258, 185] width 483 height 17
type input "8"
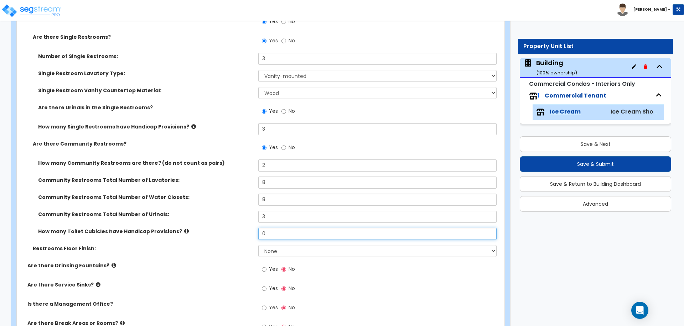
drag, startPoint x: 292, startPoint y: 236, endPoint x: 233, endPoint y: 229, distance: 59.2
click at [233, 229] on div "How many Toilet Cubicles have Handicap Provisions? 0" at bounding box center [258, 236] width 483 height 17
type input "4"
click at [182, 230] on label "How many Toilet Cubicles have Handicap Provisions?" at bounding box center [145, 231] width 215 height 7
click at [184, 230] on icon at bounding box center [186, 231] width 5 height 5
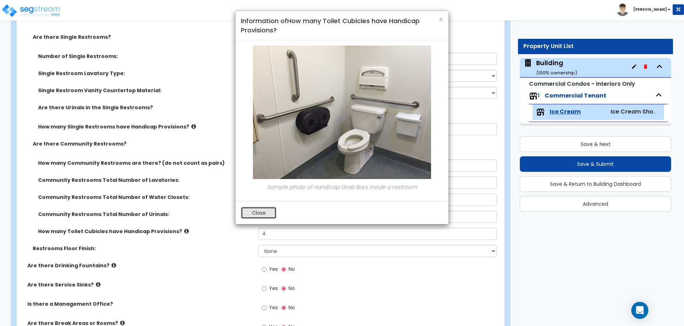
click at [259, 211] on button "Close" at bounding box center [259, 213] width 36 height 12
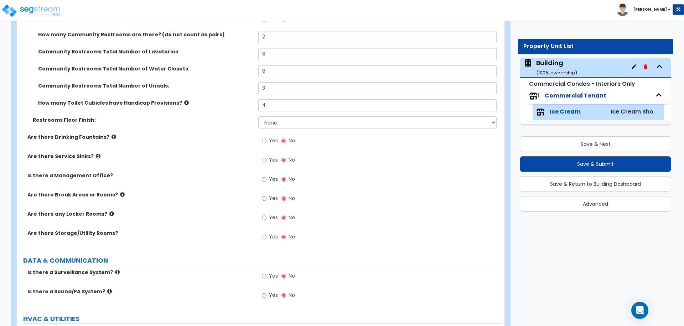
scroll to position [2634, 0]
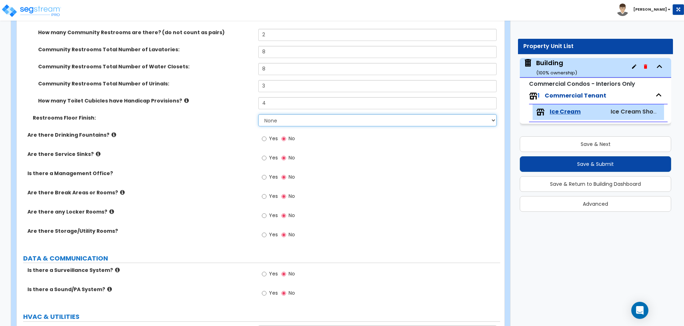
click at [272, 123] on select "None Tile Flooring Resilient Laminate Flooring VCT Flooring Sheet Vinyl Flooring" at bounding box center [377, 120] width 238 height 12
select select "1"
click at [258, 114] on select "None Tile Flooring Resilient Laminate Flooring VCT Flooring Sheet Vinyl Flooring" at bounding box center [377, 120] width 238 height 12
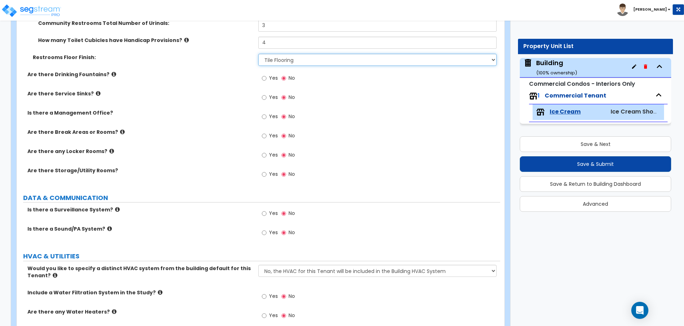
scroll to position [2697, 0]
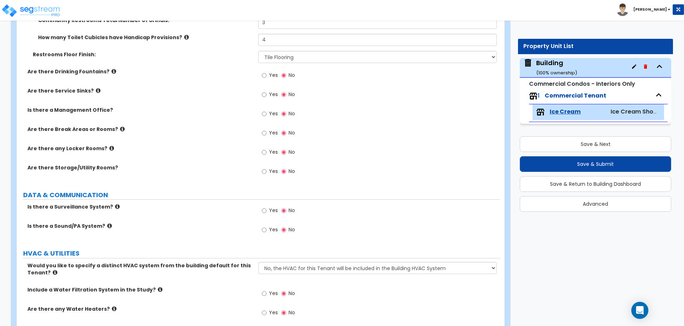
click at [272, 72] on span "Yes" at bounding box center [273, 75] width 9 height 7
click at [266, 72] on input "Yes" at bounding box center [264, 76] width 5 height 8
radio input "true"
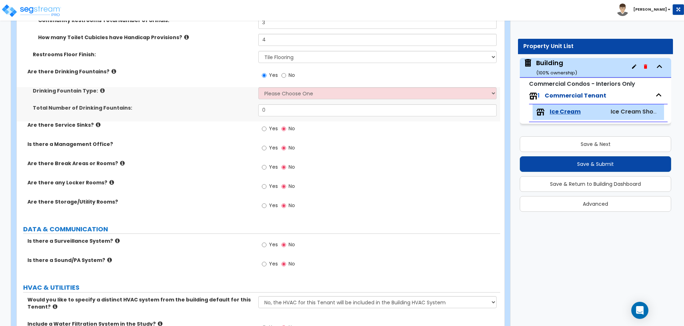
click at [300, 98] on div "Drinking Fountain Type: Please Choose One Wall-mounted Floor-mounted" at bounding box center [258, 95] width 483 height 17
click at [298, 95] on select "Please Choose One Wall-mounted Floor-mounted" at bounding box center [377, 93] width 238 height 12
click at [258, 87] on select "Please Choose One Wall-mounted Floor-mounted" at bounding box center [377, 93] width 238 height 12
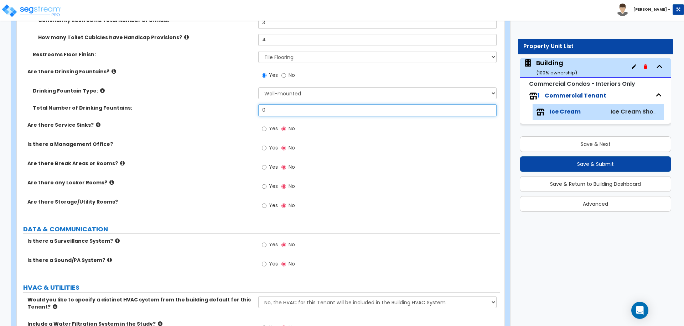
drag, startPoint x: 286, startPoint y: 108, endPoint x: 236, endPoint y: 108, distance: 49.5
click at [237, 108] on div "Total Number of Drinking Fountains: 0" at bounding box center [258, 112] width 483 height 17
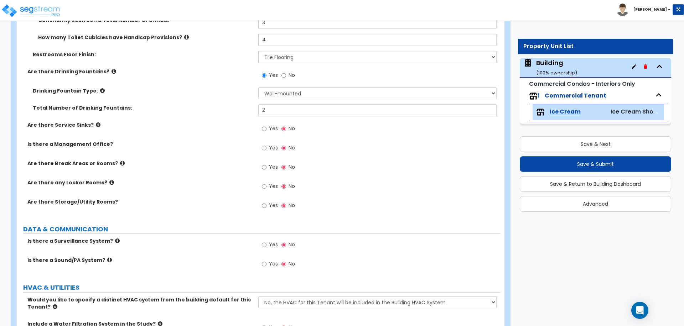
click at [100, 88] on icon at bounding box center [102, 90] width 5 height 5
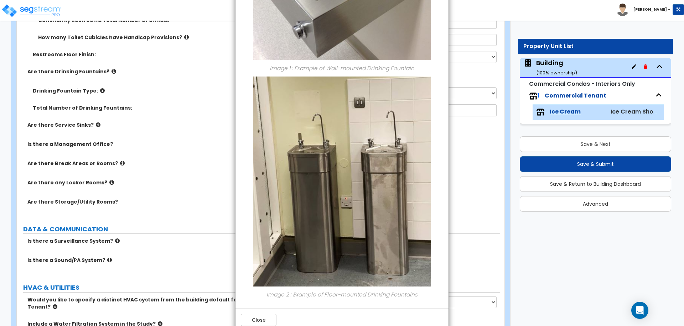
scroll to position [118, 0]
click at [263, 316] on button "Close" at bounding box center [259, 319] width 36 height 12
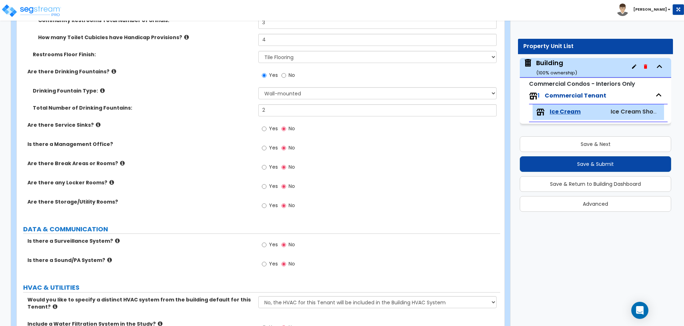
click at [110, 69] on label "Are there Drinking Fountains?" at bounding box center [139, 71] width 225 height 7
click at [111, 69] on icon at bounding box center [113, 71] width 5 height 5
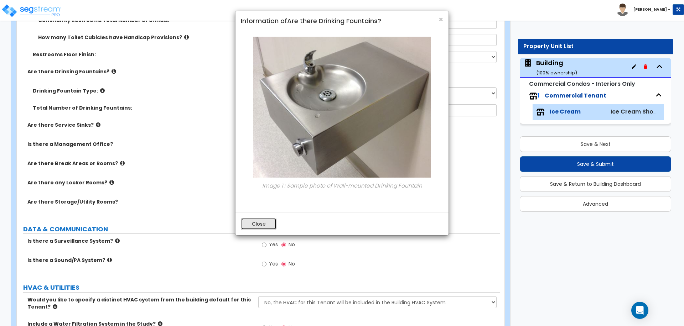
click at [261, 226] on button "Close" at bounding box center [259, 224] width 36 height 12
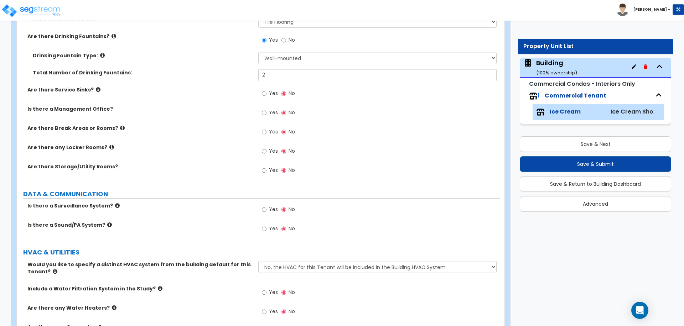
scroll to position [2733, 0]
click at [270, 92] on span "Yes" at bounding box center [273, 92] width 9 height 7
click at [266, 92] on input "Yes" at bounding box center [264, 93] width 5 height 8
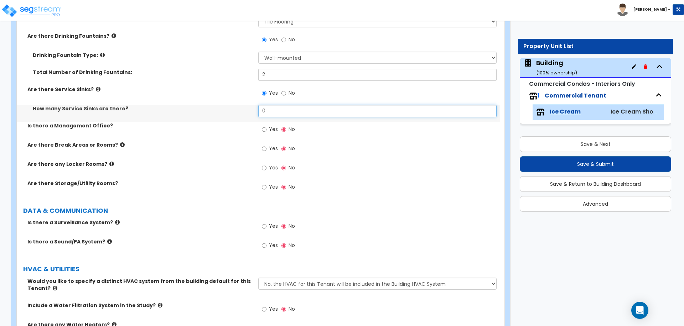
drag, startPoint x: 275, startPoint y: 110, endPoint x: 232, endPoint y: 107, distance: 43.2
click at [233, 107] on div "How many Service Sinks are there? 0" at bounding box center [258, 113] width 483 height 17
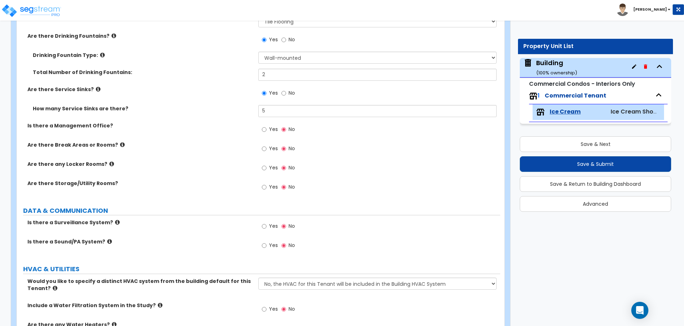
click at [96, 87] on icon at bounding box center [98, 89] width 5 height 5
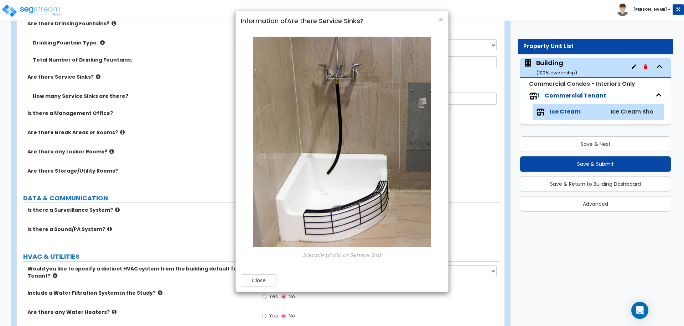
scroll to position [2747, 0]
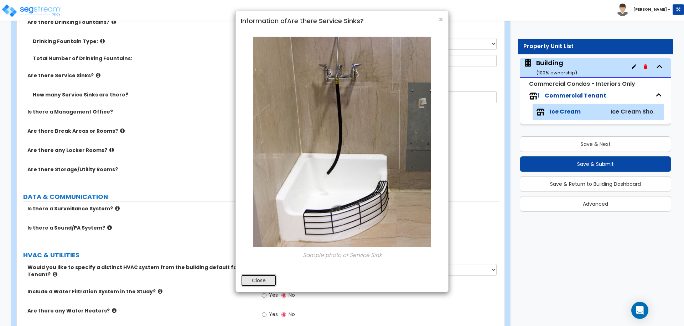
click at [264, 276] on button "Close" at bounding box center [259, 281] width 36 height 12
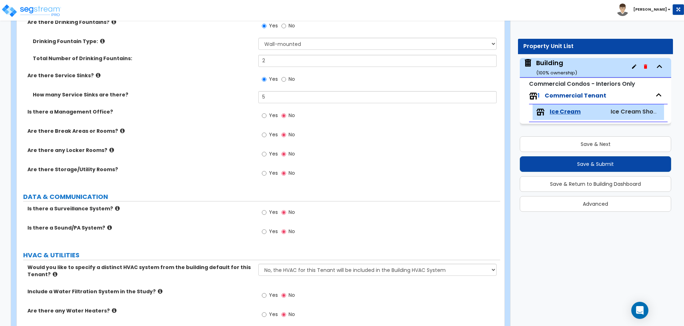
click at [270, 115] on span "Yes" at bounding box center [273, 115] width 9 height 7
click at [266, 115] on input "Yes" at bounding box center [264, 116] width 5 height 8
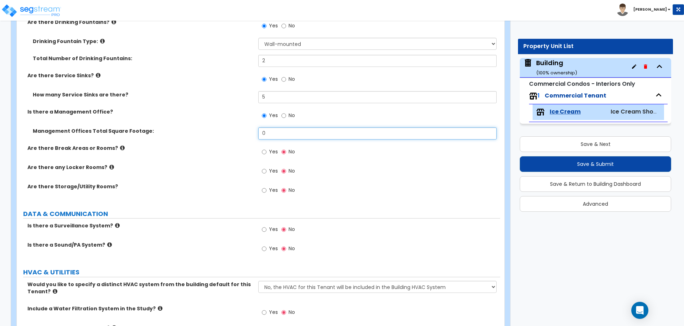
drag, startPoint x: 274, startPoint y: 134, endPoint x: 232, endPoint y: 130, distance: 41.9
click at [233, 130] on div "Management Offices Total Square Footage: 0" at bounding box center [258, 136] width 483 height 17
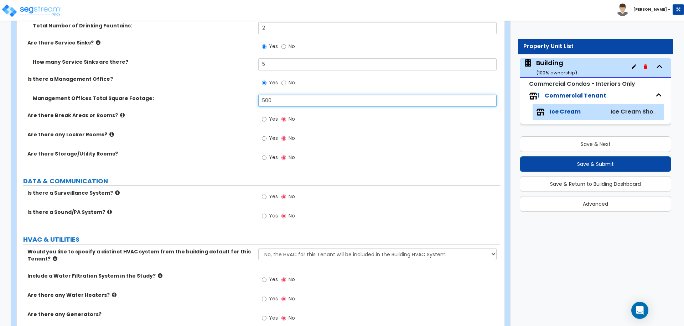
scroll to position [2781, 0]
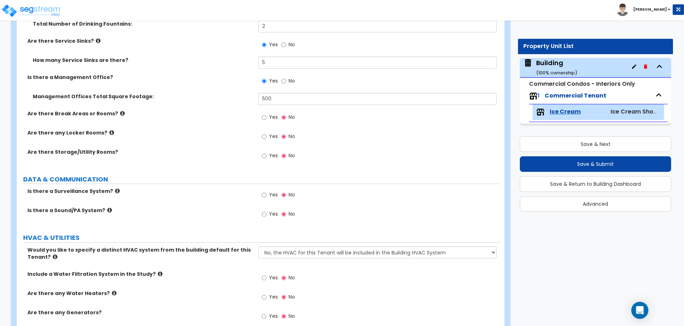
click at [272, 114] on span "Yes" at bounding box center [273, 117] width 9 height 7
click at [266, 114] on input "Yes" at bounding box center [264, 118] width 5 height 8
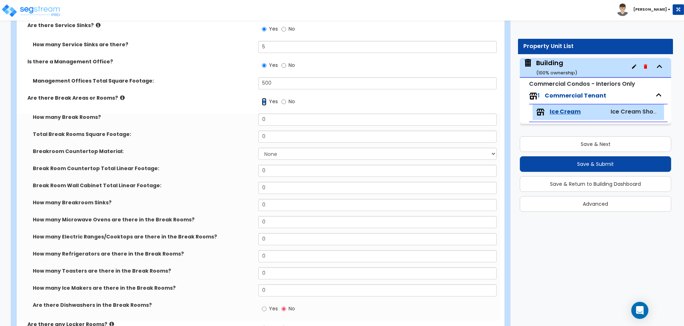
scroll to position [2799, 0]
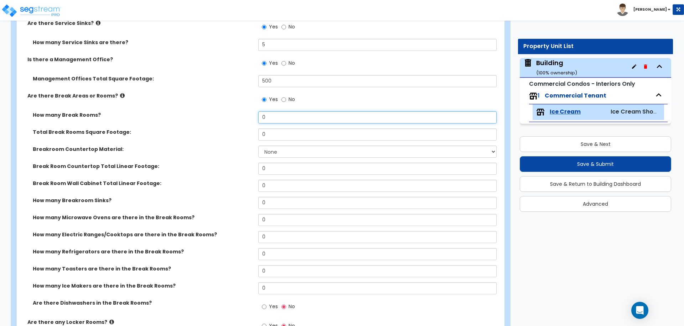
drag, startPoint x: 267, startPoint y: 116, endPoint x: 250, endPoint y: 116, distance: 17.5
click at [250, 116] on div "How many Break Rooms? 0" at bounding box center [258, 119] width 483 height 17
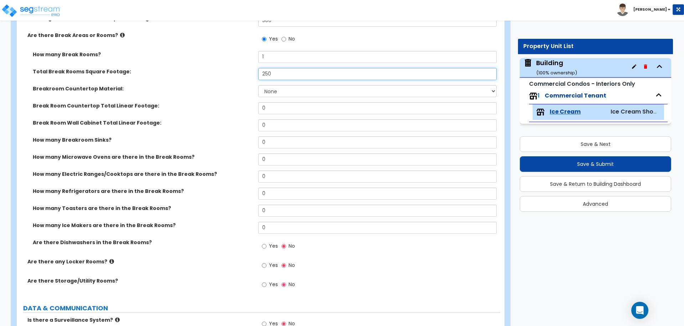
scroll to position [2860, 0]
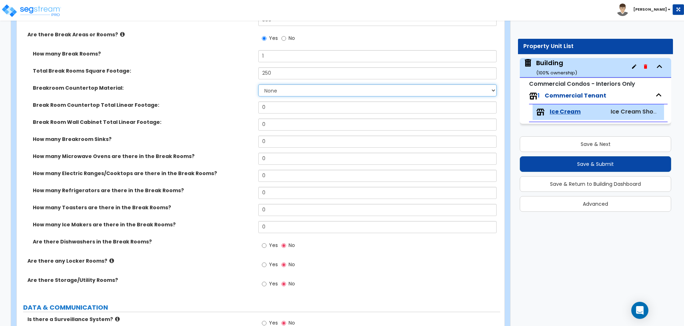
click at [273, 94] on select "None Plastic Laminate Solid Surface Stone Quartz Marble Tile Wood Stainless Ste…" at bounding box center [377, 90] width 238 height 12
click at [258, 84] on select "None Plastic Laminate Solid Surface Stone Quartz Marble Tile Wood Stainless Ste…" at bounding box center [377, 90] width 238 height 12
drag, startPoint x: 274, startPoint y: 107, endPoint x: 252, endPoint y: 103, distance: 22.1
click at [252, 103] on div "Break Room Countertop Total Linear Footage: 0" at bounding box center [258, 110] width 483 height 17
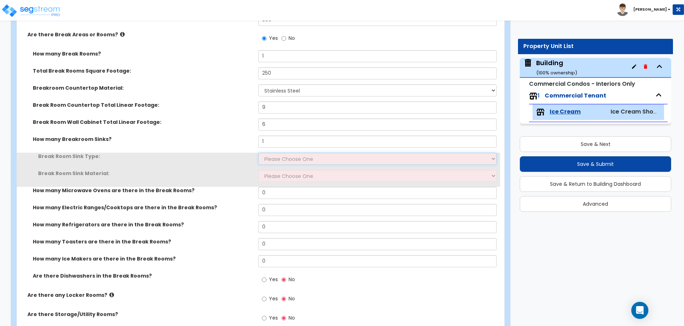
click at [286, 157] on select "Please Choose One Single Sink Double Sink" at bounding box center [377, 159] width 238 height 12
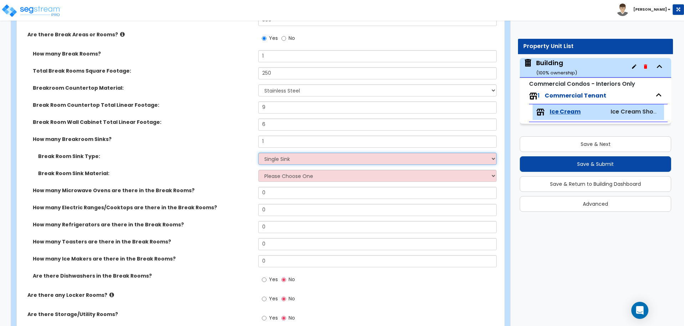
click at [258, 153] on select "Please Choose One Single Sink Double Sink" at bounding box center [377, 159] width 238 height 12
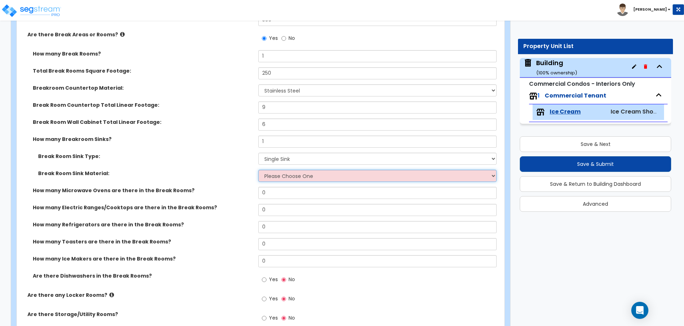
click at [304, 175] on select "Please Choose One Stainless Steel Porcelain Enamel Cast Iron" at bounding box center [377, 176] width 238 height 12
click at [258, 170] on select "Please Choose One Stainless Steel Porcelain Enamel Cast Iron" at bounding box center [377, 176] width 238 height 12
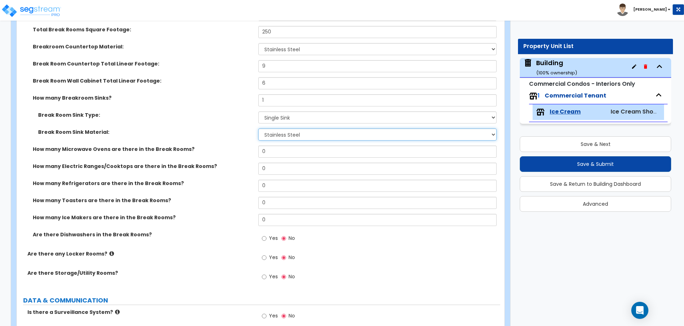
scroll to position [2903, 0]
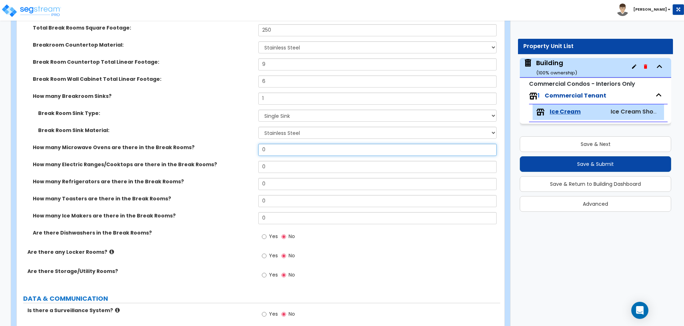
drag, startPoint x: 271, startPoint y: 149, endPoint x: 243, endPoint y: 148, distance: 28.2
click at [243, 148] on div "How many Microwave Ovens are there in the Break Rooms? 0" at bounding box center [258, 152] width 483 height 17
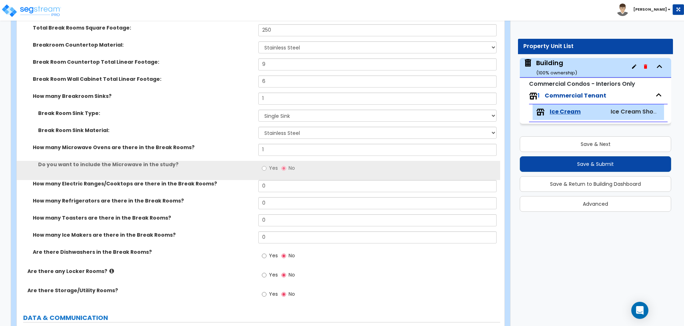
click at [271, 168] on span "Yes" at bounding box center [273, 168] width 9 height 7
click at [266, 168] on input "Yes" at bounding box center [264, 169] width 5 height 8
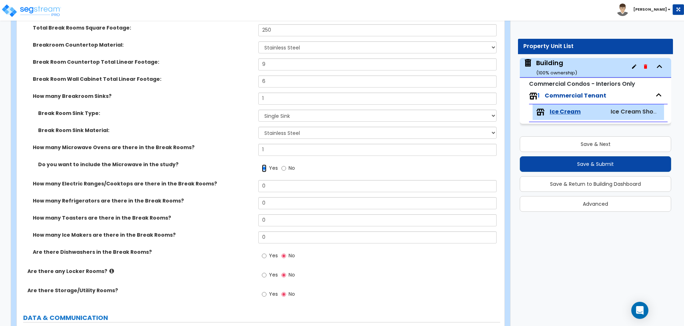
scroll to position [2931, 0]
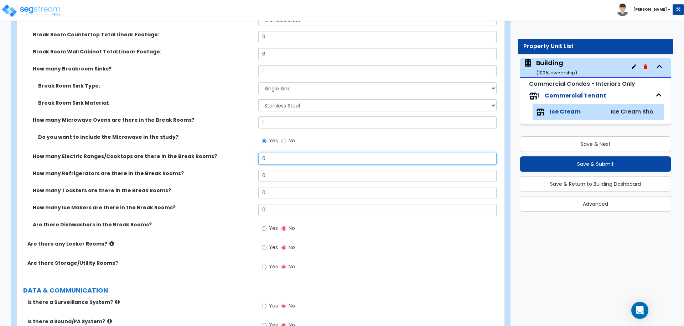
drag, startPoint x: 276, startPoint y: 158, endPoint x: 251, endPoint y: 155, distance: 25.1
click at [251, 155] on div "How many Electric Ranges/Cooktops are there in the Break Rooms? 0" at bounding box center [258, 161] width 483 height 17
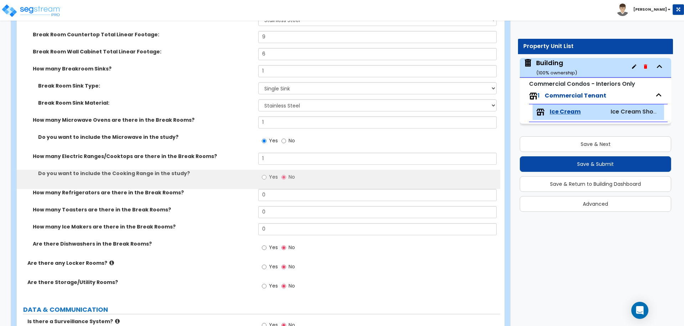
click at [272, 177] on span "Yes" at bounding box center [273, 176] width 9 height 7
click at [266, 177] on input "Yes" at bounding box center [264, 177] width 5 height 8
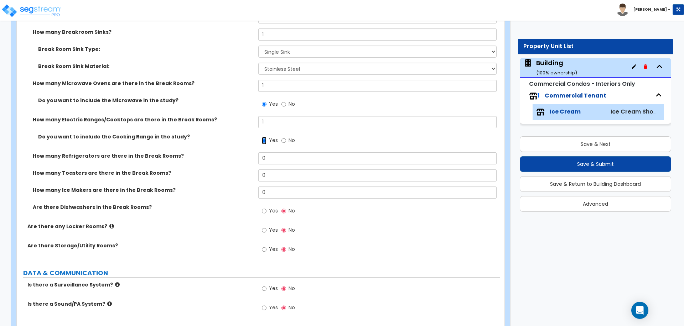
scroll to position [2969, 0]
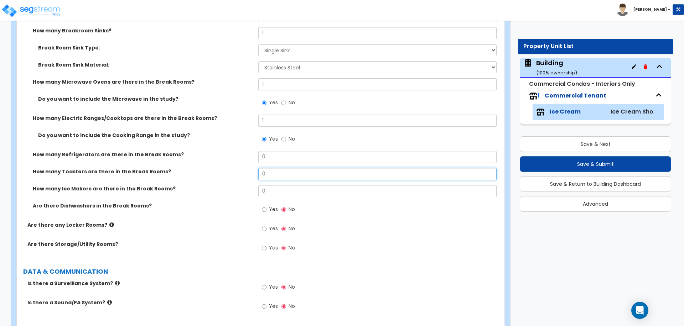
click at [274, 168] on input "0" at bounding box center [377, 174] width 238 height 12
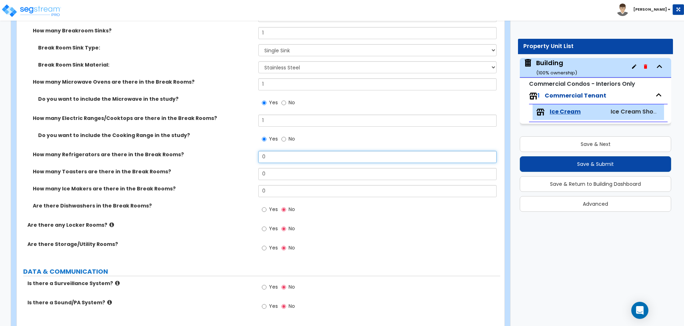
drag, startPoint x: 271, startPoint y: 157, endPoint x: 248, endPoint y: 156, distance: 23.2
click at [248, 156] on div "How many Refrigerators are there in the Break Rooms? 0" at bounding box center [258, 159] width 483 height 17
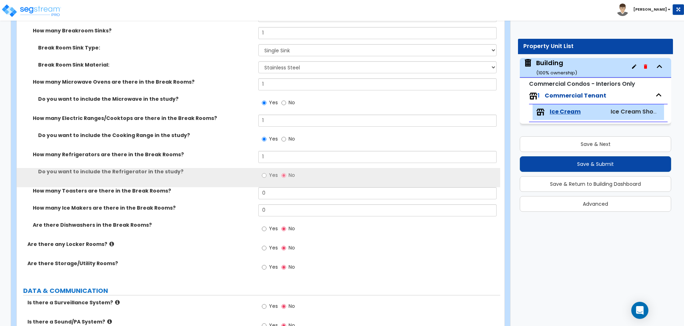
click at [269, 177] on label "Yes" at bounding box center [270, 176] width 16 height 12
click at [266, 177] on input "Yes" at bounding box center [264, 176] width 5 height 8
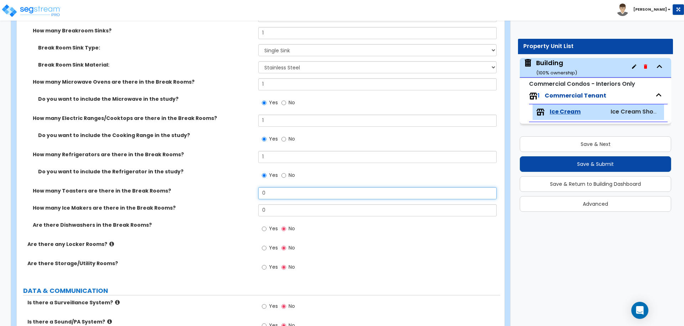
drag, startPoint x: 272, startPoint y: 192, endPoint x: 255, endPoint y: 189, distance: 17.7
click at [255, 189] on div "How many Toasters are there in the Break Rooms? 0" at bounding box center [258, 195] width 483 height 17
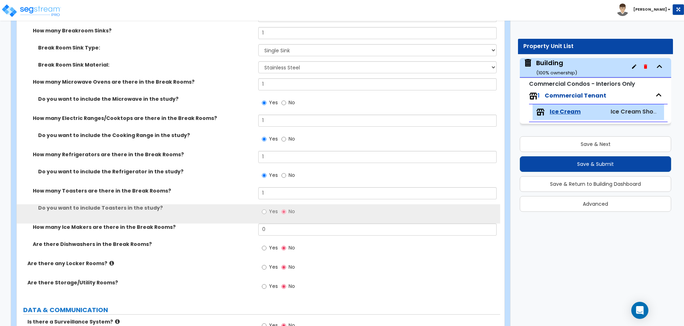
click at [271, 211] on span "Yes" at bounding box center [273, 211] width 9 height 7
click at [266, 211] on input "Yes" at bounding box center [264, 212] width 5 height 8
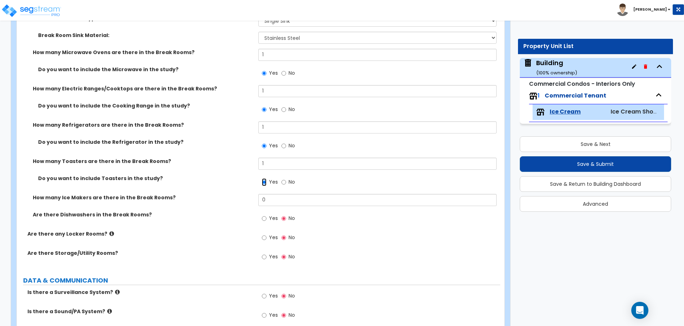
scroll to position [3004, 0]
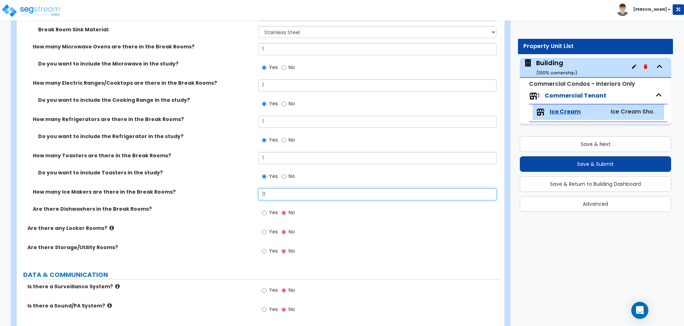
drag, startPoint x: 271, startPoint y: 194, endPoint x: 245, endPoint y: 186, distance: 26.6
click at [245, 186] on div "How many Break Rooms? 1 Total Break Rooms Square Footage: 250 Breakroom Counter…" at bounding box center [258, 65] width 473 height 318
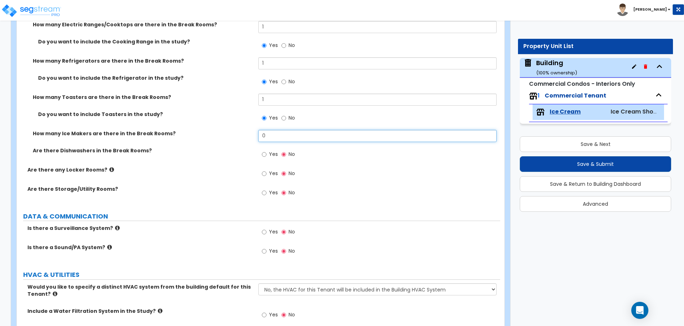
scroll to position [3063, 0]
click at [268, 149] on label "Yes" at bounding box center [270, 155] width 16 height 12
click at [266, 150] on input "Yes" at bounding box center [264, 154] width 5 height 8
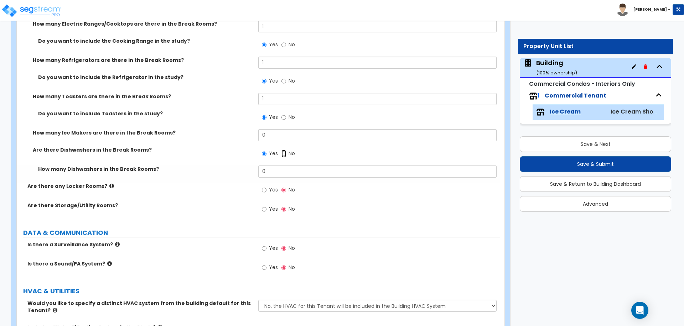
click at [285, 151] on input "No" at bounding box center [283, 154] width 5 height 8
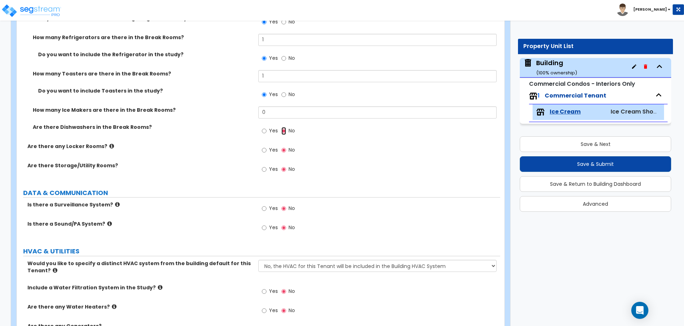
scroll to position [3087, 0]
click at [273, 148] on span "Yes" at bounding box center [273, 149] width 9 height 7
click at [266, 148] on input "Yes" at bounding box center [264, 150] width 5 height 8
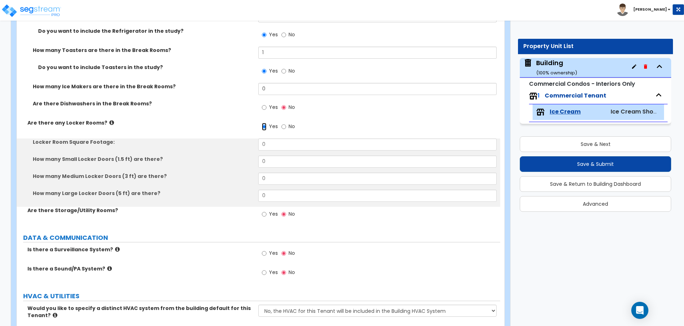
scroll to position [3117, 0]
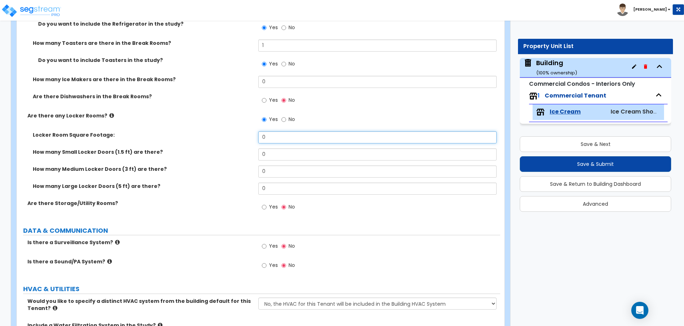
drag, startPoint x: 273, startPoint y: 141, endPoint x: 250, endPoint y: 138, distance: 23.7
click at [250, 138] on div "Locker Room Square Footage: 0" at bounding box center [258, 139] width 483 height 17
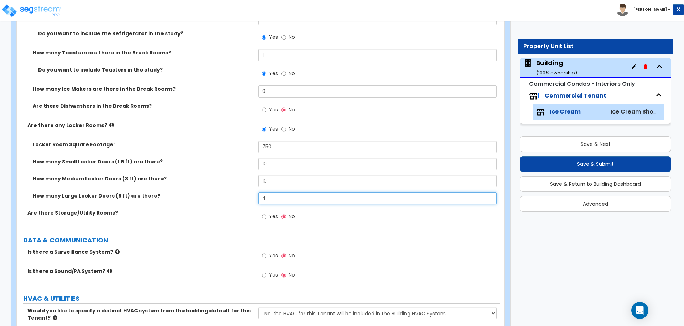
scroll to position [3147, 0]
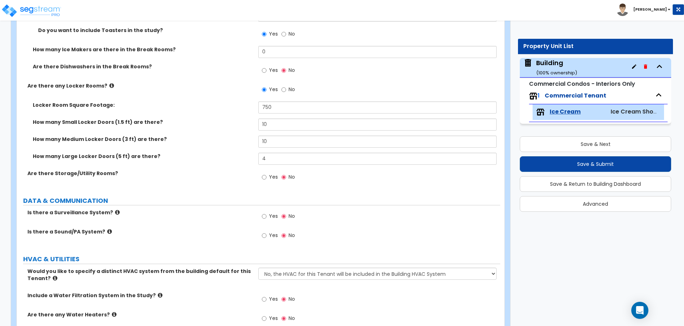
click at [270, 178] on span "Yes" at bounding box center [273, 176] width 9 height 7
click at [266, 178] on input "Yes" at bounding box center [264, 177] width 5 height 8
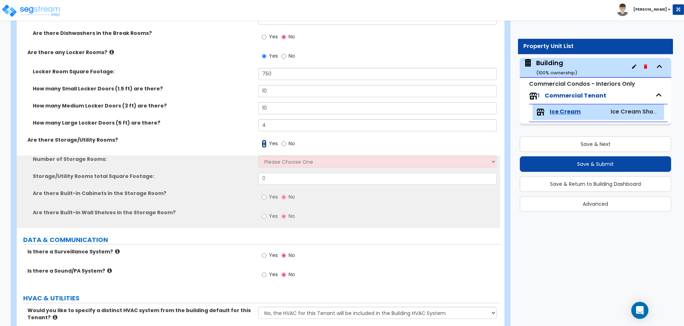
scroll to position [3181, 0]
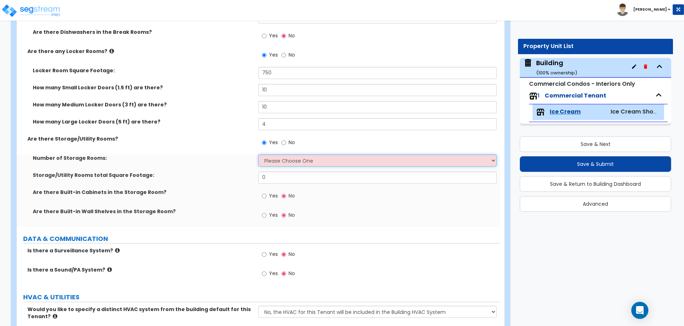
click at [278, 162] on select "Please Choose One 1 2 3" at bounding box center [377, 161] width 238 height 12
click at [258, 155] on select "Please Choose One 1 2 3" at bounding box center [377, 161] width 238 height 12
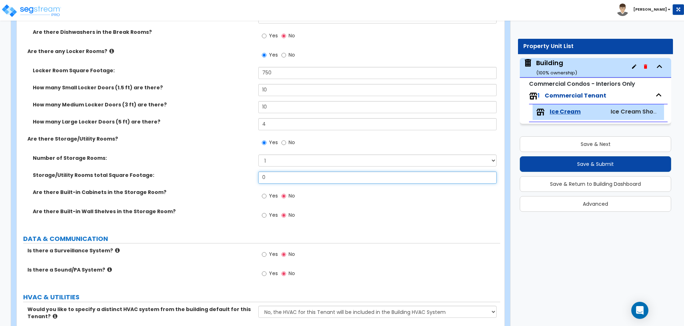
drag, startPoint x: 282, startPoint y: 180, endPoint x: 241, endPoint y: 175, distance: 41.4
click at [241, 175] on div "Storage/Utility Rooms total Square Footage: 0" at bounding box center [258, 180] width 483 height 17
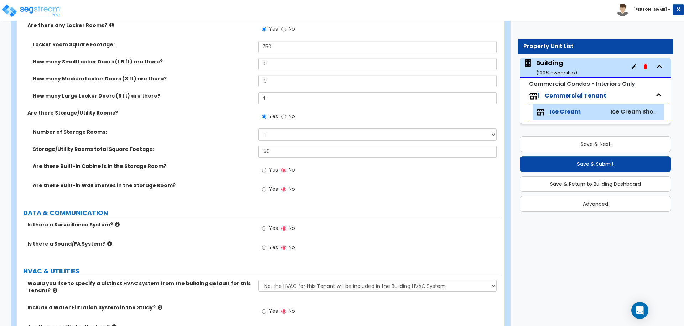
click at [267, 170] on label "Yes" at bounding box center [270, 171] width 16 height 12
click at [266, 170] on input "Yes" at bounding box center [264, 170] width 5 height 8
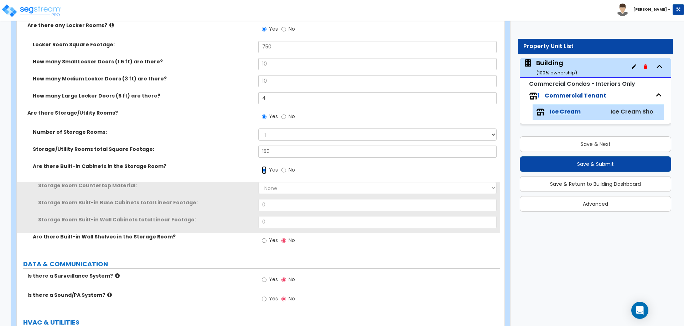
scroll to position [3219, 0]
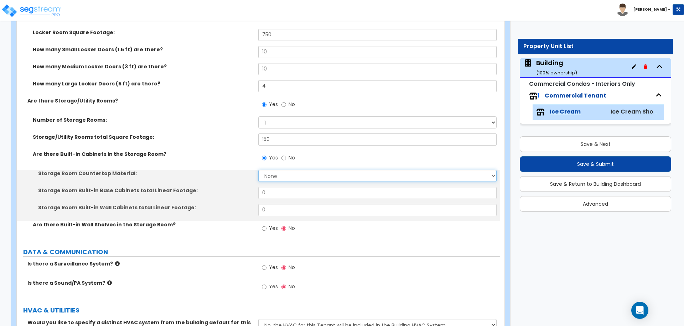
click at [275, 171] on select "None Plastic Laminate Solid Surface Stone Quartz Marble Tile Wood Stainless Ste…" at bounding box center [377, 176] width 238 height 12
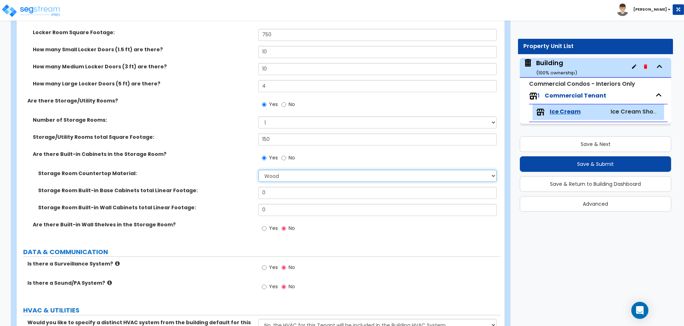
click at [258, 170] on select "None Plastic Laminate Solid Surface Stone Quartz Marble Tile Wood Stainless Ste…" at bounding box center [377, 176] width 238 height 12
drag, startPoint x: 275, startPoint y: 192, endPoint x: 249, endPoint y: 191, distance: 25.7
click at [249, 191] on div "Storage Room Built-in Base Cabinets total Linear Footage: 0" at bounding box center [258, 195] width 483 height 17
click at [267, 223] on label "Yes" at bounding box center [270, 229] width 16 height 12
click at [266, 225] on input "Yes" at bounding box center [264, 229] width 5 height 8
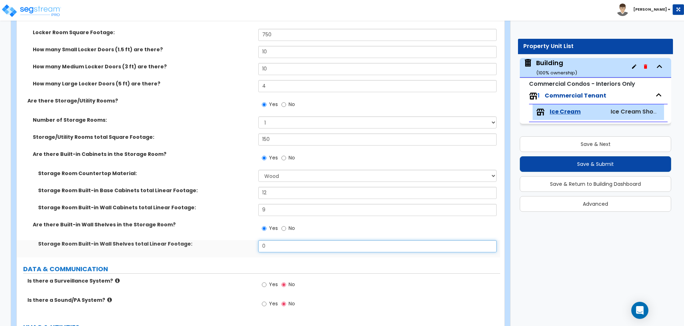
drag, startPoint x: 278, startPoint y: 249, endPoint x: 256, endPoint y: 246, distance: 22.0
click at [256, 246] on div "Storage Room Built-in Wall Shelves total Linear Footage: 0" at bounding box center [258, 248] width 483 height 17
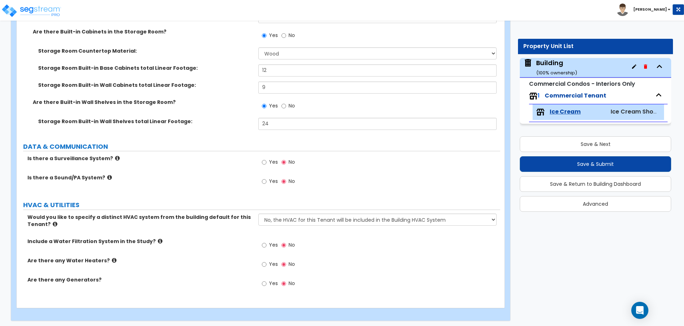
click at [108, 155] on label "Is there a Surveillance System?" at bounding box center [139, 158] width 225 height 7
click at [115, 156] on icon at bounding box center [117, 158] width 5 height 5
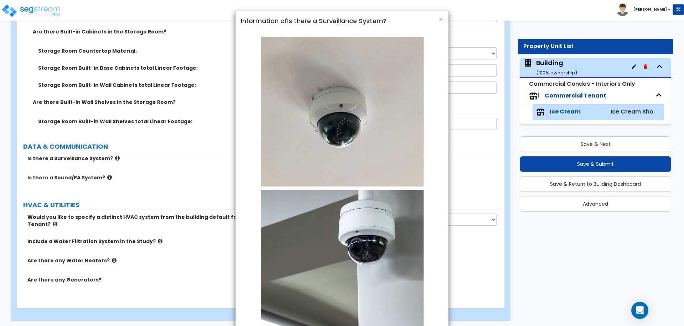
scroll to position [63, 0]
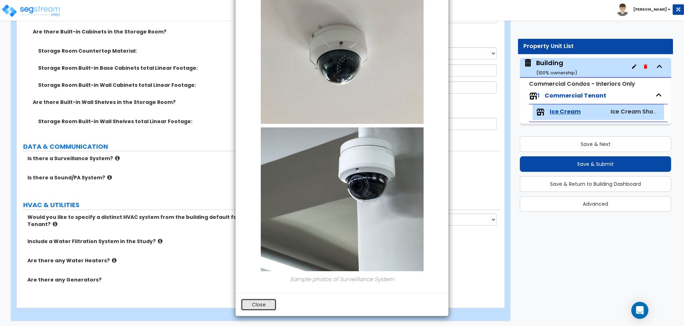
click at [265, 304] on button "Close" at bounding box center [259, 305] width 36 height 12
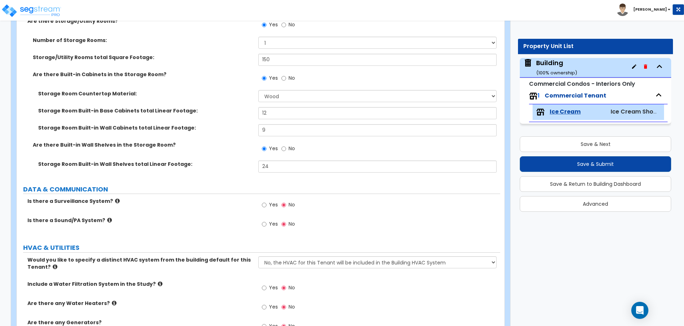
scroll to position [3342, 0]
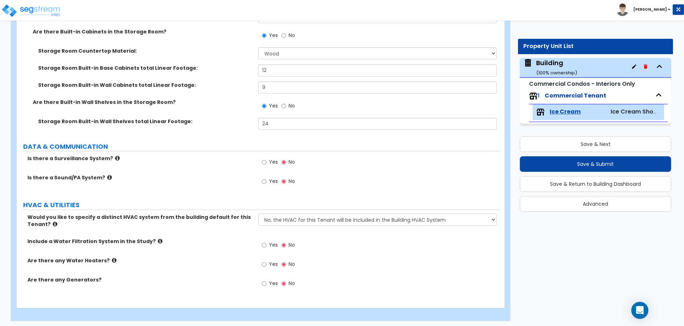
click at [269, 159] on span "Yes" at bounding box center [273, 162] width 9 height 7
click at [266, 159] on input "Yes" at bounding box center [264, 163] width 5 height 8
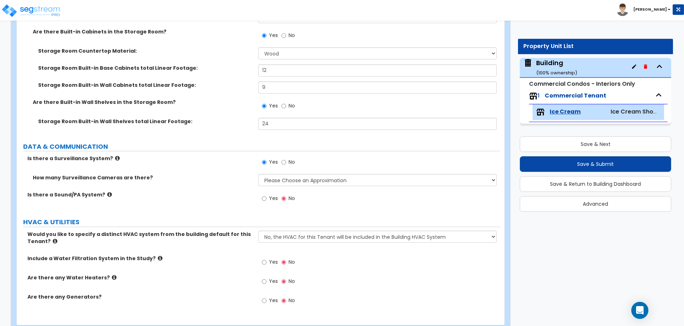
click at [115, 156] on icon at bounding box center [117, 158] width 5 height 5
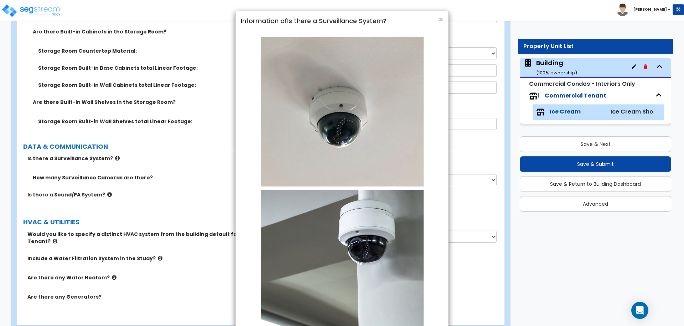
scroll to position [63, 0]
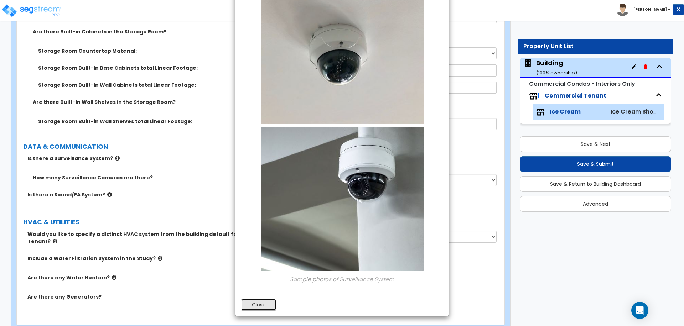
click at [259, 303] on button "Close" at bounding box center [259, 305] width 36 height 12
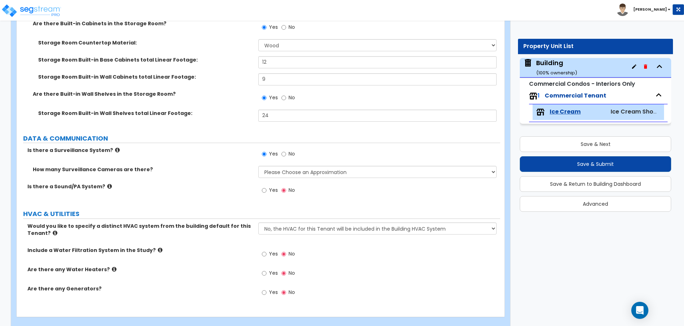
scroll to position [3359, 0]
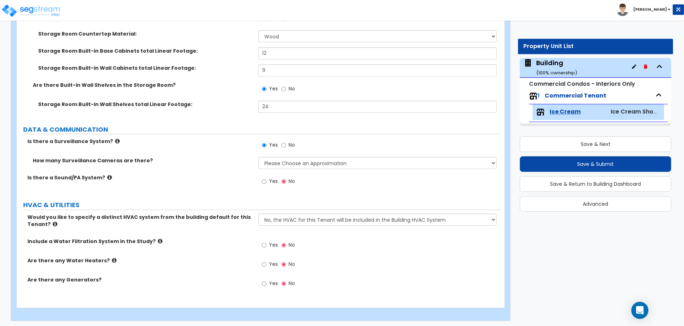
click at [367, 146] on div "Yes No" at bounding box center [378, 147] width 241 height 19
click at [367, 157] on select "Please Choose an Approximation Barely Noticed Any Noticed a Couple Frequently S…" at bounding box center [377, 163] width 238 height 12
click at [258, 157] on select "Please Choose an Approximation Barely Noticed Any Noticed a Couple Frequently S…" at bounding box center [377, 163] width 238 height 12
click at [261, 177] on div "Yes No" at bounding box center [278, 182] width 40 height 16
click at [268, 180] on label "Yes" at bounding box center [270, 182] width 16 height 12
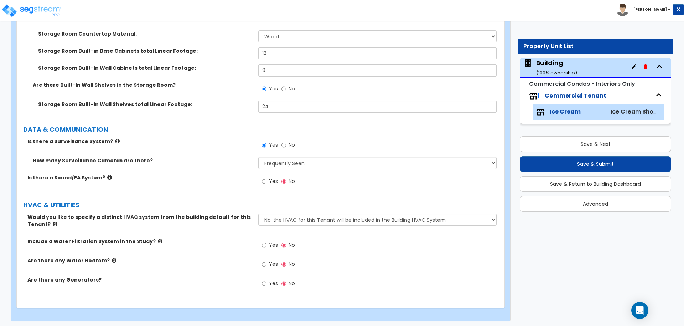
click at [266, 180] on input "Yes" at bounding box center [264, 182] width 5 height 8
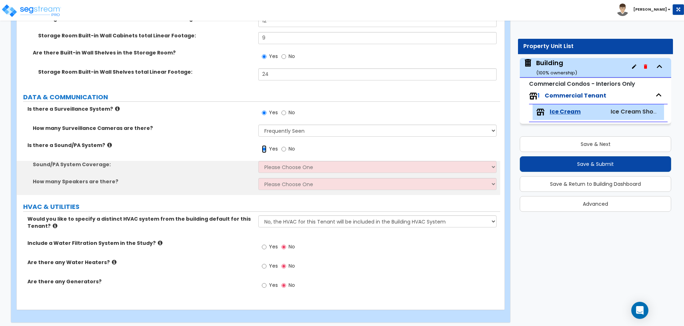
scroll to position [3392, 0]
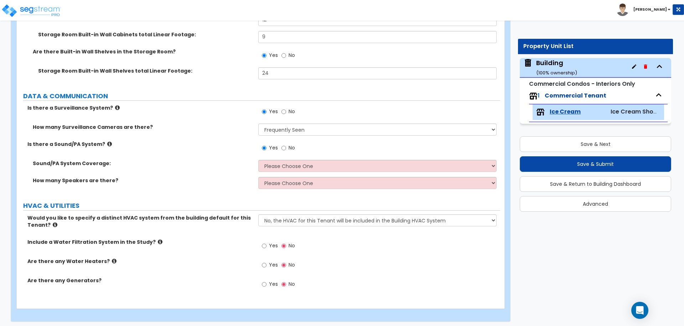
click at [107, 142] on icon at bounding box center [109, 143] width 5 height 5
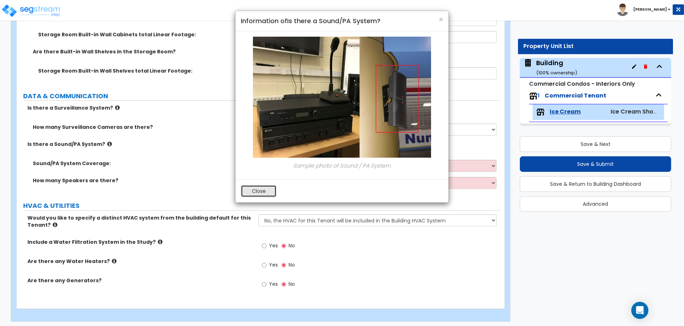
click at [255, 192] on button "Close" at bounding box center [259, 191] width 36 height 12
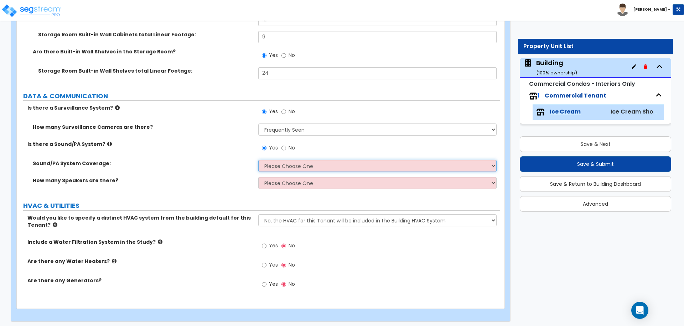
click at [286, 165] on select "Please Choose One All Areas Enter Percent Coverage" at bounding box center [377, 166] width 238 height 12
click at [258, 160] on select "Please Choose One All Areas Enter Percent Coverage" at bounding box center [377, 166] width 238 height 12
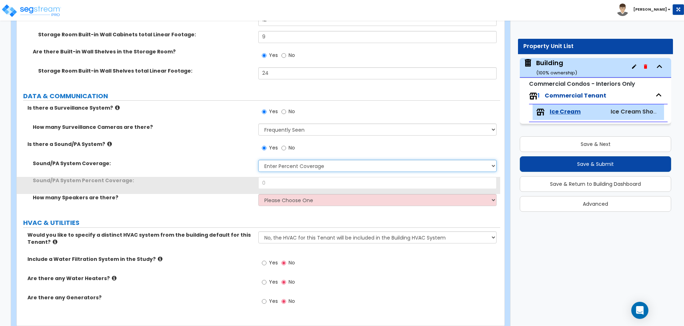
click at [275, 169] on select "Please Choose One All Areas Enter Percent Coverage" at bounding box center [377, 166] width 238 height 12
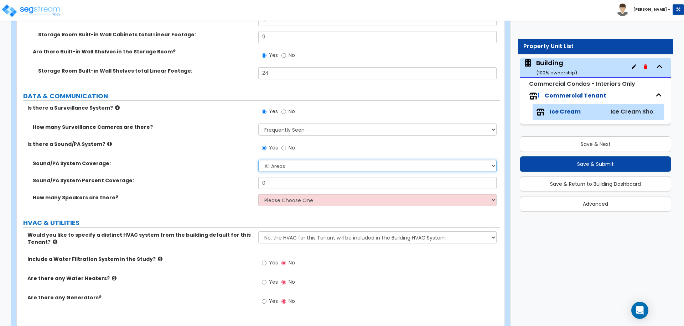
click at [258, 160] on select "Please Choose One All Areas Enter Percent Coverage" at bounding box center [377, 166] width 238 height 12
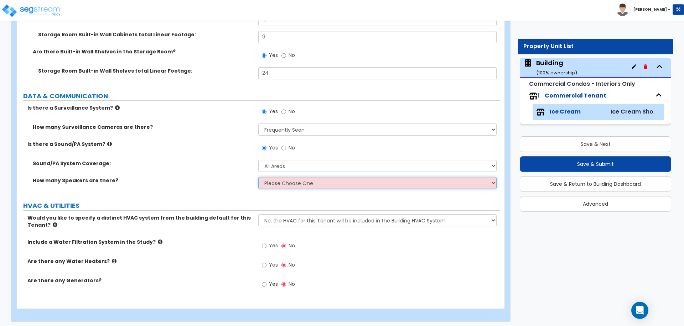
click at [292, 184] on select "Please Choose One Enter Number of Speakers Please Estimate for me" at bounding box center [377, 183] width 238 height 12
click at [258, 177] on select "Please Choose One Enter Number of Speakers Please Estimate for me" at bounding box center [377, 183] width 238 height 12
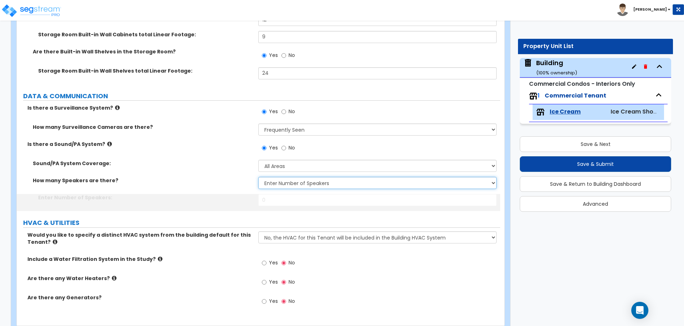
click at [281, 181] on select "Please Choose One Enter Number of Speakers Please Estimate for me" at bounding box center [377, 183] width 238 height 12
click at [258, 177] on select "Please Choose One Enter Number of Speakers Please Estimate for me" at bounding box center [377, 183] width 238 height 12
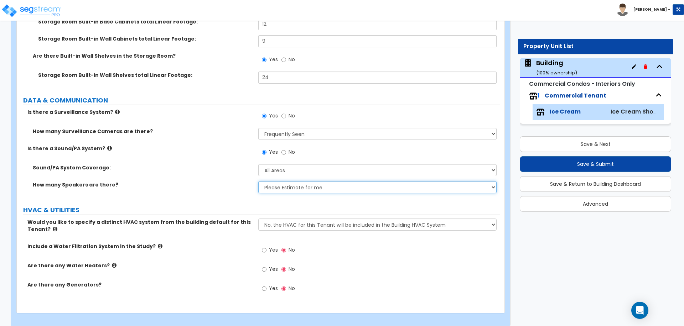
scroll to position [3393, 0]
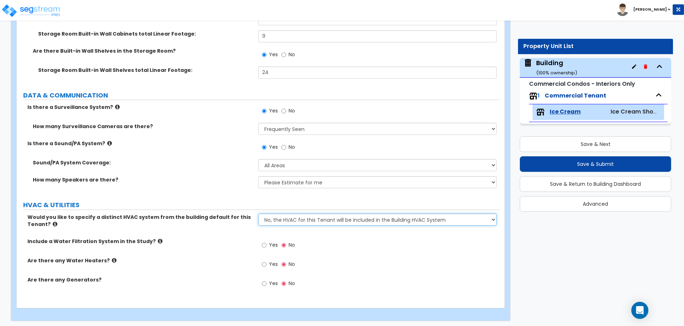
click at [299, 219] on select "No, the HVAC for this Tenant will be included in the Building HVAC System Yes, …" at bounding box center [377, 220] width 238 height 12
click at [258, 214] on select "No, the HVAC for this Tenant will be included in the Building HVAC System Yes, …" at bounding box center [377, 220] width 238 height 12
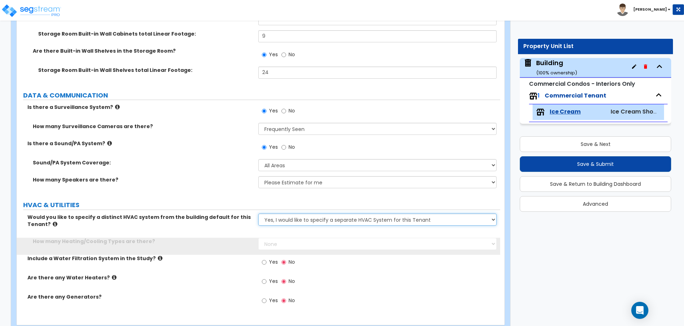
scroll to position [3410, 0]
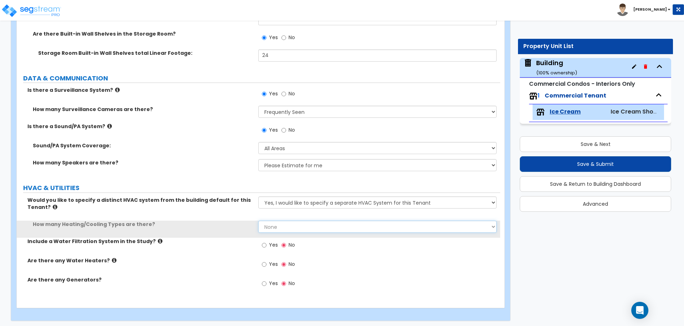
click at [298, 221] on select "None 1 2 3" at bounding box center [377, 227] width 238 height 12
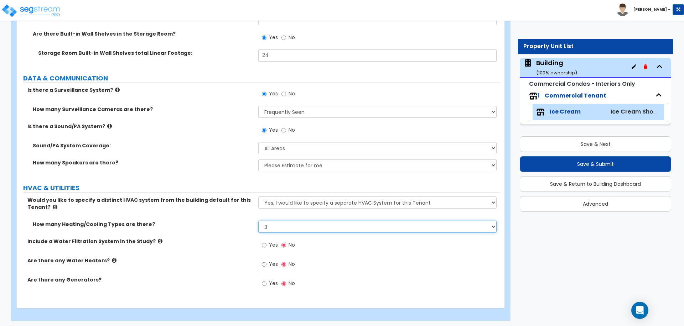
click at [258, 221] on select "None 1 2 3" at bounding box center [377, 227] width 238 height 12
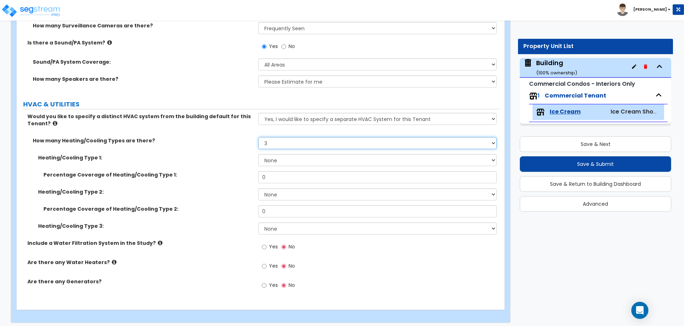
scroll to position [3496, 0]
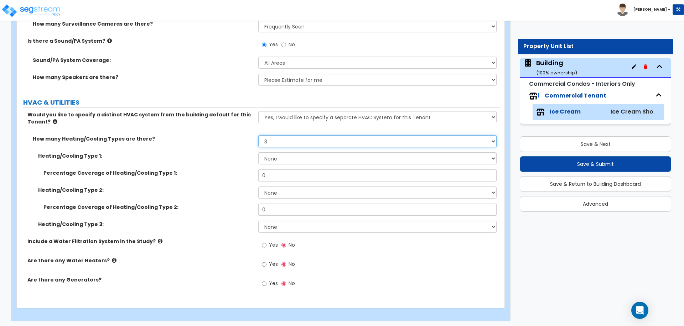
click at [276, 139] on select "None 1 2 3" at bounding box center [377, 141] width 238 height 12
click at [258, 135] on select "None 1 2 3" at bounding box center [377, 141] width 238 height 12
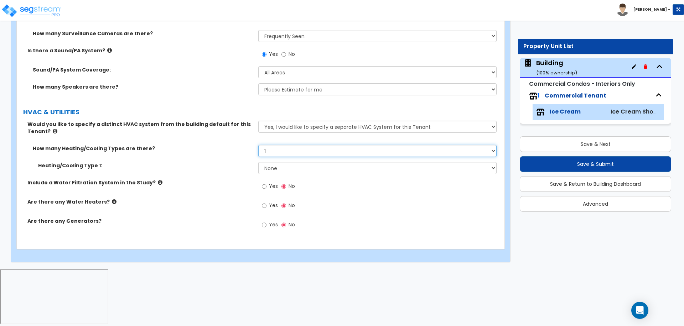
scroll to position [3427, 0]
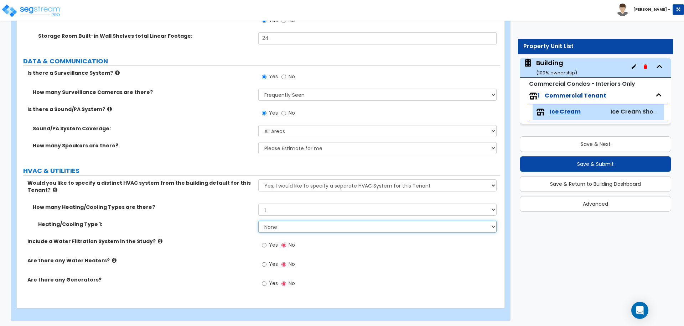
click at [292, 224] on select "None Heat Only Centralized Heating & Cooling Thru Wall Air Conditioners Mini Sp…" at bounding box center [377, 227] width 238 height 12
click at [258, 221] on select "None Heat Only Centralized Heating & Cooling Thru Wall Air Conditioners Mini Sp…" at bounding box center [377, 227] width 238 height 12
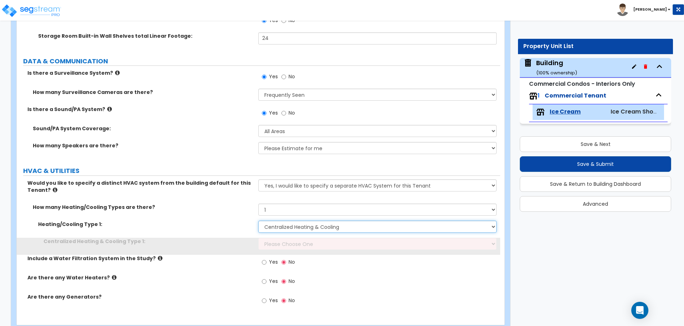
click at [291, 225] on select "None Heat Only Centralized Heating & Cooling Thru Wall Air Conditioners Mini Sp…" at bounding box center [377, 227] width 238 height 12
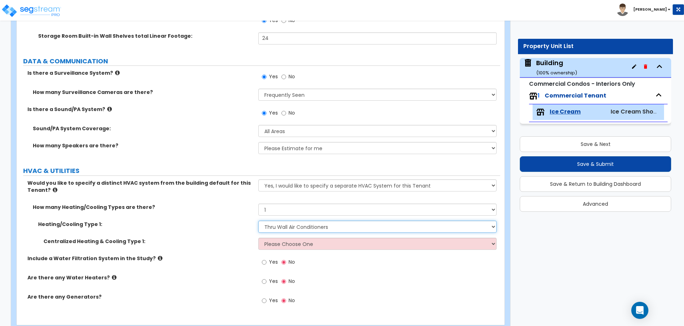
click at [258, 221] on select "None Heat Only Centralized Heating & Cooling Thru Wall Air Conditioners Mini Sp…" at bounding box center [377, 227] width 238 height 12
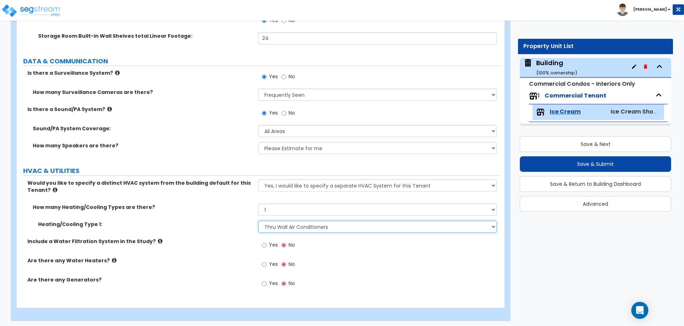
click at [297, 223] on select "None Heat Only Centralized Heating & Cooling Thru Wall Air Conditioners Mini Sp…" at bounding box center [377, 227] width 238 height 12
click at [258, 221] on select "None Heat Only Centralized Heating & Cooling Thru Wall Air Conditioners Mini Sp…" at bounding box center [377, 227] width 238 height 12
click at [296, 221] on select "None Heat Only Centralized Heating & Cooling Thru Wall Air Conditioners Mini Sp…" at bounding box center [377, 227] width 238 height 12
click at [258, 221] on select "None Heat Only Centralized Heating & Cooling Thru Wall Air Conditioners Mini Sp…" at bounding box center [377, 227] width 238 height 12
click at [303, 227] on select "None Heat Only Centralized Heating & Cooling Thru Wall Air Conditioners Mini Sp…" at bounding box center [377, 227] width 238 height 12
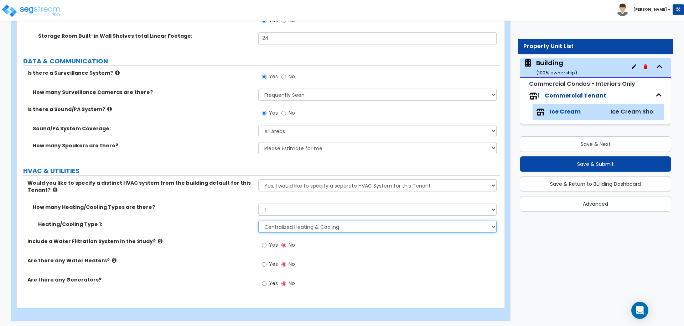
click at [258, 221] on select "None Heat Only Centralized Heating & Cooling Thru Wall Air Conditioners Mini Sp…" at bounding box center [377, 227] width 238 height 12
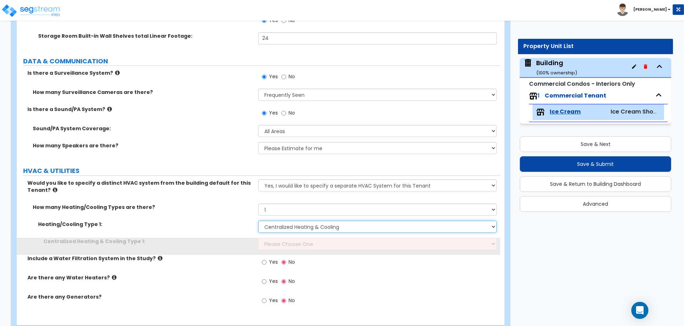
click at [300, 225] on select "None Heat Only Centralized Heating & Cooling Thru Wall Air Conditioners Mini Sp…" at bounding box center [377, 227] width 238 height 12
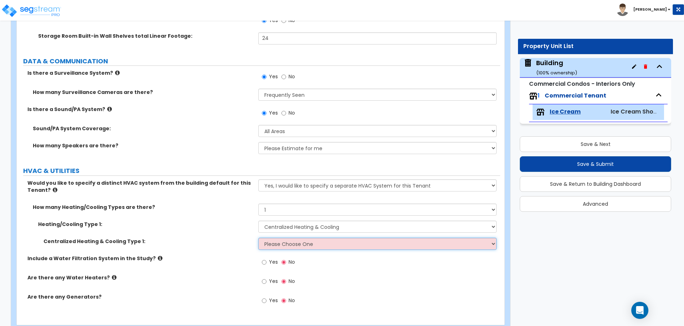
click at [291, 239] on select "Please Choose One Rooftop Unit Furnace-Condenser Forced Air Split Heating/Cooli…" at bounding box center [377, 244] width 238 height 12
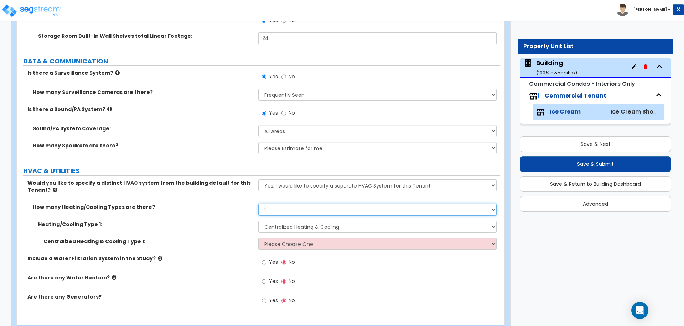
click at [298, 207] on select "None 1 2 3" at bounding box center [377, 210] width 238 height 12
click at [258, 204] on select "None 1 2 3" at bounding box center [377, 210] width 238 height 12
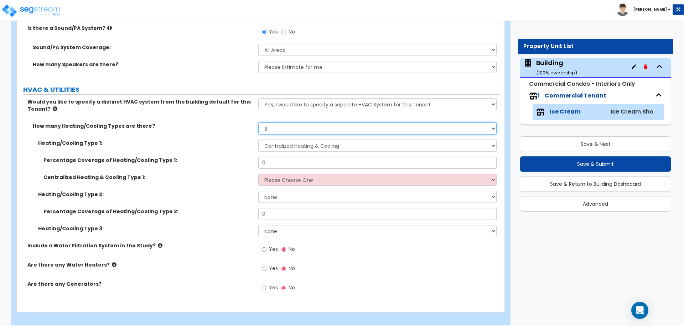
scroll to position [3513, 0]
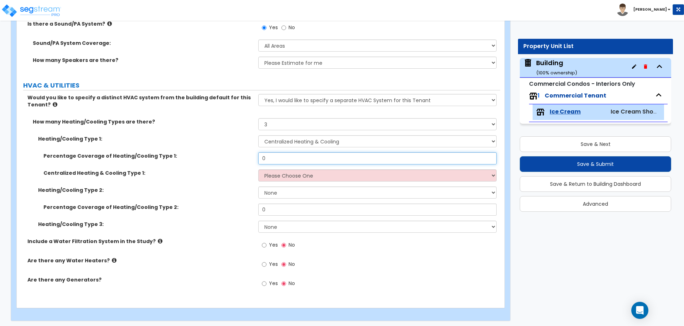
click at [302, 159] on input "0" at bounding box center [377, 158] width 238 height 12
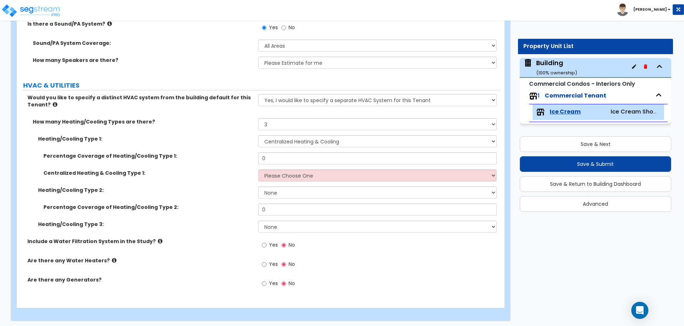
click at [326, 181] on div "Centralized Heating & Cooling Type 1: Please Choose One Rooftop Unit Furnace-Co…" at bounding box center [258, 178] width 483 height 17
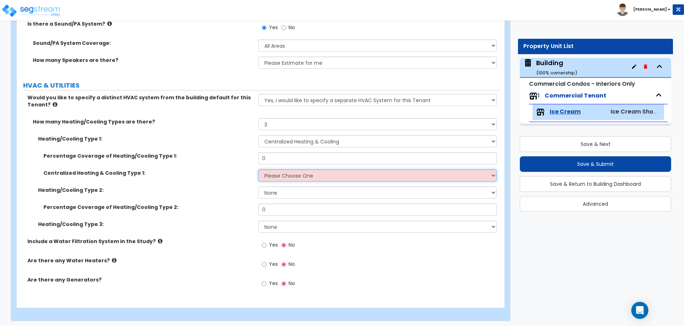
click at [323, 175] on select "Please Choose One Rooftop Unit Furnace-Condenser Forced Air Split Heating/Cooli…" at bounding box center [377, 176] width 238 height 12
click at [280, 179] on select "Please Choose One Rooftop Unit Furnace-Condenser Forced Air Split Heating/Cooli…" at bounding box center [377, 176] width 238 height 12
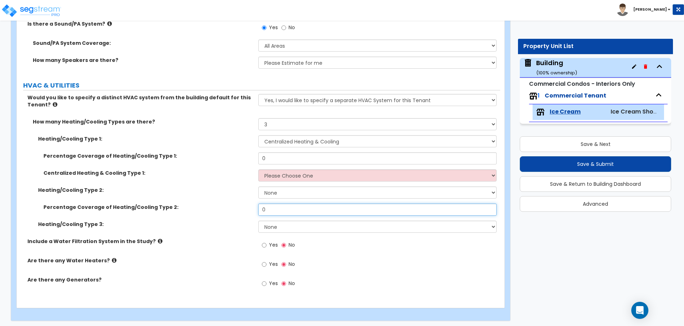
click at [291, 208] on input "0" at bounding box center [377, 210] width 238 height 12
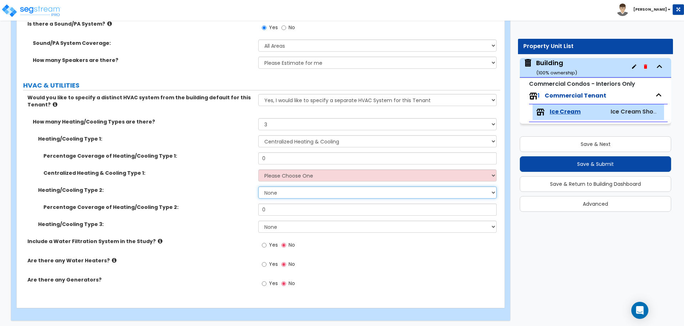
click at [279, 194] on select "None Heat Only Centralized Heating & Cooling Thru Wall Air Conditioners Mini Sp…" at bounding box center [377, 193] width 238 height 12
click at [258, 187] on select "None Heat Only Centralized Heating & Cooling Thru Wall Air Conditioners Mini Sp…" at bounding box center [377, 193] width 238 height 12
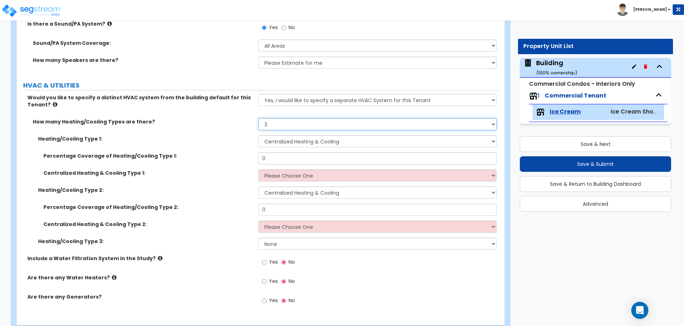
click at [285, 123] on select "None 1 2 3" at bounding box center [377, 124] width 238 height 12
click at [258, 118] on select "None 1 2 3" at bounding box center [377, 124] width 238 height 12
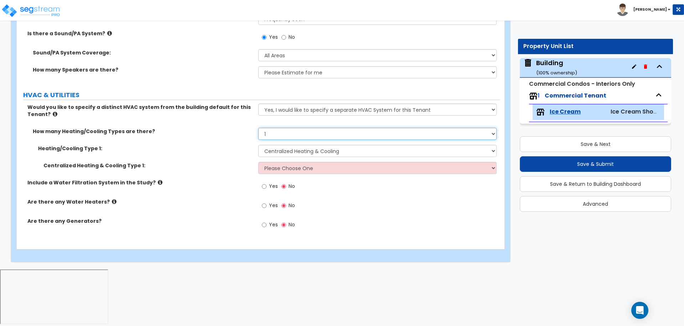
scroll to position [3444, 0]
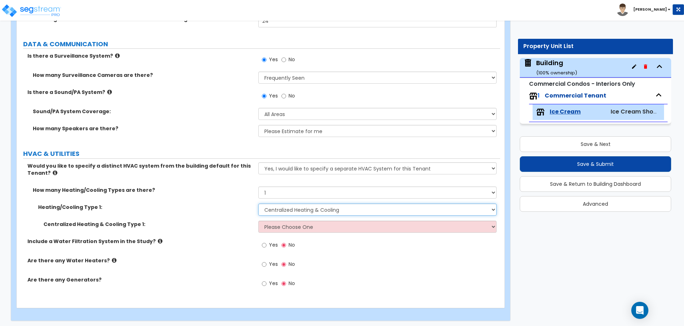
click at [308, 206] on select "None Heat Only Centralized Heating & Cooling Thru Wall Air Conditioners Mini Sp…" at bounding box center [377, 210] width 238 height 12
click at [298, 229] on select "Please Choose One Rooftop Unit Furnace-Condenser Forced Air Split Heating/Cooli…" at bounding box center [377, 227] width 238 height 12
click at [258, 221] on select "Please Choose One Rooftop Unit Furnace-Condenser Forced Air Split Heating/Cooli…" at bounding box center [377, 227] width 238 height 12
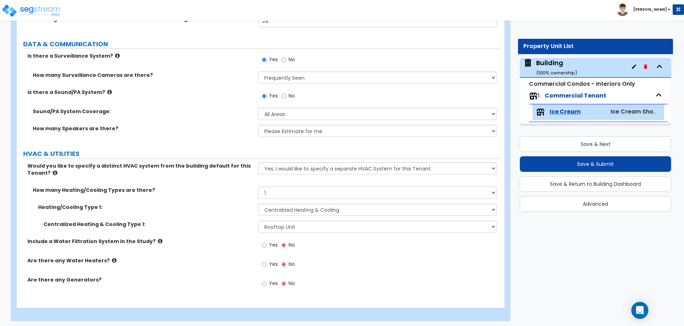
click at [268, 241] on label "Yes" at bounding box center [270, 246] width 16 height 12
click at [266, 241] on input "Yes" at bounding box center [264, 245] width 5 height 8
click at [154, 239] on label "Include a Water Filtration System in the Study?" at bounding box center [139, 241] width 225 height 7
click at [158, 239] on icon at bounding box center [160, 241] width 5 height 5
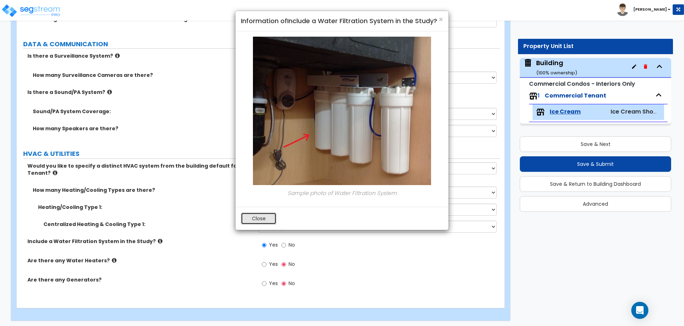
click at [256, 213] on button "Close" at bounding box center [259, 219] width 36 height 12
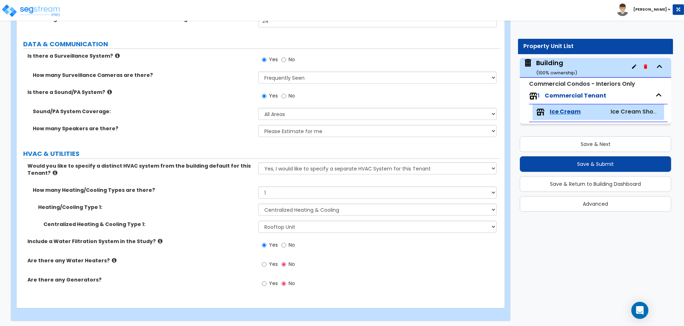
click at [266, 263] on label "Yes" at bounding box center [270, 265] width 16 height 12
click at [266, 263] on input "Yes" at bounding box center [264, 265] width 5 height 8
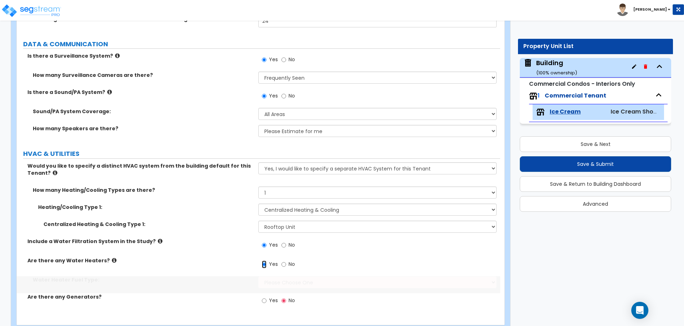
scroll to position [3445, 0]
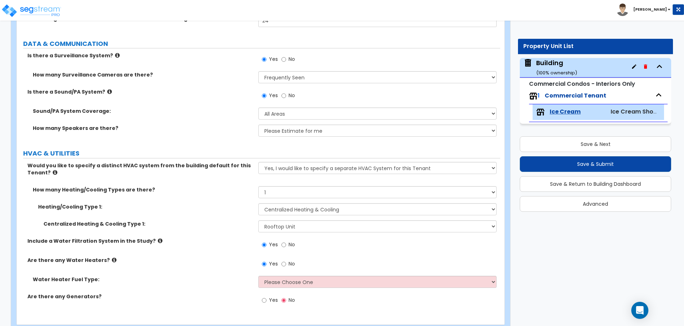
click at [112, 258] on icon at bounding box center [114, 260] width 5 height 5
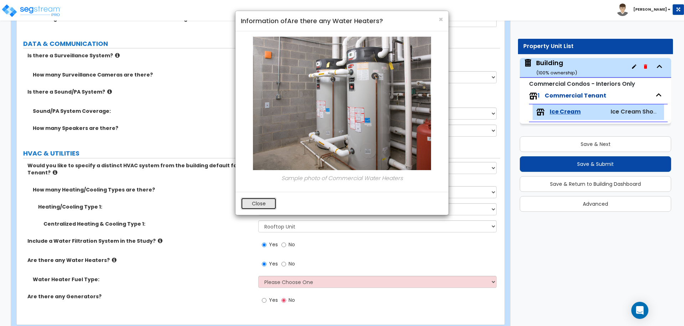
click at [256, 204] on button "Close" at bounding box center [259, 204] width 36 height 12
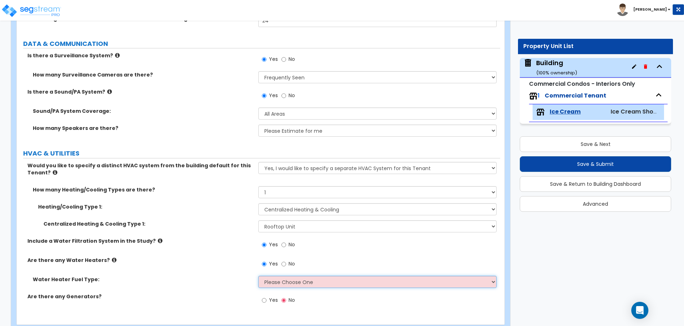
click at [313, 278] on select "Please Choose One Gas Electric" at bounding box center [377, 282] width 238 height 12
click at [258, 276] on select "Please Choose One Gas Electric" at bounding box center [377, 282] width 238 height 12
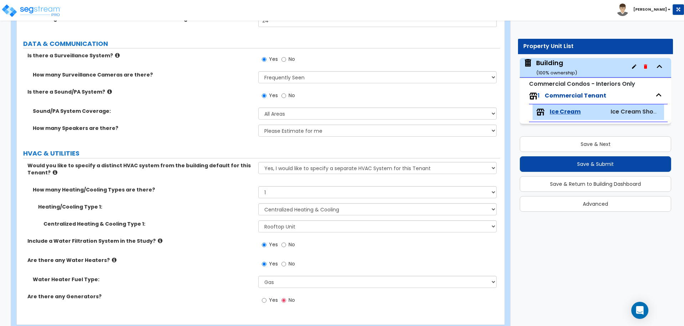
click at [265, 302] on label "Yes" at bounding box center [270, 301] width 16 height 12
click at [265, 302] on input "Yes" at bounding box center [264, 301] width 5 height 8
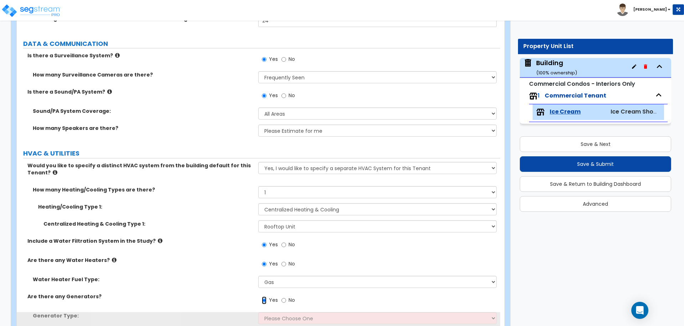
scroll to position [3496, 0]
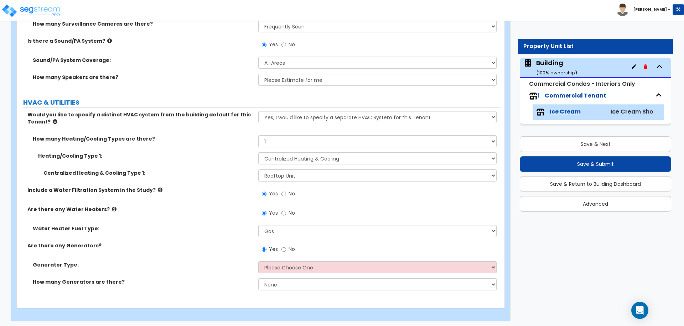
click at [293, 273] on div "Generator Type: Please Choose One Gas Diesel" at bounding box center [258, 269] width 483 height 17
click at [291, 270] on select "Please Choose One Gas Diesel" at bounding box center [377, 267] width 238 height 12
click at [258, 261] on select "Please Choose One Gas Diesel" at bounding box center [377, 267] width 238 height 12
click at [292, 284] on select "None 1 2 3" at bounding box center [377, 285] width 238 height 12
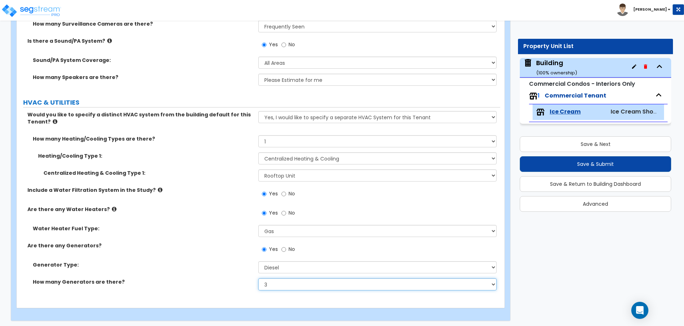
click at [258, 279] on select "None 1 2 3" at bounding box center [377, 285] width 238 height 12
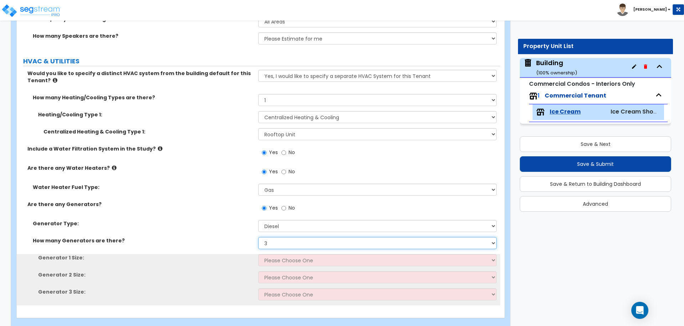
scroll to position [3547, 0]
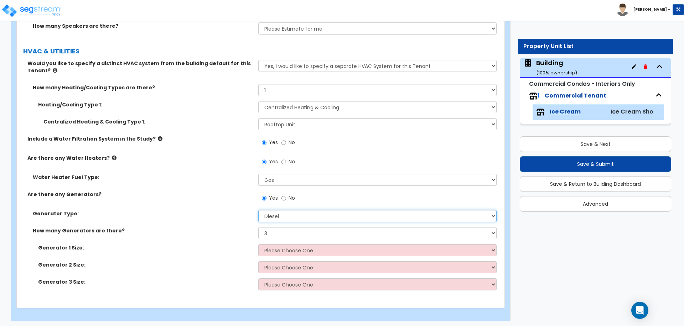
click at [306, 210] on select "Please Choose One Gas Diesel" at bounding box center [377, 216] width 238 height 12
click at [258, 210] on select "Please Choose One Gas Diesel" at bounding box center [377, 216] width 238 height 12
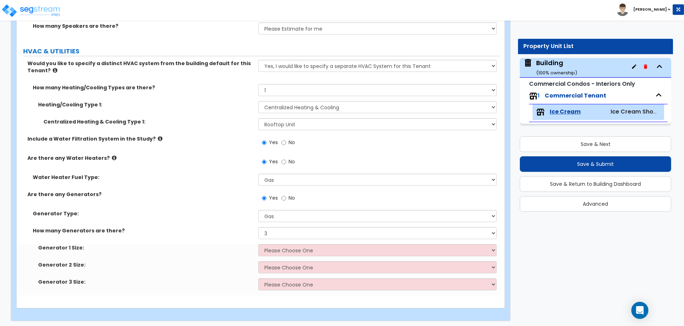
click at [298, 222] on div "Generator Type: Please Choose One Gas Diesel" at bounding box center [258, 218] width 483 height 17
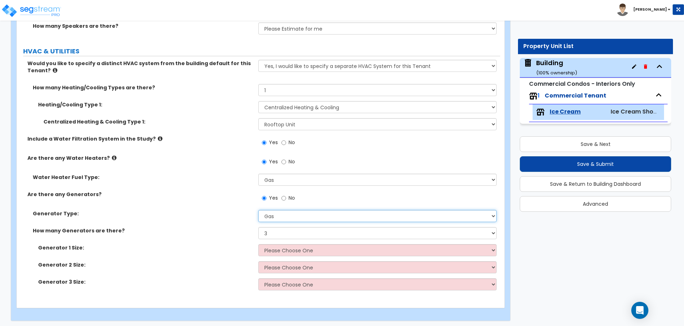
click at [294, 217] on select "Please Choose One Gas Diesel" at bounding box center [377, 216] width 238 height 12
click at [258, 210] on select "Please Choose One Gas Diesel" at bounding box center [377, 216] width 238 height 12
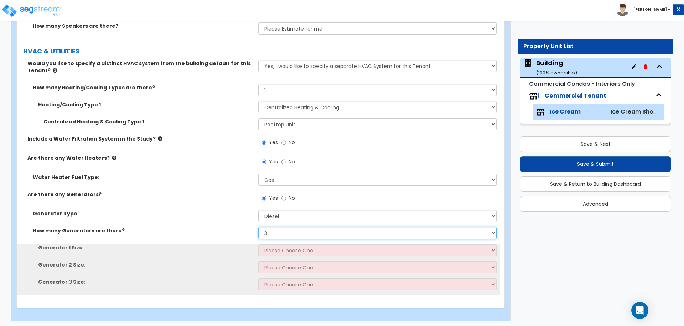
click at [296, 234] on select "None 1 2 3" at bounding box center [377, 233] width 238 height 12
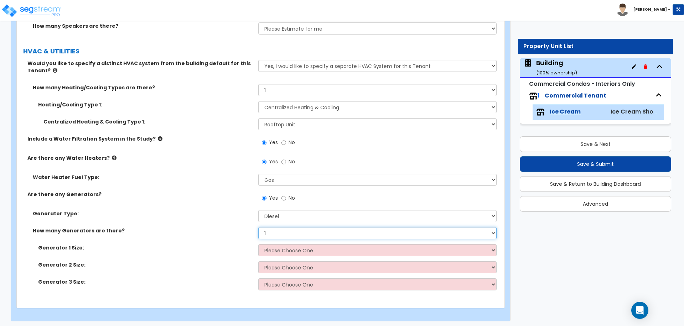
click at [258, 227] on select "None 1 2 3" at bounding box center [377, 233] width 238 height 12
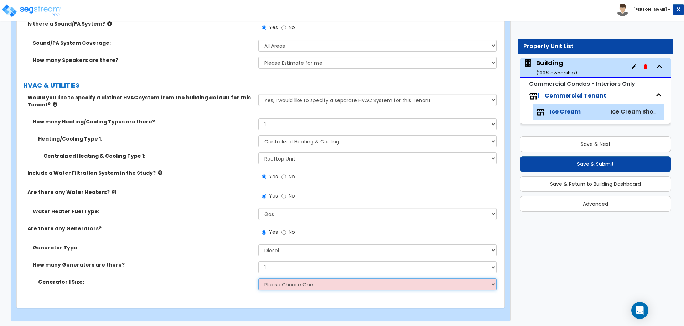
click at [310, 284] on select "Please Choose One 30kW 50kW 75kW 100kW 125 kW 150 kW 175 kW 200 kW 250 kW 300 k…" at bounding box center [377, 285] width 238 height 12
click at [258, 279] on select "Please Choose One 30kW 50kW 75kW 100kW 125 kW 150 kW 175 kW 200 kW 250 kW 300 k…" at bounding box center [377, 285] width 238 height 12
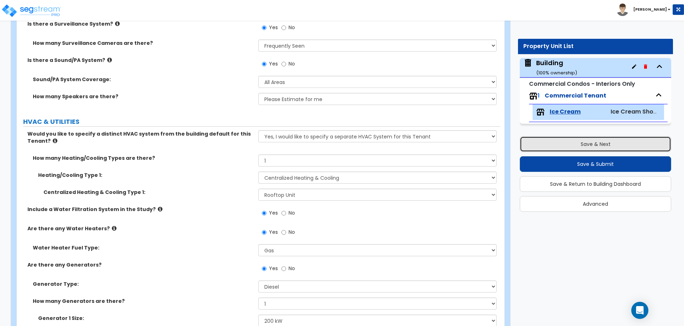
click at [543, 145] on button "Save & Next" at bounding box center [595, 144] width 151 height 16
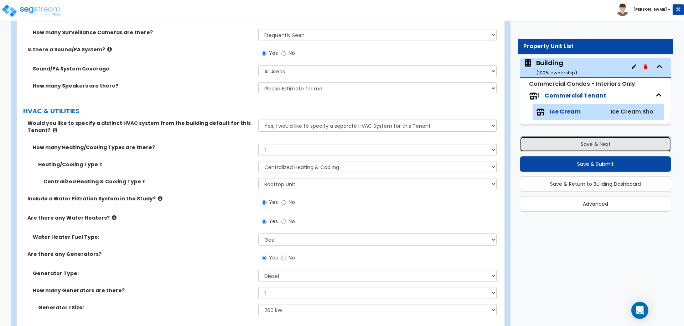
scroll to position [3484, 0]
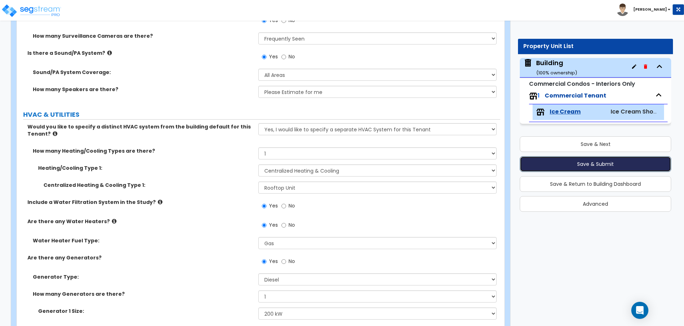
click at [541, 162] on button "Save & Submit" at bounding box center [595, 164] width 151 height 16
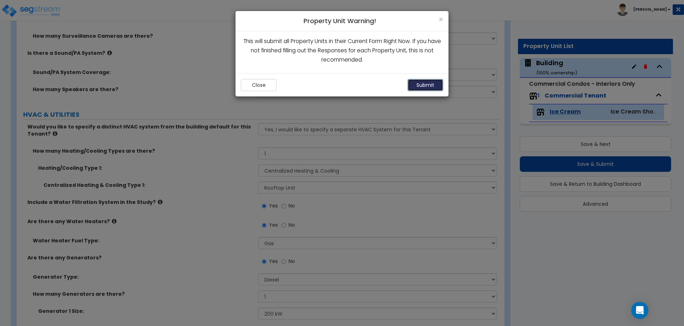
click at [425, 84] on button "Submit" at bounding box center [425, 85] width 36 height 12
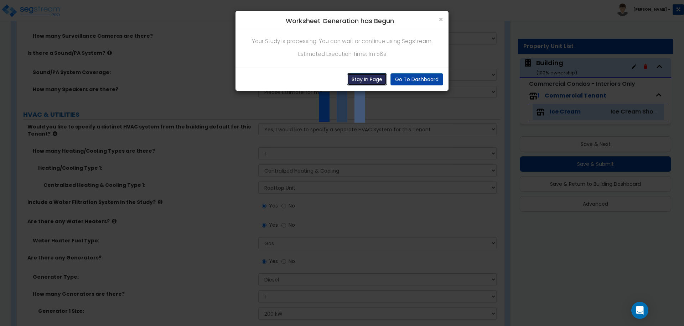
click at [368, 79] on button "Stay In Page" at bounding box center [367, 79] width 40 height 12
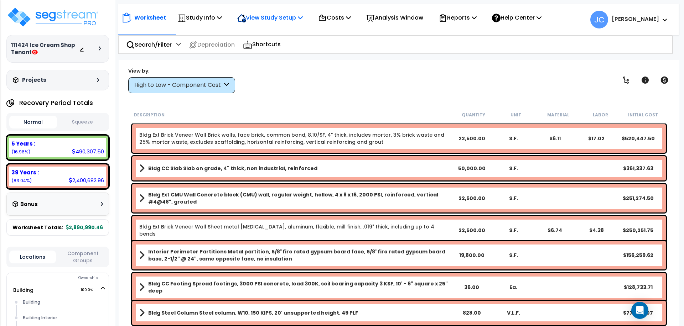
click at [276, 14] on p "View Study Setup" at bounding box center [270, 18] width 66 height 10
click at [201, 14] on p "Study Info" at bounding box center [199, 18] width 45 height 10
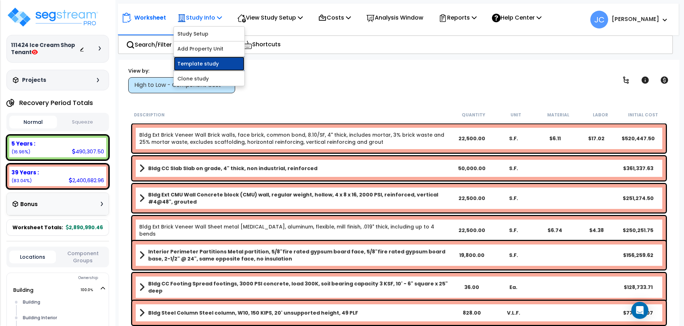
click at [212, 64] on link "Template study" at bounding box center [209, 64] width 71 height 14
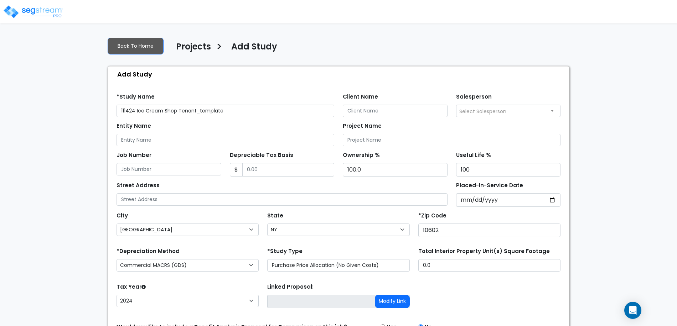
select select "[GEOGRAPHIC_DATA]"
select select "NY"
select select "2024"
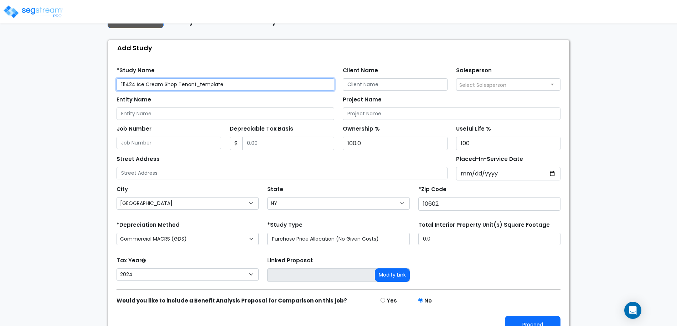
scroll to position [38, 0]
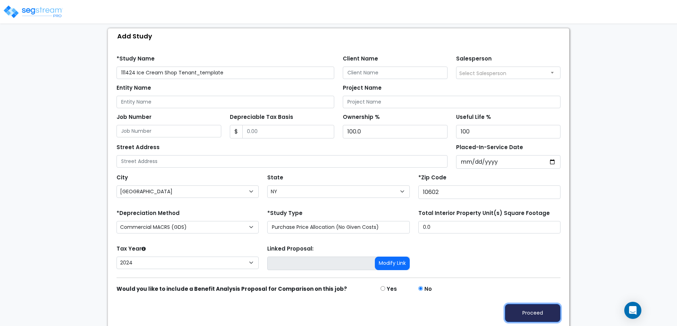
click at [539, 311] on button "Proceed" at bounding box center [533, 313] width 56 height 18
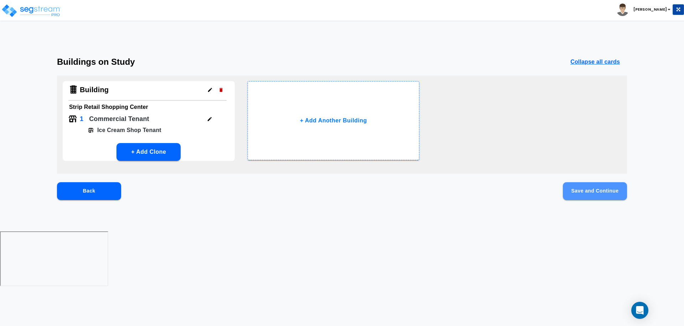
click at [592, 194] on button "Save and Continue" at bounding box center [595, 191] width 64 height 18
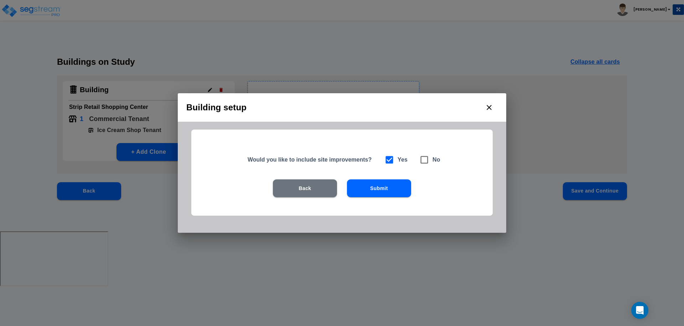
click at [429, 165] on span at bounding box center [424, 160] width 16 height 16
checkbox input "false"
checkbox input "true"
click at [398, 185] on button "Submit" at bounding box center [379, 189] width 64 height 18
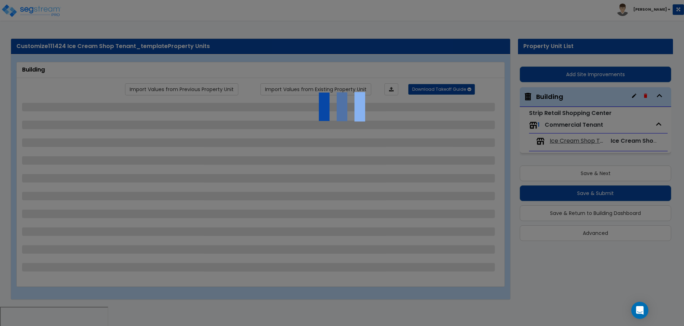
select select "4"
select select "1"
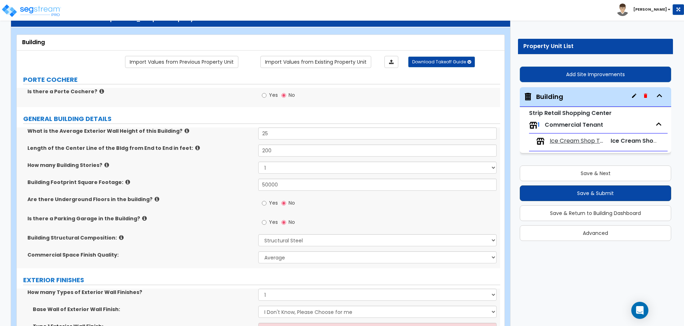
scroll to position [28, 0]
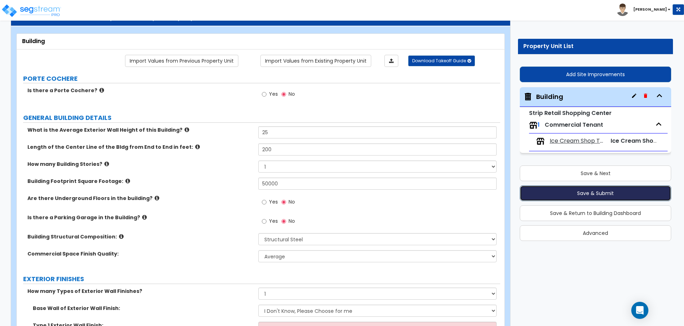
click at [554, 197] on button "Save & Submit" at bounding box center [595, 194] width 151 height 16
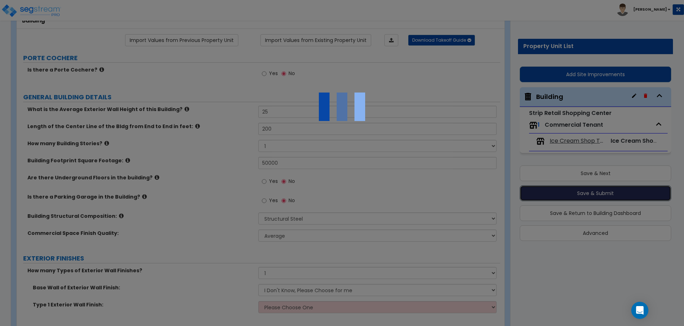
scroll to position [38, 0]
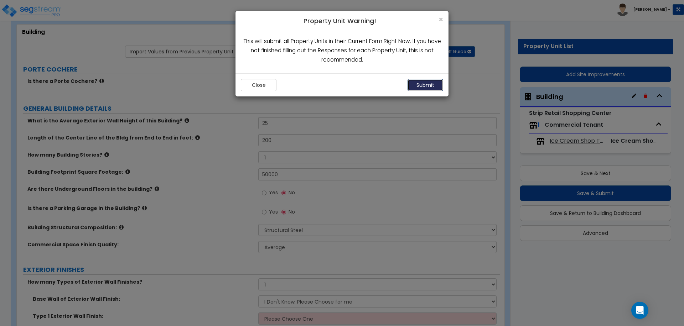
click at [420, 82] on button "Submit" at bounding box center [425, 85] width 36 height 12
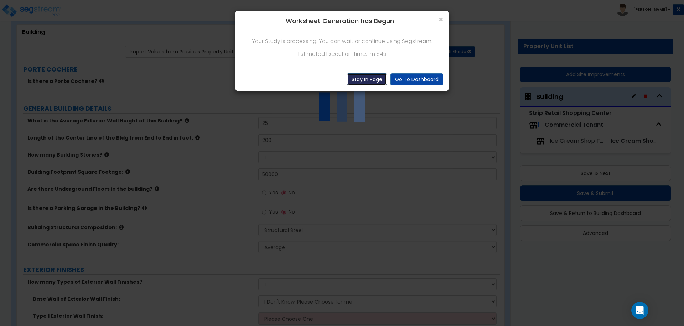
click at [381, 79] on button "Stay In Page" at bounding box center [367, 79] width 40 height 12
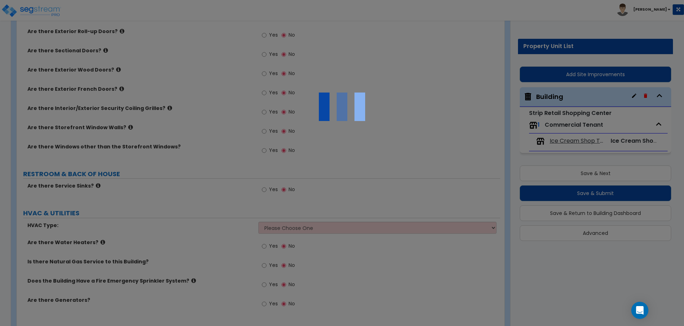
scroll to position [650, 0]
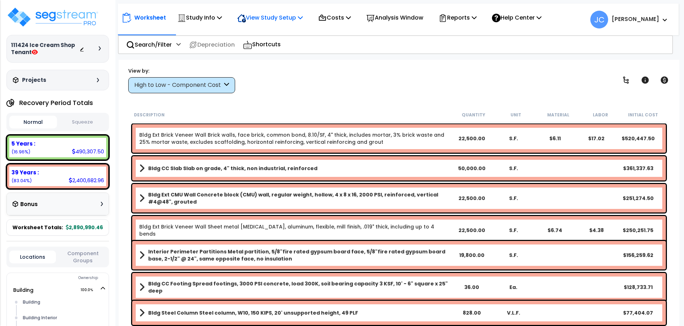
click at [277, 18] on p "View Study Setup" at bounding box center [270, 18] width 66 height 10
click at [274, 51] on link "View Questionnaire" at bounding box center [269, 49] width 71 height 14
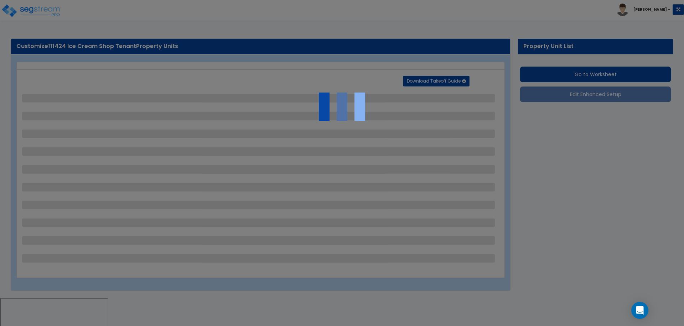
select select "1"
select select "4"
select select "1"
select select "2"
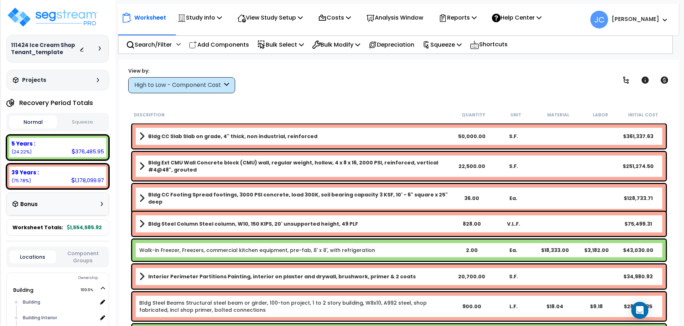
click at [214, 86] on div "High to Low - Component Cost" at bounding box center [178, 85] width 88 height 8
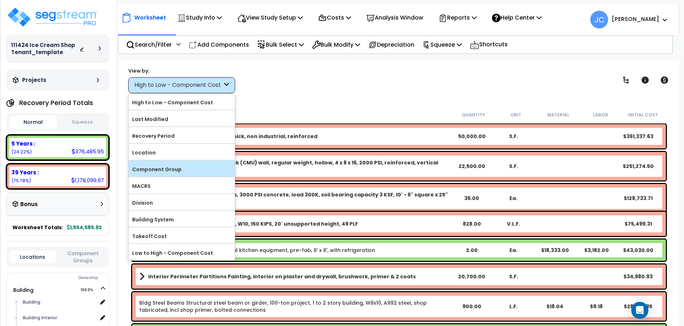
click at [198, 170] on label "Component Group" at bounding box center [182, 169] width 106 height 11
click at [0, 0] on input "Component Group" at bounding box center [0, 0] width 0 height 0
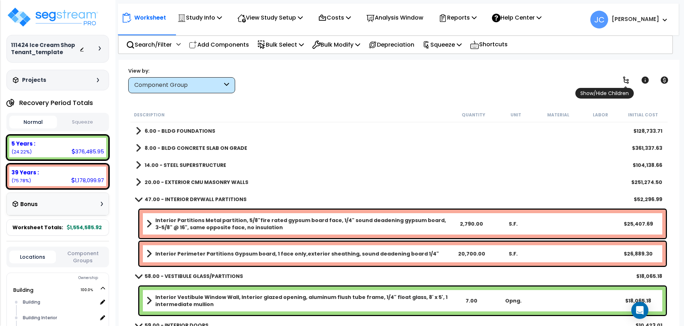
click at [626, 83] on icon at bounding box center [626, 80] width 6 height 7
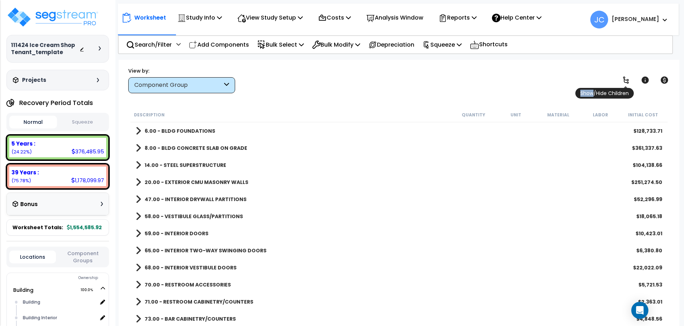
click at [626, 83] on icon at bounding box center [626, 80] width 6 height 7
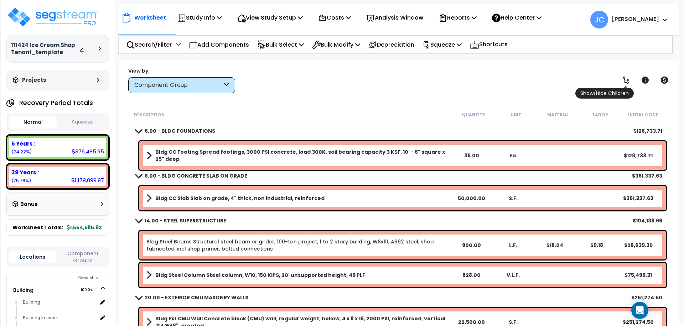
click at [626, 83] on icon at bounding box center [626, 80] width 6 height 7
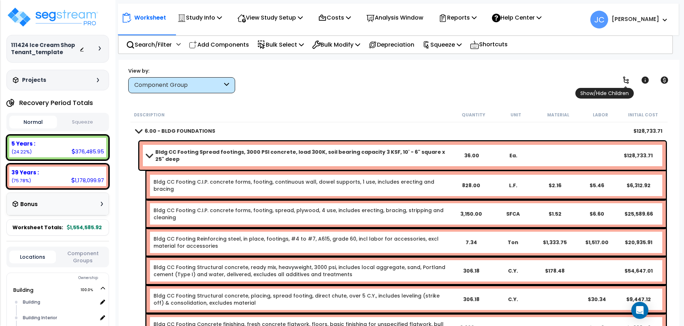
click at [626, 83] on icon at bounding box center [626, 80] width 6 height 7
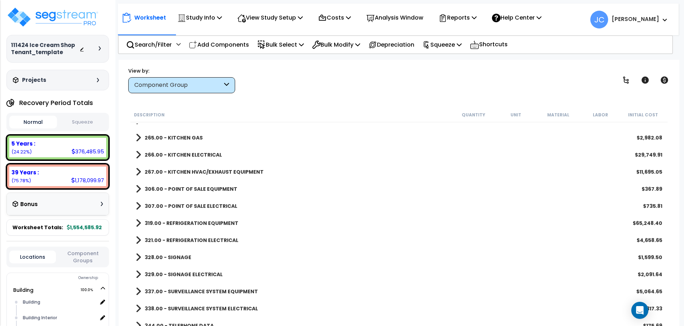
scroll to position [890, 0]
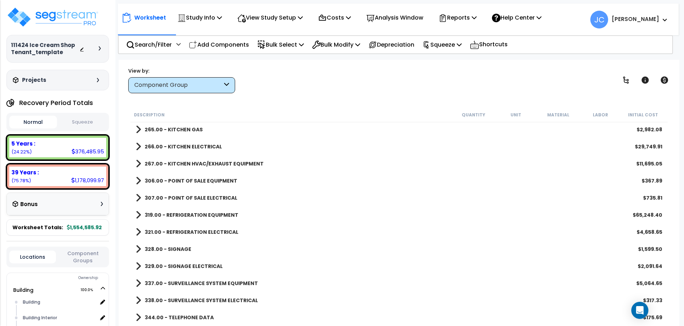
click at [211, 230] on b "321.00 - REFRIGERATION ELECTRICAL" at bounding box center [192, 232] width 94 height 7
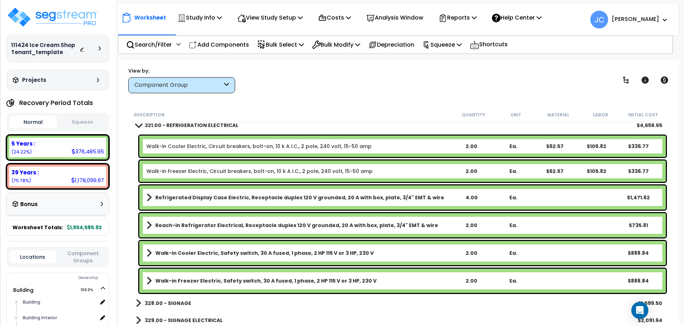
scroll to position [998, 0]
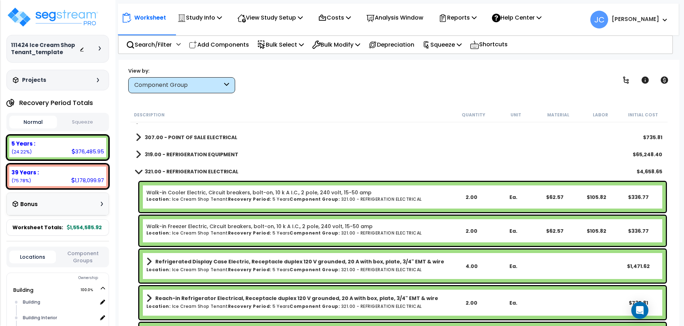
click at [202, 154] on b "319.00 - REFRIGERATION EQUIPMENT" at bounding box center [192, 154] width 94 height 7
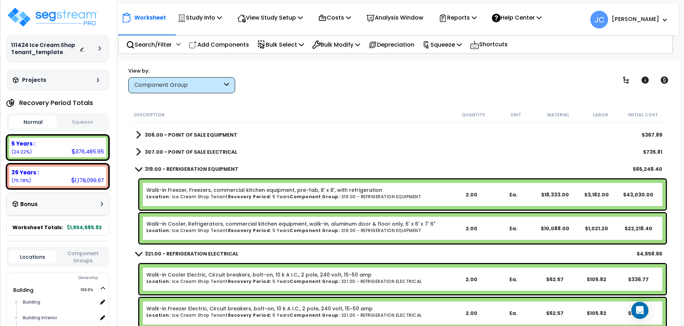
scroll to position [888, 0]
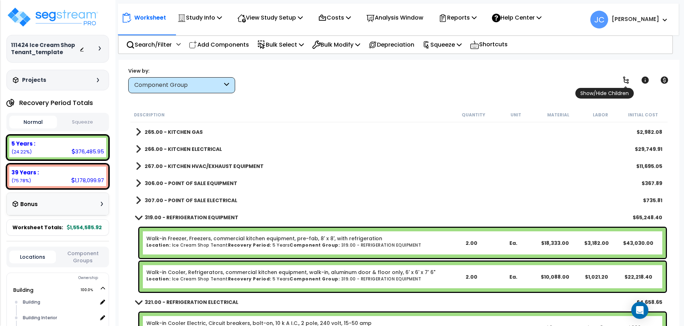
click at [628, 78] on icon at bounding box center [626, 80] width 9 height 9
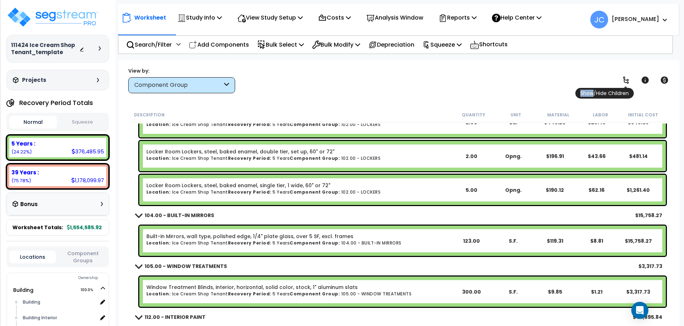
click at [628, 78] on icon at bounding box center [626, 80] width 9 height 9
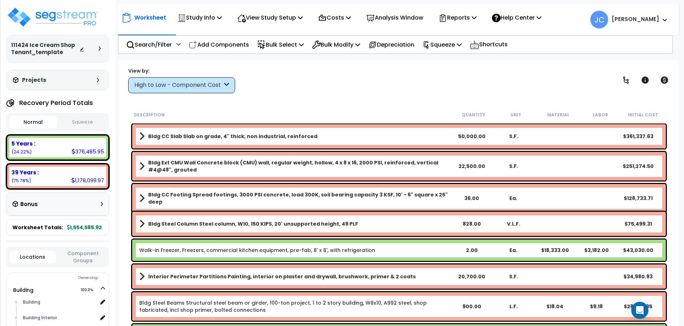
click at [218, 88] on div "High to Low - Component Cost" at bounding box center [178, 85] width 88 height 8
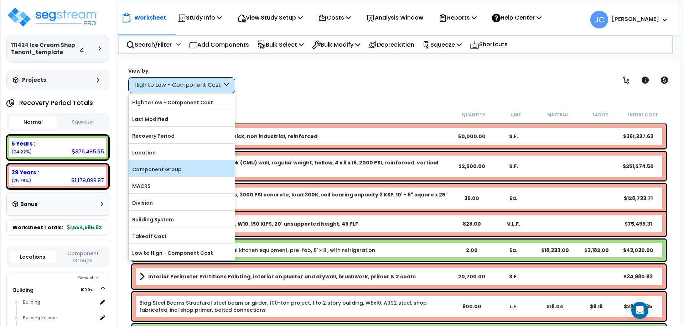
click at [207, 169] on label "Component Group" at bounding box center [182, 169] width 106 height 11
click at [0, 0] on input "Component Group" at bounding box center [0, 0] width 0 height 0
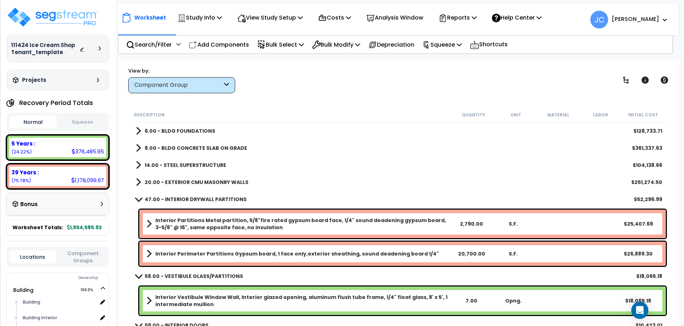
click at [228, 196] on b "47.00 - INTERIOR DRYWALL PARTITIONS" at bounding box center [196, 199] width 102 height 7
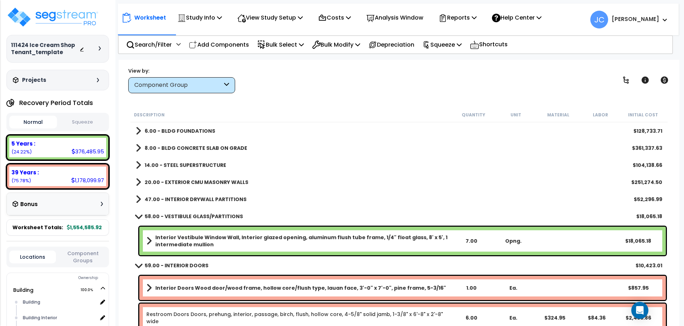
click at [207, 213] on b "58.00 - VESTIBULE GLASS/PARTITIONS" at bounding box center [194, 216] width 98 height 7
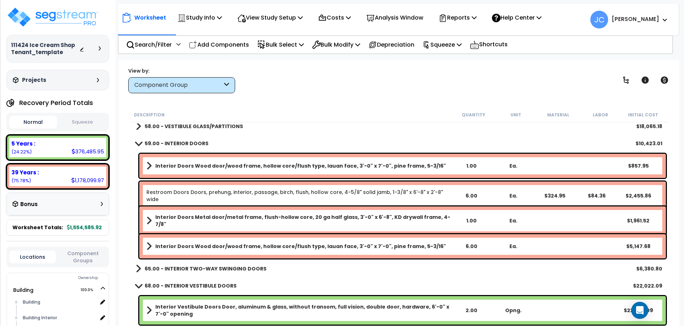
scroll to position [92, 0]
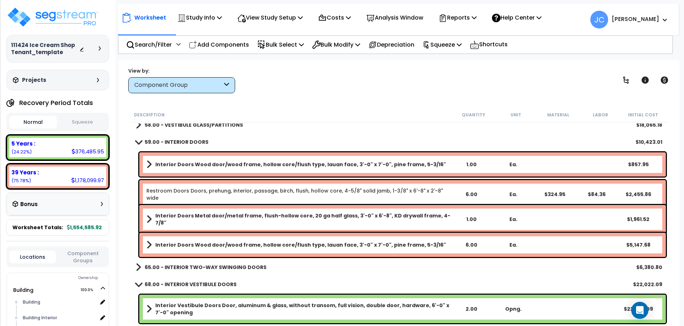
click at [461, 247] on div "6.00" at bounding box center [471, 244] width 41 height 7
click at [477, 248] on div "Interior Doors Wood door/wood frame, hollow core/flush type, lauan face, 3'-0" …" at bounding box center [402, 245] width 526 height 24
click at [422, 240] on link "Interior Doors Wood door/wood frame, hollow core/flush type, lauan face, 3'-0" …" at bounding box center [298, 245] width 304 height 10
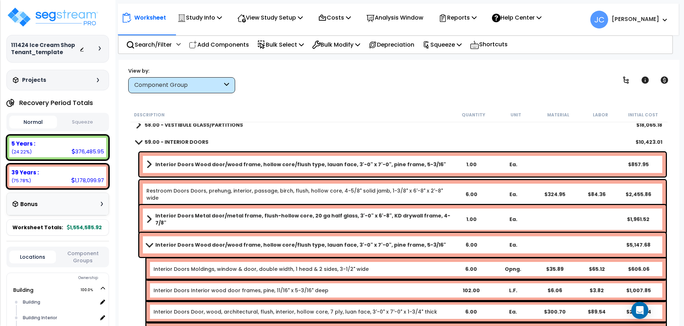
click at [394, 246] on b "Interior Doors Wood door/wood frame, hollow core/flush type, lauan face, 3'-0" …" at bounding box center [300, 244] width 291 height 7
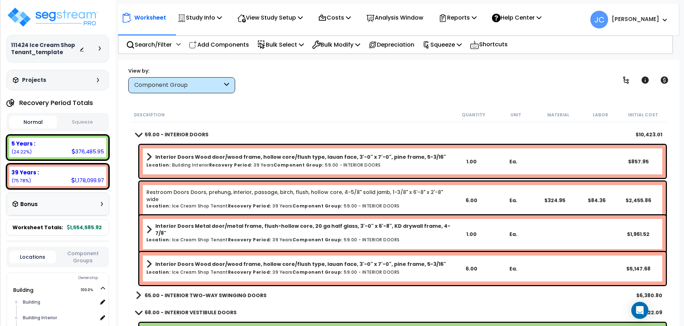
scroll to position [100, 0]
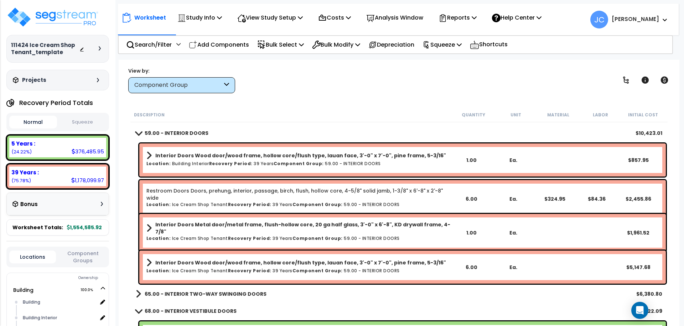
click at [332, 84] on div "View by: Component Group High to Low - Component Cost" at bounding box center [399, 80] width 546 height 26
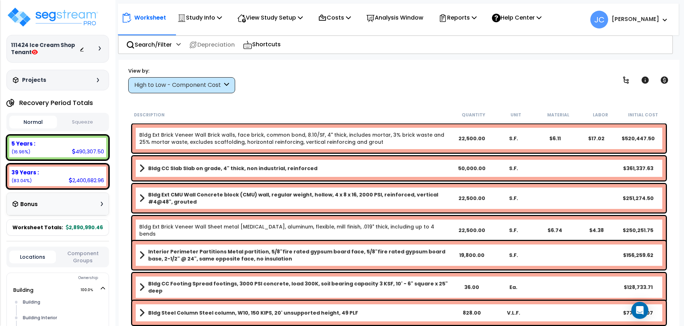
click at [193, 74] on div "View by: High to Low - Component Cost High to Low - Component Cost" at bounding box center [181, 80] width 107 height 26
click at [199, 87] on div "High to Low - Component Cost" at bounding box center [178, 85] width 88 height 8
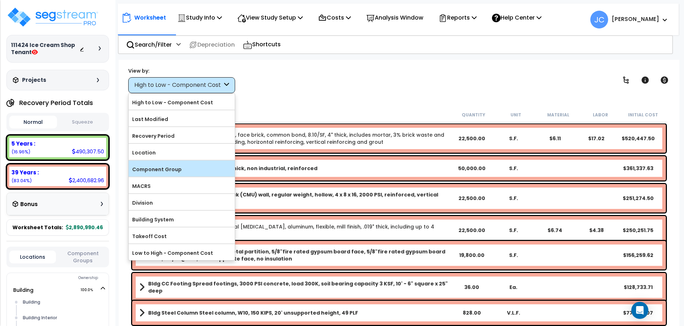
click at [192, 166] on label "Component Group" at bounding box center [182, 169] width 106 height 11
click at [0, 0] on input "Component Group" at bounding box center [0, 0] width 0 height 0
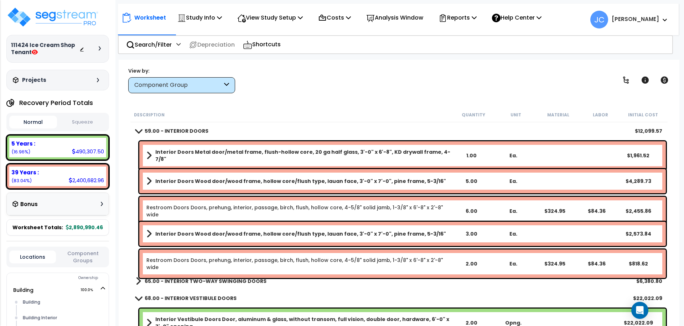
scroll to position [349, 0]
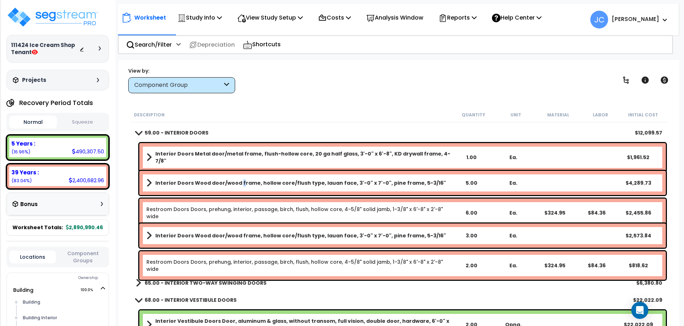
click at [237, 182] on b "Interior Doors Wood door/wood frame, hollow core/flush type, lauan face, 3'-0" …" at bounding box center [300, 183] width 291 height 7
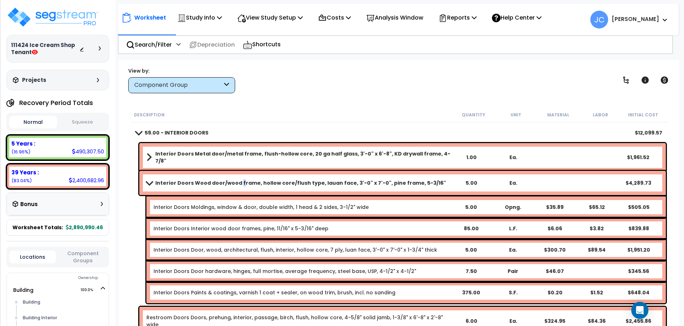
click at [237, 182] on b "Interior Doors Wood door/wood frame, hollow core/flush type, lauan face, 3'-0" …" at bounding box center [300, 183] width 291 height 7
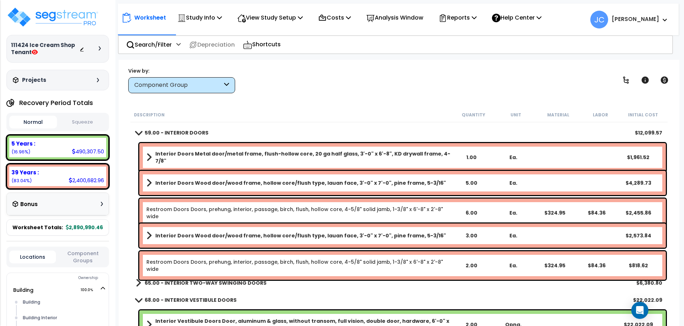
click at [257, 154] on b "Interior Doors Metal door/metal frame, flush-hollow core, 20 ga half glass, 3'-…" at bounding box center [302, 157] width 295 height 14
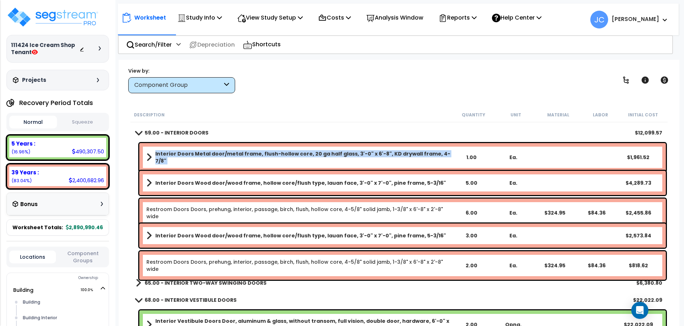
click at [257, 154] on b "Interior Doors Metal door/metal frame, flush-hollow core, 20 ga half glass, 3'-…" at bounding box center [302, 157] width 295 height 14
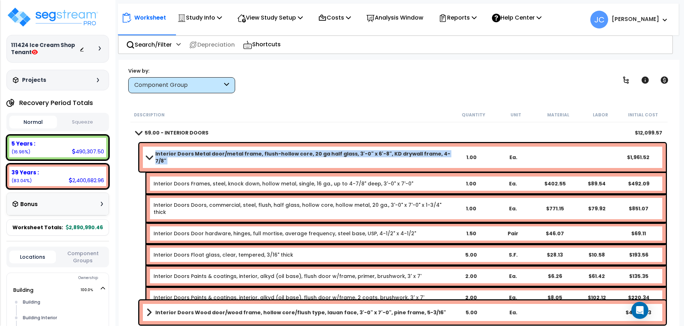
click at [257, 154] on b "Interior Doors Metal door/metal frame, flush-hollow core, 20 ga half glass, 3'-…" at bounding box center [302, 157] width 295 height 14
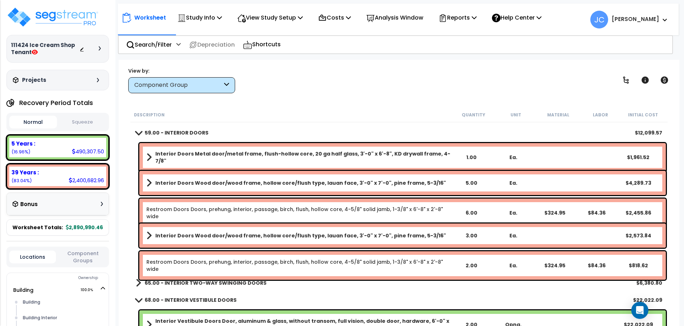
click at [256, 152] on b "Interior Doors Metal door/metal frame, flush-hollow core, 20 ga half glass, 3'-…" at bounding box center [302, 157] width 295 height 14
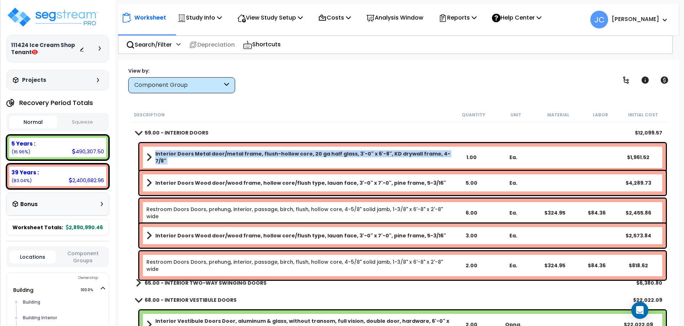
click at [256, 152] on b "Interior Doors Metal door/metal frame, flush-hollow core, 20 ga half glass, 3'-…" at bounding box center [302, 157] width 295 height 14
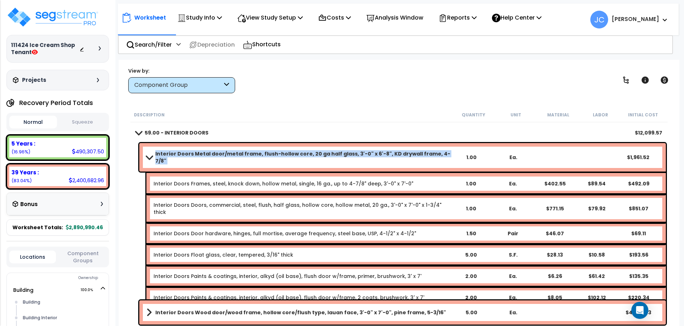
click at [256, 152] on b "Interior Doors Metal door/metal frame, flush-hollow core, 20 ga half glass, 3'-…" at bounding box center [302, 157] width 295 height 14
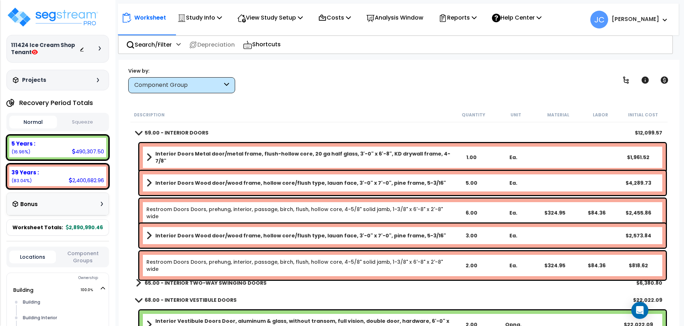
click at [232, 215] on div "Restroom Doors Doors, prehung, interior, passage, birch, flush, hollow core, 4-…" at bounding box center [402, 213] width 526 height 28
click at [232, 210] on link "Restroom Doors Doors, prehung, interior, passage, birch, flush, hollow core, 4-…" at bounding box center [298, 213] width 304 height 14
click at [232, 208] on link "Restroom Doors Doors, prehung, interior, passage, birch, flush, hollow core, 4-…" at bounding box center [298, 213] width 304 height 14
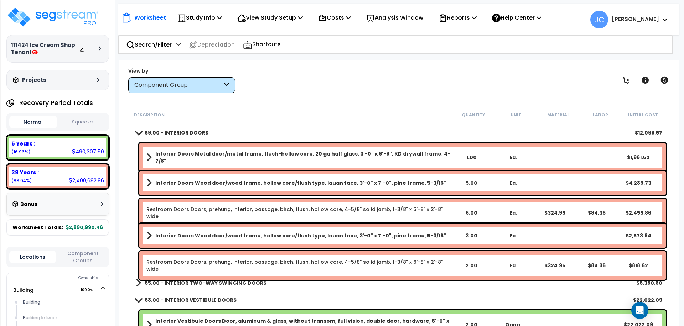
click at [273, 260] on link "Restroom Doors Doors, prehung, interior, passage, birch, flush, hollow core, 4-…" at bounding box center [298, 266] width 304 height 14
click at [243, 210] on link "Restroom Doors Doors, prehung, interior, passage, birch, flush, hollow core, 4-…" at bounding box center [298, 213] width 304 height 14
click at [243, 211] on link "Restroom Doors Doors, prehung, interior, passage, birch, flush, hollow core, 4-…" at bounding box center [298, 213] width 304 height 14
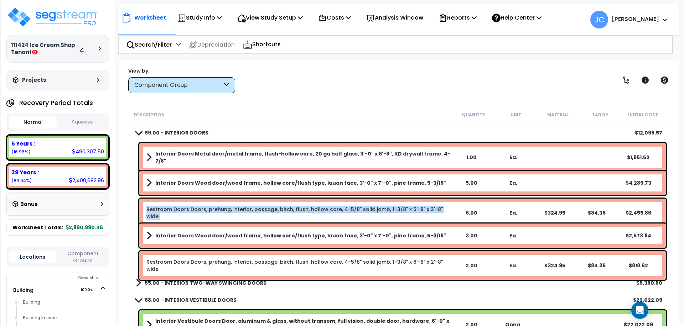
click at [243, 211] on link "Restroom Doors Doors, prehung, interior, passage, birch, flush, hollow core, 4-…" at bounding box center [298, 213] width 304 height 14
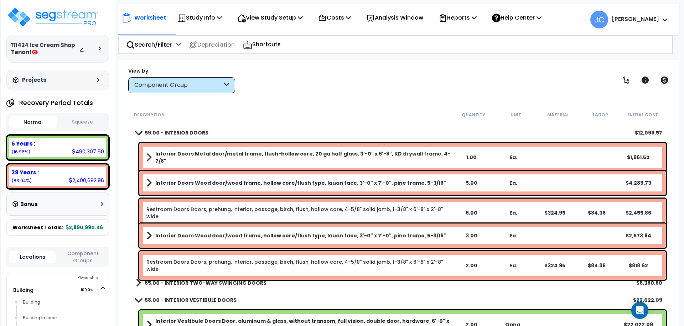
click at [243, 211] on link "Restroom Doors Doors, prehung, interior, passage, birch, flush, hollow core, 4-…" at bounding box center [298, 213] width 304 height 14
click at [253, 177] on div "Interior Doors Wood door/wood frame, hollow core/flush type, lauan face, 3'-0" …" at bounding box center [402, 183] width 526 height 24
click at [253, 178] on link "Interior Doors Wood door/wood frame, hollow core/flush type, lauan face, 3'-0" …" at bounding box center [298, 183] width 304 height 10
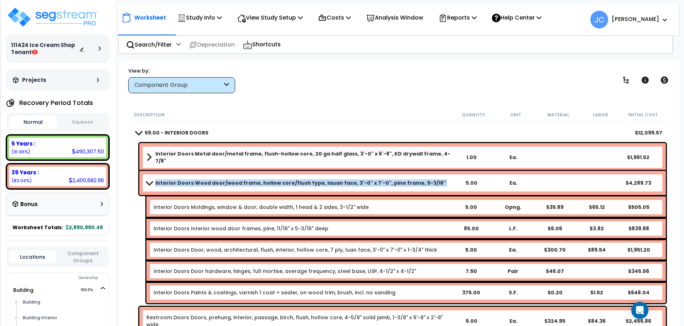
click at [253, 178] on link "Interior Doors Wood door/wood frame, hollow core/flush type, lauan face, 3'-0" …" at bounding box center [298, 183] width 304 height 10
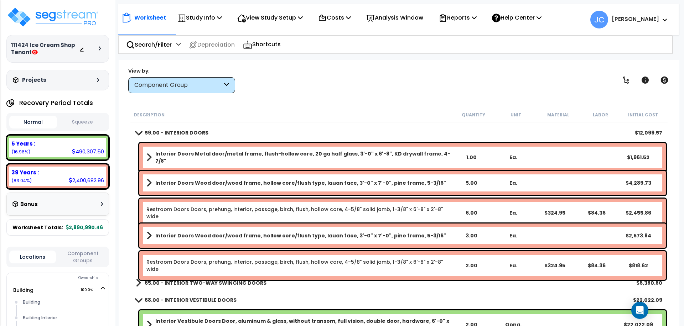
click at [251, 178] on link "Interior Doors Wood door/wood frame, hollow core/flush type, lauan face, 3'-0" …" at bounding box center [298, 183] width 304 height 10
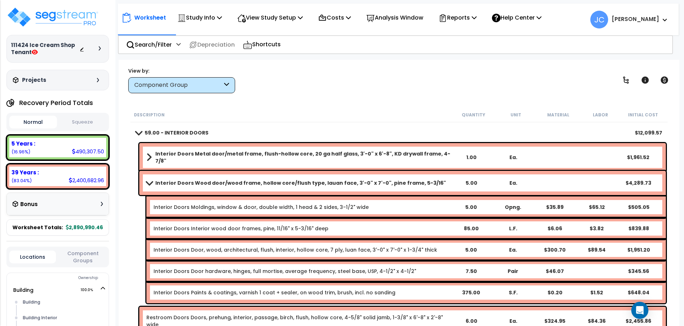
click at [251, 179] on link "Interior Doors Wood door/wood frame, hollow core/flush type, lauan face, 3'-0" …" at bounding box center [298, 183] width 304 height 10
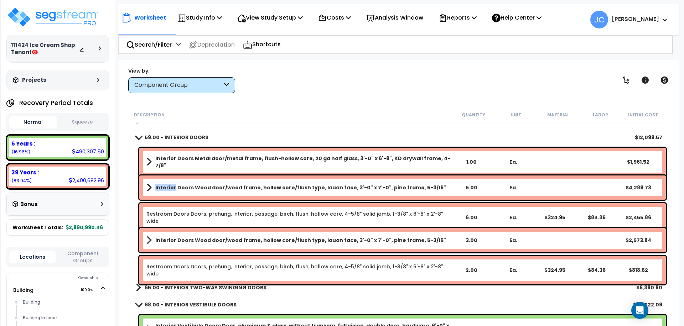
scroll to position [347, 0]
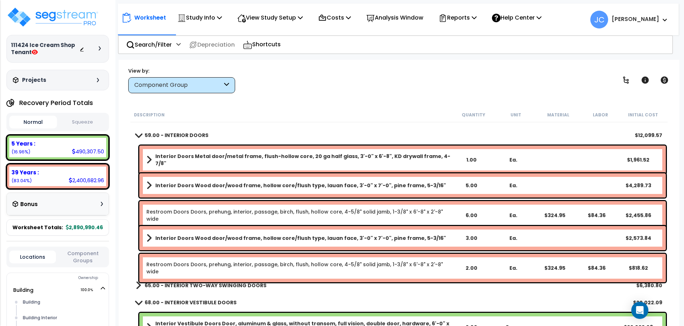
click at [332, 101] on div "Worksheet Study Info Study Setup Add Property Unit Template study Clone study JC" at bounding box center [399, 223] width 561 height 326
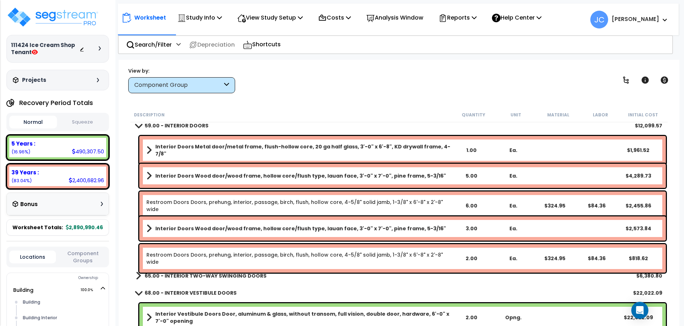
scroll to position [357, 0]
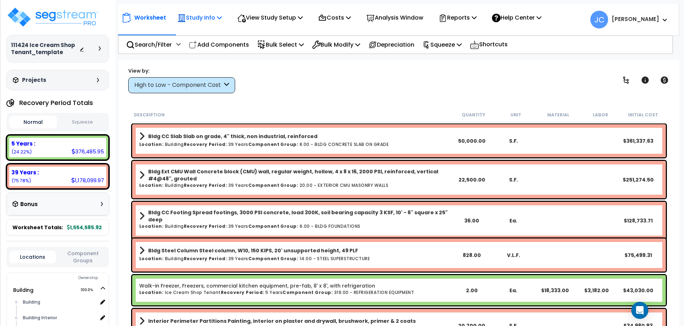
click at [213, 21] on p "Study Info" at bounding box center [199, 18] width 45 height 10
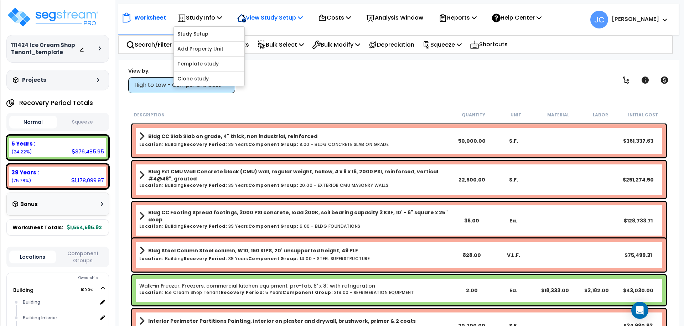
click at [280, 23] on div "View Study Setup" at bounding box center [270, 17] width 66 height 17
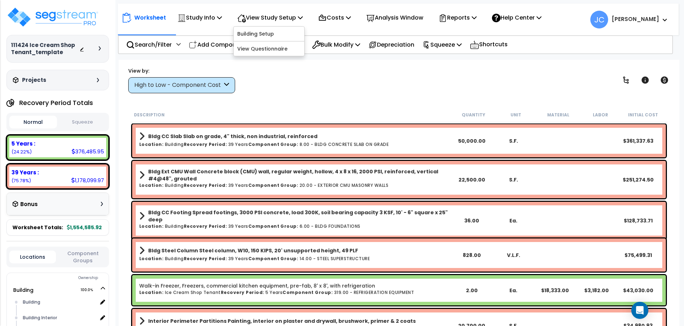
click at [207, 91] on div "High to Low - Component Cost" at bounding box center [181, 85] width 107 height 16
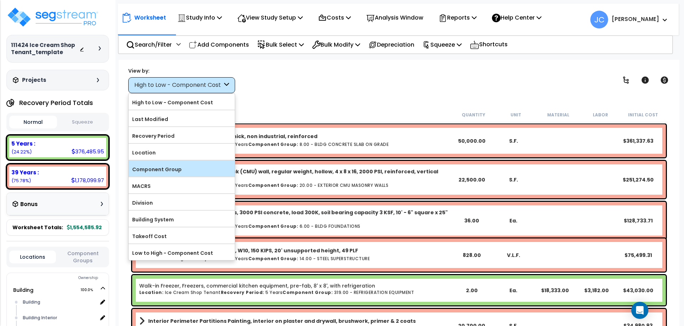
click at [183, 175] on div "Component Group" at bounding box center [182, 169] width 106 height 16
click at [193, 172] on label "Component Group" at bounding box center [182, 169] width 106 height 11
click at [0, 0] on input "Component Group" at bounding box center [0, 0] width 0 height 0
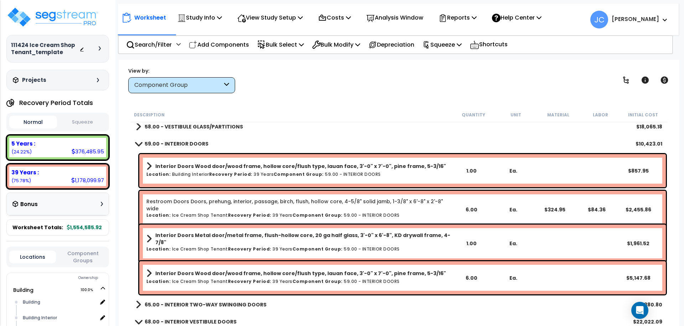
scroll to position [93, 0]
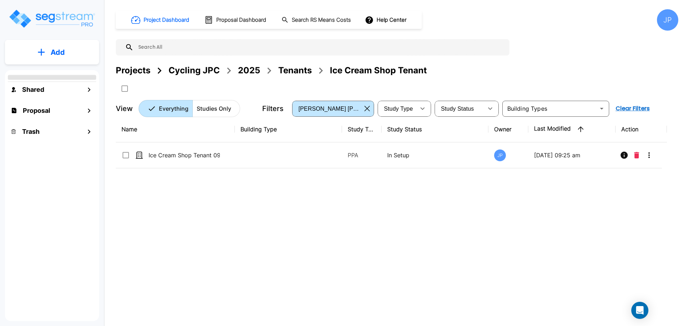
click at [82, 49] on button "Add" at bounding box center [52, 52] width 94 height 21
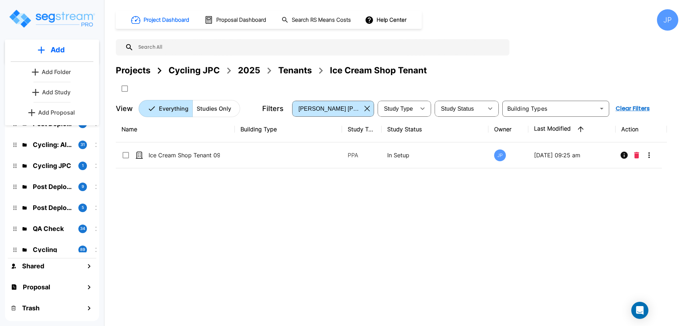
click at [66, 90] on p "Add Study" at bounding box center [56, 92] width 28 height 9
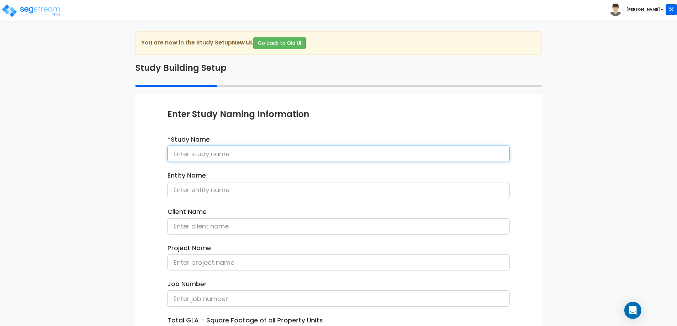
click at [286, 152] on input at bounding box center [338, 154] width 342 height 16
type input "C"
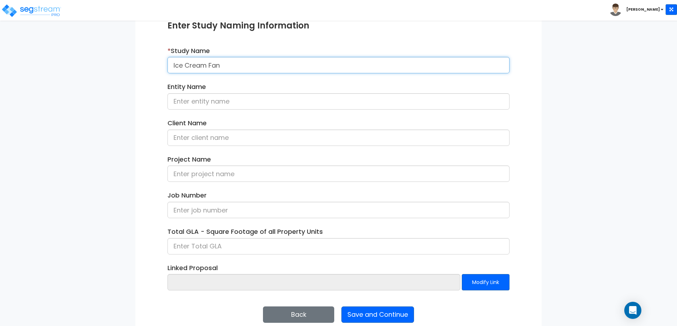
scroll to position [90, 0]
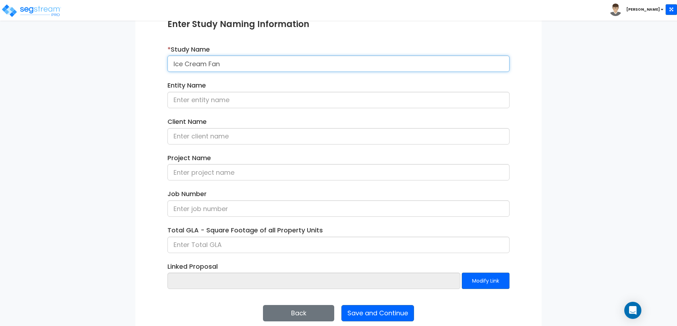
type input "Ice Cream Fan"
click at [377, 305] on div "Back Save and Continue Next Submit Save & Go to Dashboard Save & Continue" at bounding box center [338, 313] width 342 height 16
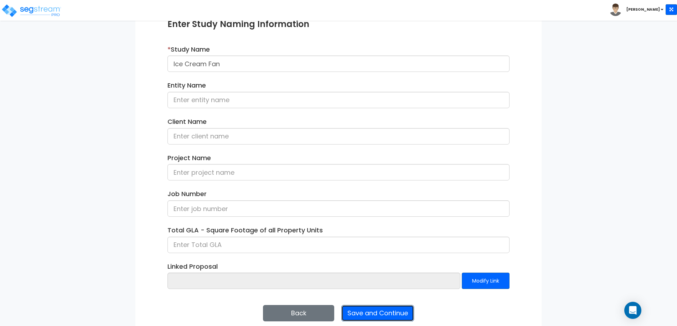
click at [374, 312] on button "Save and Continue" at bounding box center [377, 313] width 73 height 16
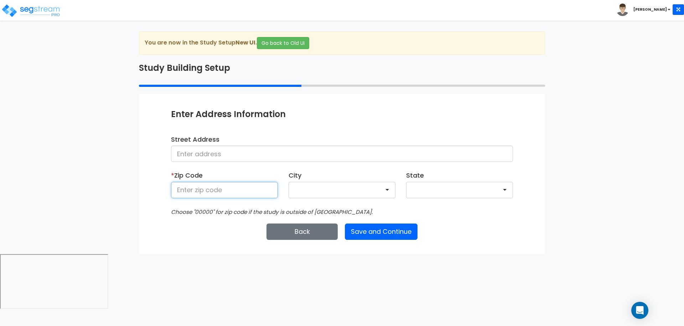
click at [219, 186] on input at bounding box center [224, 190] width 107 height 16
type input "00000"
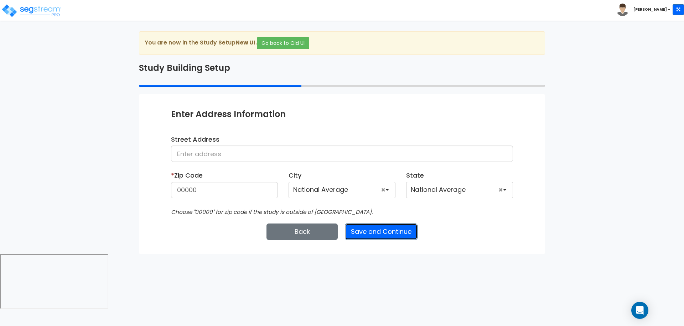
click at [373, 230] on button "Save and Continue" at bounding box center [381, 232] width 73 height 16
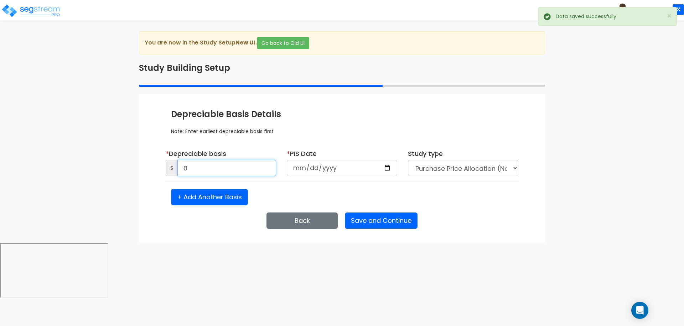
click at [242, 164] on input "0" at bounding box center [226, 168] width 99 height 16
type input "50,000"
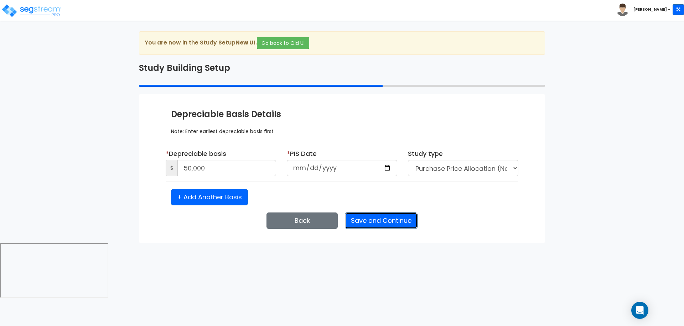
click at [367, 224] on button "Save and Continue" at bounding box center [381, 221] width 73 height 16
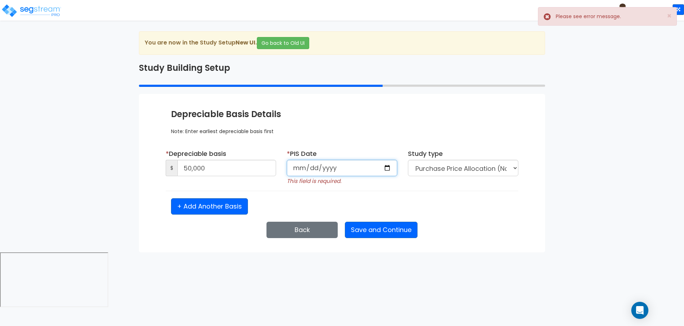
click at [297, 166] on input "date" at bounding box center [342, 168] width 110 height 16
type input "[DATE]"
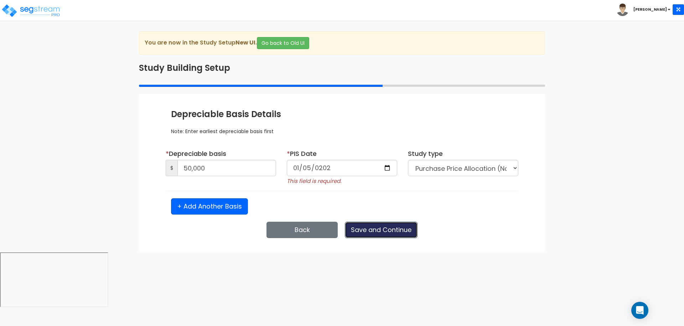
click at [380, 222] on button "Save and Continue" at bounding box center [381, 230] width 73 height 16
select select "2025"
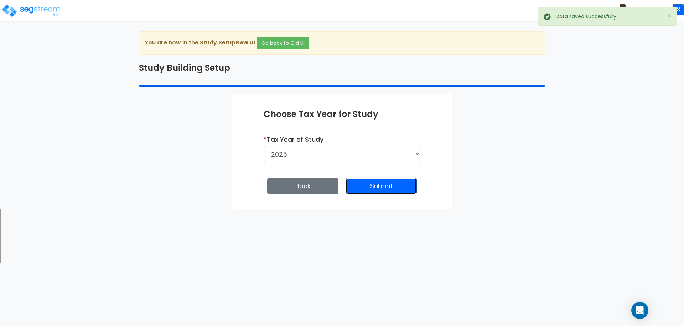
click at [375, 184] on button "Submit" at bounding box center [381, 186] width 71 height 16
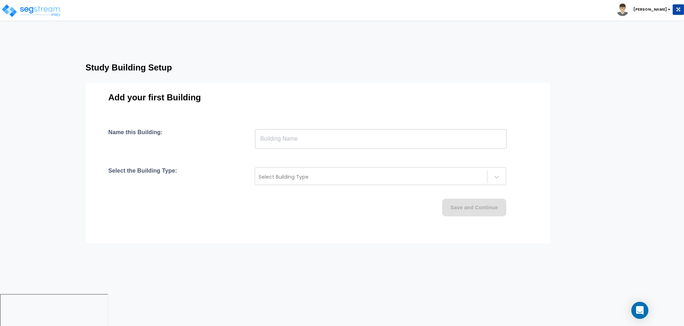
click at [334, 140] on input "text" at bounding box center [380, 139] width 251 height 20
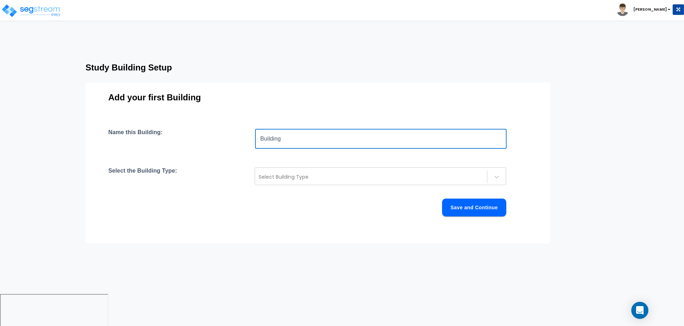
type input "Building"
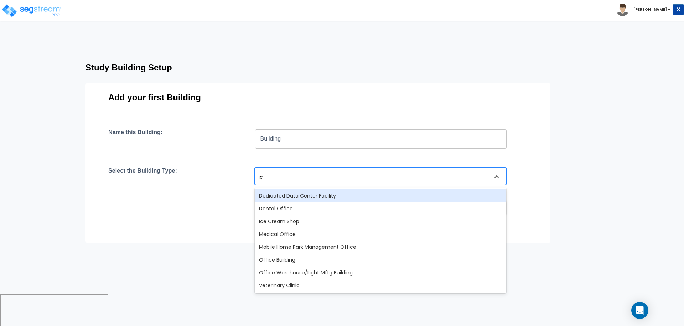
type input "ice"
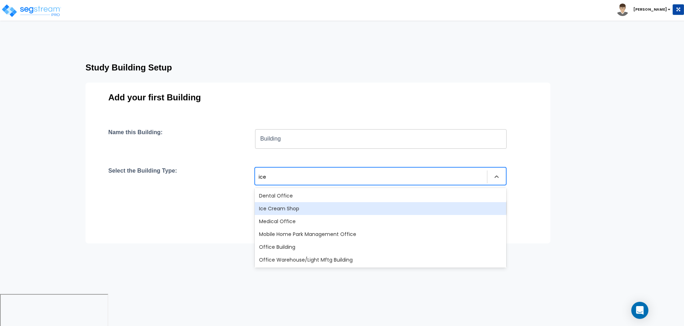
click at [337, 205] on div "Ice Cream Shop" at bounding box center [380, 208] width 251 height 13
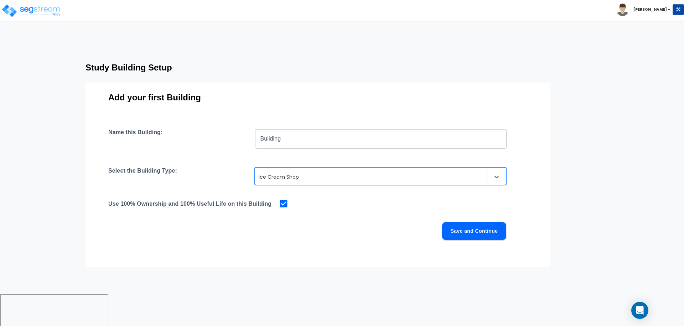
click at [483, 230] on button "Save and Continue" at bounding box center [474, 231] width 64 height 18
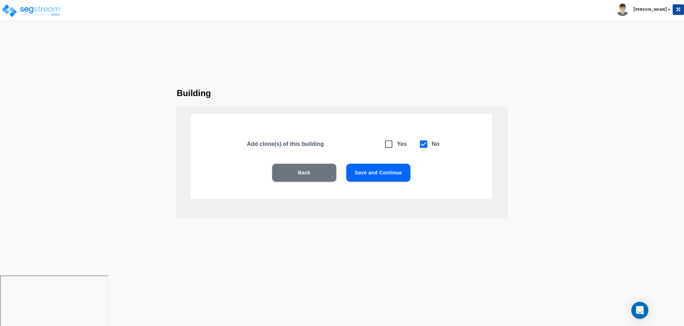
click at [380, 163] on div "Add clone(s) of this building Yes No Back Save and Continue" at bounding box center [341, 156] width 301 height 85
click at [383, 166] on button "Save and Continue" at bounding box center [378, 173] width 64 height 18
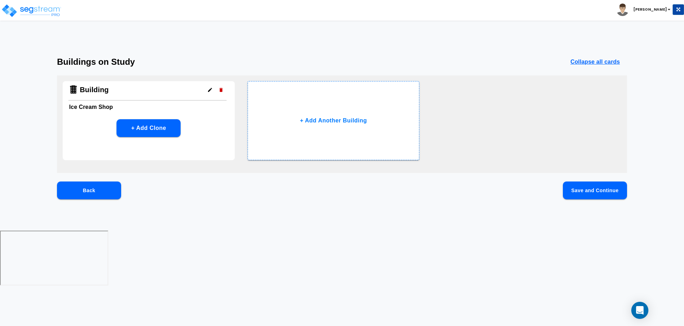
click at [556, 189] on div "Back Save and Continue" at bounding box center [342, 202] width 570 height 41
click at [580, 189] on button "Save and Continue" at bounding box center [595, 191] width 64 height 18
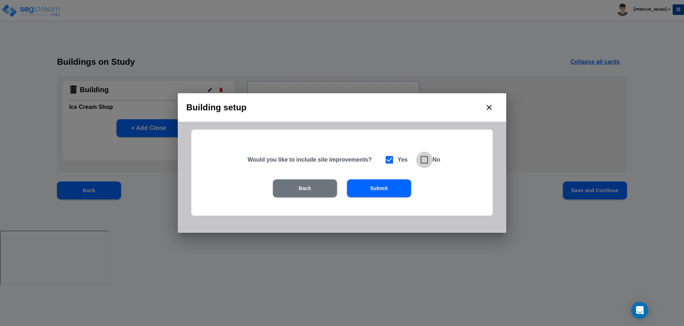
click at [422, 160] on icon at bounding box center [424, 160] width 10 height 10
checkbox input "false"
checkbox input "true"
click at [385, 185] on button "Submit" at bounding box center [379, 189] width 64 height 18
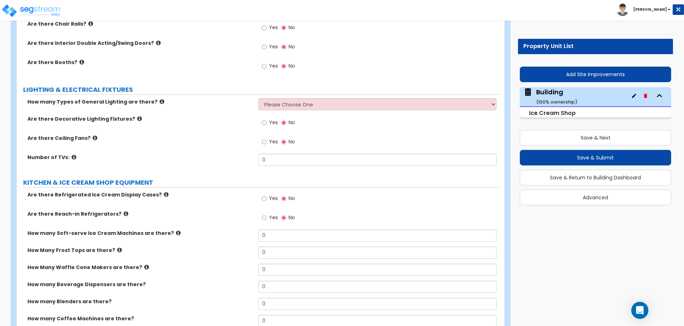
scroll to position [1023, 0]
click at [271, 140] on span "Yes" at bounding box center [273, 141] width 9 height 7
click at [266, 140] on input "Yes" at bounding box center [264, 142] width 5 height 8
radio input "true"
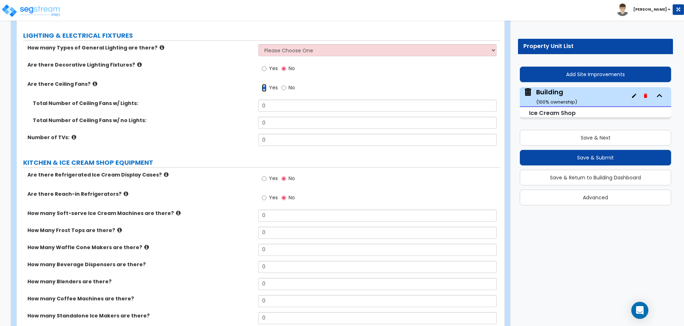
scroll to position [1078, 0]
click at [21, 4] on img at bounding box center [31, 11] width 61 height 14
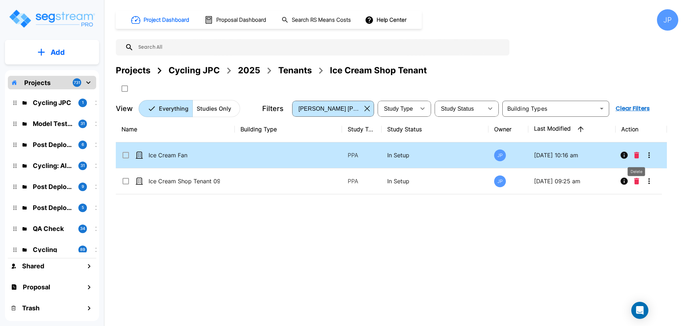
click at [638, 155] on icon "Delete" at bounding box center [636, 155] width 5 height 6
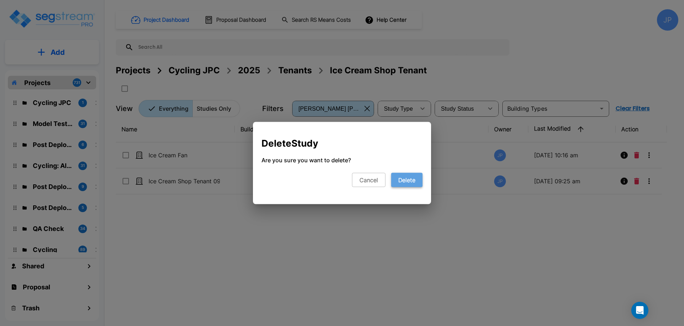
click at [401, 183] on button "Delete" at bounding box center [406, 180] width 31 height 14
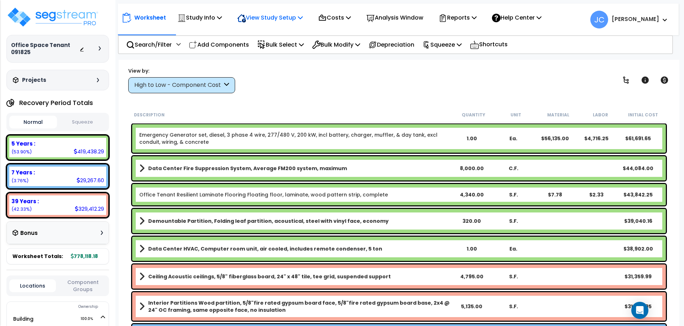
click at [266, 21] on p "View Study Setup" at bounding box center [270, 18] width 66 height 10
click at [270, 48] on link "View Questionnaire" at bounding box center [269, 49] width 71 height 14
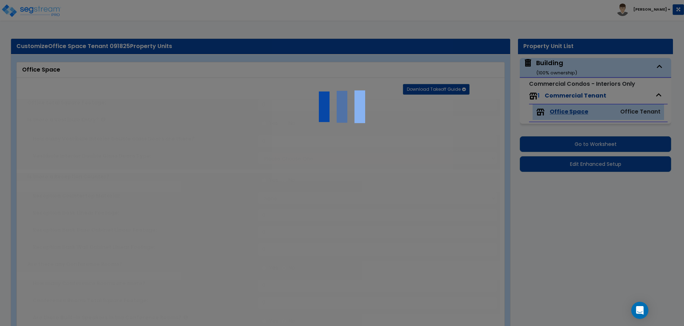
type input "7000"
radio input "true"
type input "2"
select select "2"
radio input "true"
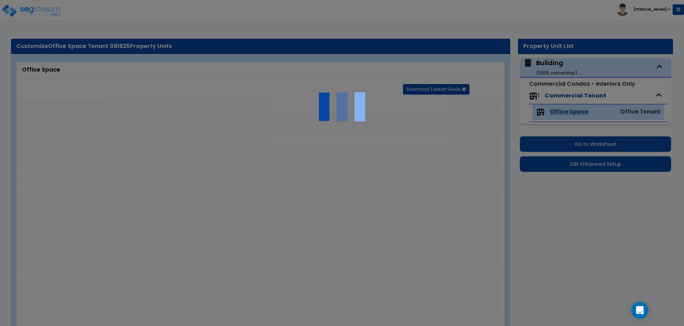
select select "2"
type input "9"
type input "12"
type input "6"
radio input "true"
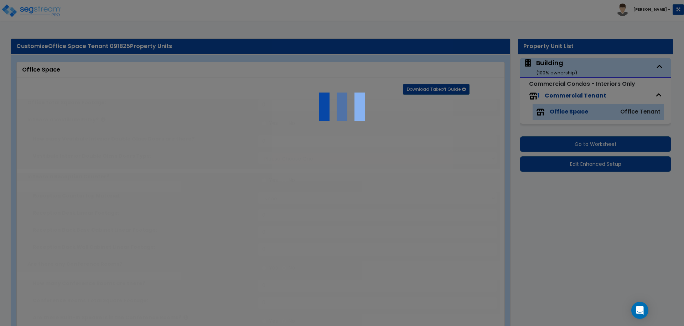
type input "1"
type input "750"
radio input "true"
select select "1"
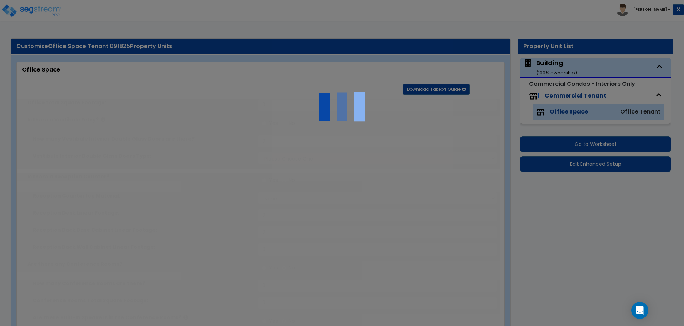
type input "2000"
radio input "true"
type input "80"
select select "2"
radio input "true"
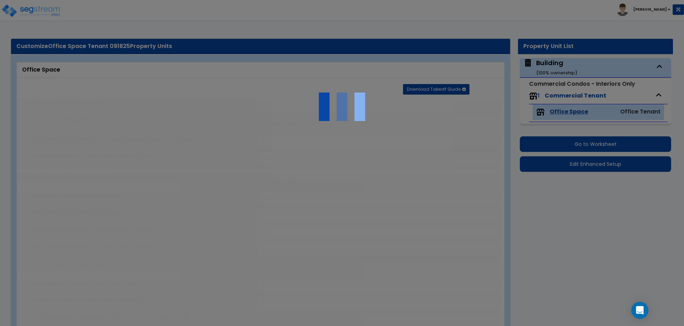
radio input "true"
select select "1"
type input "6"
radio input "true"
type input "54"
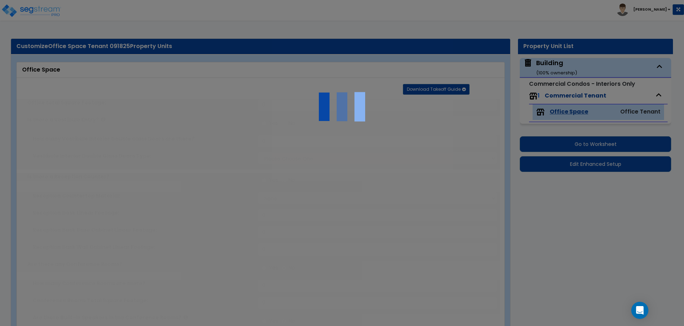
type input "36"
select select "2"
select select "3"
type input "70"
select select "9"
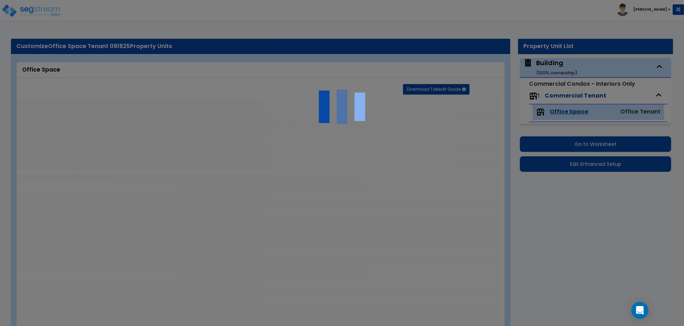
select select "2"
select select "1"
type input "70"
select select "3"
radio input "true"
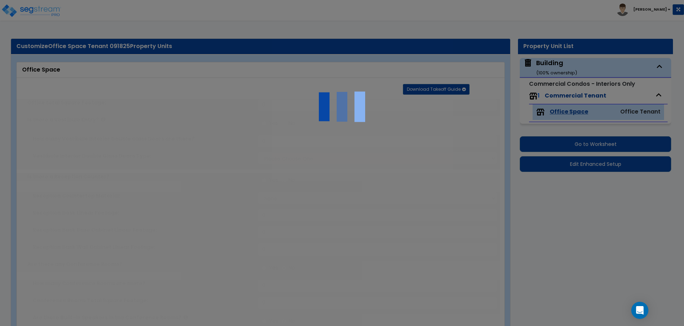
type input "200"
radio input "true"
select select "1"
radio input "true"
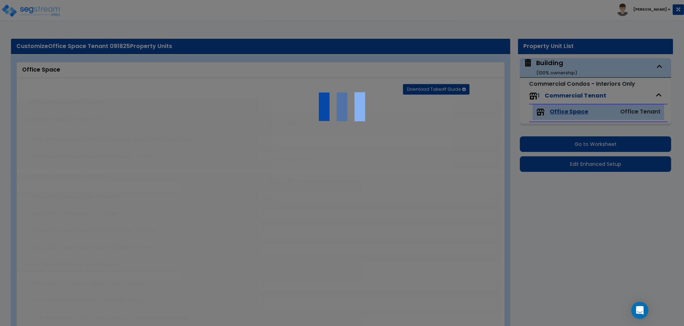
select select "1"
radio input "true"
type input "150"
radio input "true"
select select "5"
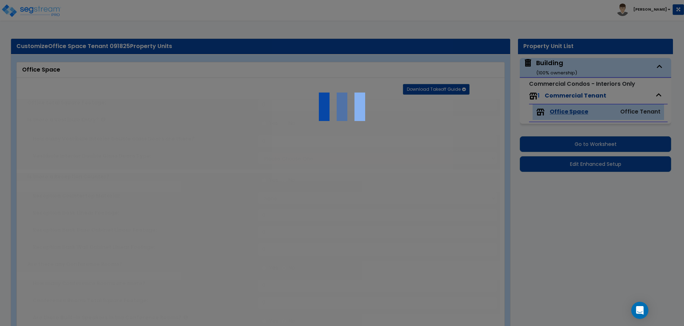
type input "100"
radio input "true"
type input "640"
radio input "true"
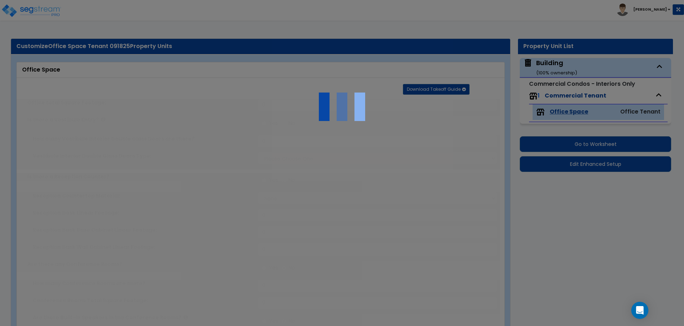
type input "80"
radio input "true"
type input "40"
radio input "true"
select select "4"
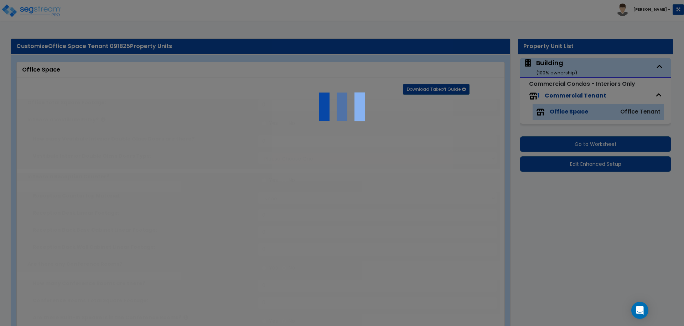
type input "640"
radio input "true"
select select "2"
radio input "true"
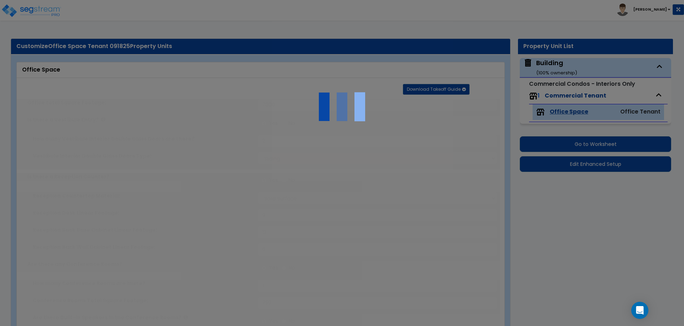
radio input "true"
select select "2"
type input "150"
radio input "true"
type input "10"
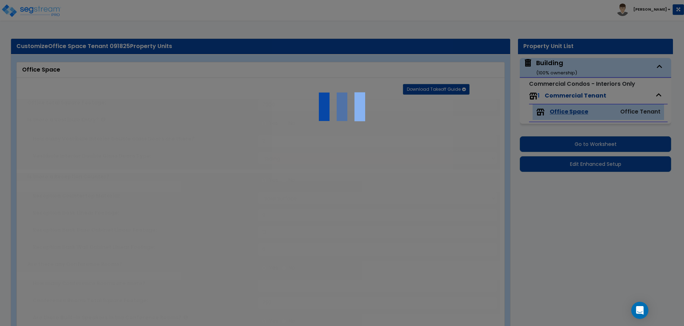
radio input "true"
type input "2"
radio input "true"
type input "30"
type input "24"
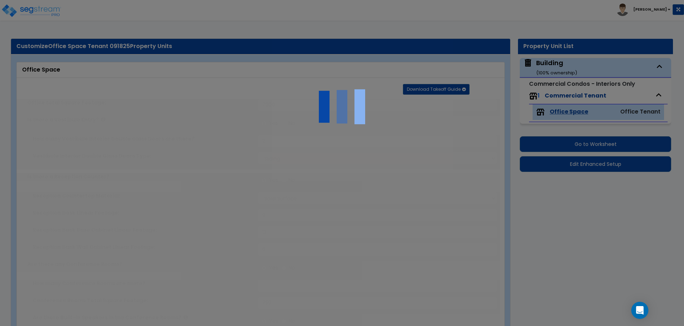
radio input "true"
type input "36"
select select "2"
type input "70"
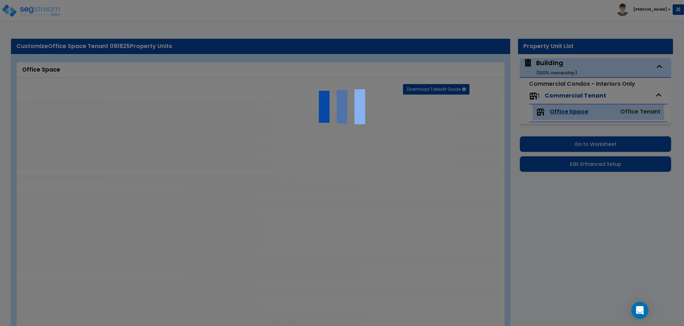
select select "5"
radio input "true"
type input "40"
type input "3"
type input "8"
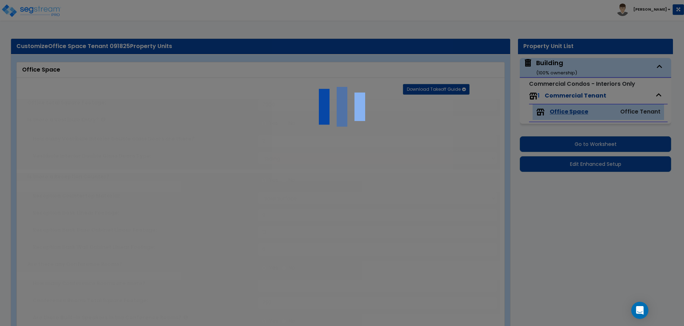
type input "1"
radio input "true"
type input "3"
radio input "true"
type input "4"
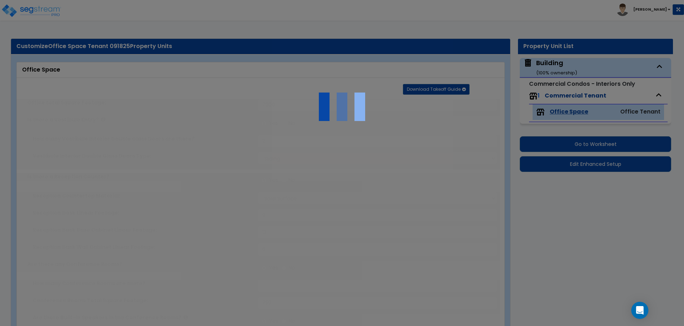
type input "2"
radio input "true"
type input "3"
select select "2"
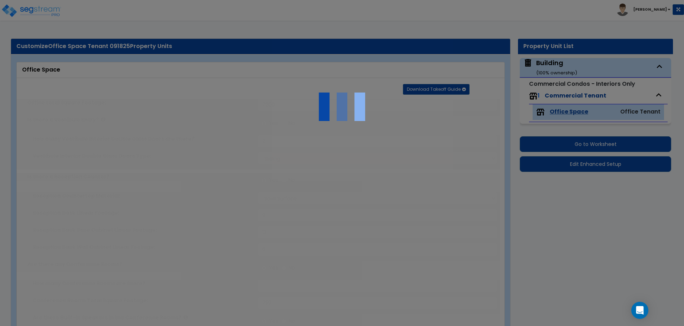
select select "1"
radio input "true"
type input "3"
radio input "true"
type input "2"
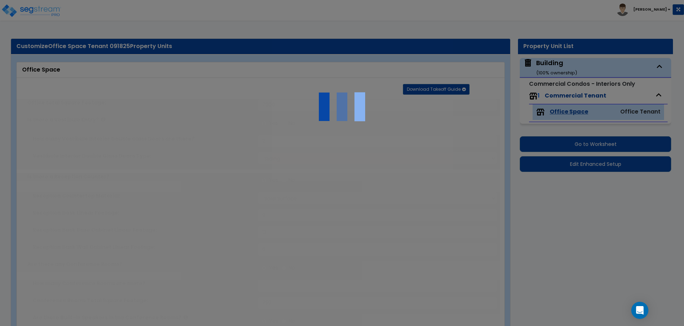
type input "8"
type input "3"
type input "4"
select select "1"
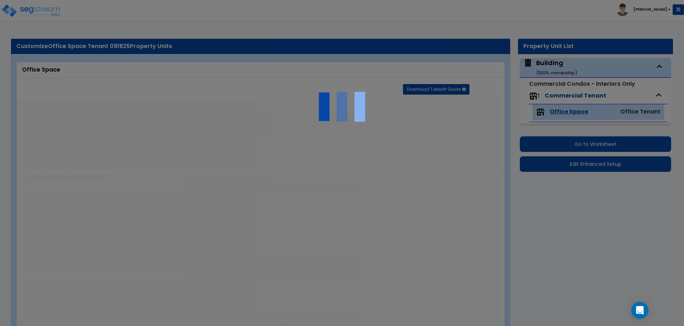
radio input "true"
select select "2"
type input "3"
radio input "true"
type input "5"
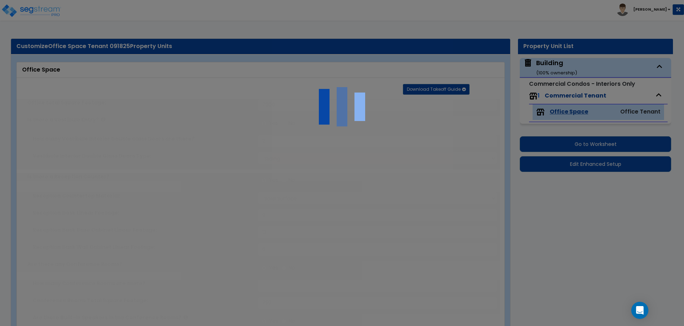
radio input "true"
type input "1"
type input "200"
select select "7"
type input "9"
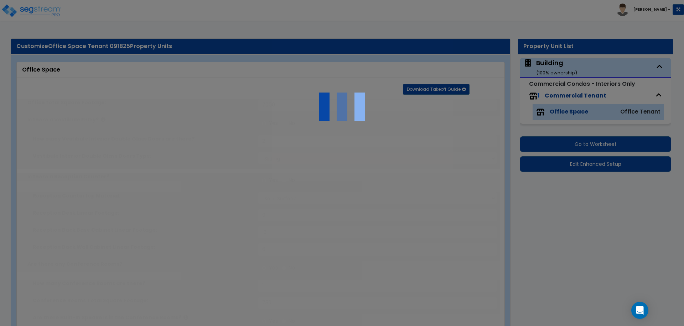
type input "6"
radio input "true"
type input "18"
type input "1"
select select "1"
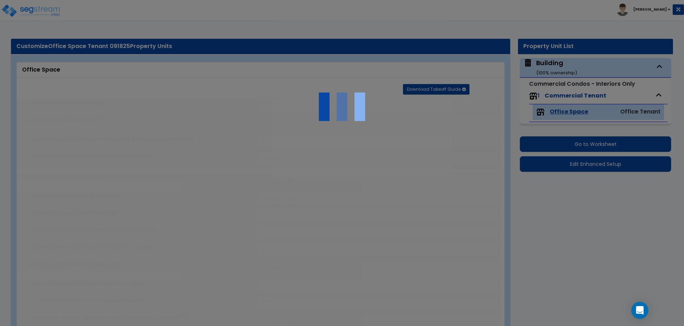
select select "1"
radio input "true"
type input "1"
radio input "true"
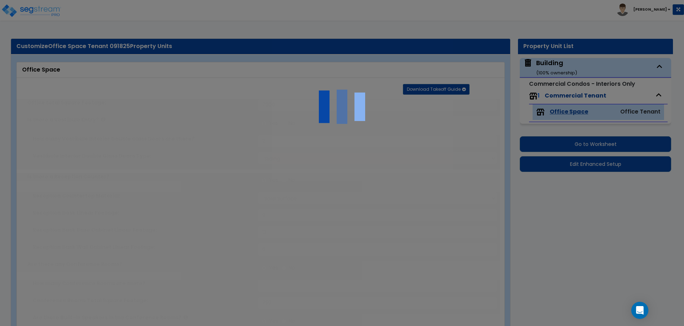
type input "1"
radio input "true"
type input "1"
radio input "true"
type input "1"
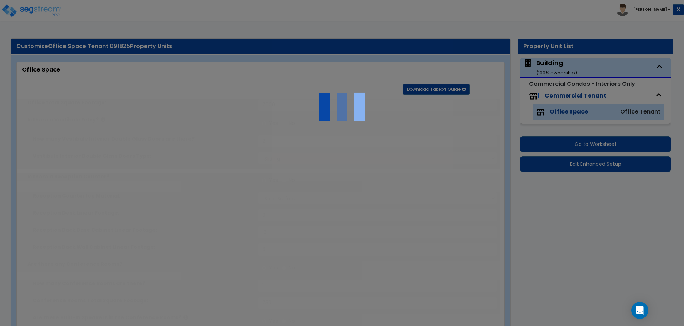
radio input "true"
type input "750"
type input "10"
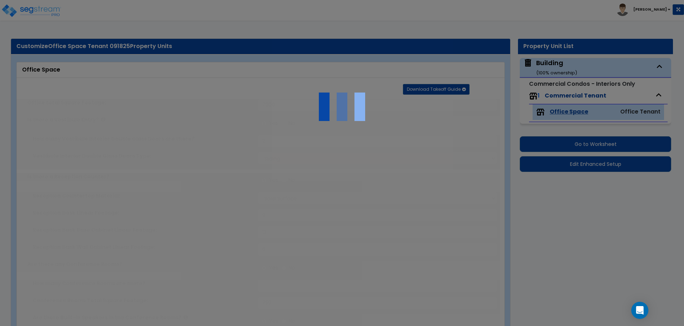
type input "6"
radio input "true"
select select "1"
select select "2"
radio input "true"
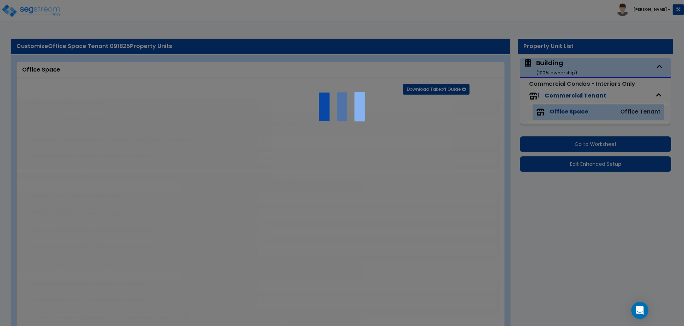
select select "3"
radio input "true"
type input "1000"
radio input "true"
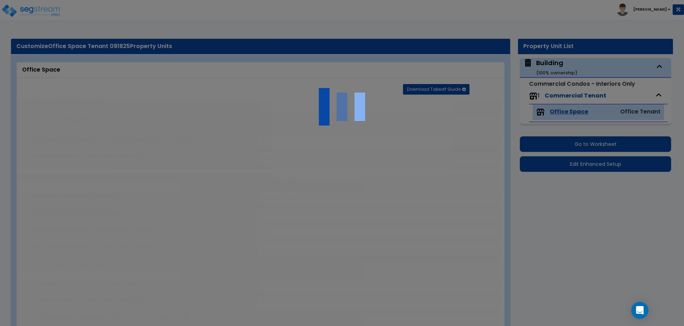
type input "10"
select select "4"
radio input "true"
type input "1"
select select "1"
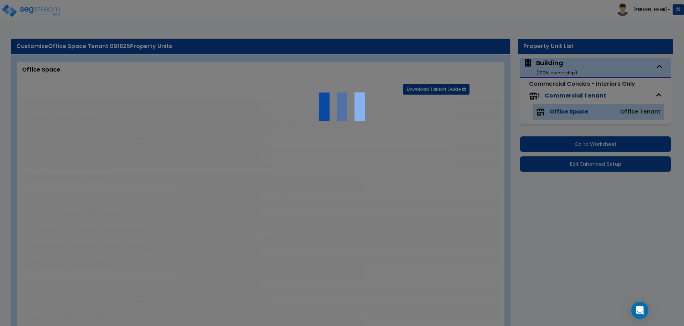
select select "1"
select select "4"
select select "1"
radio input "true"
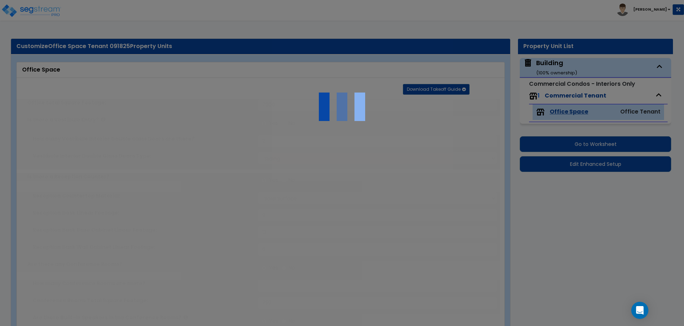
select select "2"
radio input "true"
select select "2"
select select "1"
select select "8"
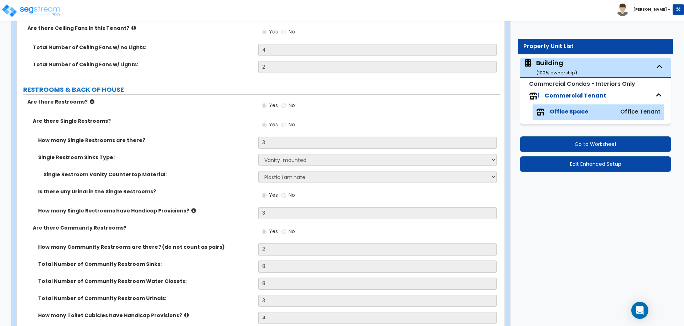
scroll to position [1740, 0]
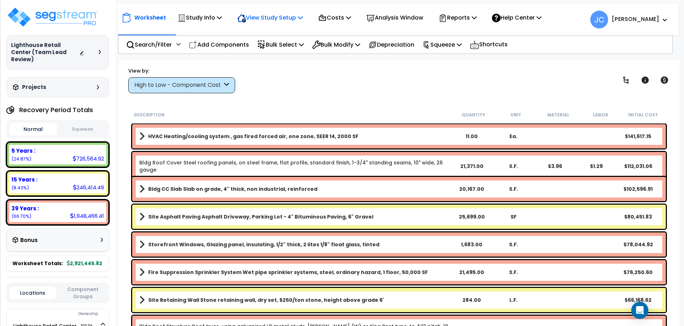
click at [265, 19] on p "View Study Setup" at bounding box center [270, 18] width 66 height 10
click at [268, 44] on link "View Questionnaire" at bounding box center [269, 49] width 71 height 14
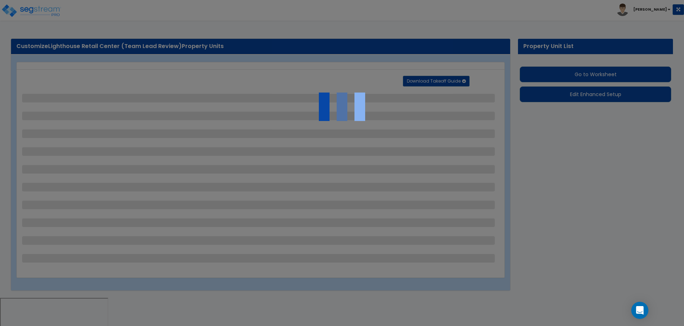
select select "2"
select select "1"
select select "2"
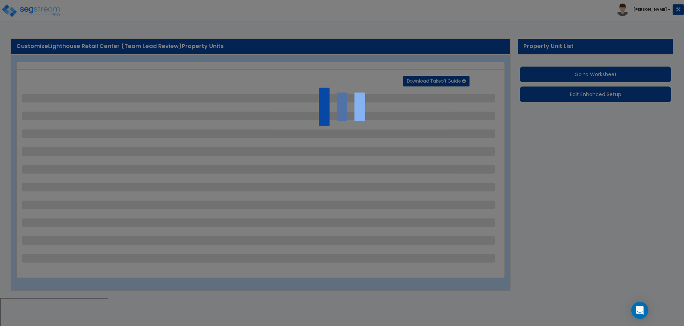
select select "1"
select select "2"
select select "1"
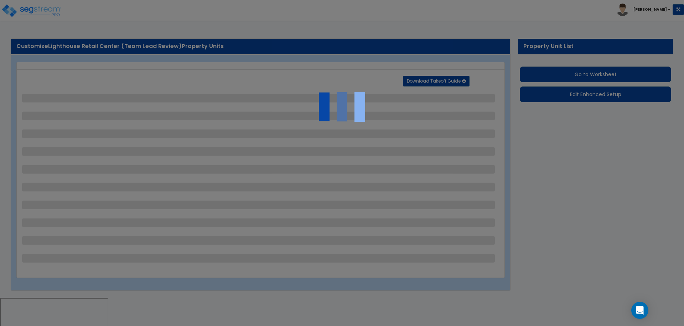
select select "1"
select select "2"
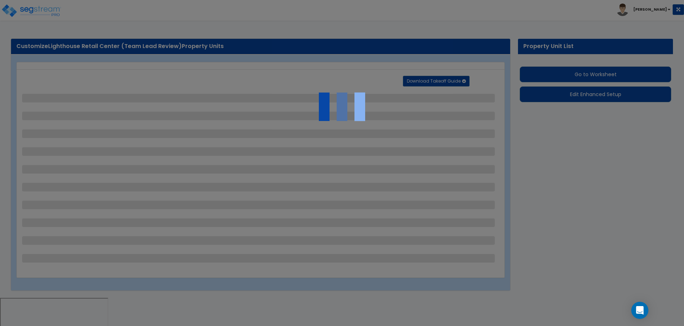
select select "1"
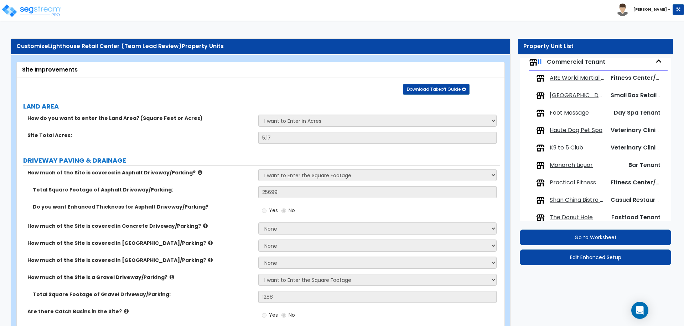
scroll to position [117, 0]
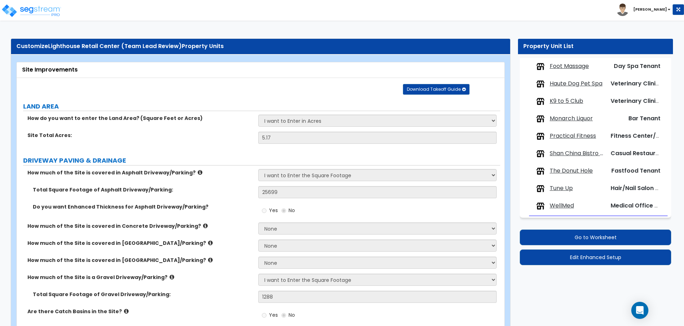
click at [615, 174] on span "Fastfood Tenant" at bounding box center [635, 171] width 49 height 8
click at [576, 165] on div "The Donut Hole Fastfood Tenant" at bounding box center [597, 171] width 131 height 16
click at [581, 171] on span "The Donut Hole" at bounding box center [571, 171] width 43 height 8
select select "4"
select select "8"
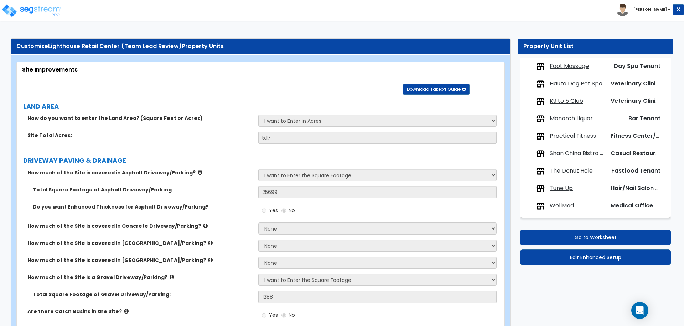
select select "5"
select select "1"
select select "2"
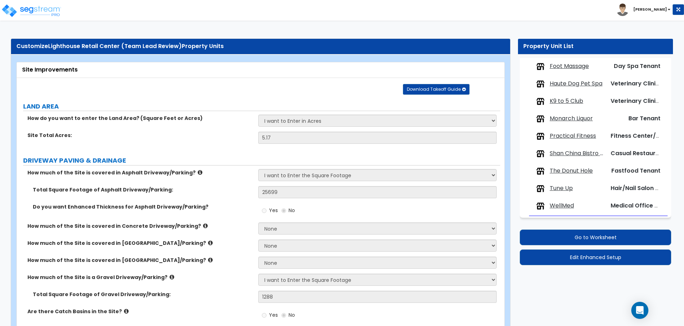
select select "3"
select select "1"
select select "2"
select select "8"
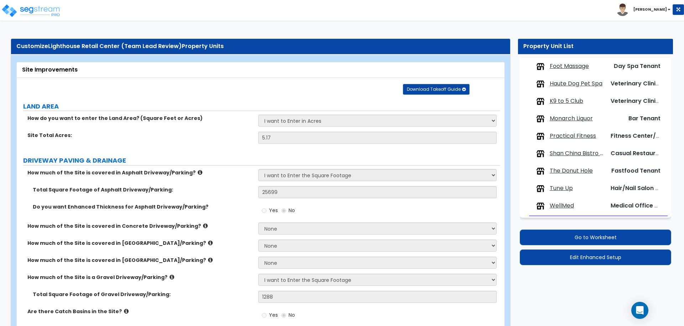
select select "1"
select select "3"
select select "4"
select select "1"
select select "6"
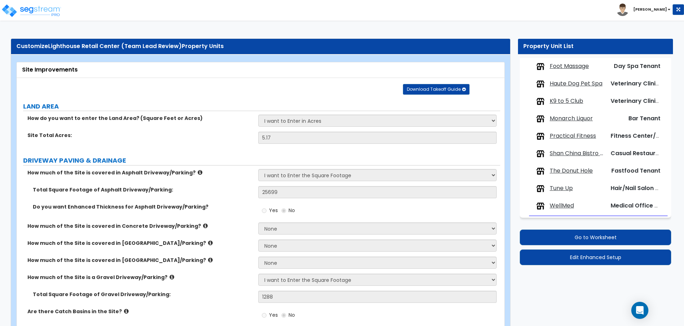
select select "1"
select select "3"
select select "2"
select select "5"
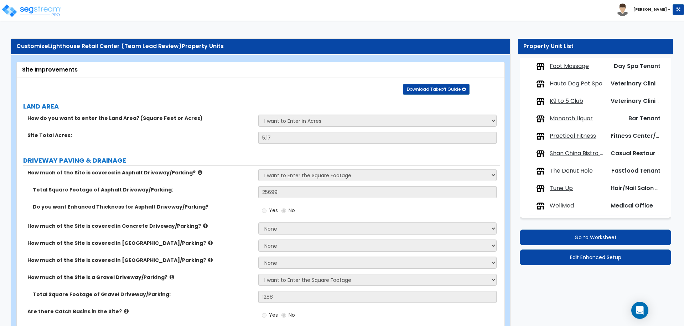
select select "4"
select select "1"
select select "4"
select select "1"
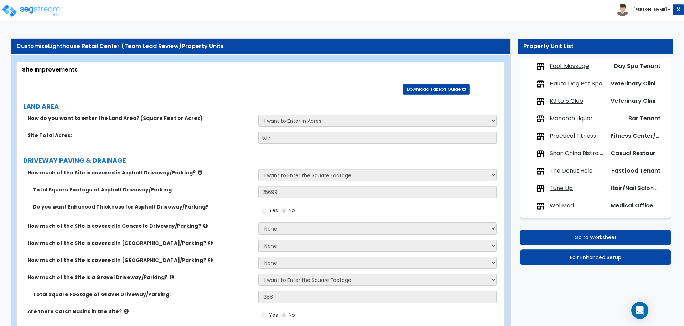
select select "2"
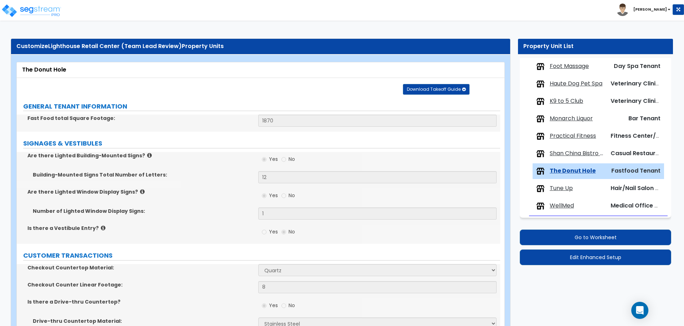
click at [561, 191] on span "Tune Up" at bounding box center [561, 189] width 23 height 8
select select "7"
select select "3"
select select "2"
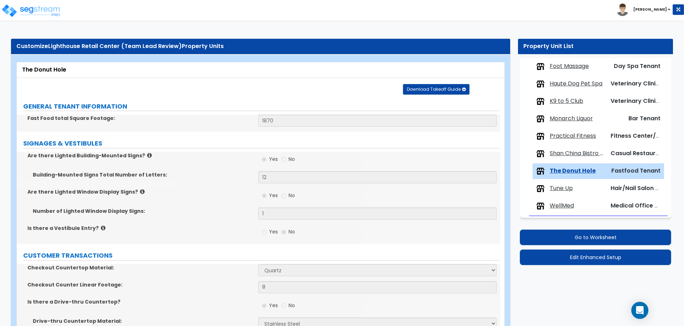
select select "3"
select select "6"
select select "1"
select select "3"
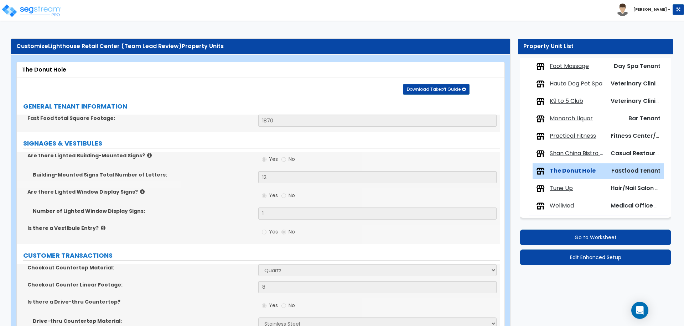
select select "1"
select select "2"
select select "1"
select select "2"
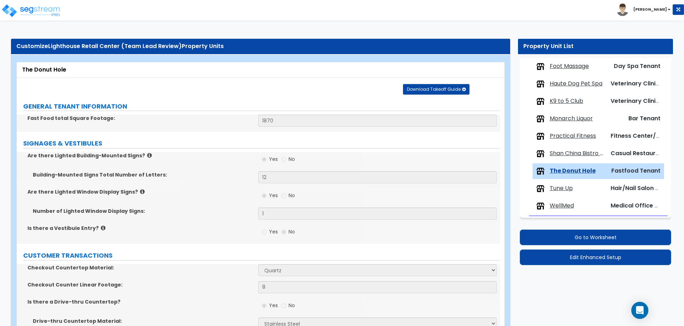
select select "1"
select select "4"
select select "2"
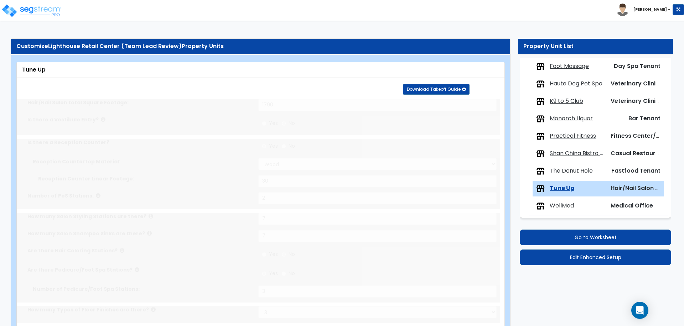
type input "80"
select select "1"
type input "10"
select select "2"
type input "100"
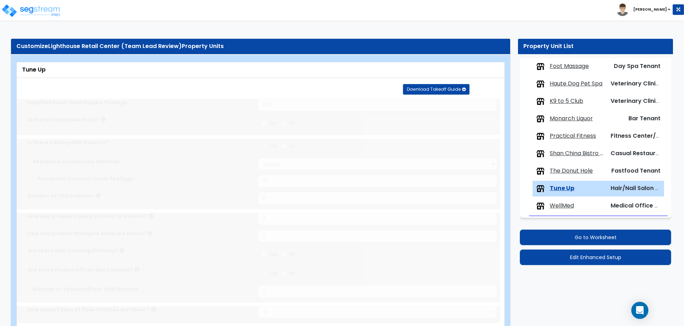
type input "1"
type input "144"
select select "4"
type input "4"
type input "1"
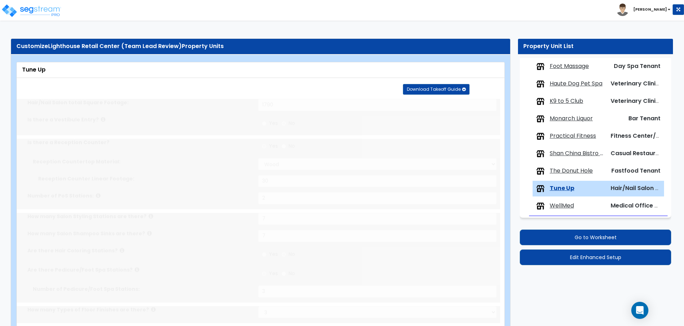
select select "1"
type input "1"
radio input "true"
type input "2"
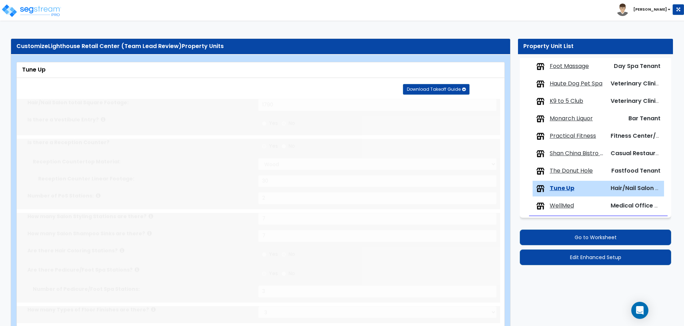
radio input "true"
type input "1"
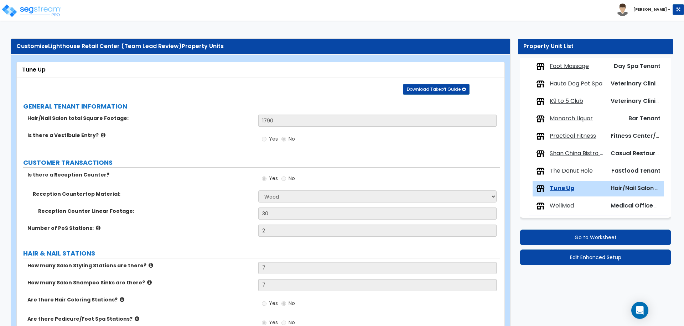
click at [556, 207] on span "WellMed" at bounding box center [562, 206] width 24 height 8
select select "1"
select select "2"
select select "3"
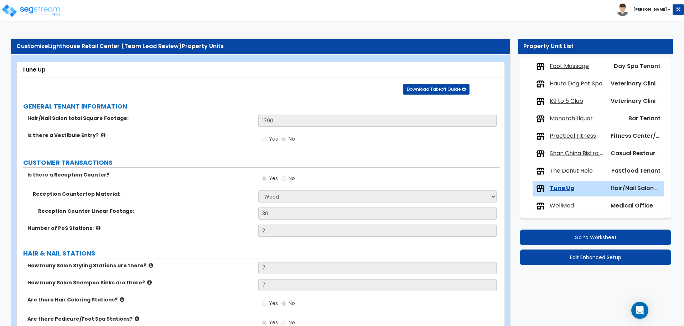
select select "4"
select select "1"
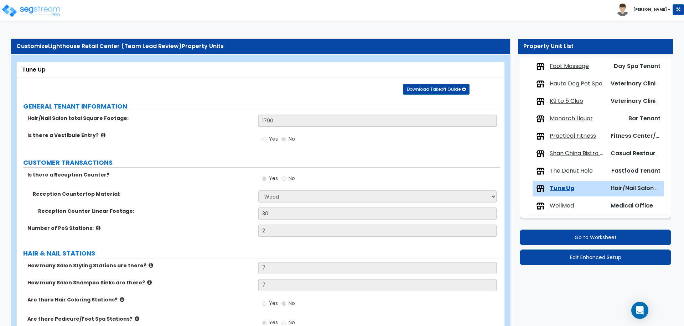
select select "1"
select select "3"
select select "1"
select select "2"
select select "1"
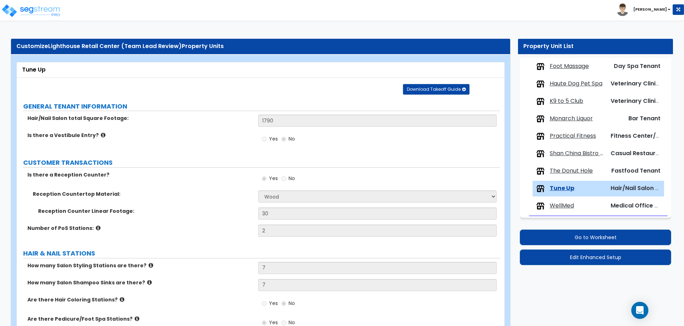
select select "2"
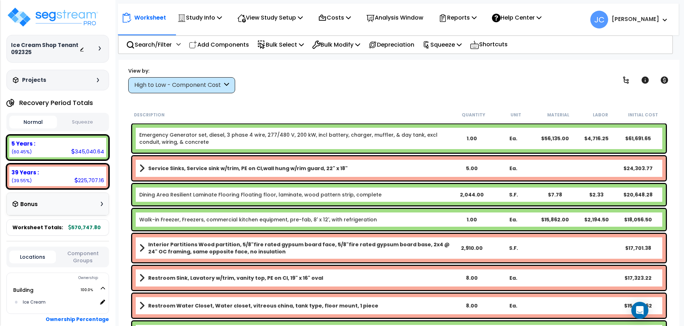
click at [331, 100] on div "Worksheet Study Info Study Setup Add Property Unit Template study Clone study JC" at bounding box center [399, 223] width 561 height 326
click at [210, 86] on div "High to Low - Component Cost" at bounding box center [178, 85] width 88 height 8
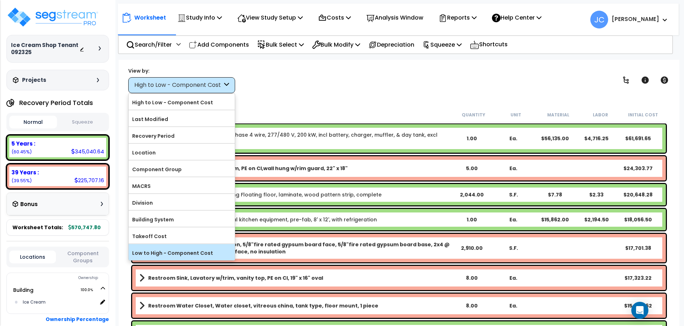
click at [209, 249] on label "Low to High - Component Cost" at bounding box center [182, 253] width 106 height 11
click at [0, 0] on input "Low to High - Component Cost" at bounding box center [0, 0] width 0 height 0
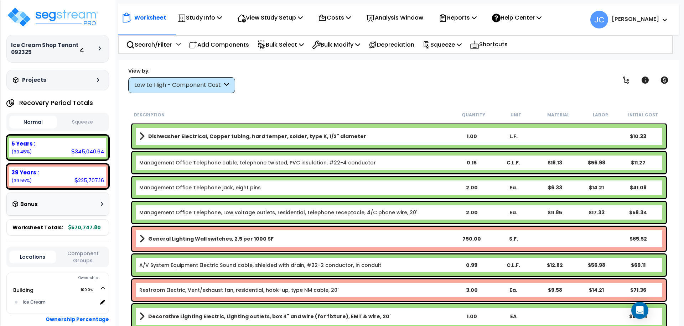
click at [206, 83] on div "Low to High - Component Cost" at bounding box center [178, 85] width 88 height 8
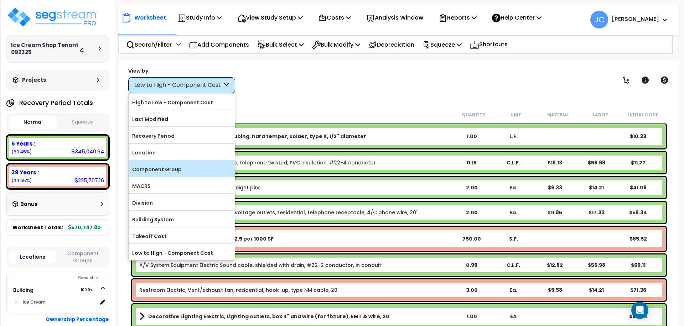
click at [212, 166] on label "Component Group" at bounding box center [182, 169] width 106 height 11
click at [0, 0] on input "Component Group" at bounding box center [0, 0] width 0 height 0
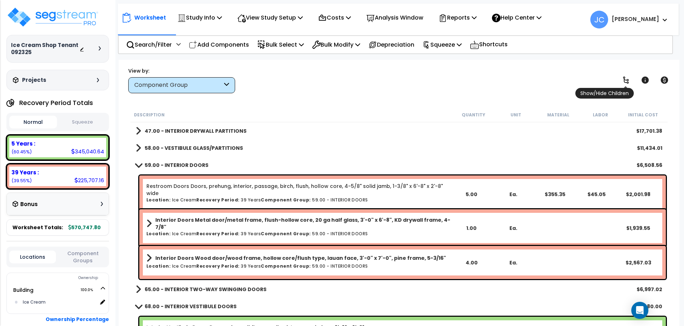
click at [621, 77] on link at bounding box center [626, 80] width 16 height 16
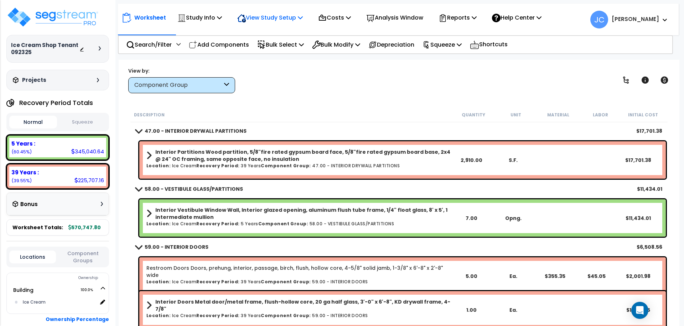
click at [280, 14] on p "View Study Setup" at bounding box center [270, 18] width 66 height 10
click at [276, 46] on link "View Questionnaire" at bounding box center [269, 49] width 71 height 14
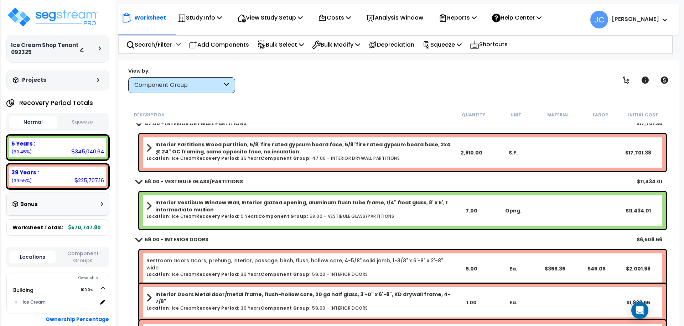
scroll to position [11, 0]
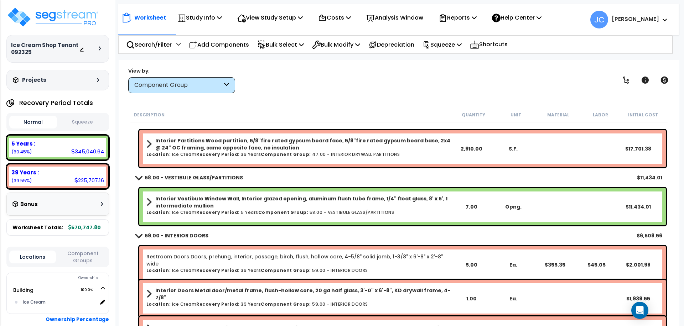
click at [400, 203] on b "Interior Vestibule Window Wall, Interior glazed opening, aluminum flush tube fr…" at bounding box center [302, 202] width 295 height 14
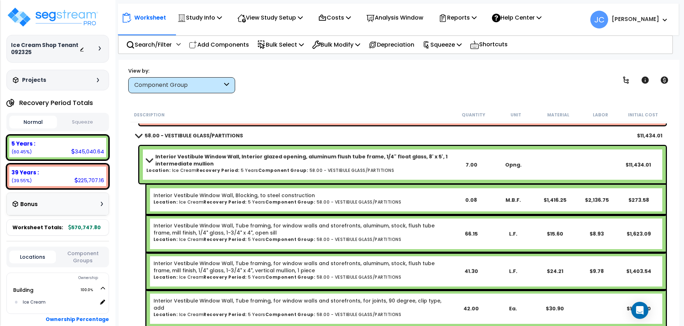
scroll to position [50, 0]
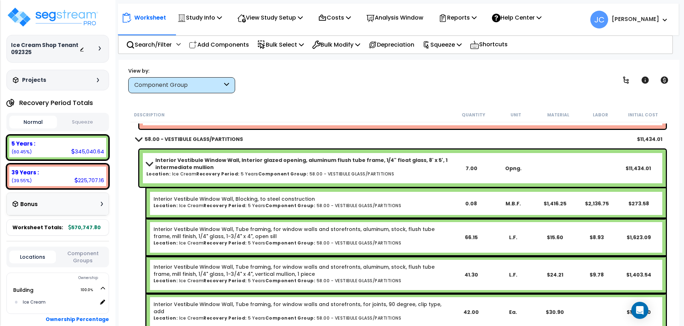
click at [372, 164] on b "Interior Vestibule Window Wall, Interior glazed opening, aluminum flush tube fr…" at bounding box center [302, 164] width 295 height 14
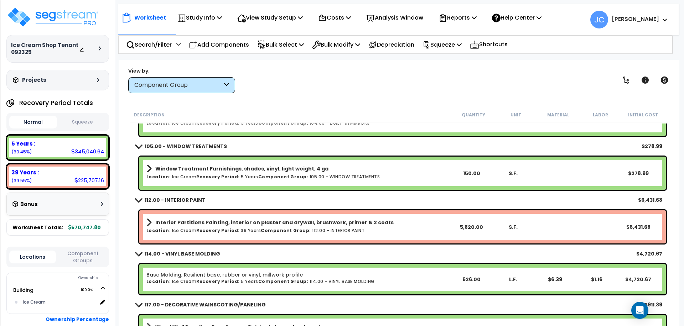
scroll to position [1463, 0]
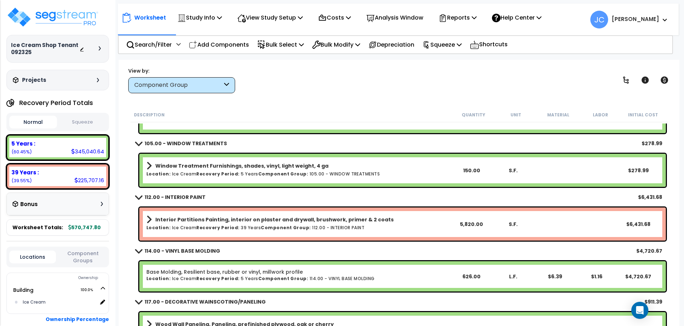
click at [313, 172] on h6 "Location: Ice Cream Recovery Period: 5 Years Component Group: 105.00 - WINDOW T…" at bounding box center [298, 174] width 304 height 5
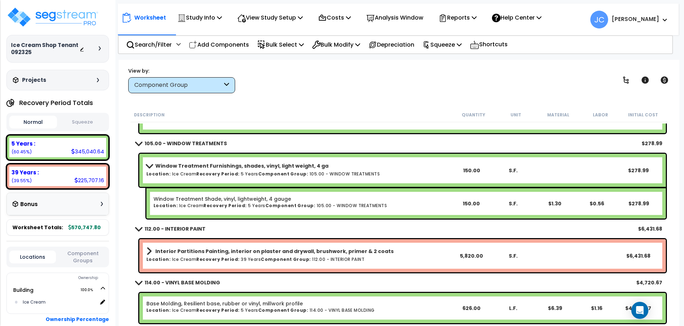
click at [309, 169] on link "Window Treatment Furnishings, shades, vinyl, light weight, 4 ga" at bounding box center [298, 166] width 304 height 10
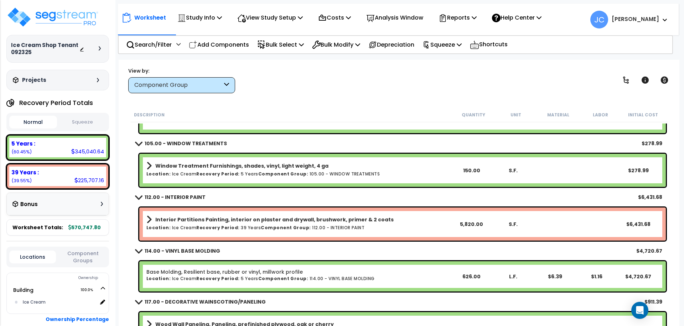
click at [309, 221] on b "Interior Partitions Painting, interior on plaster and drywall, brushwork, prime…" at bounding box center [274, 219] width 238 height 7
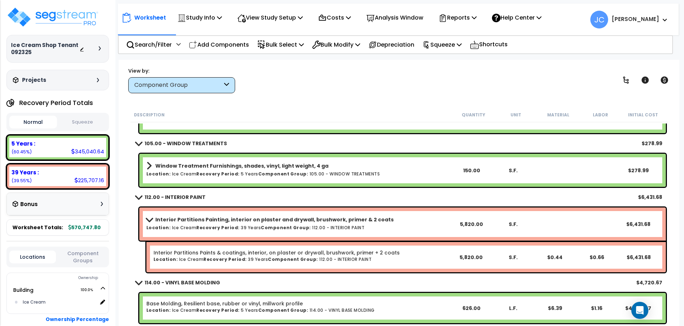
click at [299, 221] on b "Interior Partitions Painting, interior on plaster and drywall, brushwork, prime…" at bounding box center [274, 219] width 238 height 7
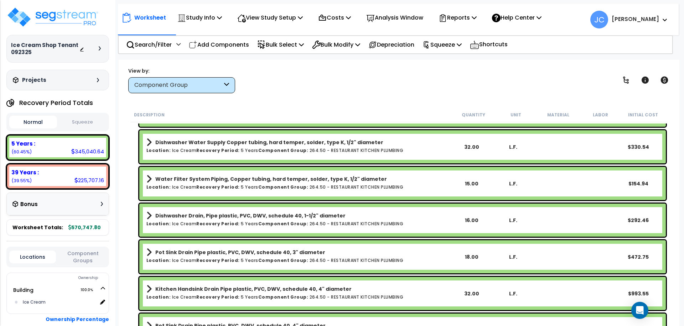
scroll to position [6798, 0]
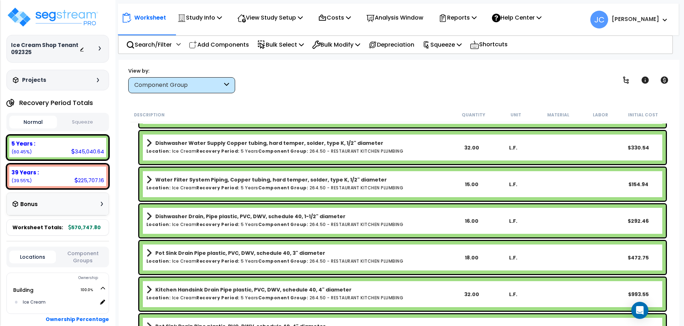
click at [275, 183] on link "Water Filter System Piping, Copper tubing, hard temper, solder, type K, 1/2" di…" at bounding box center [298, 180] width 304 height 10
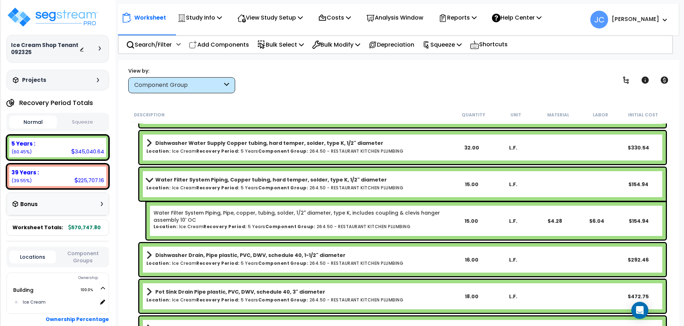
click at [265, 181] on b "Water Filter System Piping, Copper tubing, hard temper, solder, type K, 1/2" di…" at bounding box center [271, 179] width 232 height 7
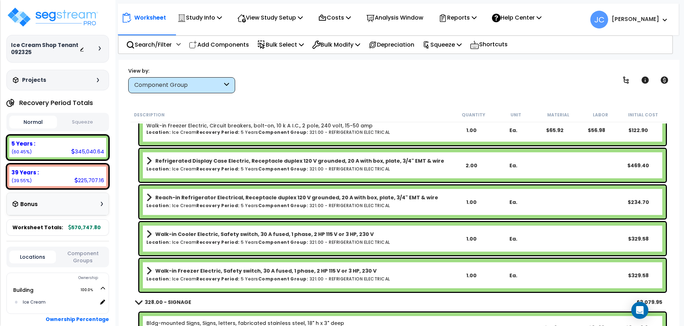
scroll to position [8016, 0]
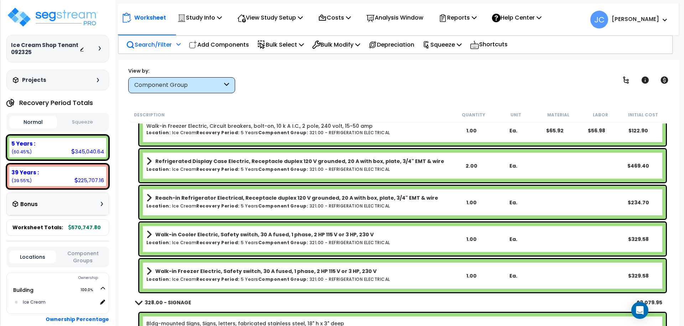
click at [162, 44] on p "Search/Filter" at bounding box center [149, 45] width 46 height 10
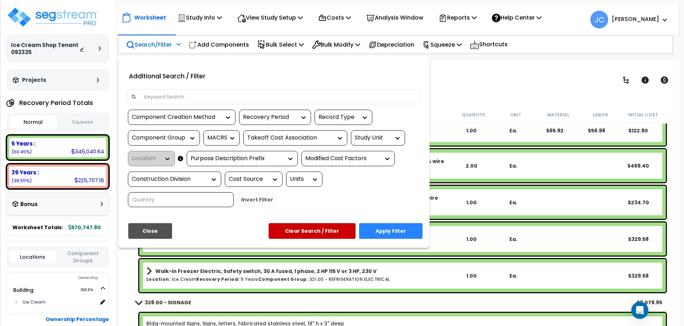
click at [182, 96] on input at bounding box center [278, 97] width 277 height 11
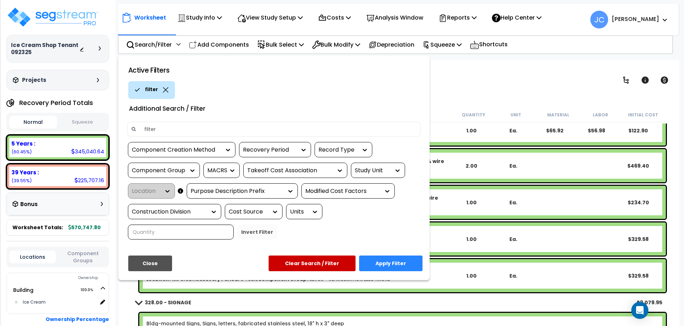
type input "filter"
click at [391, 256] on button "Apply Filter" at bounding box center [390, 264] width 63 height 16
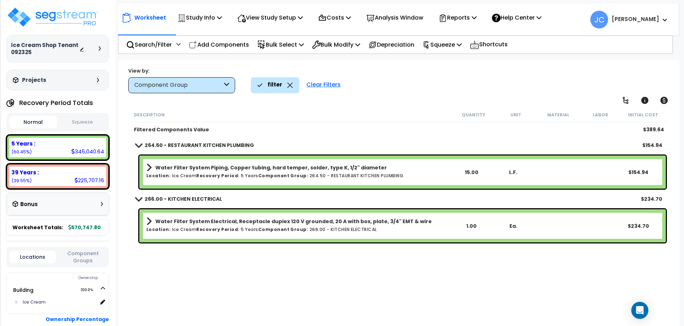
scroll to position [0, 0]
click at [280, 171] on link "Water Filter System Piping, Copper tubing, hard temper, solder, type K, 1/2" di…" at bounding box center [298, 168] width 304 height 10
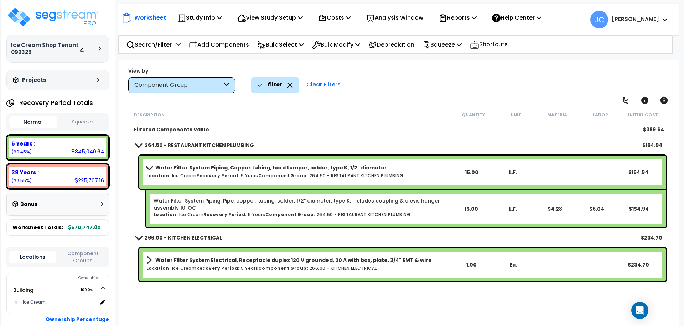
click at [260, 167] on b "Water Filter System Piping, Copper tubing, hard temper, solder, type K, 1/2" di…" at bounding box center [271, 167] width 232 height 7
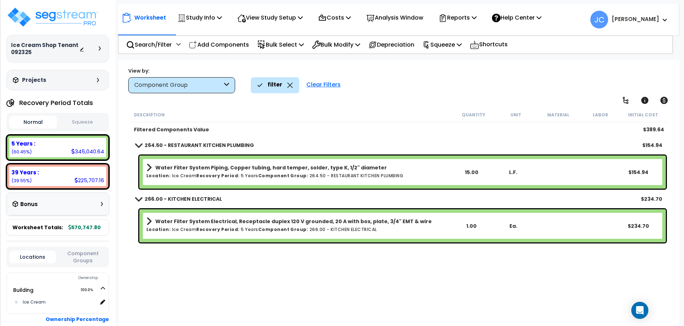
click at [255, 169] on b "Water Filter System Piping, Copper tubing, hard temper, solder, type K, 1/2" di…" at bounding box center [271, 167] width 232 height 7
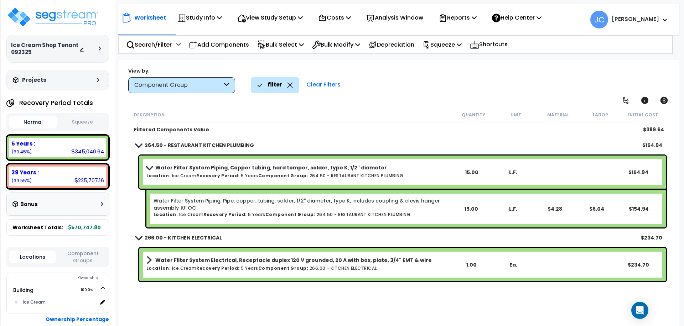
click at [241, 167] on b "Water Filter System Piping, Copper tubing, hard temper, solder, type K, 1/2" di…" at bounding box center [271, 167] width 232 height 7
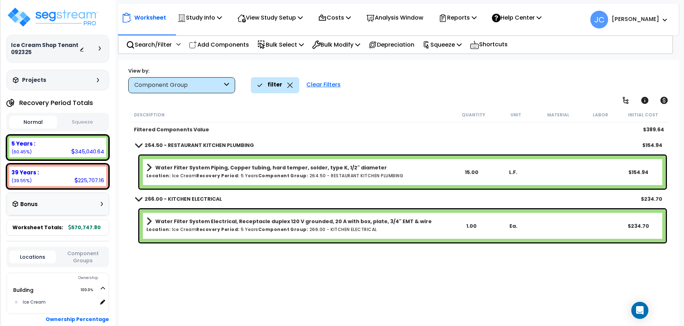
click at [251, 228] on h6 "Location: Ice Cream Recovery Period: 5 Years Component Group: 266.00 - KITCHEN …" at bounding box center [298, 229] width 304 height 5
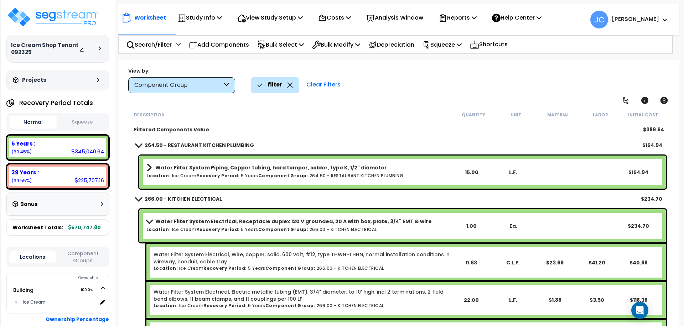
click at [230, 224] on b "Water Filter System Electrical, Receptacle duplex 120 V grounded, 20 A with box…" at bounding box center [293, 221] width 276 height 7
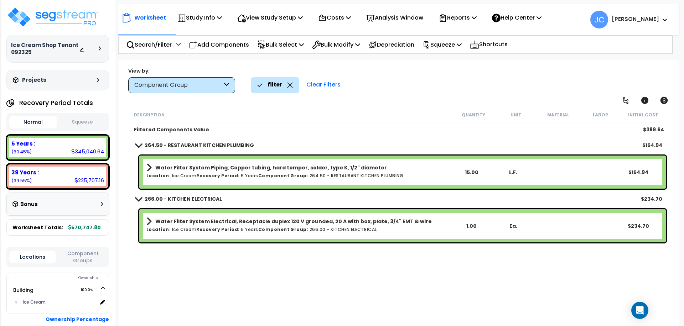
click at [321, 84] on div "Clear Filters" at bounding box center [323, 85] width 41 height 16
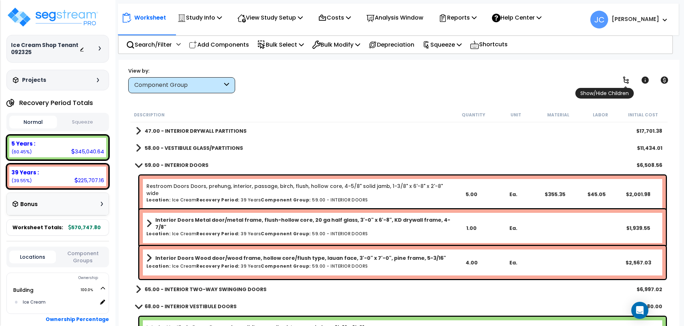
click at [629, 79] on icon at bounding box center [626, 80] width 9 height 9
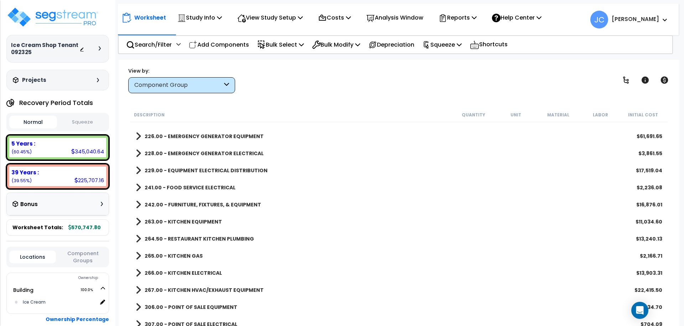
scroll to position [992, 0]
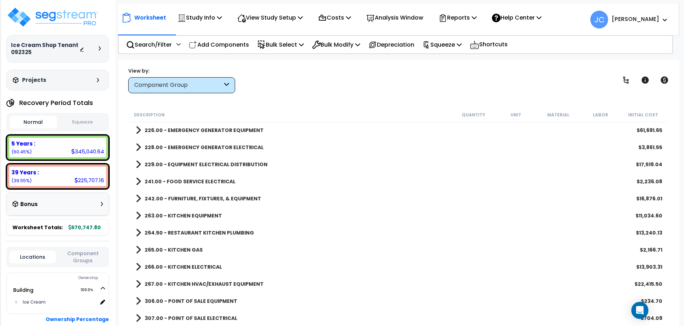
click at [210, 198] on b "242.00 - FURNITURE, FIXTURES, & EQUIPMENT" at bounding box center [203, 198] width 116 height 7
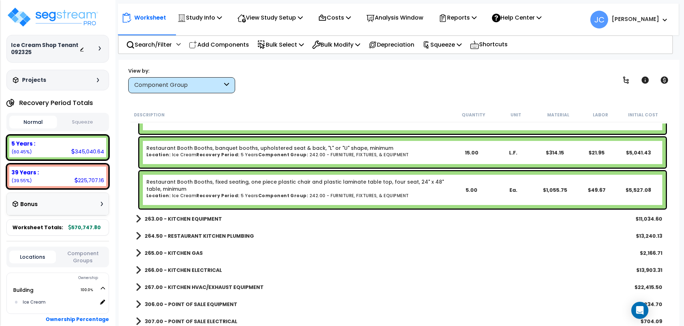
click at [198, 220] on b "263.00 - KITCHEN EQUIPMENT" at bounding box center [183, 218] width 77 height 7
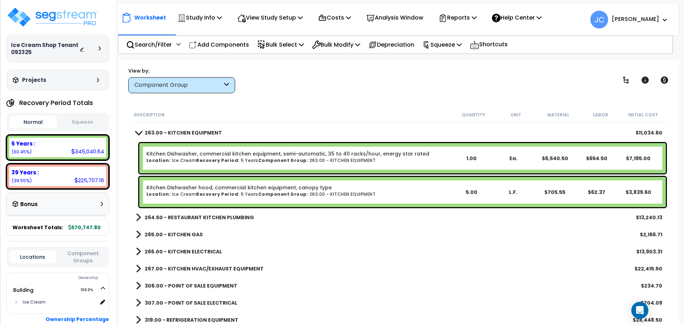
scroll to position [1186, 0]
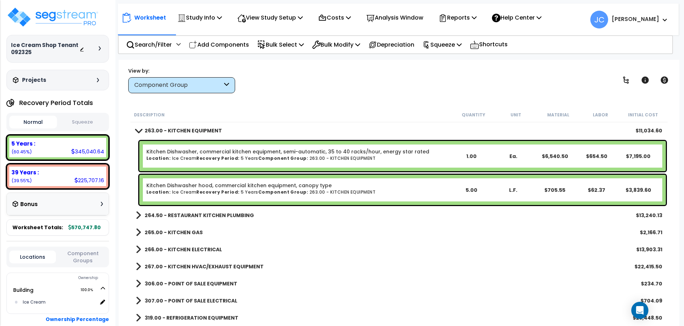
click at [219, 213] on b "264.50 - RESTAURANT KITCHEN PLUMBING" at bounding box center [199, 215] width 109 height 7
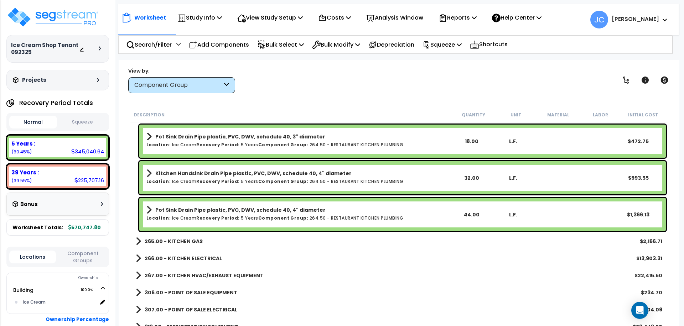
scroll to position [1585, 0]
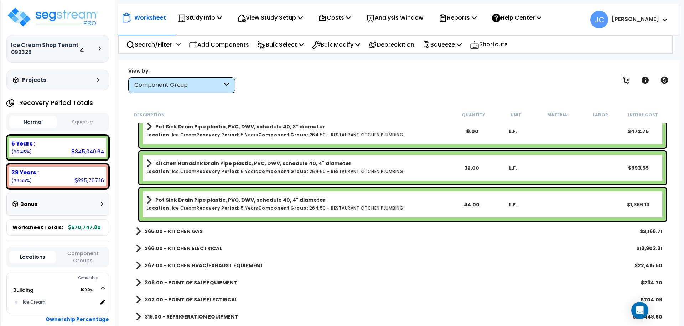
click at [200, 230] on div "265.00 - KITCHEN GAS $2,166.71" at bounding box center [399, 231] width 534 height 17
click at [186, 230] on b "265.00 - KITCHEN GAS" at bounding box center [174, 231] width 58 height 7
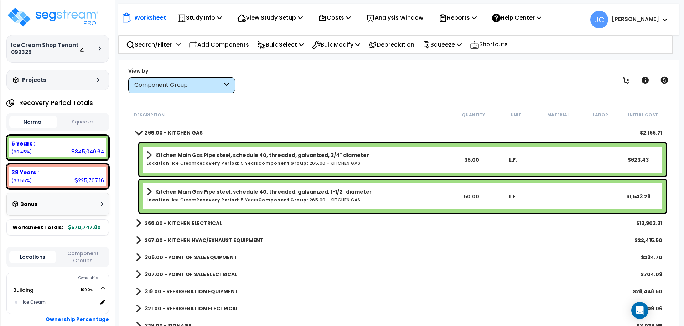
scroll to position [1688, 0]
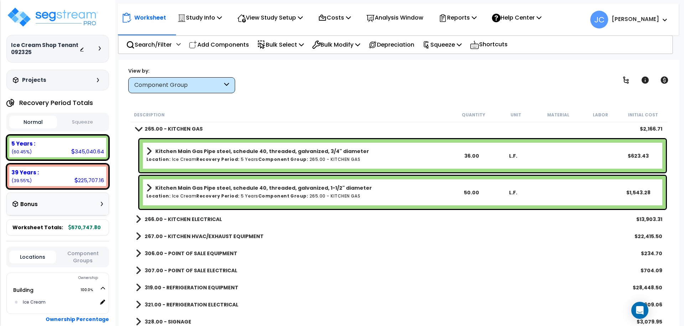
click at [192, 216] on b "266.00 - KITCHEN ELECTRICAL" at bounding box center [183, 219] width 77 height 7
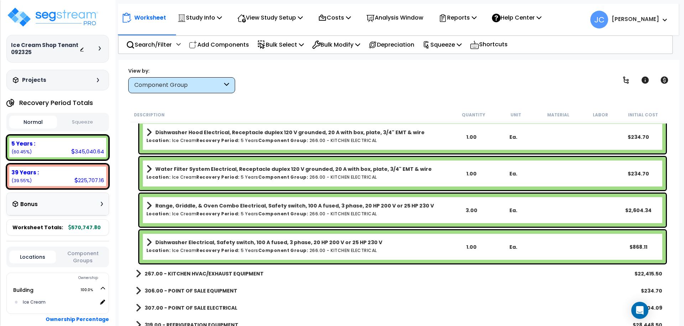
scroll to position [2135, 0]
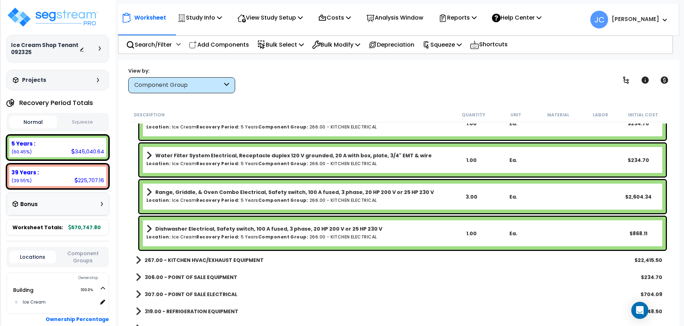
click at [244, 254] on div "267.00 - KITCHEN HVAC/EXHAUST EQUIPMENT $22,415.50" at bounding box center [399, 260] width 534 height 17
click at [236, 258] on b "267.00 - KITCHEN HVAC/EXHAUST EQUIPMENT" at bounding box center [204, 260] width 119 height 7
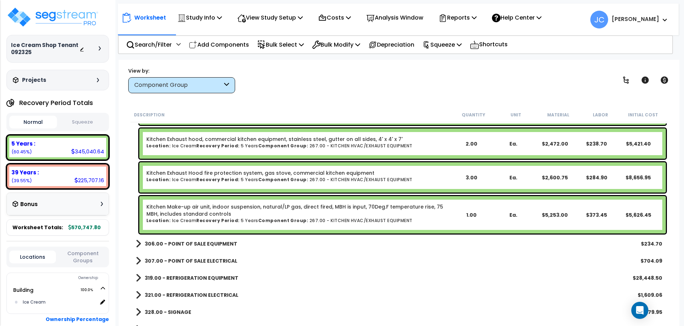
scroll to position [2330, 0]
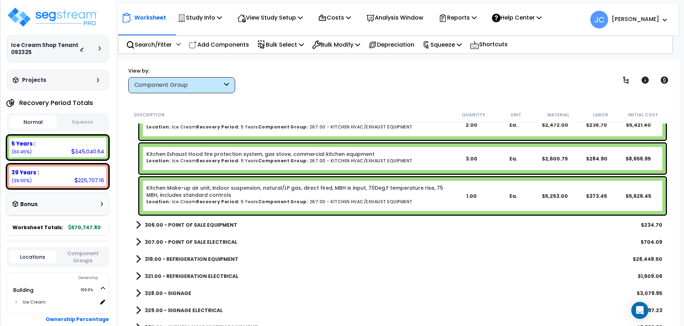
click at [196, 224] on b "306.00 - POINT OF SALE EQUIPMENT" at bounding box center [191, 225] width 93 height 7
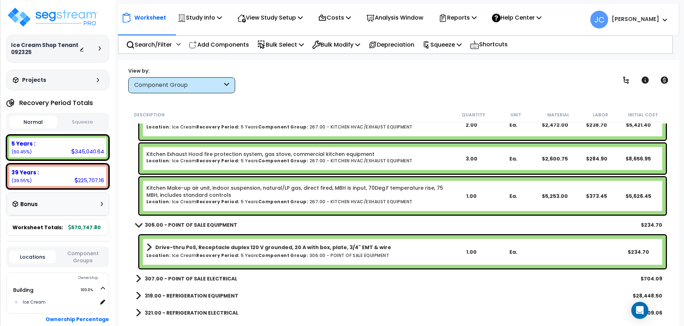
click at [204, 272] on div "307.00 - POINT OF SALE ELECTRICAL $704.09" at bounding box center [399, 278] width 534 height 17
click at [204, 277] on b "307.00 - POINT OF SALE ELECTRICAL" at bounding box center [191, 278] width 93 height 7
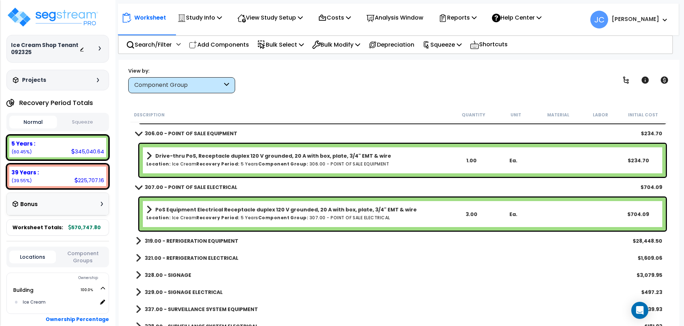
scroll to position [2426, 0]
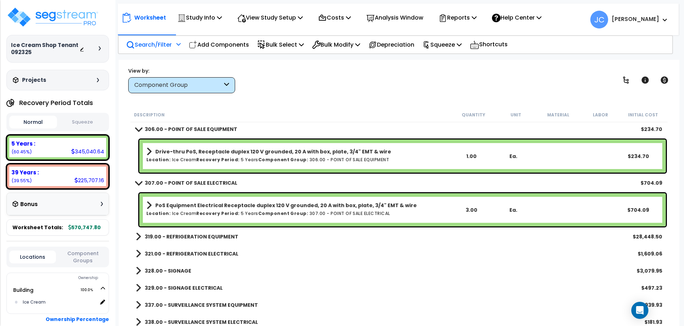
click at [159, 48] on p "Search/Filter" at bounding box center [149, 45] width 46 height 10
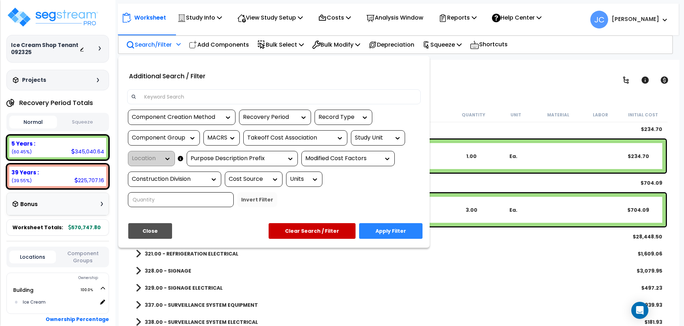
click at [183, 97] on input at bounding box center [278, 97] width 277 height 11
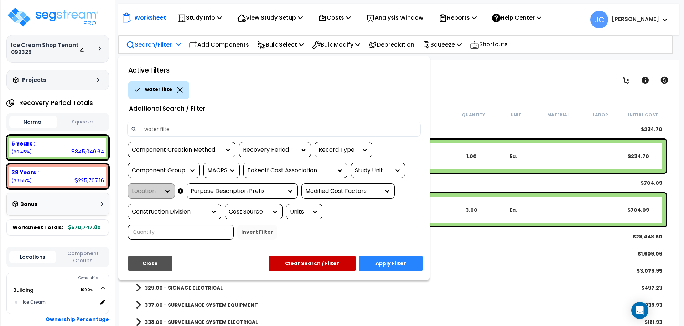
type input "water filter"
click at [394, 256] on button "Apply Filter" at bounding box center [390, 264] width 63 height 16
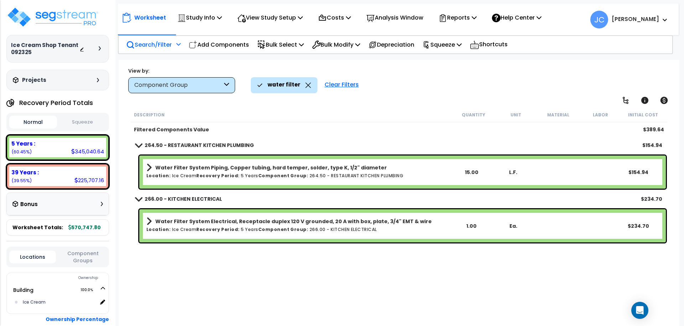
scroll to position [0, 0]
click at [413, 109] on div "Description Quantity Unit Material Labor Initial Cost" at bounding box center [398, 115] width 537 height 15
click at [335, 85] on div "Clear Filters" at bounding box center [341, 85] width 41 height 16
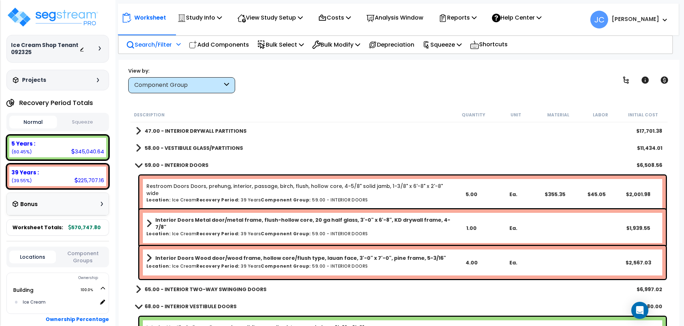
click at [158, 45] on p "Search/Filter" at bounding box center [149, 45] width 46 height 10
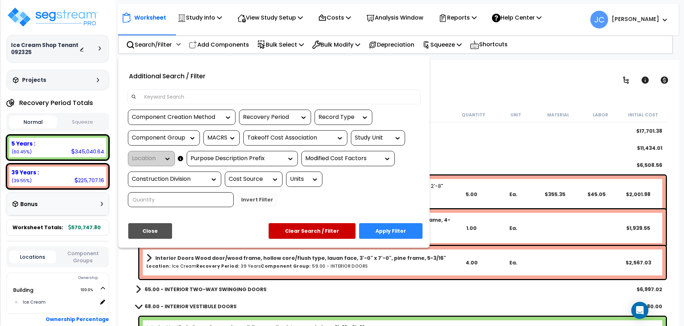
click at [183, 88] on div "Additional Search / Filter" at bounding box center [274, 78] width 304 height 23
click at [184, 99] on input at bounding box center [278, 97] width 277 height 11
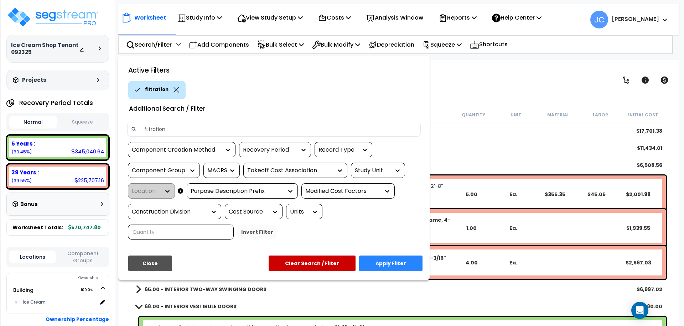
type input "filtration"
click at [384, 256] on button "Apply Filter" at bounding box center [390, 264] width 63 height 16
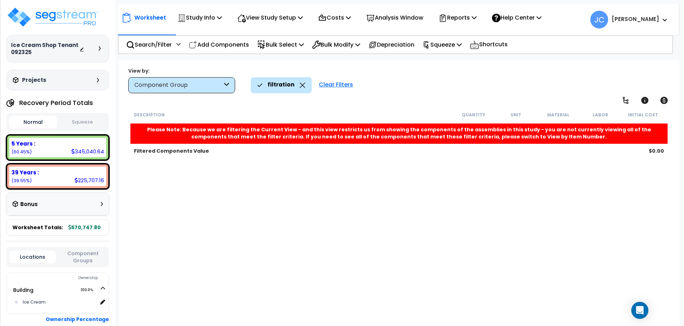
click at [333, 84] on div "Clear Filters" at bounding box center [335, 85] width 41 height 16
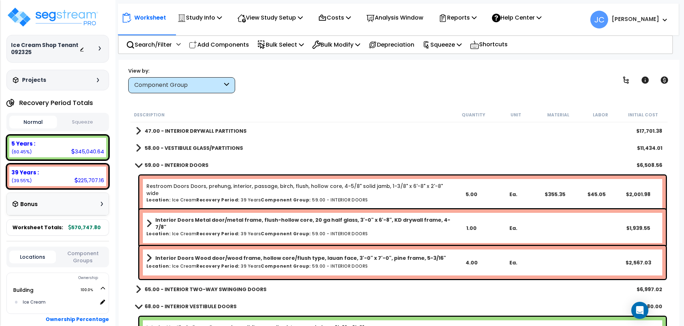
click at [163, 53] on div "Search/Filter Additional Search / Filter Add Components Bulk Select Select By..…" at bounding box center [395, 44] width 555 height 19
click at [160, 45] on p "Search/Filter" at bounding box center [149, 45] width 46 height 10
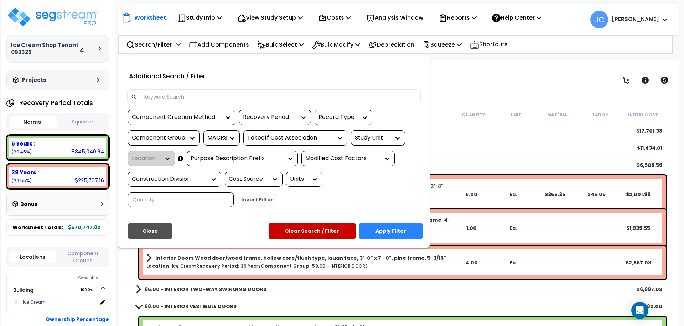
click at [182, 93] on input at bounding box center [278, 97] width 277 height 11
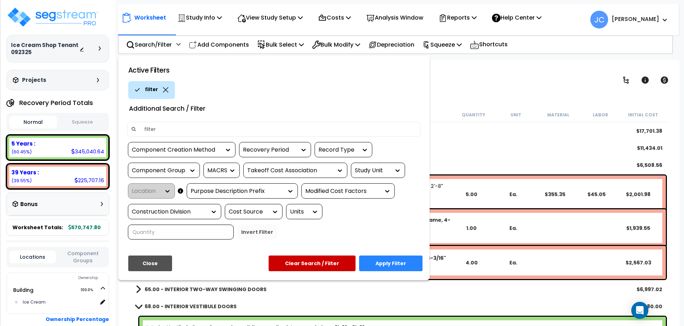
type input "filter"
click at [389, 256] on button "Apply Filter" at bounding box center [390, 264] width 63 height 16
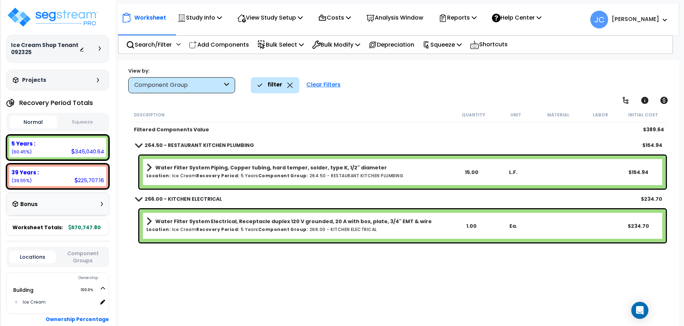
click at [396, 90] on div "filter Clear Filters" at bounding box center [461, 85] width 421 height 16
click at [323, 81] on div "Clear Filters" at bounding box center [323, 85] width 41 height 16
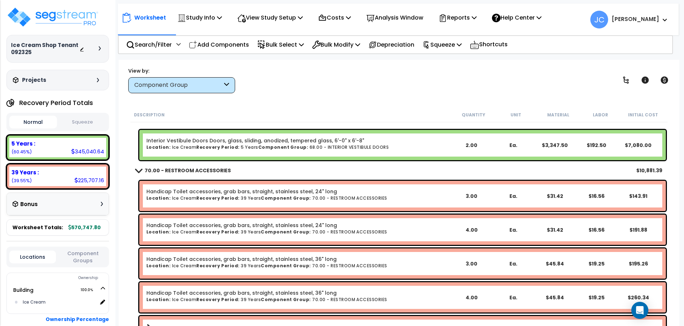
scroll to position [0, 0]
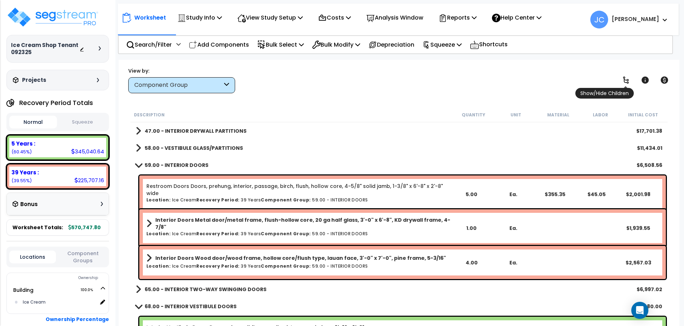
click at [625, 88] on span "Show/Hide Children" at bounding box center [604, 93] width 58 height 11
click at [626, 83] on icon at bounding box center [626, 80] width 9 height 9
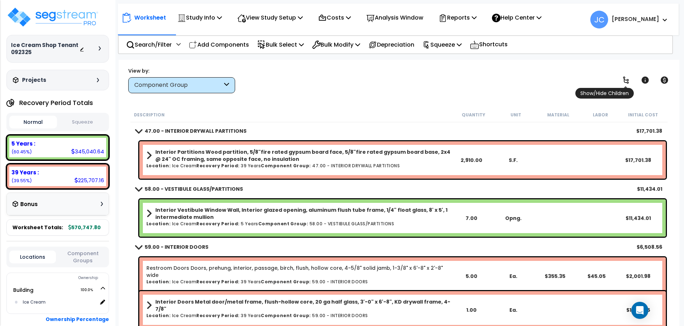
click at [626, 81] on icon at bounding box center [626, 80] width 9 height 9
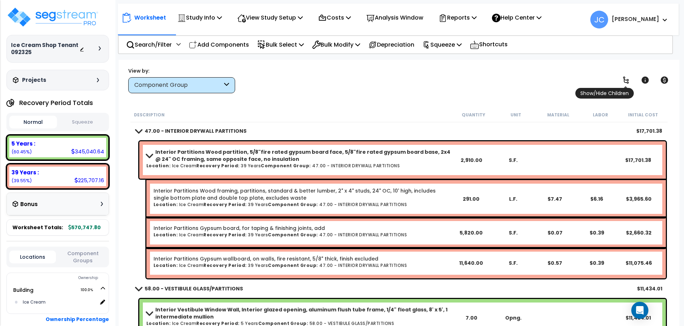
click at [622, 80] on icon at bounding box center [626, 80] width 9 height 9
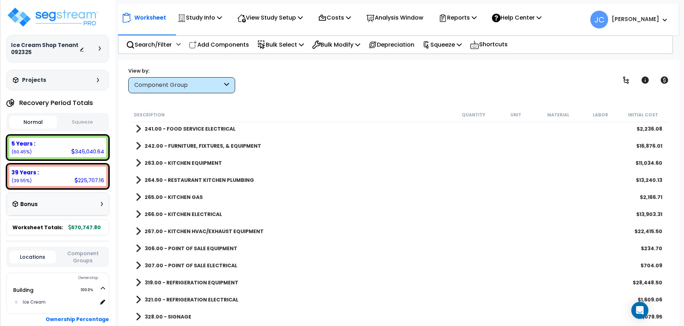
scroll to position [1046, 0]
click at [202, 247] on b "306.00 - POINT OF SALE EQUIPMENT" at bounding box center [191, 247] width 93 height 7
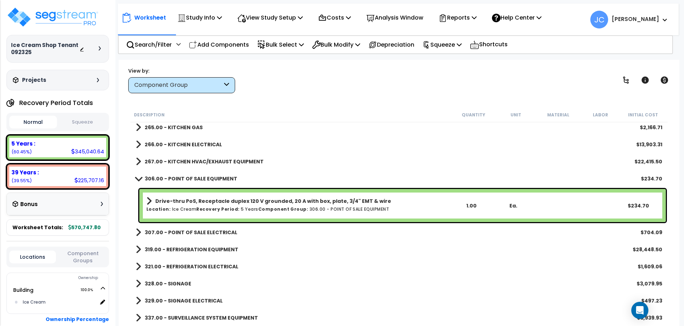
scroll to position [1149, 0]
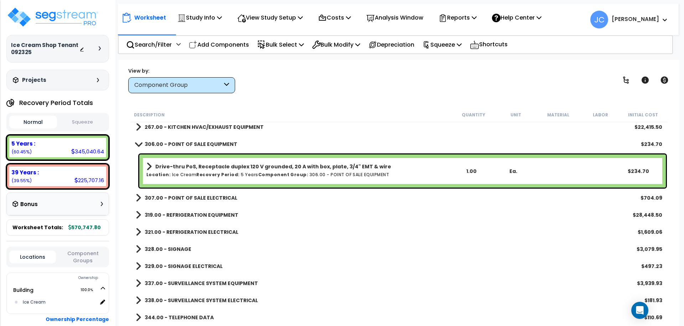
click at [241, 126] on b "267.00 - KITCHEN HVAC/EXHAUST EQUIPMENT" at bounding box center [204, 127] width 119 height 7
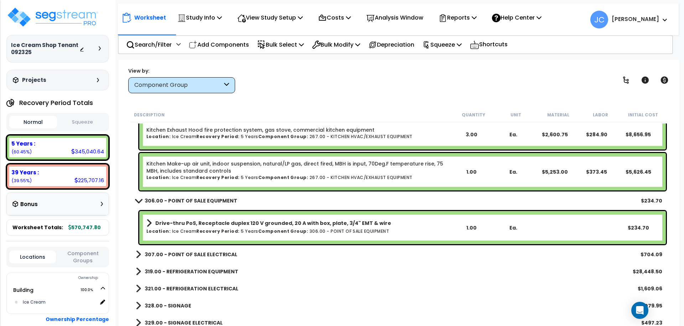
scroll to position [1292, 0]
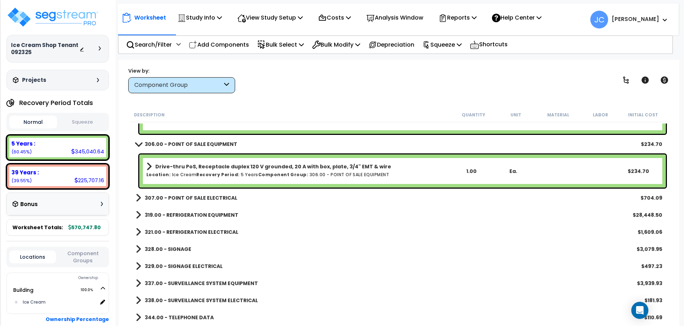
click at [216, 197] on b "307.00 - POINT OF SALE ELECTRICAL" at bounding box center [191, 197] width 93 height 7
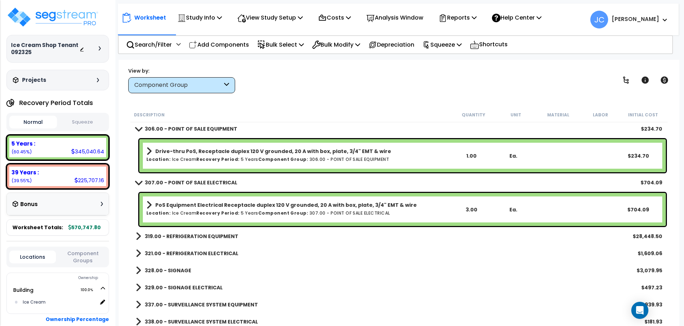
scroll to position [1329, 0]
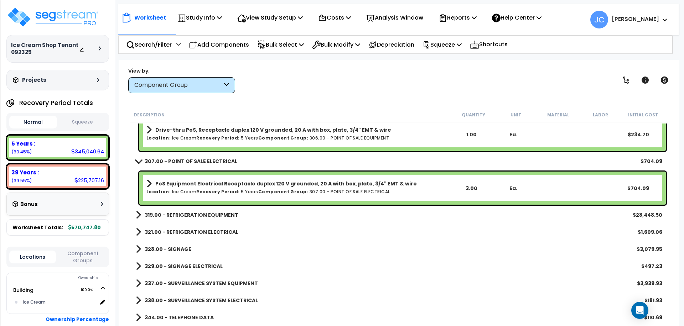
click at [214, 215] on b "319.00 - REFRIGERATION EQUIPMENT" at bounding box center [192, 215] width 94 height 7
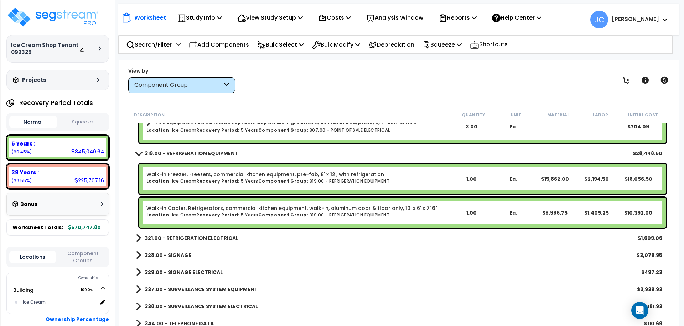
scroll to position [1396, 0]
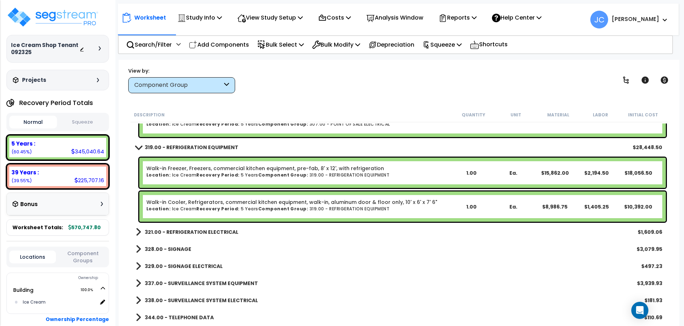
click at [218, 231] on b "321.00 - REFRIGERATION ELECTRICAL" at bounding box center [192, 232] width 94 height 7
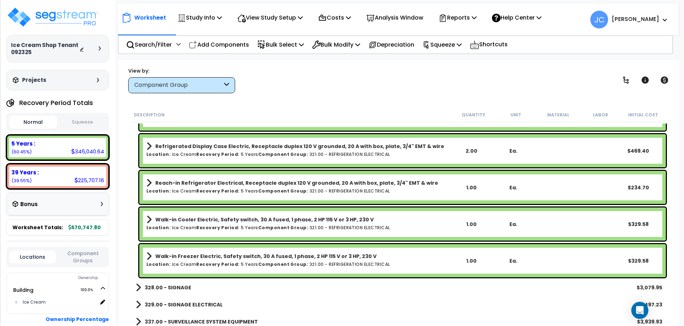
scroll to position [1611, 0]
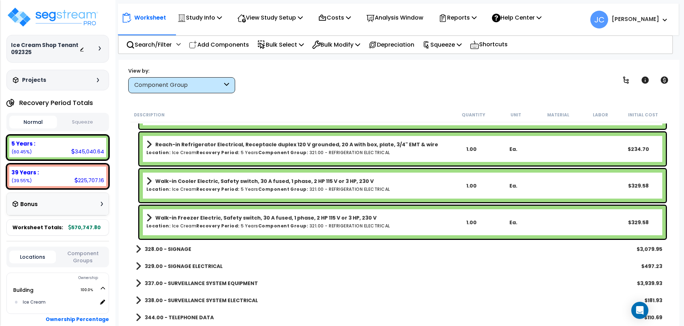
click at [177, 248] on b "328.00 - SIGNAGE" at bounding box center [168, 249] width 47 height 7
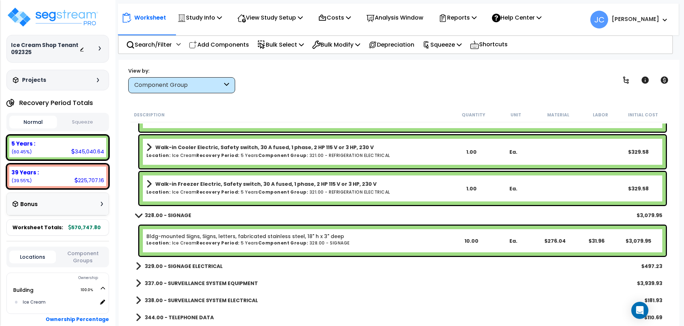
click at [194, 264] on b "329.00 - SIGNAGE ELECTRICAL" at bounding box center [184, 266] width 78 height 7
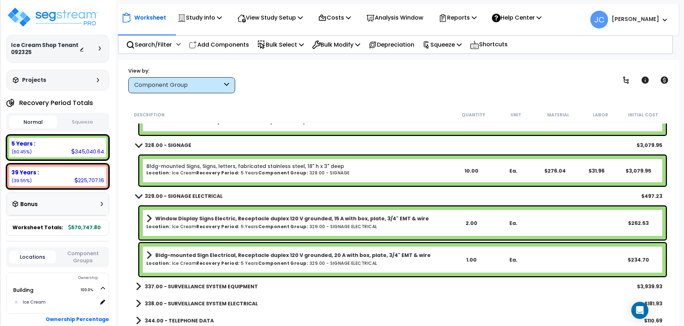
scroll to position [1718, 0]
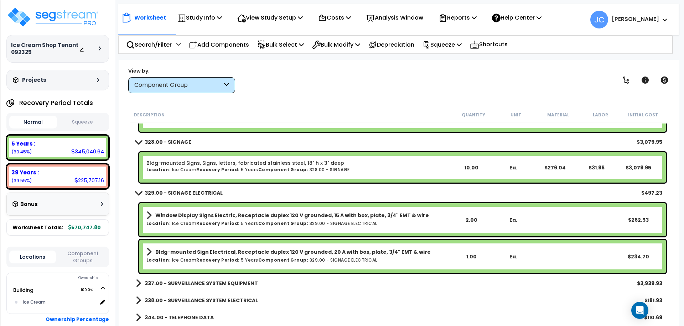
click at [228, 283] on b "337.00 - SURVEILLANCE SYSTEM EQUIPMENT" at bounding box center [201, 283] width 113 height 7
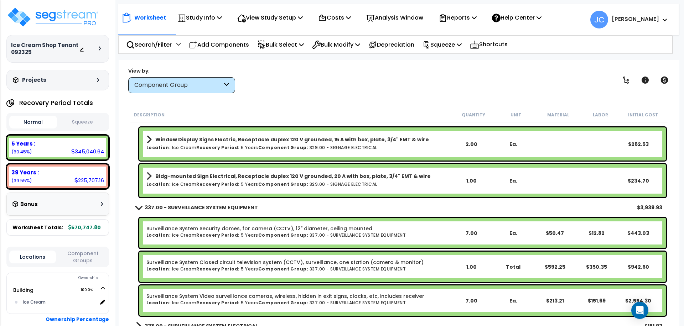
scroll to position [1819, 0]
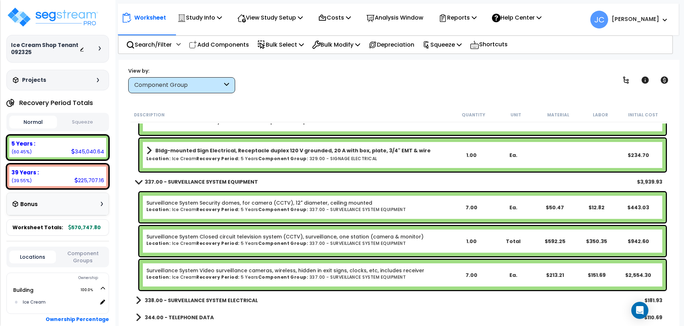
click at [228, 293] on div "338.00 - SURVEILLANCE SYSTEM ELECTRICAL $181.93" at bounding box center [399, 300] width 534 height 17
click at [225, 296] on link "338.00 - SURVEILLANCE SYSTEM ELECTRICAL" at bounding box center [197, 301] width 122 height 10
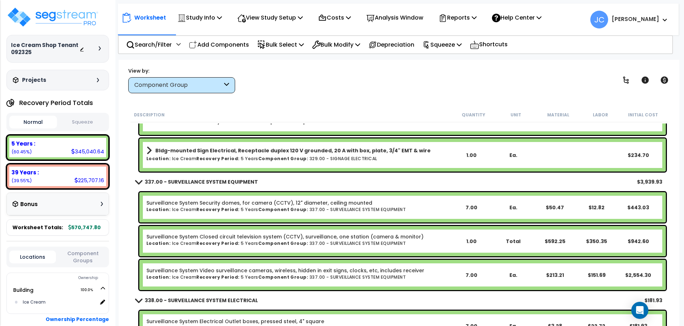
scroll to position [1853, 0]
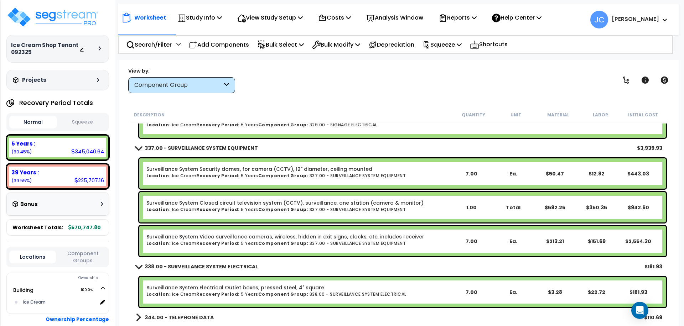
click at [196, 317] on b "344.00 - TELEPHONE DATA" at bounding box center [179, 317] width 69 height 7
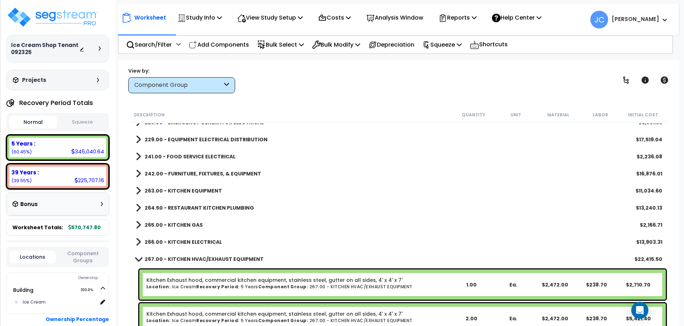
scroll to position [1027, 0]
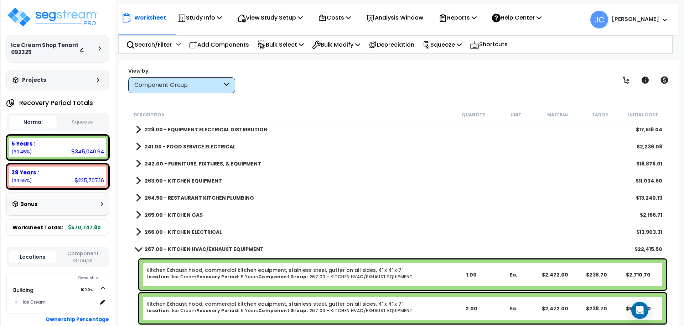
click at [175, 250] on b "267.00 - KITCHEN HVAC/EXHAUST EQUIPMENT" at bounding box center [204, 249] width 119 height 7
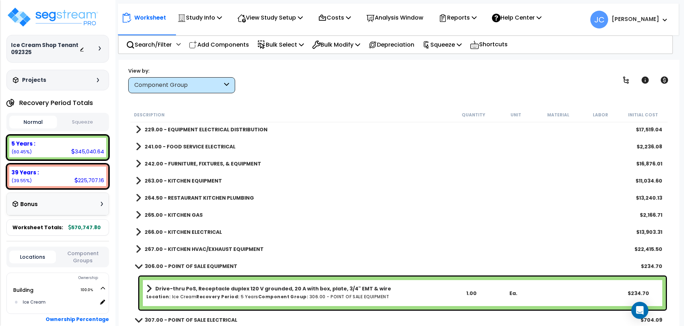
click at [176, 266] on b "306.00 - POINT OF SALE EQUIPMENT" at bounding box center [191, 266] width 93 height 7
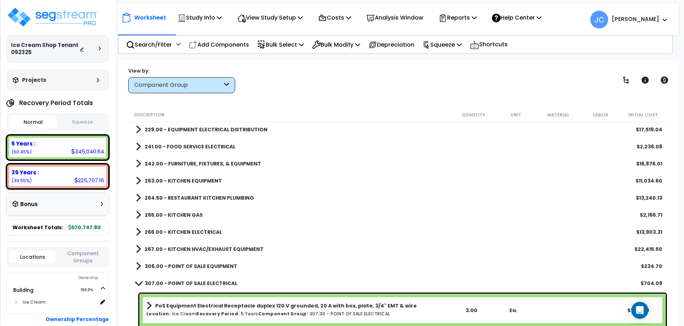
click at [182, 285] on b "307.00 - POINT OF SALE ELECTRICAL" at bounding box center [191, 283] width 93 height 7
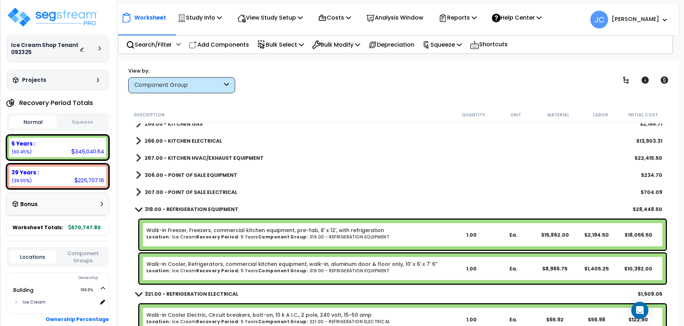
click at [162, 210] on b "319.00 - REFRIGERATION EQUIPMENT" at bounding box center [192, 209] width 94 height 7
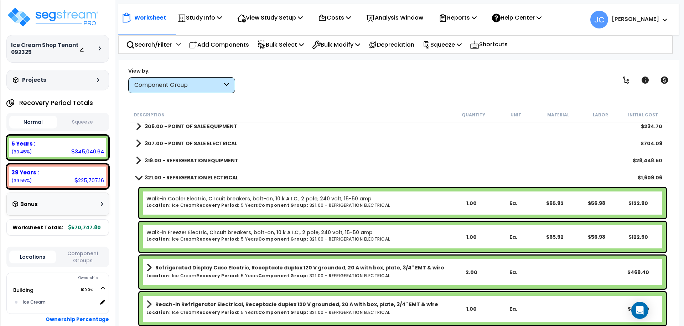
scroll to position [1168, 0]
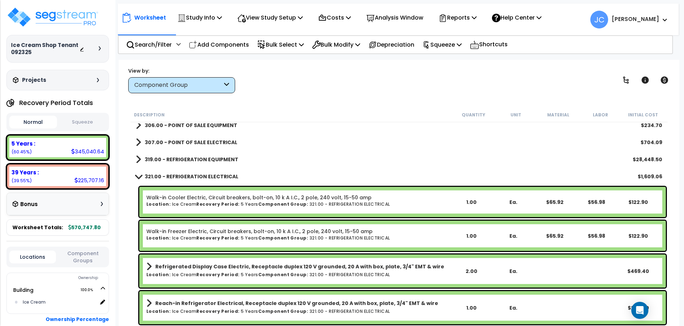
click at [160, 176] on b "321.00 - REFRIGERATION ELECTRICAL" at bounding box center [192, 176] width 94 height 7
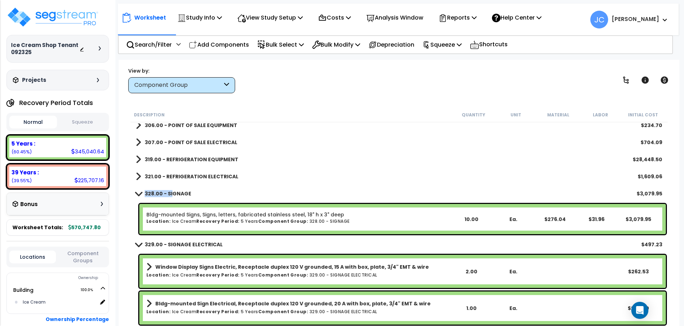
click at [171, 190] on b "328.00 - SIGNAGE" at bounding box center [168, 193] width 47 height 7
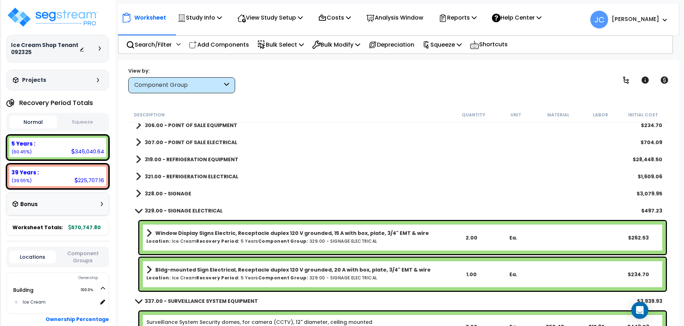
click at [182, 214] on b "329.00 - SIGNAGE ELECTRICAL" at bounding box center [184, 210] width 78 height 7
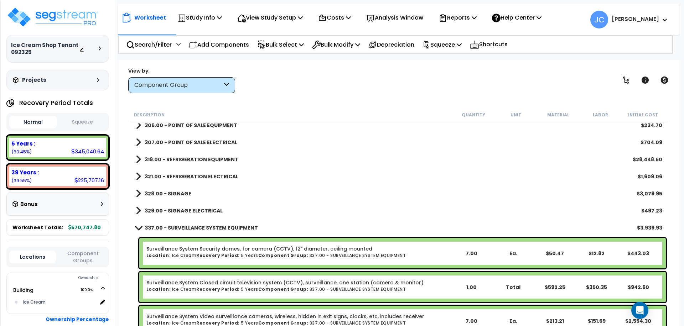
click at [183, 229] on b "337.00 - SURVEILLANCE SYSTEM EQUIPMENT" at bounding box center [201, 227] width 113 height 7
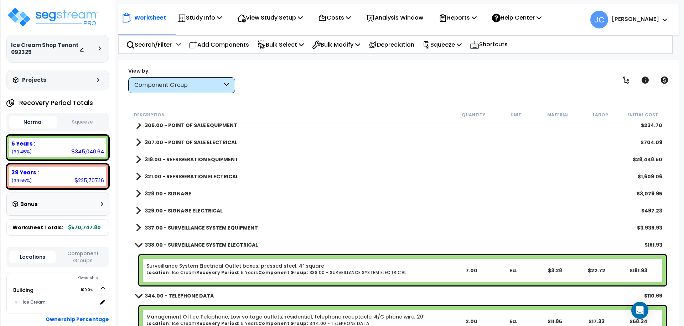
click at [185, 240] on link "338.00 - SURVEILLANCE SYSTEM ELECTRICAL" at bounding box center [197, 245] width 122 height 10
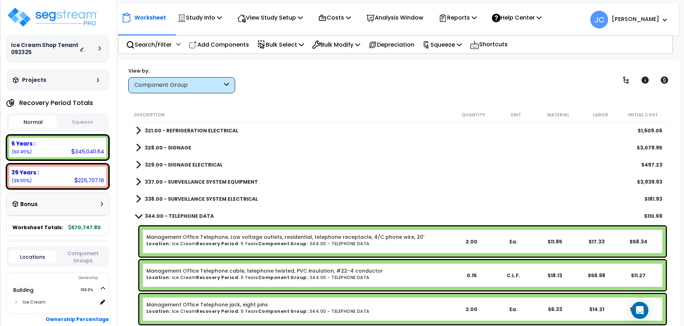
click at [173, 219] on link "344.00 - TELEPHONE DATA" at bounding box center [175, 216] width 78 height 10
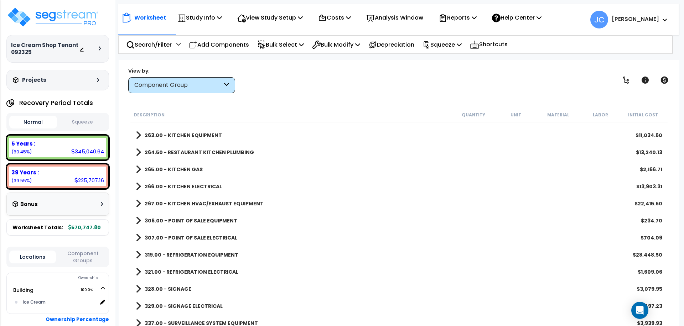
scroll to position [1073, 0]
click at [202, 202] on b "267.00 - KITCHEN HVAC/EXHAUST EQUIPMENT" at bounding box center [204, 203] width 119 height 7
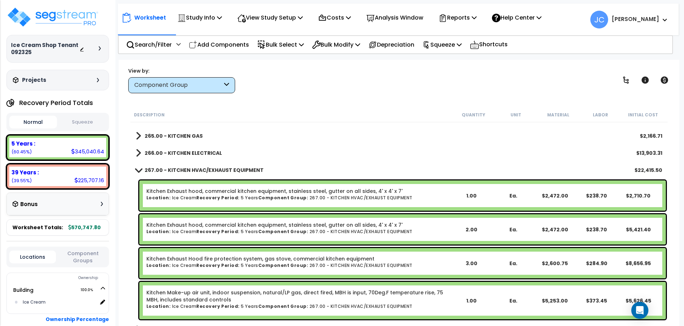
scroll to position [1104, 0]
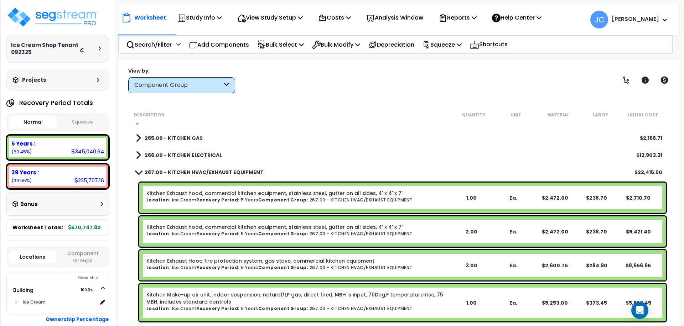
click at [191, 173] on b "267.00 - KITCHEN HVAC/EXHAUST EQUIPMENT" at bounding box center [204, 172] width 119 height 7
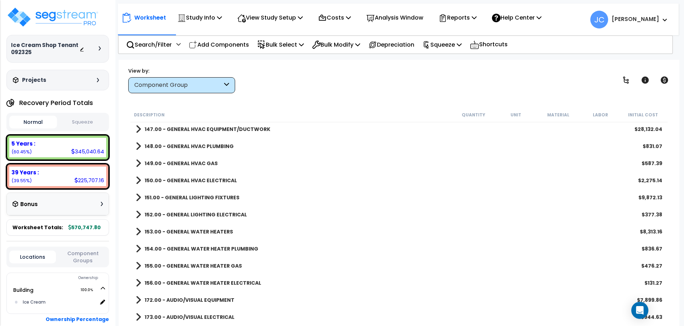
scroll to position [582, 0]
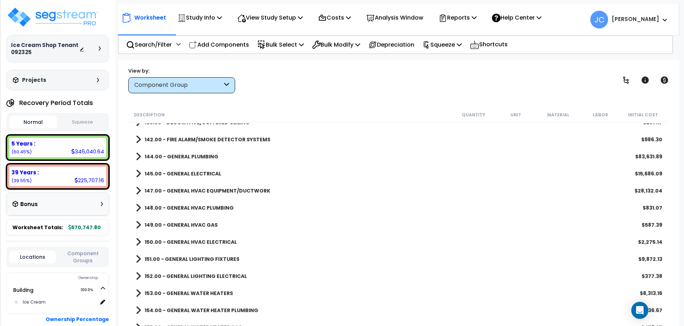
click at [189, 156] on b "144.00 - GENERAL PLUMBING" at bounding box center [182, 156] width 74 height 7
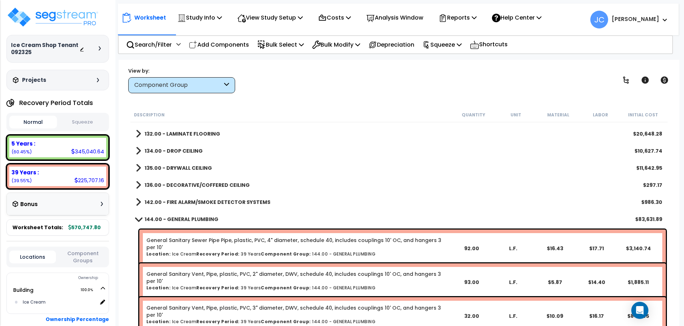
click at [185, 218] on b "144.00 - GENERAL PLUMBING" at bounding box center [182, 219] width 74 height 7
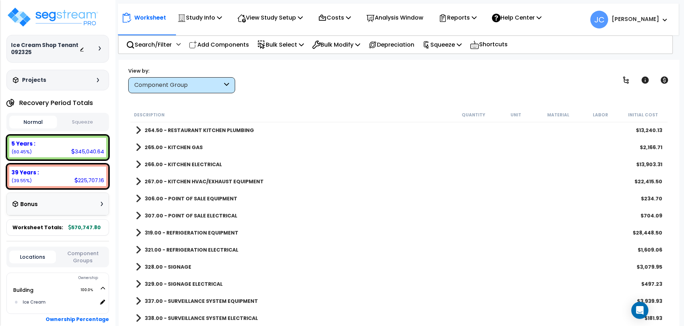
scroll to position [1113, 0]
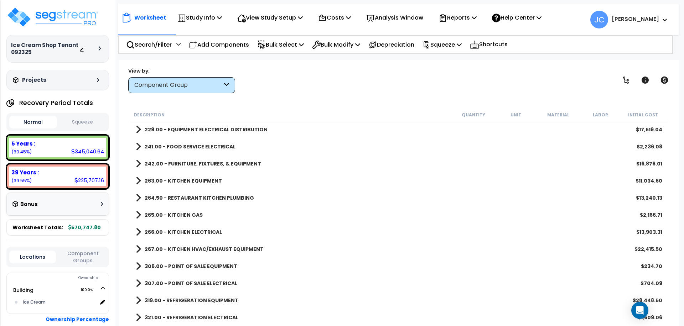
click at [230, 196] on b "264.50 - RESTAURANT KITCHEN PLUMBING" at bounding box center [199, 197] width 109 height 7
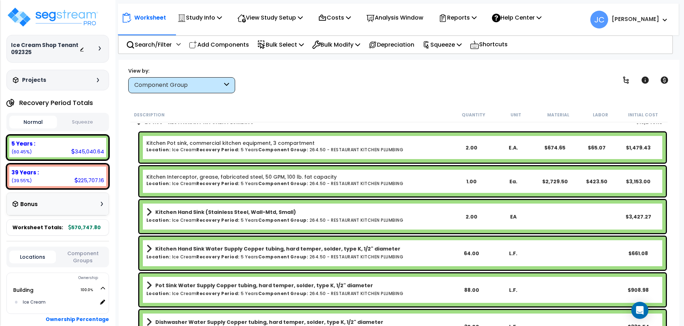
click at [228, 212] on b "Kitchen Hand Sink (Stainless Steel, Wall-Mtd, Small)" at bounding box center [225, 212] width 141 height 7
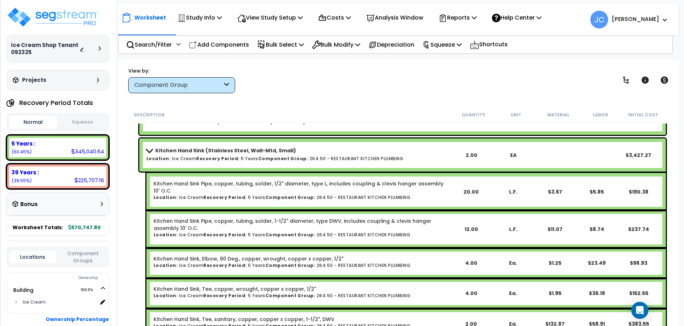
click at [251, 157] on h6 "Location: Ice Cream Recovery Period: 5 Years Component Group: 264.50 - RESTAURA…" at bounding box center [298, 158] width 304 height 5
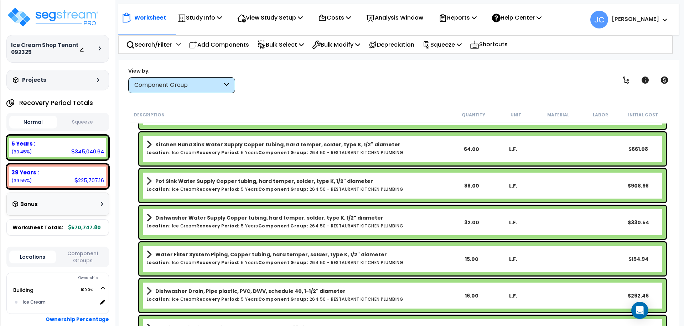
scroll to position [1209, 0]
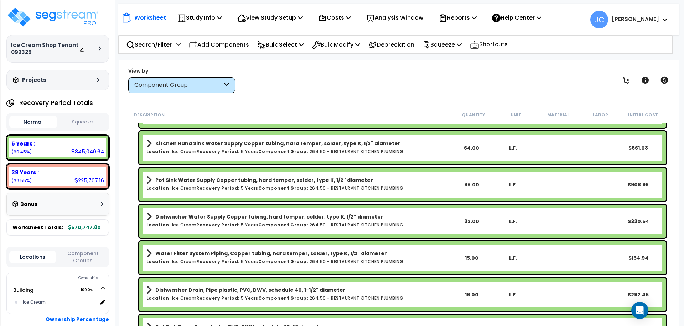
click at [322, 147] on link "Kitchen Hand Sink Water Supply Copper tubing, hard temper, solder, type K, 1/2"…" at bounding box center [298, 144] width 304 height 10
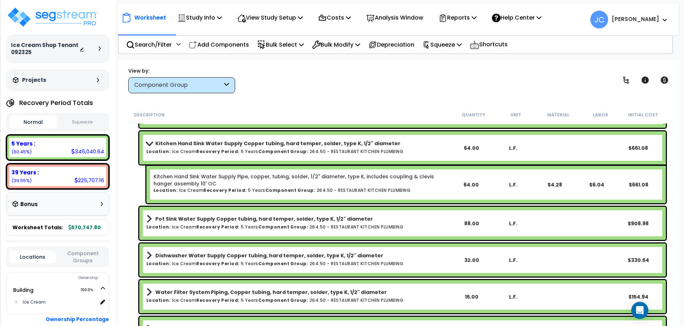
click at [317, 148] on link "Kitchen Hand Sink Water Supply Copper tubing, hard temper, solder, type K, 1/2"…" at bounding box center [298, 144] width 304 height 10
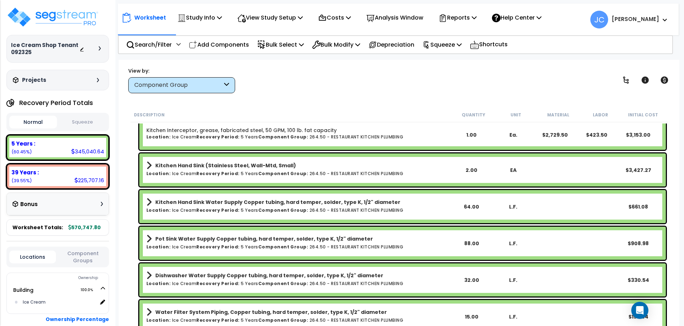
scroll to position [1142, 0]
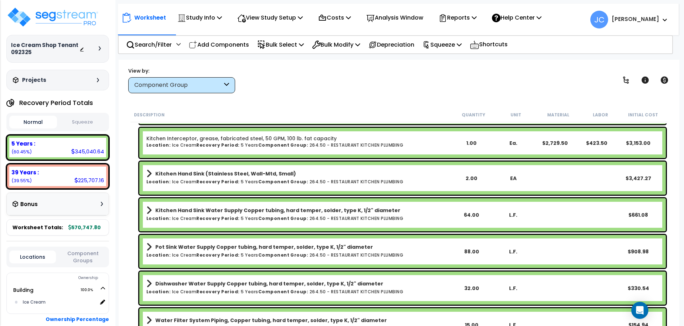
click at [266, 181] on b "Component Group:" at bounding box center [283, 182] width 50 height 6
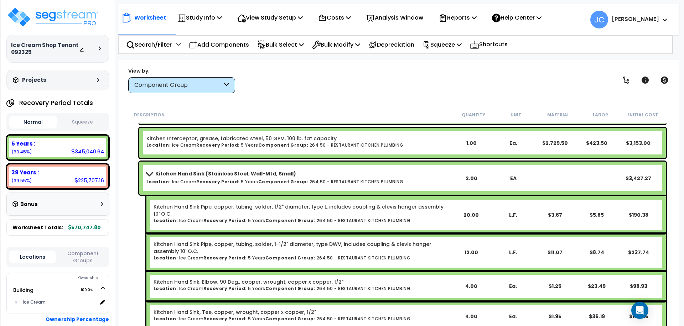
click at [251, 180] on h6 "Location: Ice Cream Recovery Period: 5 Years Component Group: 264.50 - RESTAURA…" at bounding box center [298, 182] width 304 height 5
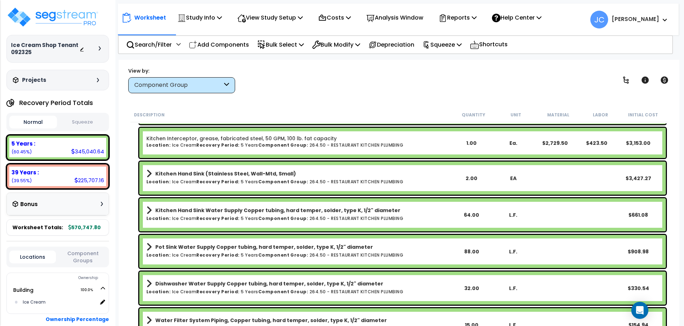
click at [270, 202] on div "Kitchen Hand Sink Water Supply Copper tubing, hard temper, solder, type K, 1/2"…" at bounding box center [402, 214] width 526 height 33
click at [270, 210] on b "Kitchen Hand Sink Water Supply Copper tubing, hard temper, solder, type K, 1/2"…" at bounding box center [277, 210] width 245 height 7
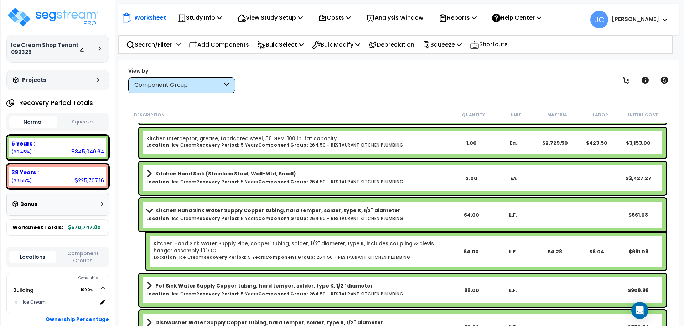
click at [279, 213] on b "Kitchen Hand Sink Water Supply Copper tubing, hard temper, solder, type K, 1/2"…" at bounding box center [277, 210] width 245 height 7
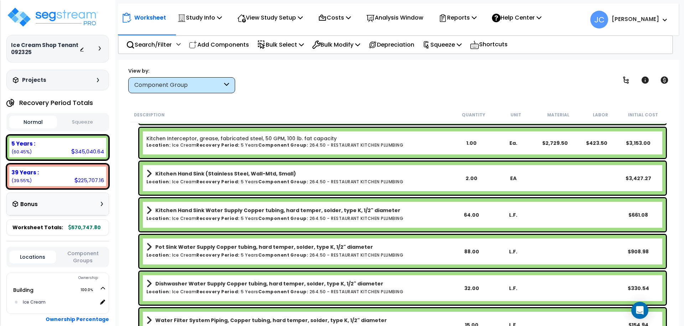
click at [259, 179] on b "Component Group:" at bounding box center [283, 182] width 50 height 6
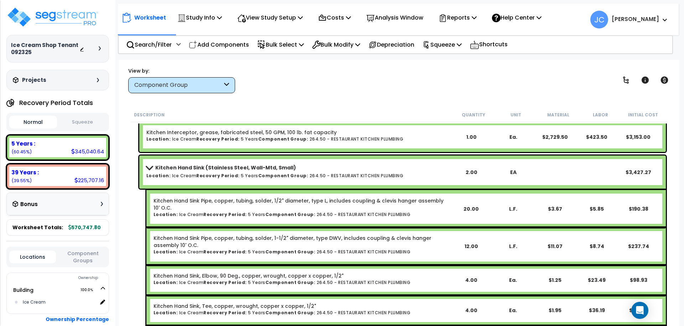
scroll to position [1152, 0]
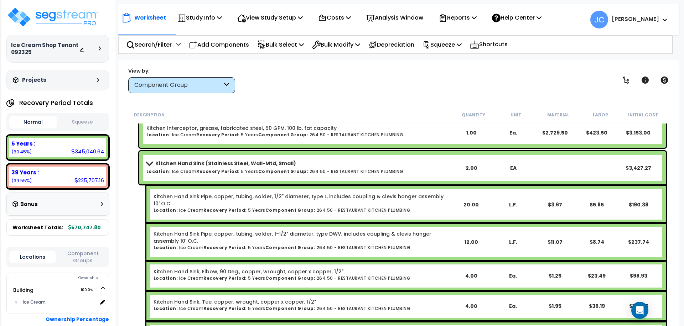
click at [260, 166] on b "Kitchen Hand Sink (Stainless Steel, Wall-Mtd, Small)" at bounding box center [225, 163] width 141 height 7
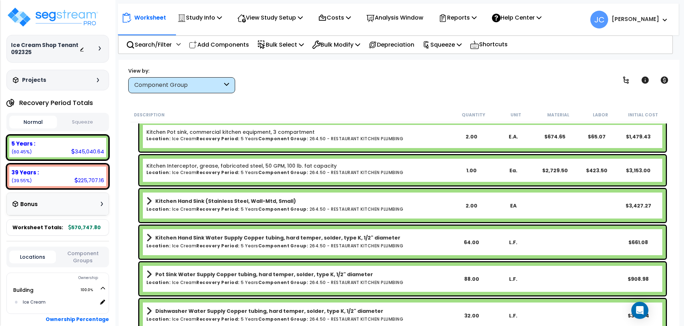
scroll to position [1121, 0]
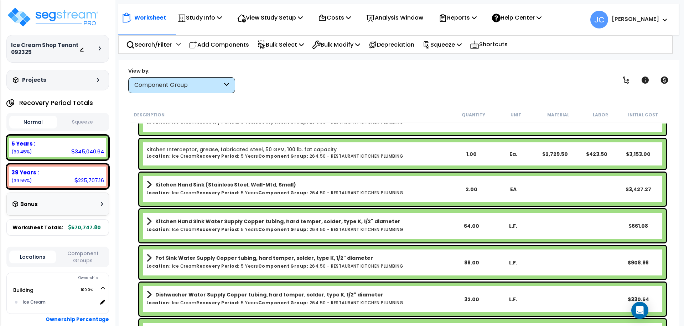
click at [270, 190] on b "Component Group:" at bounding box center [283, 193] width 50 height 6
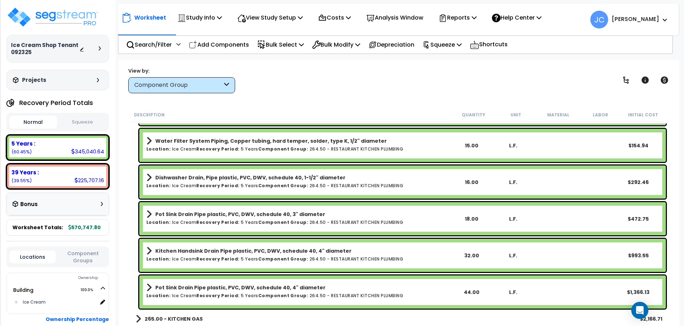
scroll to position [1620, 0]
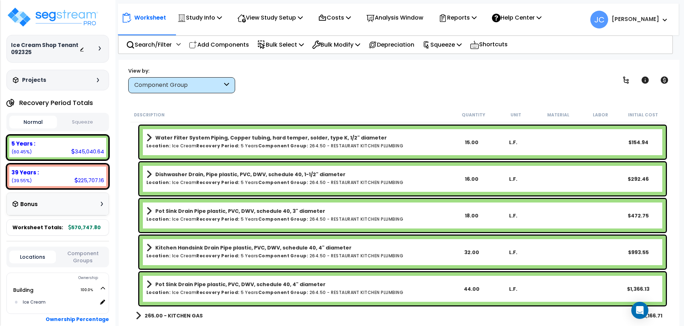
click at [320, 144] on h6 "Location: Ice Cream Recovery Period: 5 Years Component Group: 264.50 - RESTAURA…" at bounding box center [298, 146] width 304 height 5
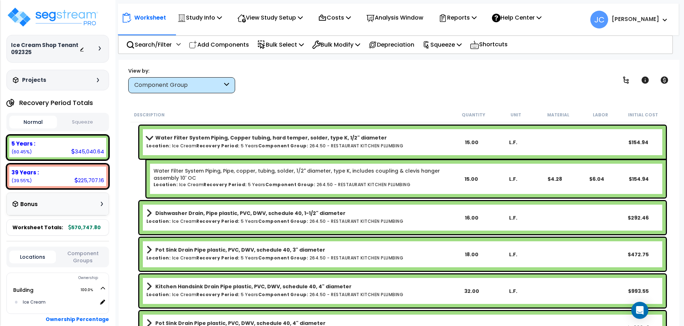
click at [324, 144] on h6 "Location: Ice Cream Recovery Period: 5 Years Component Group: 264.50 - RESTAURA…" at bounding box center [298, 146] width 304 height 5
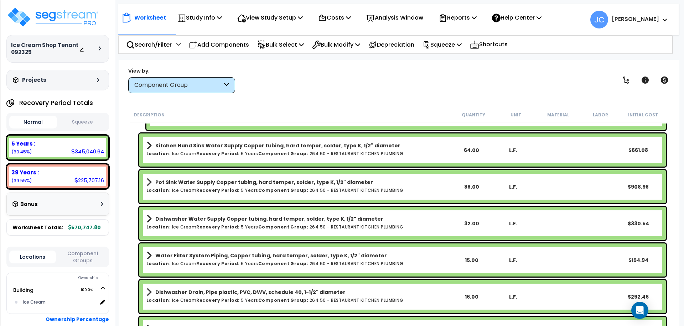
scroll to position [1502, 0]
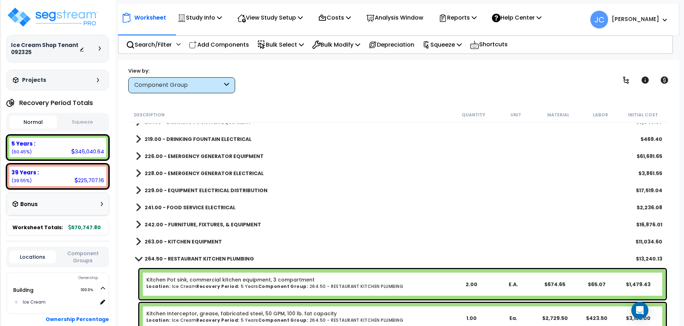
click at [208, 256] on b "264.50 - RESTAURANT KITCHEN PLUMBING" at bounding box center [199, 258] width 109 height 7
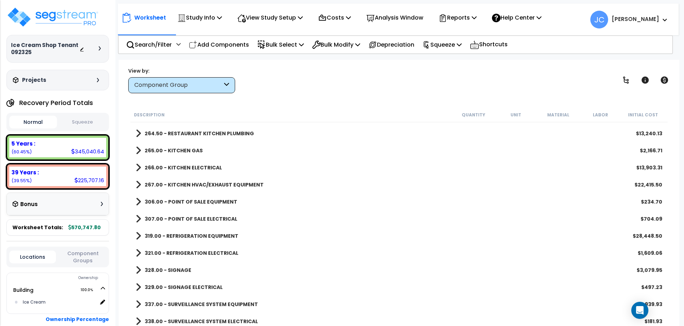
click at [218, 236] on b "319.00 - REFRIGERATION EQUIPMENT" at bounding box center [192, 236] width 94 height 7
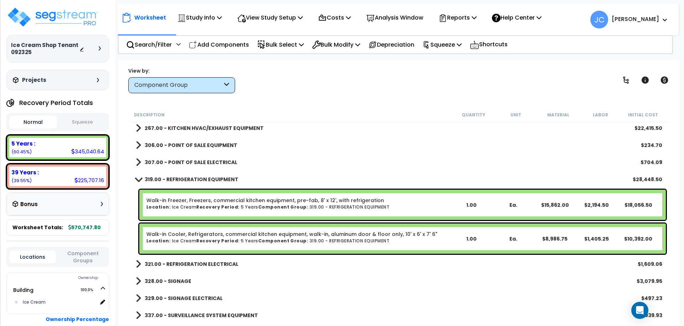
scroll to position [1149, 0]
click at [212, 260] on b "321.00 - REFRIGERATION ELECTRICAL" at bounding box center [192, 263] width 94 height 7
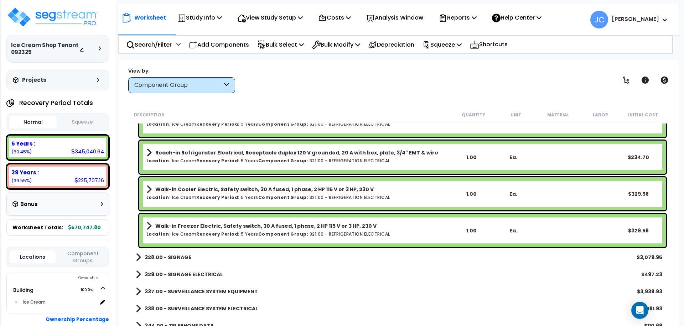
scroll to position [1387, 0]
click at [181, 260] on b "328.00 - SIGNAGE" at bounding box center [168, 257] width 47 height 7
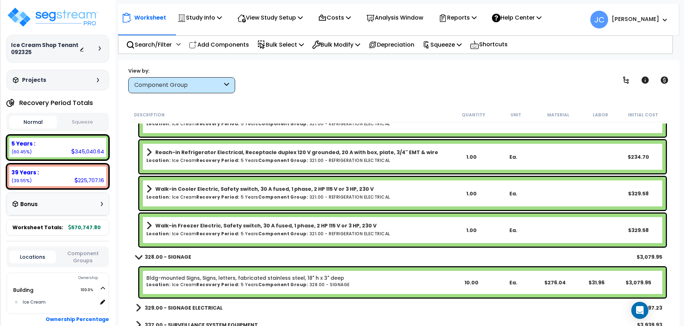
click at [177, 256] on b "328.00 - SIGNAGE" at bounding box center [168, 257] width 47 height 7
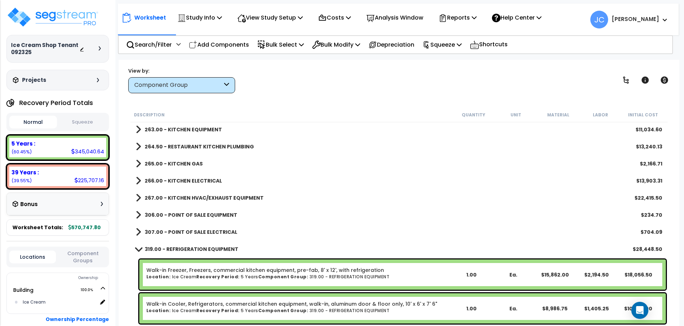
scroll to position [1076, 0]
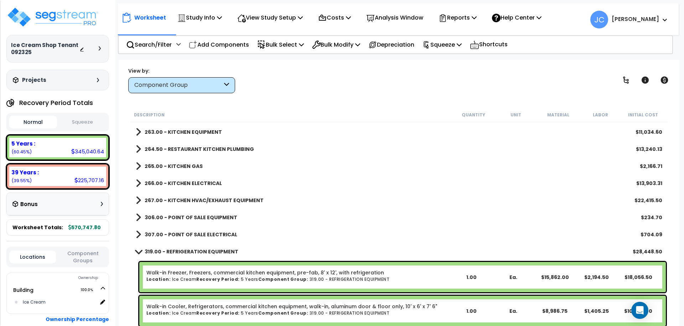
click at [204, 201] on b "267.00 - KITCHEN HVAC/EXHAUST EQUIPMENT" at bounding box center [204, 200] width 119 height 7
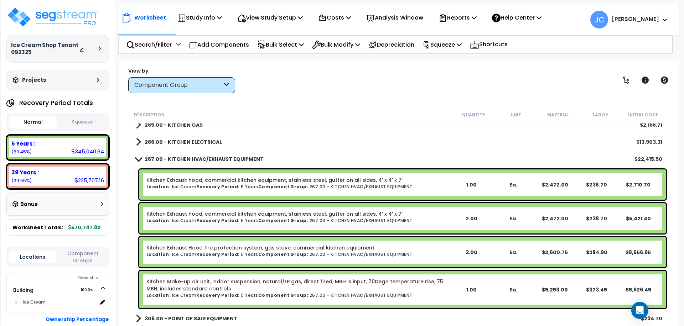
scroll to position [1114, 0]
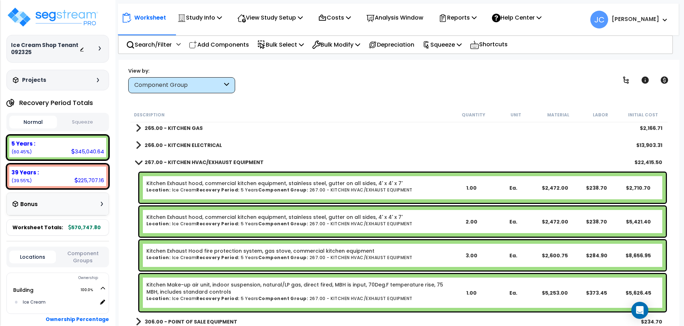
click at [186, 161] on b "267.00 - KITCHEN HVAC/EXHAUST EQUIPMENT" at bounding box center [204, 162] width 119 height 7
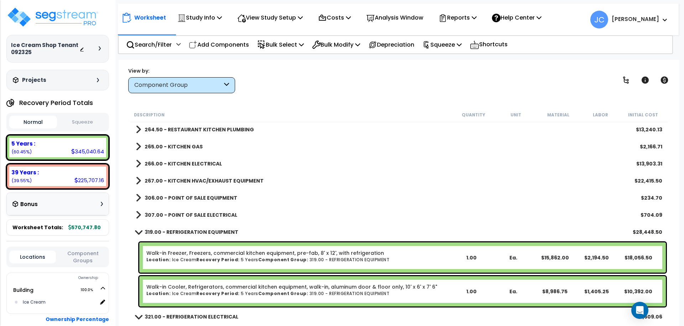
scroll to position [1085, 0]
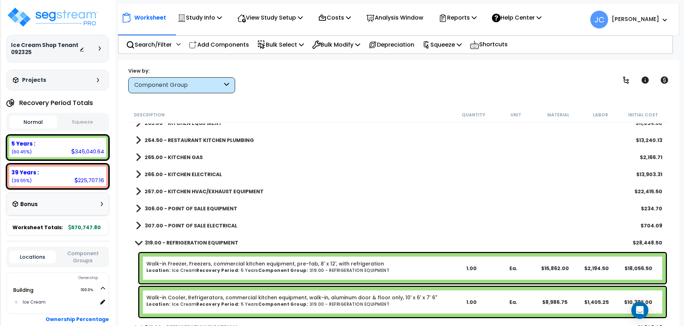
click at [191, 166] on div "266.00 - KITCHEN ELECTRICAL $13,903.31" at bounding box center [399, 174] width 534 height 17
click at [187, 172] on b "266.00 - KITCHEN ELECTRICAL" at bounding box center [183, 174] width 77 height 7
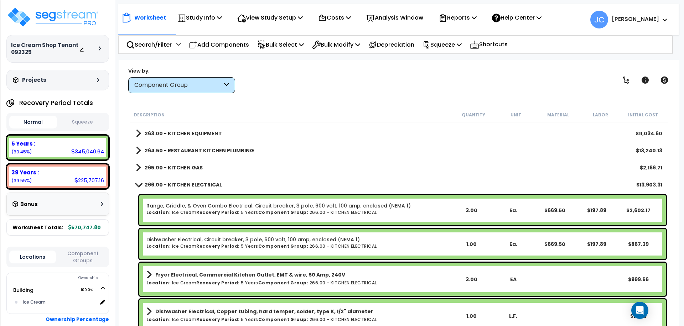
scroll to position [1072, 0]
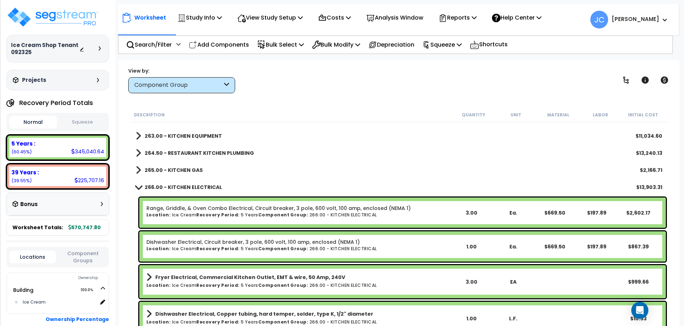
click at [212, 186] on b "266.00 - KITCHEN ELECTRICAL" at bounding box center [183, 187] width 77 height 7
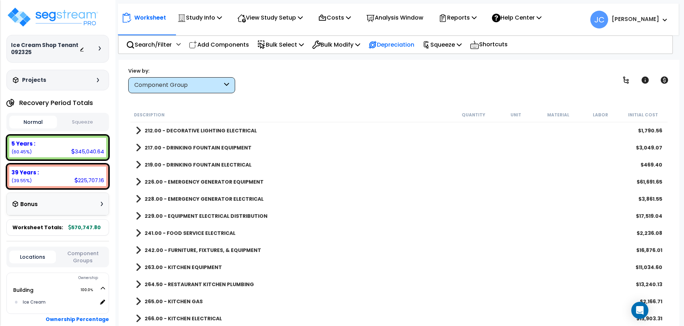
scroll to position [942, 0]
click at [280, 26] on div "Worksheet Study Info Study Setup Add Property Unit Template study Clone study JC" at bounding box center [398, 16] width 561 height 25
click at [280, 22] on p "View Study Setup" at bounding box center [270, 18] width 66 height 10
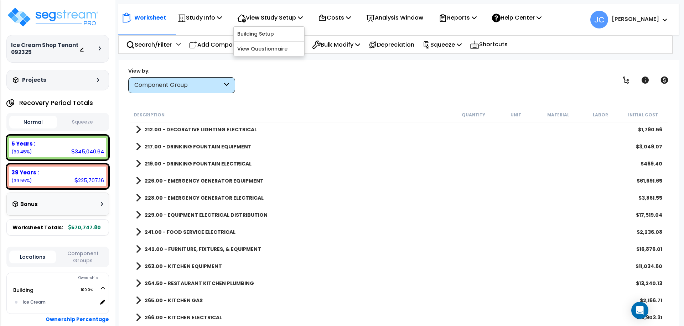
click at [343, 80] on div "View by: Component Group High to Low - Component Cost" at bounding box center [399, 80] width 546 height 26
click at [284, 22] on div "View Study Setup" at bounding box center [270, 17] width 66 height 17
click at [402, 19] on p "Analysis Window" at bounding box center [394, 18] width 57 height 10
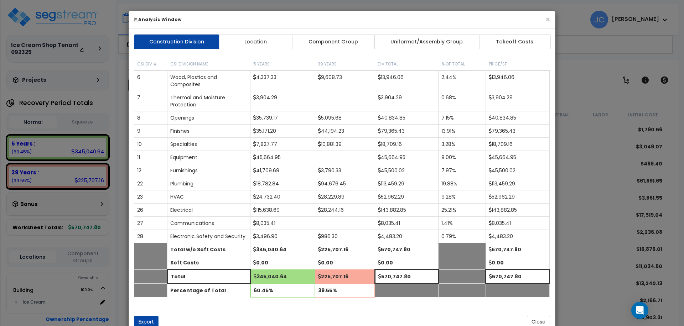
click at [545, 21] on h6 "Analysis Window" at bounding box center [342, 19] width 416 height 6
click at [543, 19] on h6 "Analysis Window" at bounding box center [342, 19] width 416 height 6
click at [547, 19] on button "×" at bounding box center [547, 19] width 5 height 7
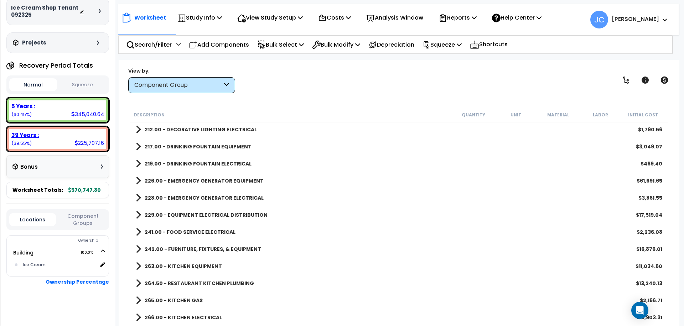
scroll to position [0, 0]
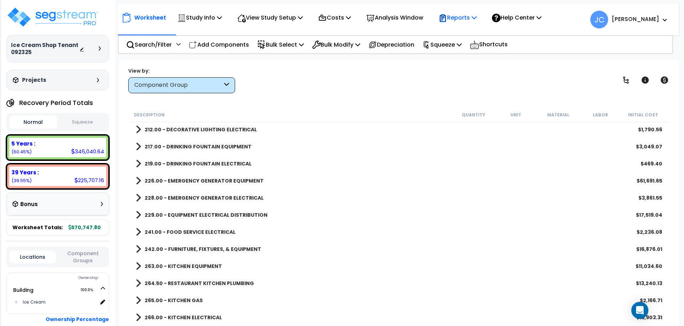
click at [465, 19] on p "Reports" at bounding box center [457, 18] width 38 height 10
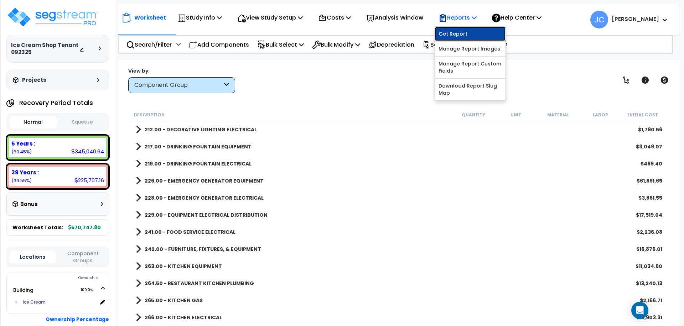
click at [467, 32] on link "Get Report" at bounding box center [470, 34] width 71 height 14
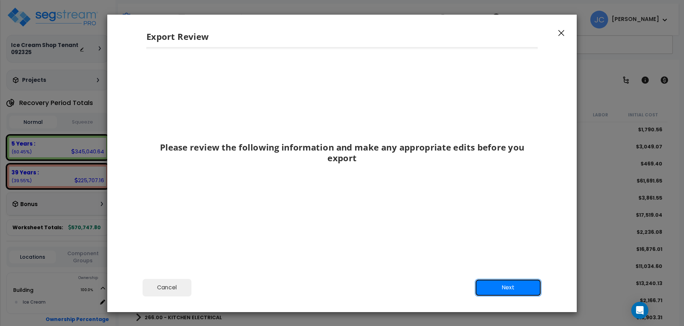
click at [493, 289] on button "Next" at bounding box center [508, 288] width 67 height 18
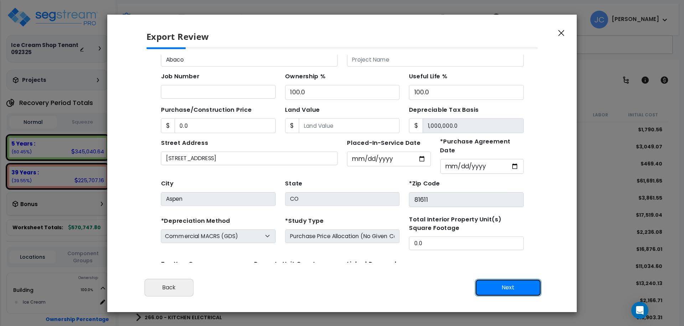
scroll to position [68, 0]
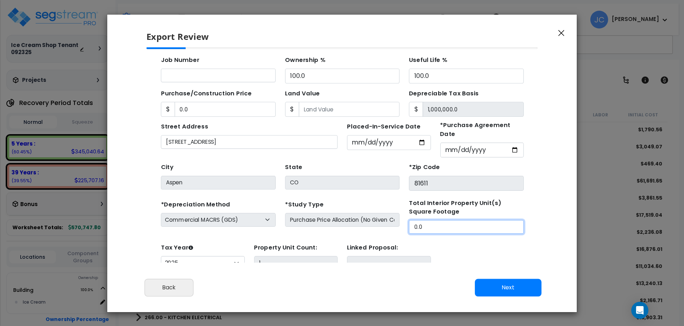
drag, startPoint x: 402, startPoint y: 209, endPoint x: 363, endPoint y: 199, distance: 40.1
click at [364, 199] on div "*Depreciation Method Commercial MACRS (GDS) Residential Rental MACRS (GDS) Comm…" at bounding box center [324, 202] width 338 height 32
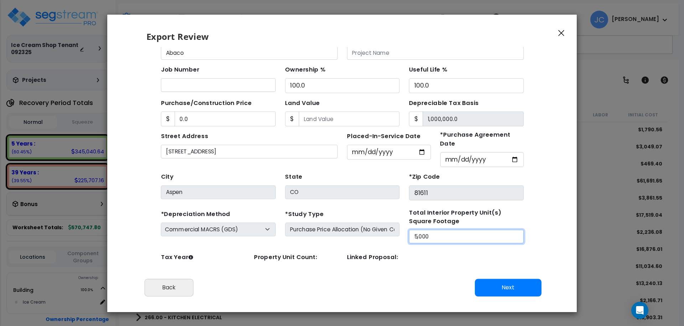
scroll to position [40, 0]
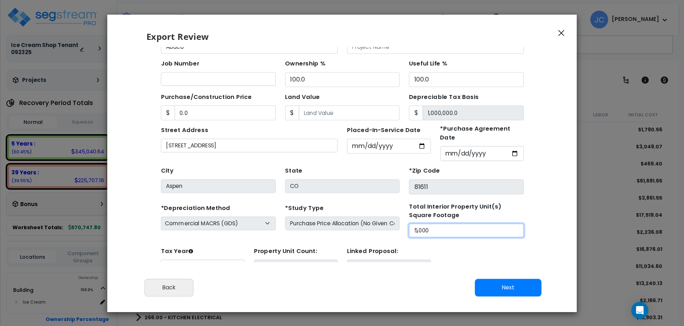
type input "5,000"
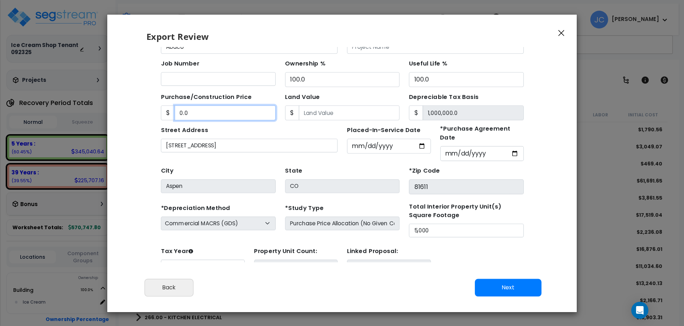
drag, startPoint x: 225, startPoint y: 105, endPoint x: 152, endPoint y: 93, distance: 74.4
click at [153, 93] on div "Find these errors below in the Study Setup: *Study Name Ice Cream Shop Tenant 0…" at bounding box center [324, 129] width 347 height 284
drag, startPoint x: 202, startPoint y: 108, endPoint x: 146, endPoint y: 97, distance: 57.4
click at [146, 97] on div "Back To Home Cycling JPC > 2025 > Tenants > Ice Cream Shop Tenant > Update Study" at bounding box center [323, 124] width 355 height 292
type input "1"
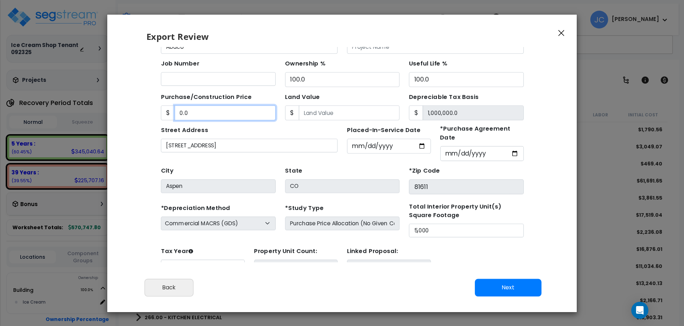
type input "1.00"
type input "10"
type input "10.00"
type input "100"
type input "100.00"
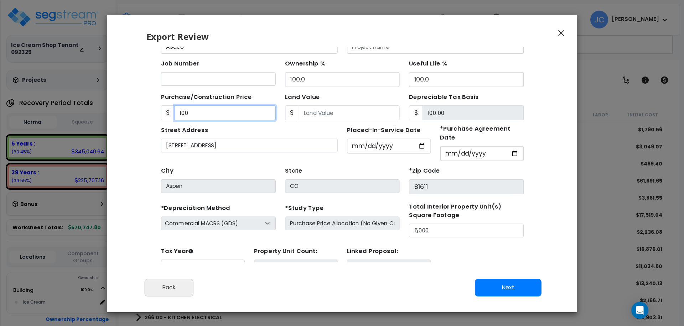
type input "1000"
type input "1,000.00"
type input "1,0000"
type input "10,000.00"
type input "10,0000"
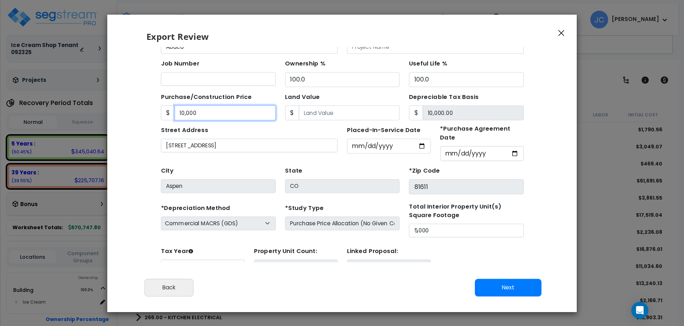
type input "100,000.00"
type input "100,0000"
type input "1,000,000.00"
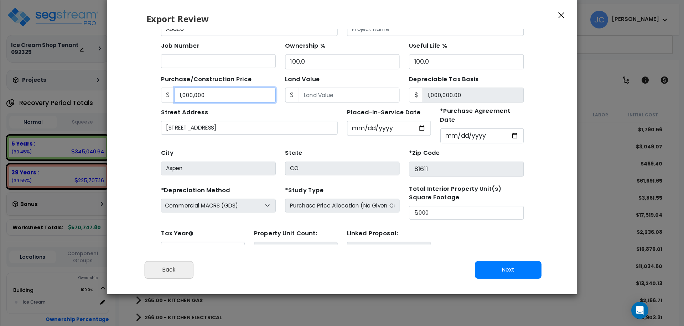
scroll to position [19, 0]
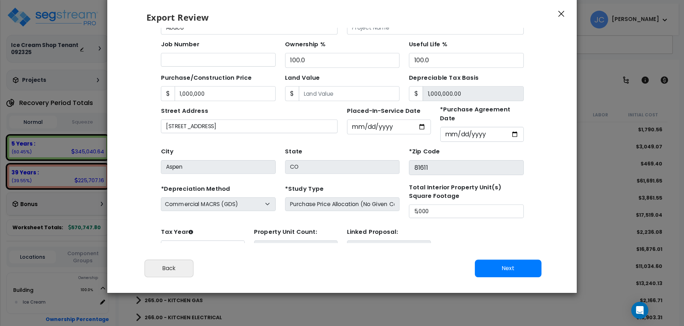
click at [506, 261] on button "Next" at bounding box center [508, 269] width 67 height 18
type input "1000000"
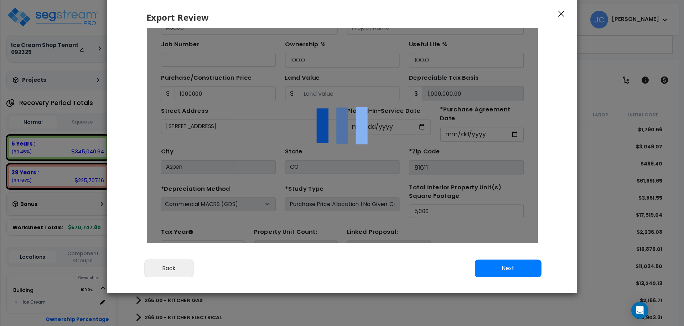
scroll to position [0, 0]
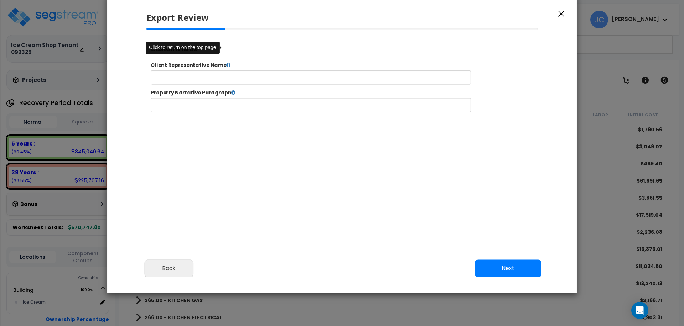
click at [506, 268] on button "Next" at bounding box center [508, 269] width 67 height 18
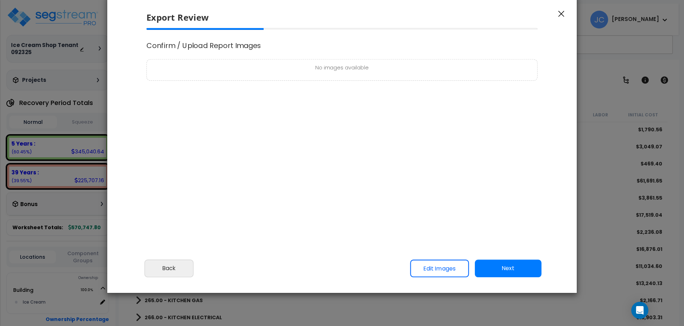
select select "2025"
click at [499, 271] on button "Next" at bounding box center [508, 269] width 67 height 18
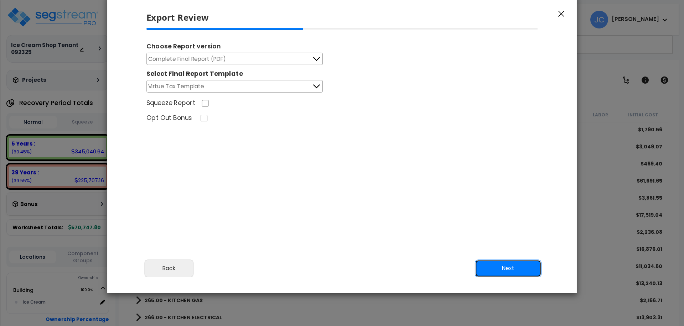
click at [515, 265] on button "Next" at bounding box center [508, 269] width 67 height 18
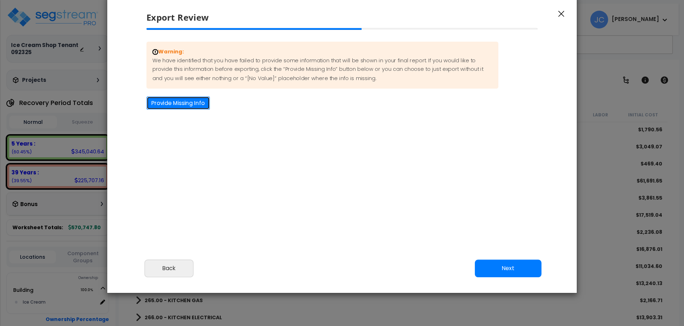
click at [201, 101] on button "Provide Missing Info" at bounding box center [177, 103] width 63 height 13
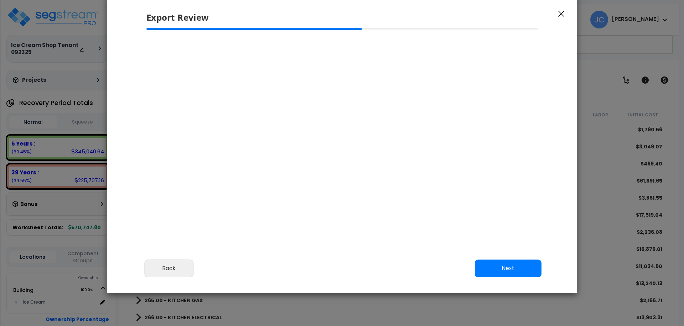
click at [207, 101] on div "Warning: We have identified that you have failed to provide some information th…" at bounding box center [342, 126] width 403 height 196
click at [509, 273] on button "Next" at bounding box center [508, 269] width 67 height 18
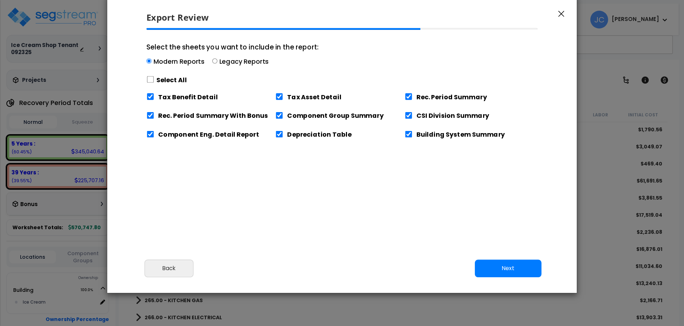
click at [169, 77] on label "Select All" at bounding box center [171, 80] width 31 height 9
click at [154, 77] on input "Select the sheets you want to include in the report: Modern Reports Legacy Repo…" at bounding box center [150, 79] width 8 height 7
checkbox input "true"
click at [507, 267] on button "Next" at bounding box center [508, 269] width 67 height 18
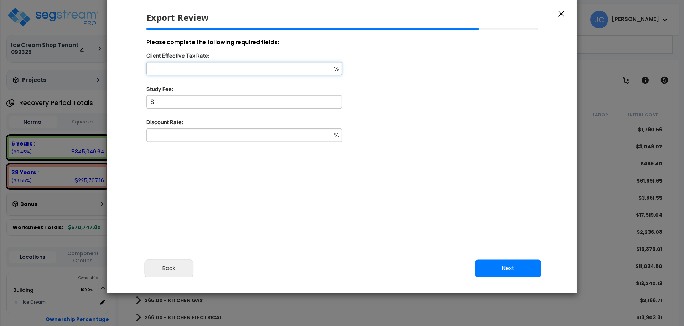
click at [253, 66] on input "Client Effective Tax Rate:" at bounding box center [244, 68] width 196 height 13
type input "32"
type input "5,000"
type input "9"
click at [510, 270] on button "Next" at bounding box center [508, 269] width 67 height 18
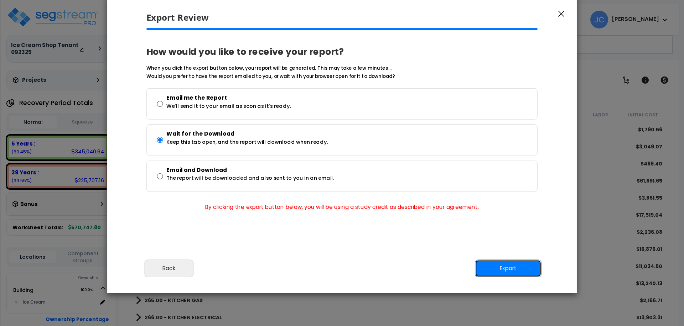
click at [505, 263] on button "Export" at bounding box center [508, 269] width 67 height 18
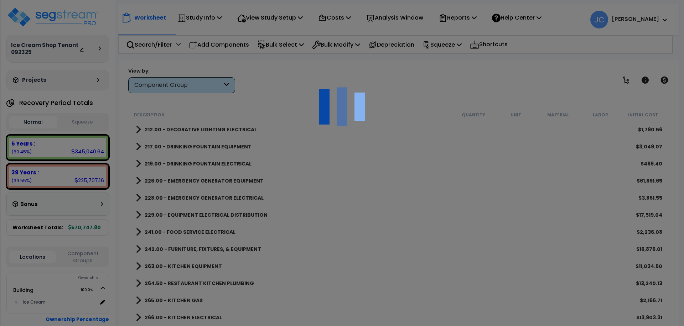
scroll to position [31, 0]
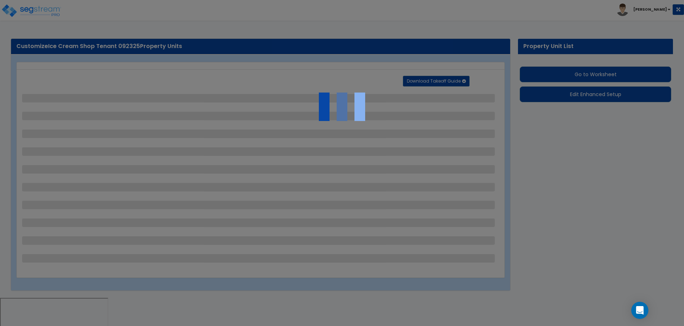
select select "2"
select select "3"
select select "5"
select select "2"
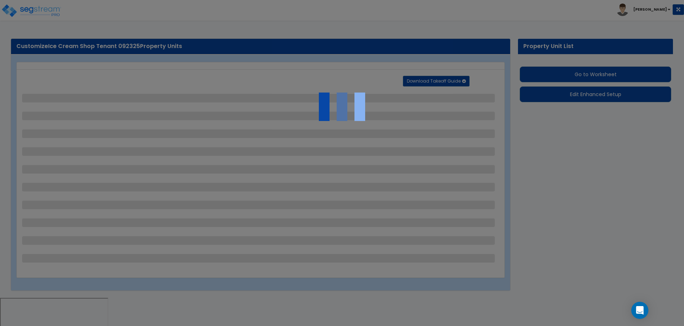
select select "1"
select select "3"
select select "2"
select select "3"
select select "8"
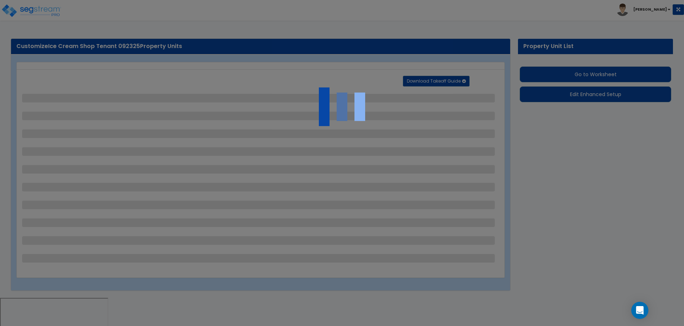
select select "1"
select select "3"
select select "2"
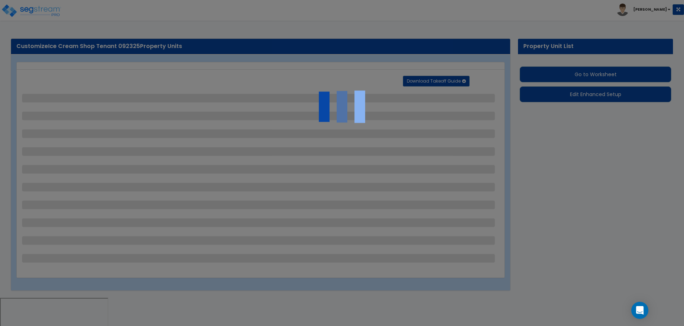
select select "3"
select select "2"
select select "3"
select select "4"
select select "2"
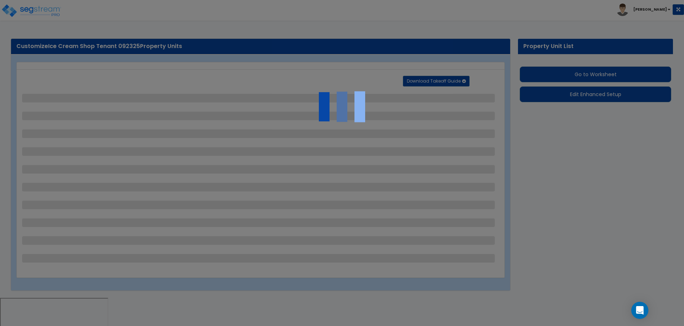
select select "2"
select select "5"
select select "2"
select select "1"
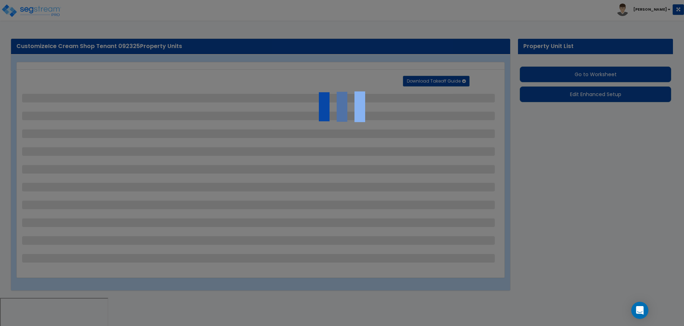
select select "1"
select select "4"
select select "2"
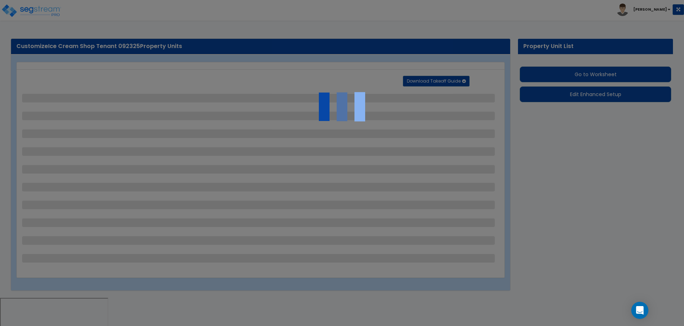
select select "2"
select select "7"
select select "1"
select select "8"
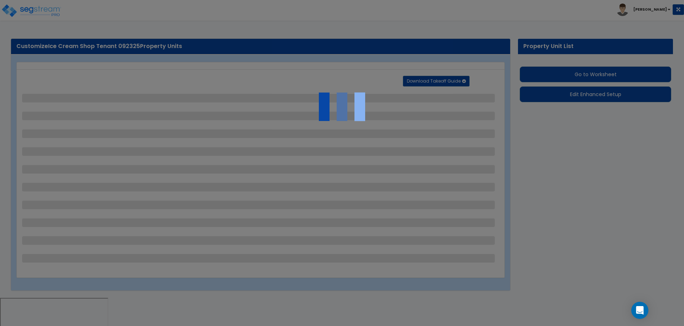
select select "1"
select select "7"
select select "3"
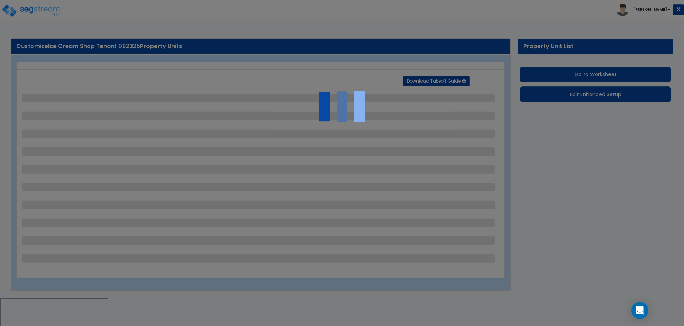
select select "1"
select select "2"
select select "1"
select select "2"
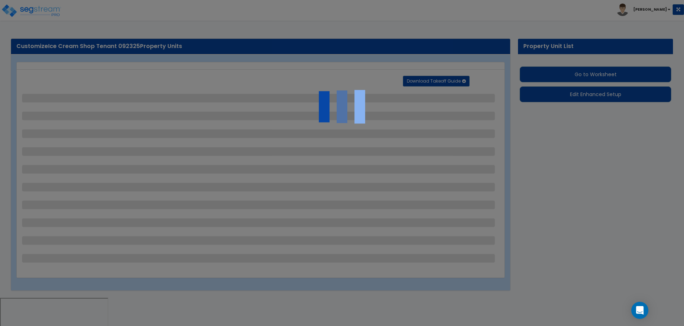
select select "1"
select select "2"
select select "1"
select select "8"
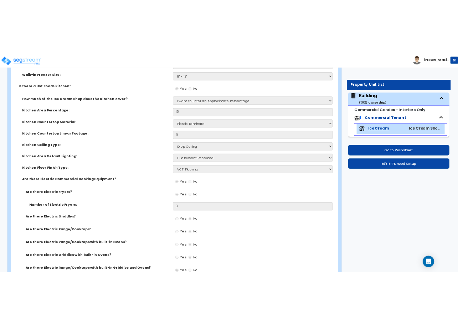
scroll to position [1891, 0]
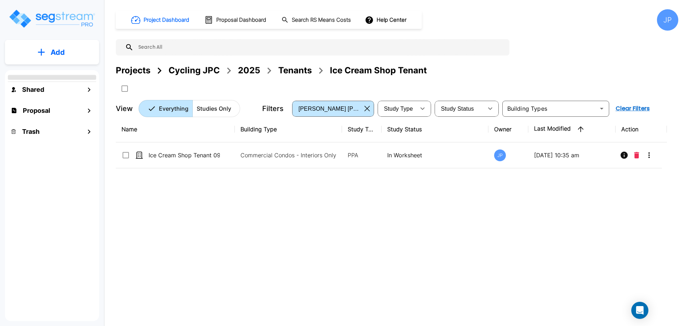
click at [57, 50] on p "Add" at bounding box center [58, 52] width 14 height 11
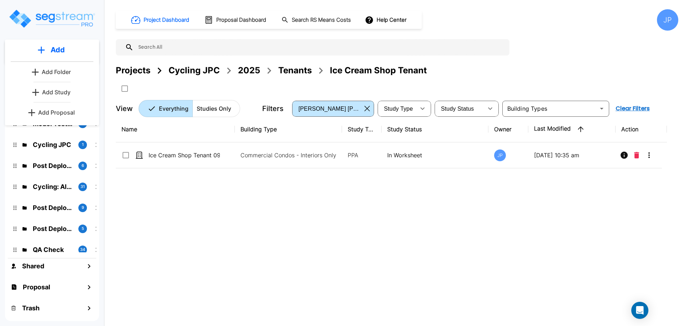
click at [64, 89] on p "Add Study" at bounding box center [56, 92] width 28 height 9
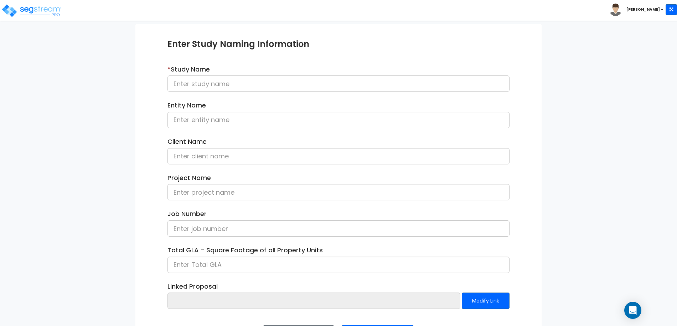
scroll to position [72, 0]
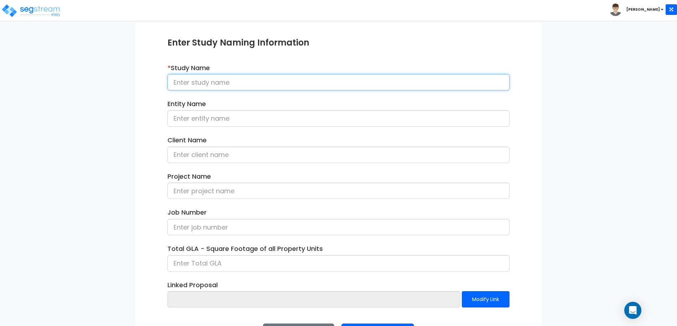
click at [227, 86] on input at bounding box center [338, 82] width 342 height 16
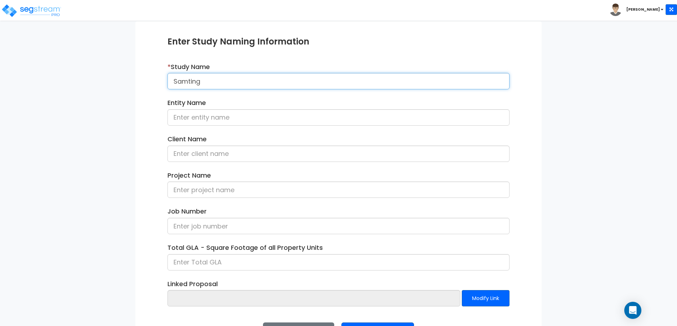
scroll to position [99, 0]
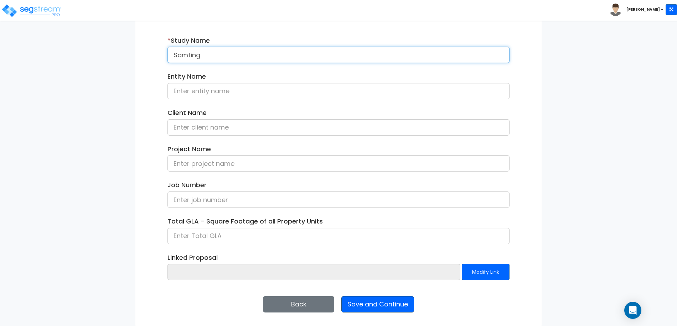
type input "Samting"
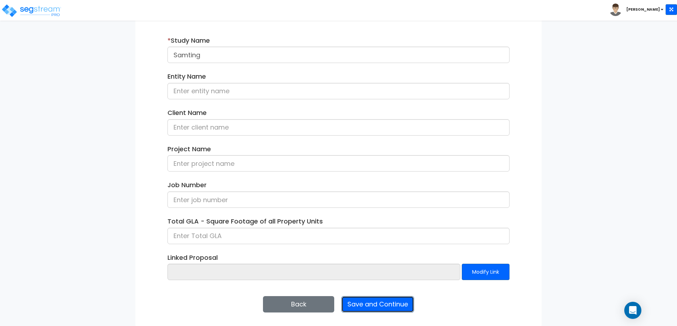
click at [391, 308] on button "Save and Continue" at bounding box center [377, 304] width 73 height 16
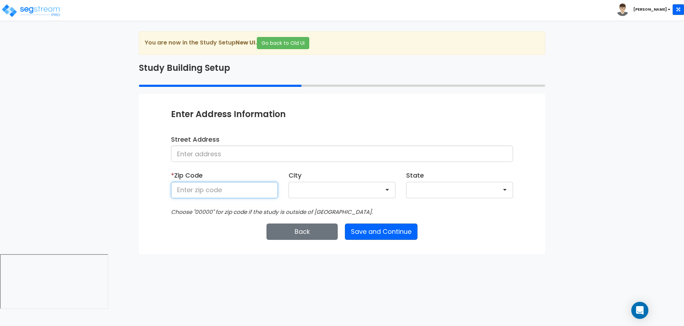
click at [227, 184] on input at bounding box center [224, 190] width 107 height 16
type input "80206"
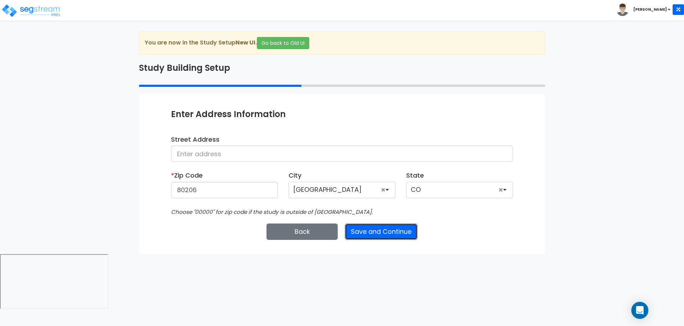
click at [369, 233] on button "Save and Continue" at bounding box center [381, 232] width 73 height 16
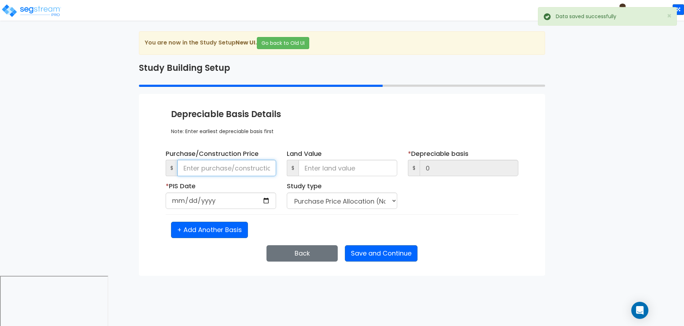
click at [225, 173] on input at bounding box center [226, 168] width 99 height 16
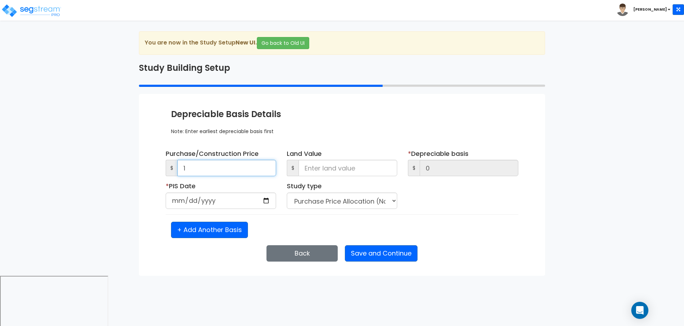
type input "10"
type input "100"
type input "1,000"
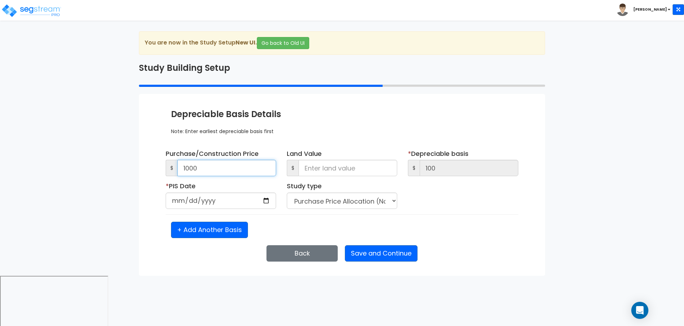
type input "1,000"
type input "10,000"
type input "100,000"
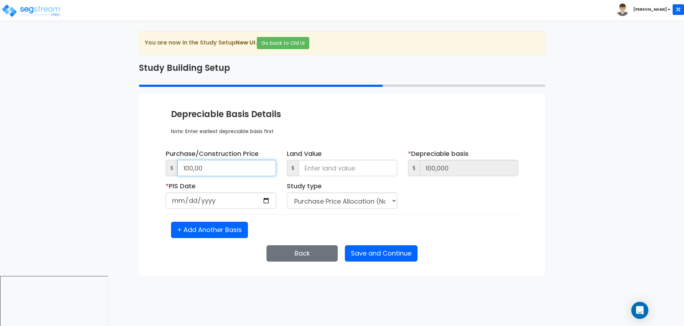
type input "10,000"
type input "[DATE]"
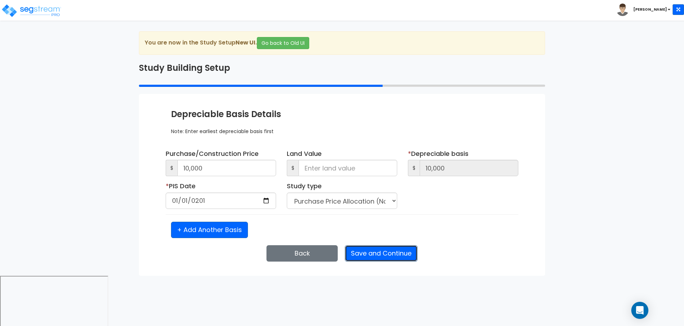
click at [379, 255] on button "Save and Continue" at bounding box center [381, 253] width 73 height 16
select select "2019"
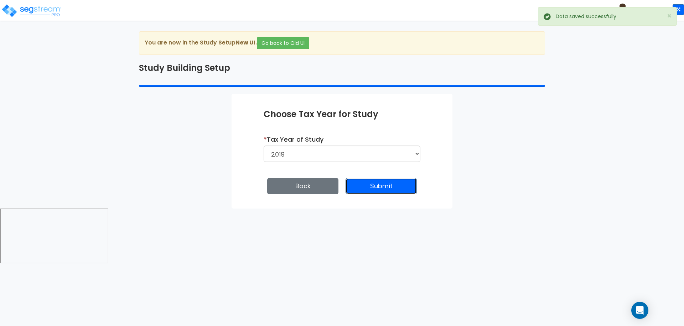
click at [366, 191] on button "Submit" at bounding box center [381, 186] width 71 height 16
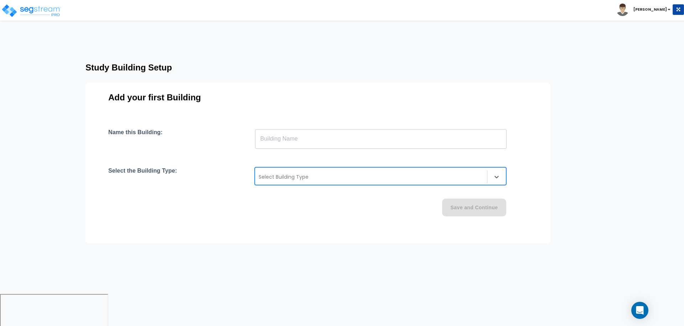
click at [365, 177] on div at bounding box center [371, 177] width 225 height 9
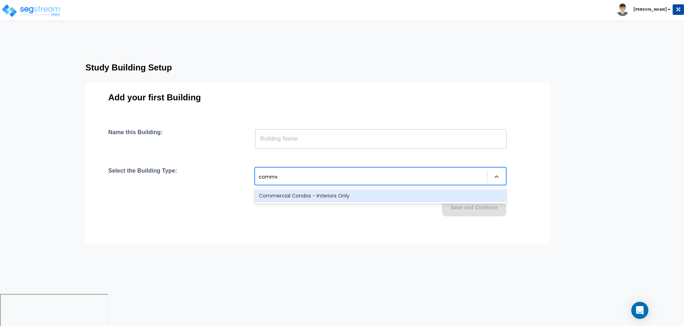
type input "commer"
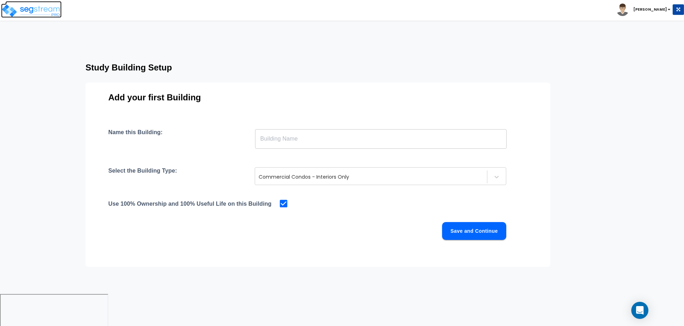
click at [37, 12] on img at bounding box center [31, 11] width 61 height 14
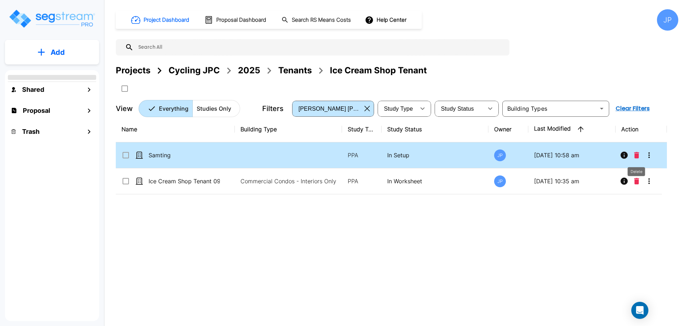
click at [635, 154] on icon "Delete" at bounding box center [636, 155] width 5 height 6
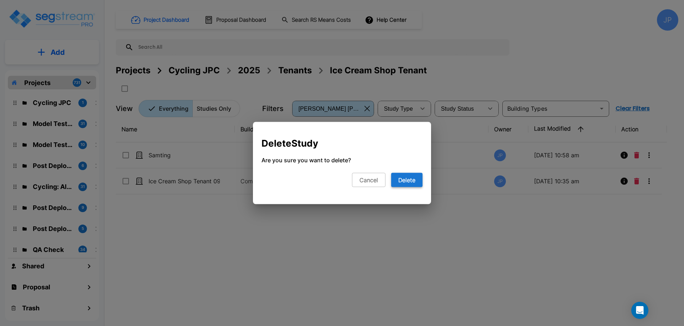
click at [410, 183] on button "Delete" at bounding box center [406, 180] width 31 height 14
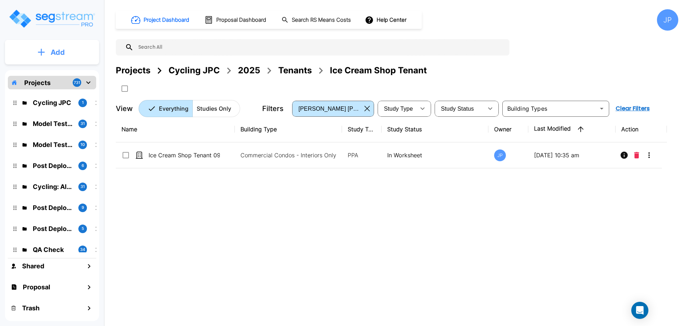
click at [77, 48] on button "Add" at bounding box center [52, 52] width 94 height 21
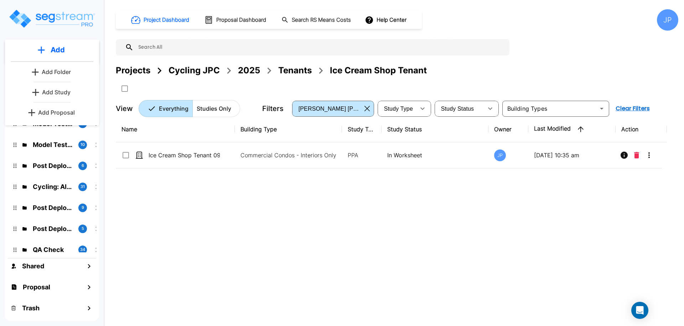
click at [67, 90] on p "Add Study" at bounding box center [56, 92] width 28 height 9
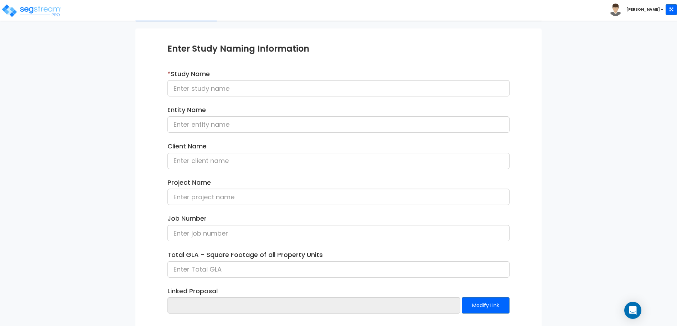
scroll to position [67, 0]
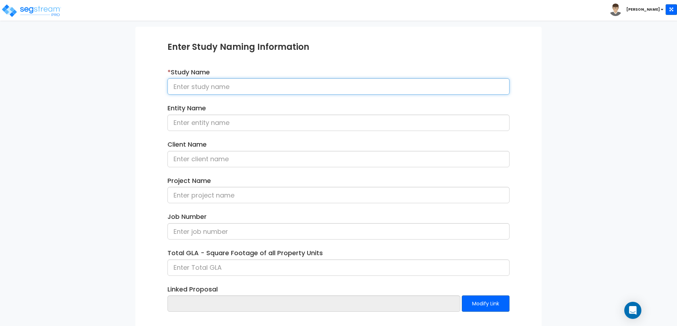
click at [229, 83] on input at bounding box center [338, 86] width 342 height 16
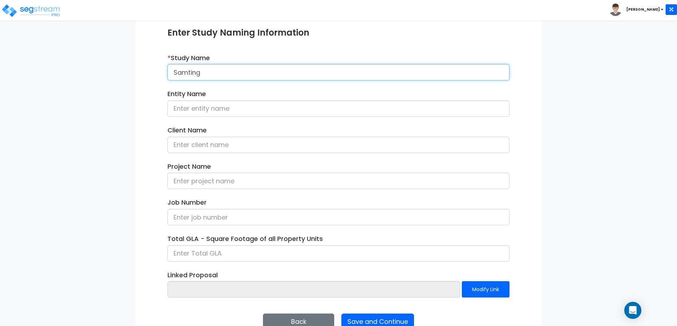
scroll to position [99, 0]
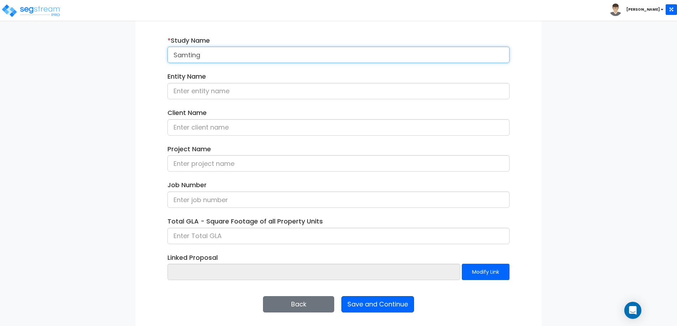
type input "Samting"
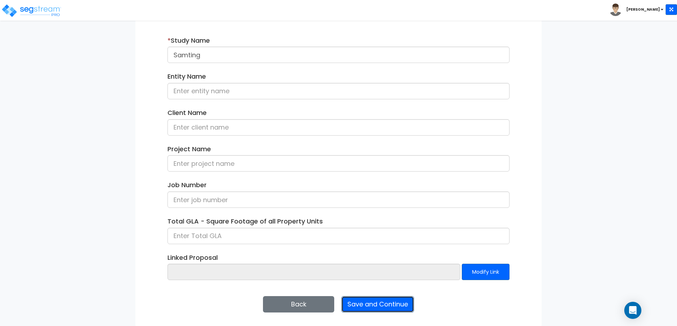
click at [375, 302] on button "Save and Continue" at bounding box center [377, 304] width 73 height 16
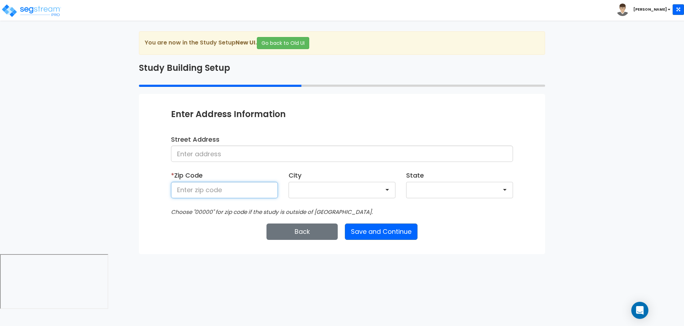
click at [253, 183] on input at bounding box center [224, 190] width 107 height 16
type input "80206"
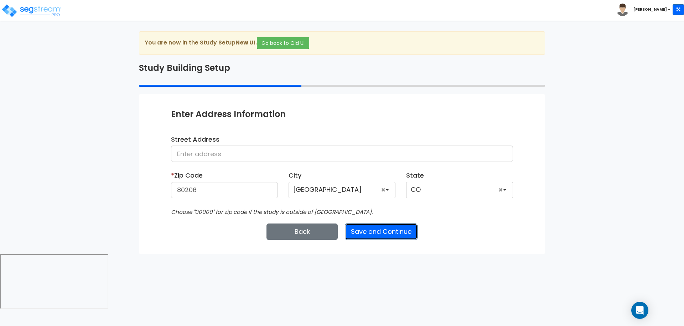
click at [383, 228] on button "Save and Continue" at bounding box center [381, 232] width 73 height 16
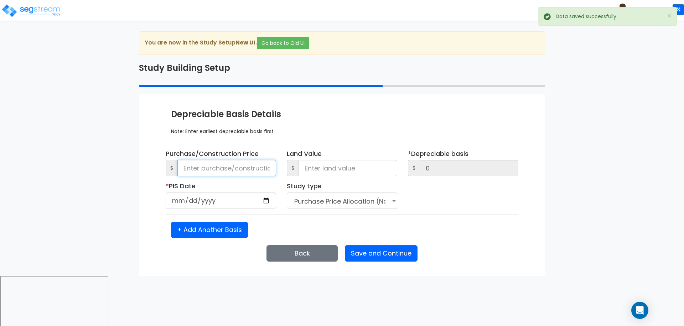
click at [231, 171] on input at bounding box center [226, 168] width 99 height 16
type input "1"
type input "10"
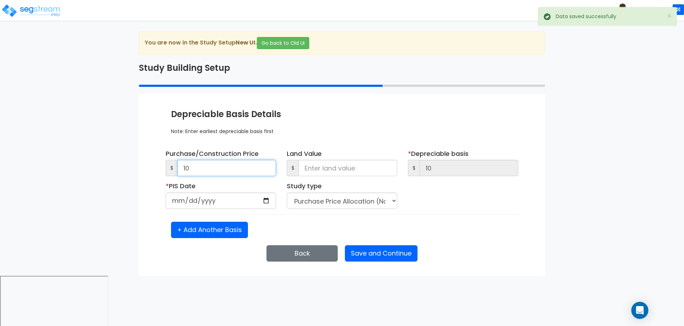
type input "100"
type input "1,000"
type input "10,000"
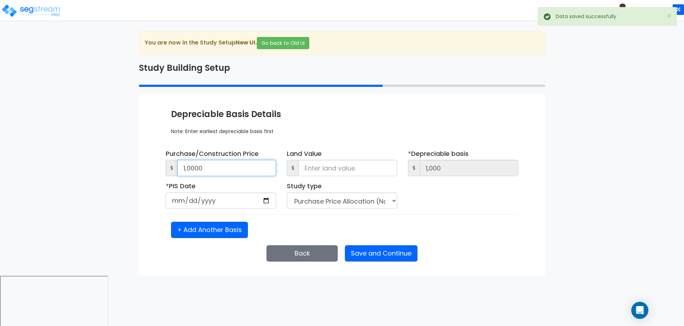
type input "10,000"
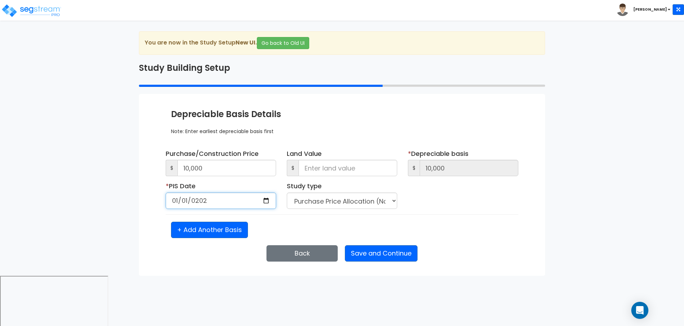
type input "2025-01-01"
click at [385, 254] on button "Save and Continue" at bounding box center [381, 253] width 73 height 16
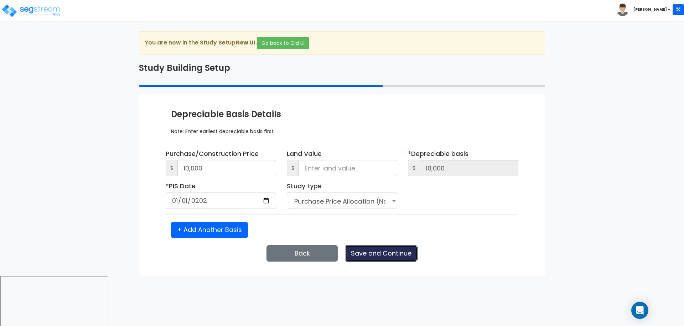
select select "2025"
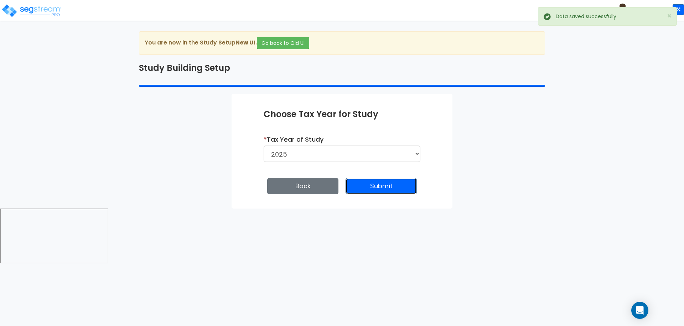
click at [379, 186] on button "Submit" at bounding box center [381, 186] width 71 height 16
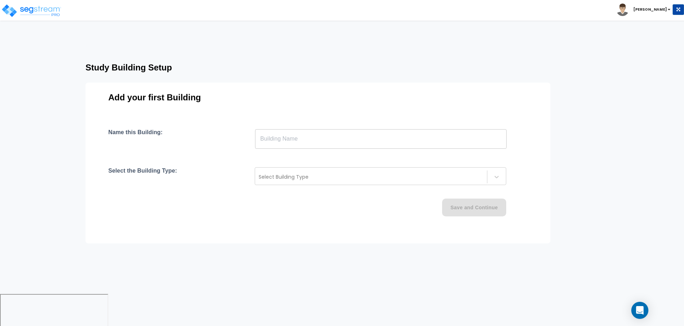
click at [347, 192] on div "Name this Building: ​ Select the Building Type: Select Building Type Save and C…" at bounding box center [317, 181] width 419 height 105
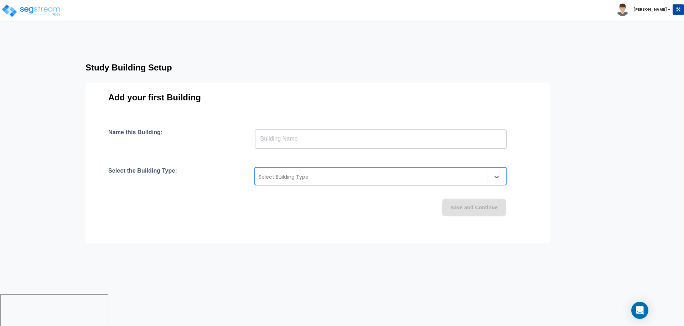
click at [346, 183] on div "Select Building Type" at bounding box center [380, 176] width 251 height 18
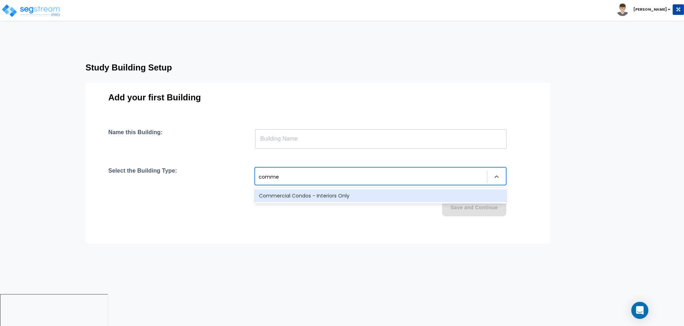
type input "commer"
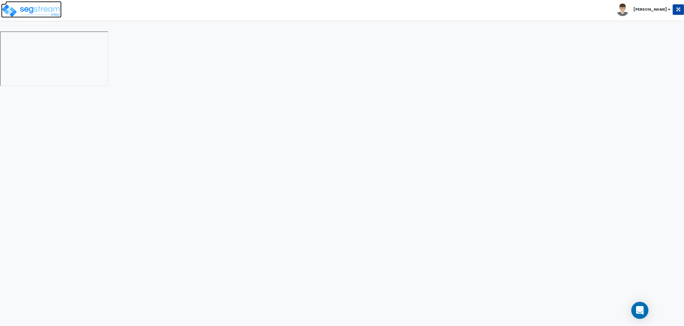
click at [50, 16] on img at bounding box center [31, 11] width 61 height 14
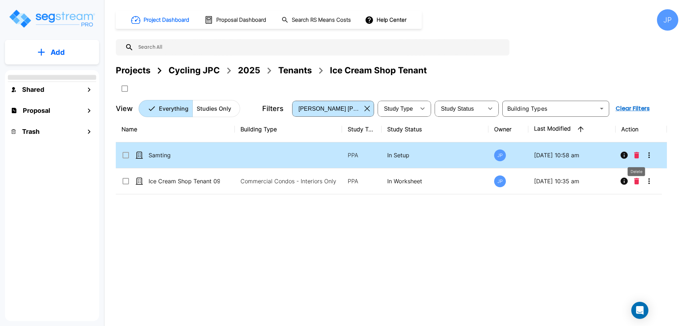
click at [638, 156] on icon "Delete" at bounding box center [636, 155] width 5 height 6
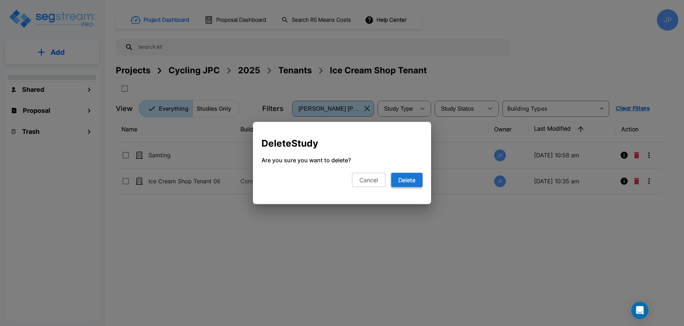
click at [415, 181] on button "Delete" at bounding box center [406, 180] width 31 height 14
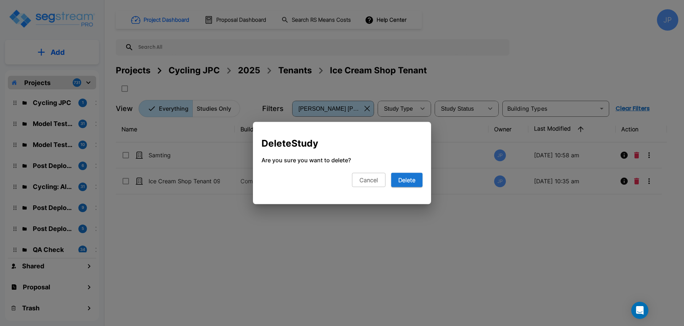
click at [411, 182] on div "Name Building Type Study Type Study Status Owner Last Modified Action Samting P…" at bounding box center [391, 217] width 551 height 202
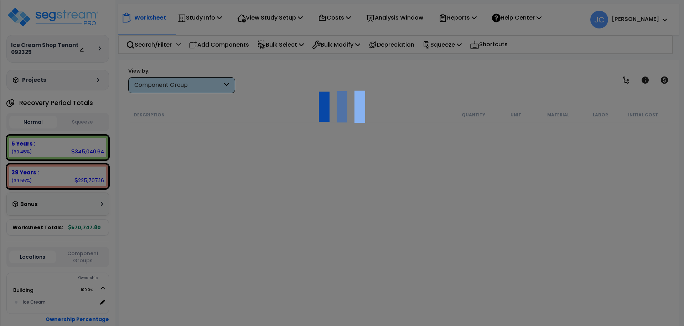
select select "2025"
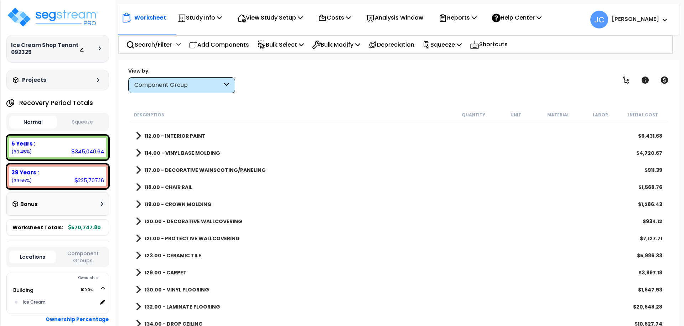
click at [197, 84] on div "Component Group" at bounding box center [178, 85] width 88 height 8
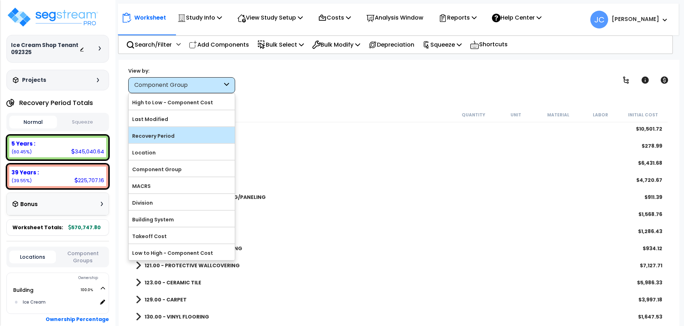
scroll to position [258, 0]
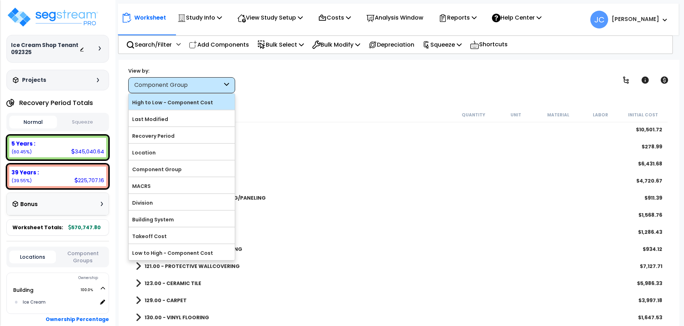
click at [178, 102] on label "High to Low - Component Cost" at bounding box center [182, 102] width 106 height 11
click at [0, 0] on input "High to Low - Component Cost" at bounding box center [0, 0] width 0 height 0
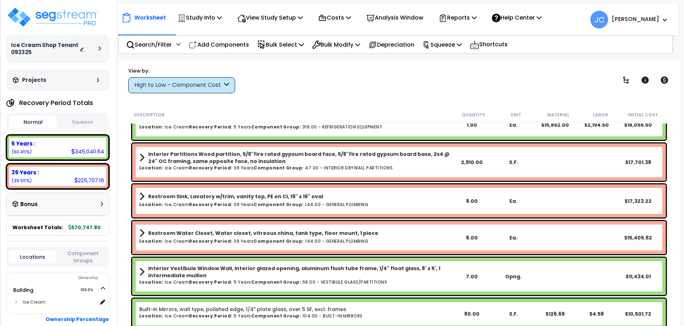
scroll to position [135, 0]
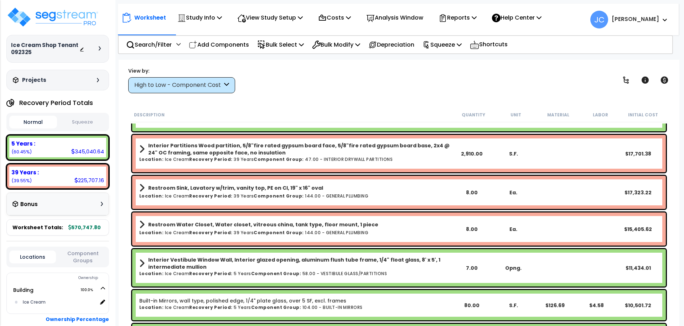
click at [356, 158] on h6 "Location: Ice Cream Recovery Period: 39 Years Component Group: 47.00 - INTERIOR…" at bounding box center [295, 159] width 312 height 5
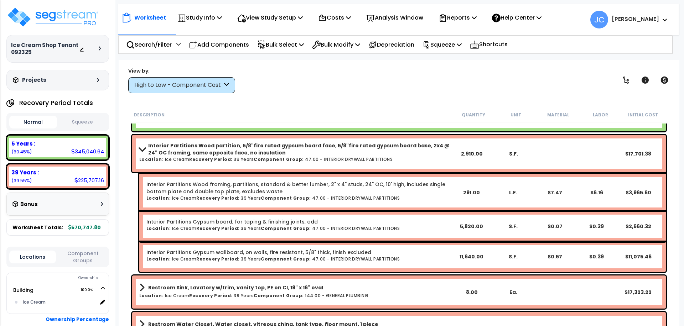
click at [346, 157] on h6 "Location: Ice Cream Recovery Period: 39 Years Component Group: 47.00 - INTERIOR…" at bounding box center [295, 159] width 312 height 5
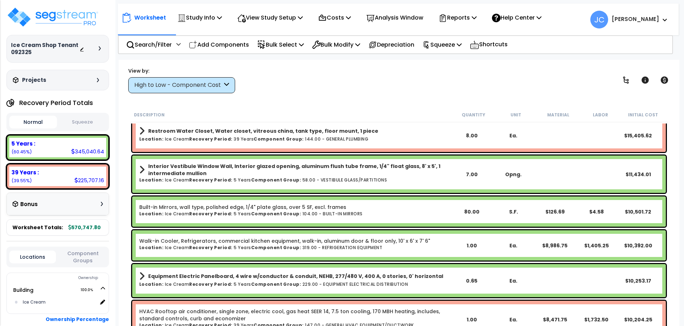
scroll to position [231, 0]
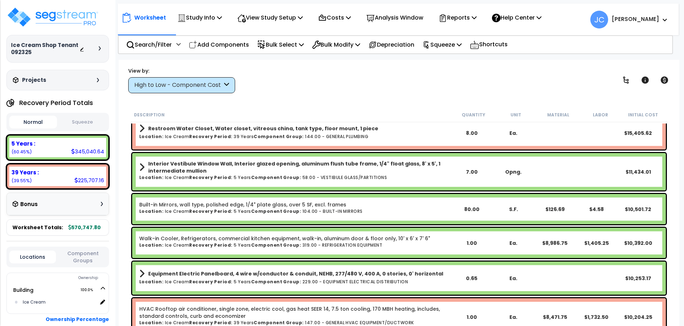
click at [340, 173] on b "Interior Vestibule Window Wall, Interior glazed opening, aluminum flush tube fr…" at bounding box center [299, 167] width 303 height 14
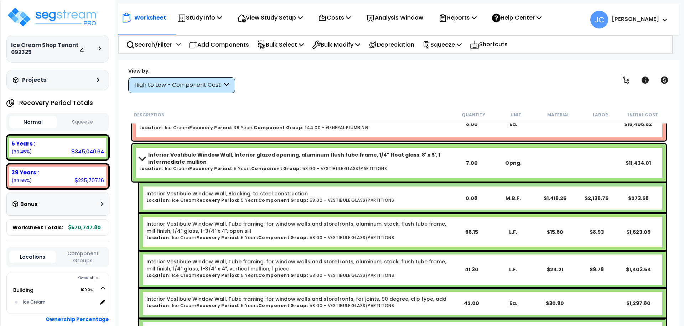
click at [334, 162] on b "Interior Vestibule Window Wall, Interior glazed opening, aluminum flush tube fr…" at bounding box center [299, 158] width 303 height 14
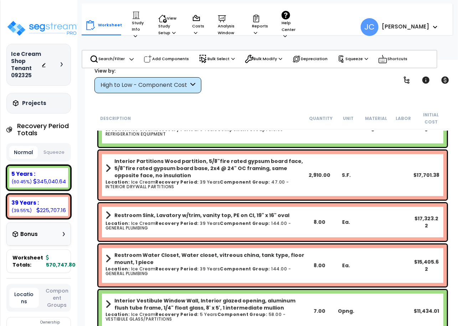
scroll to position [157, 0]
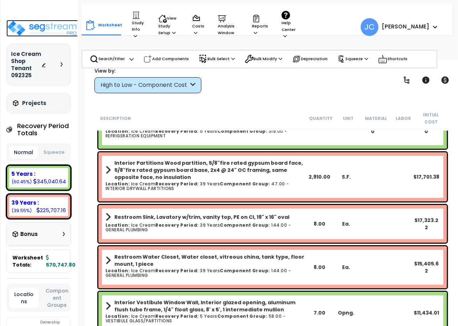
click at [46, 26] on img at bounding box center [42, 28] width 72 height 17
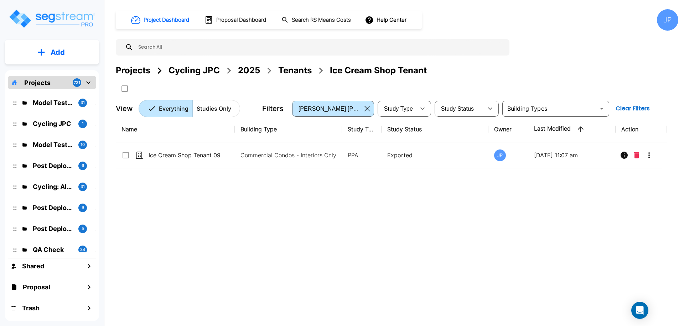
click at [248, 70] on div "2025" at bounding box center [249, 70] width 22 height 13
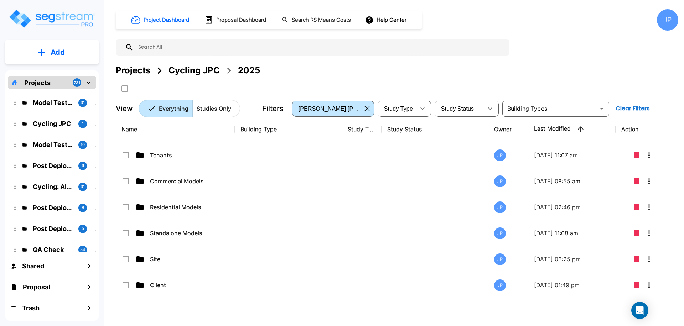
click at [270, 203] on td at bounding box center [288, 207] width 107 height 26
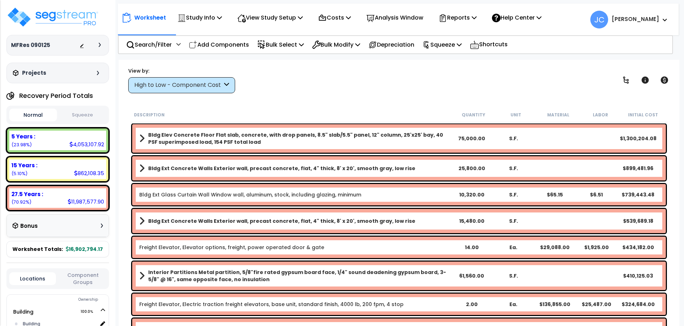
click at [224, 80] on div "High to Low - Component Cost" at bounding box center [181, 85] width 107 height 16
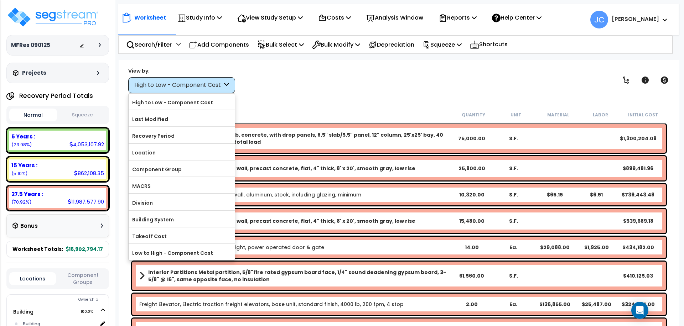
click at [102, 52] on div "MFRes 090125 Depreciable Tax Basis : $15,000,000.00 Placed-In-Service Date : [D…" at bounding box center [57, 45] width 103 height 21
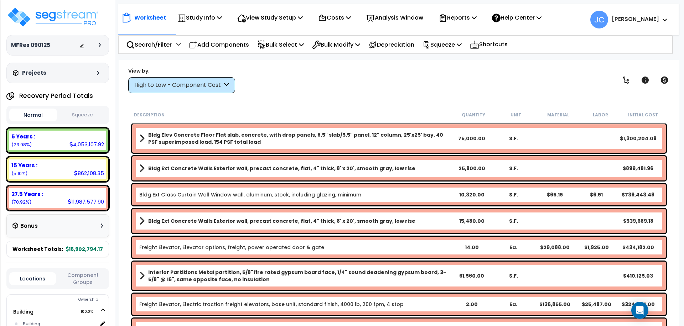
click at [99, 47] on div at bounding box center [91, 45] width 25 height 7
click at [100, 47] on icon at bounding box center [100, 45] width 2 height 4
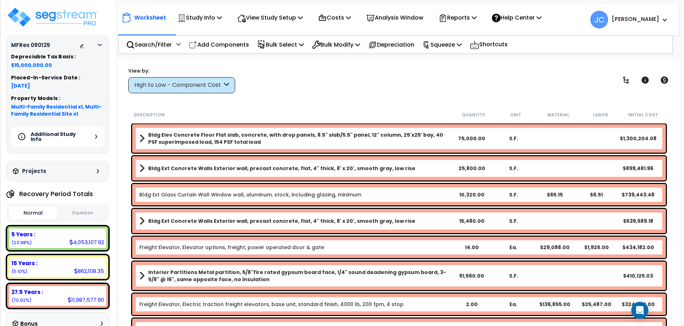
click at [88, 138] on div "Additional Study Info" at bounding box center [57, 136] width 93 height 21
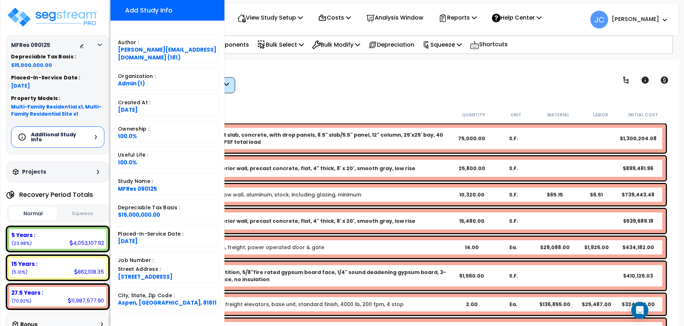
scroll to position [156, 0]
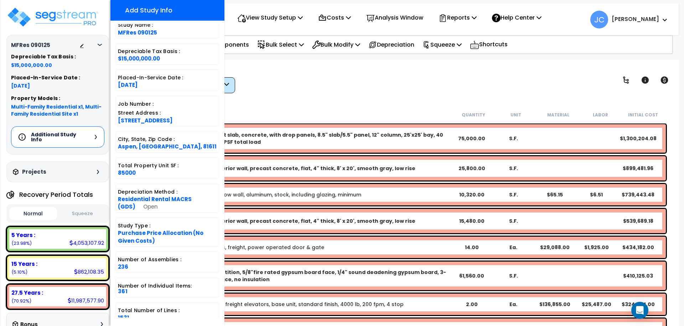
click at [313, 87] on div "View by: High to Low - Component Cost High to Low - Component Cost" at bounding box center [399, 80] width 546 height 26
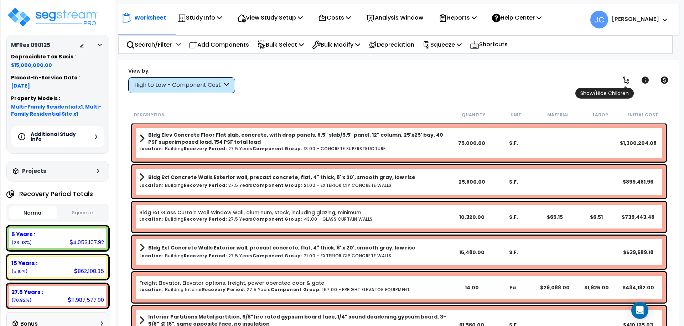
click at [623, 83] on icon at bounding box center [626, 80] width 9 height 9
click at [625, 82] on icon at bounding box center [626, 80] width 6 height 7
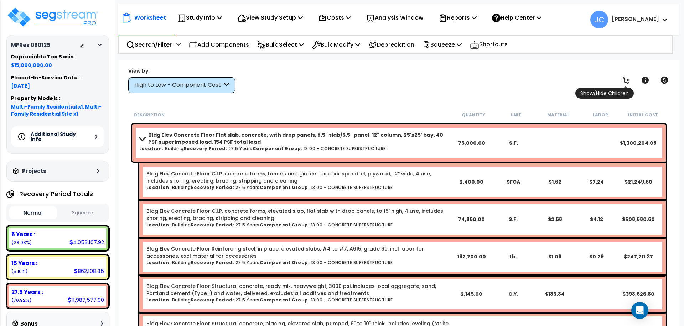
click at [625, 82] on icon at bounding box center [626, 80] width 9 height 9
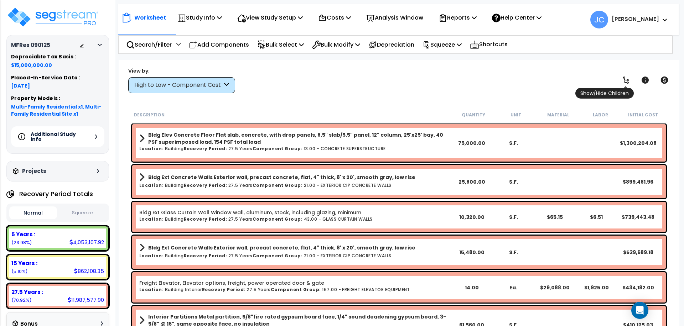
click at [621, 79] on link at bounding box center [626, 80] width 16 height 16
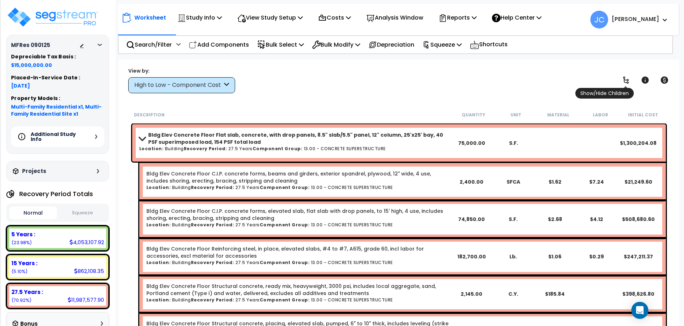
click at [628, 79] on icon at bounding box center [626, 80] width 6 height 7
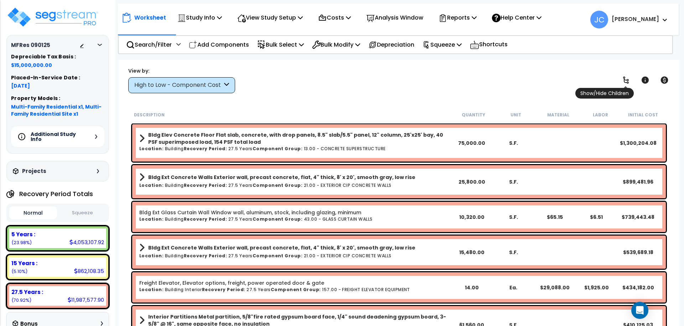
click at [624, 78] on icon at bounding box center [626, 80] width 6 height 7
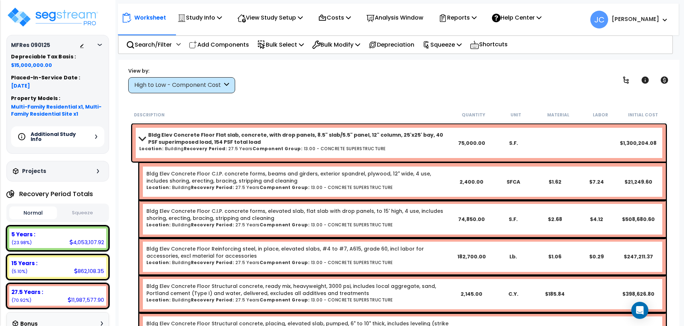
click at [205, 82] on div "High to Low - Component Cost" at bounding box center [178, 85] width 88 height 8
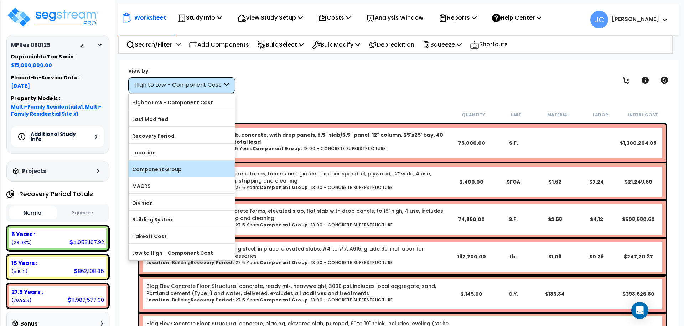
click at [174, 164] on label "Component Group" at bounding box center [182, 169] width 106 height 11
click at [0, 0] on input "Component Group" at bounding box center [0, 0] width 0 height 0
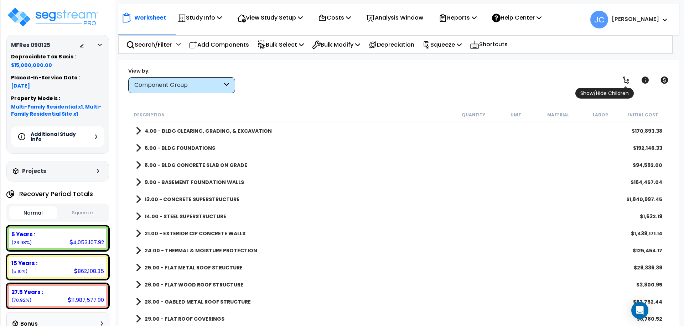
click at [630, 78] on link at bounding box center [626, 80] width 16 height 16
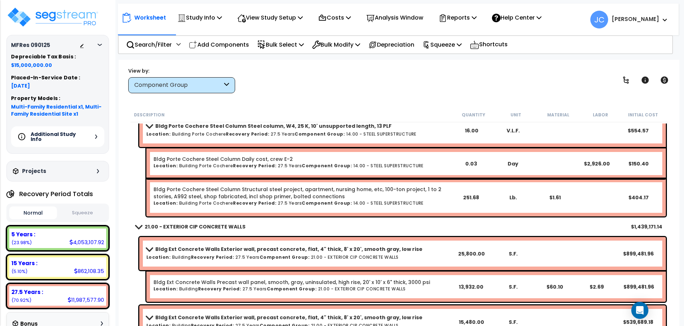
scroll to position [3056, 0]
